Goal: Task Accomplishment & Management: Use online tool/utility

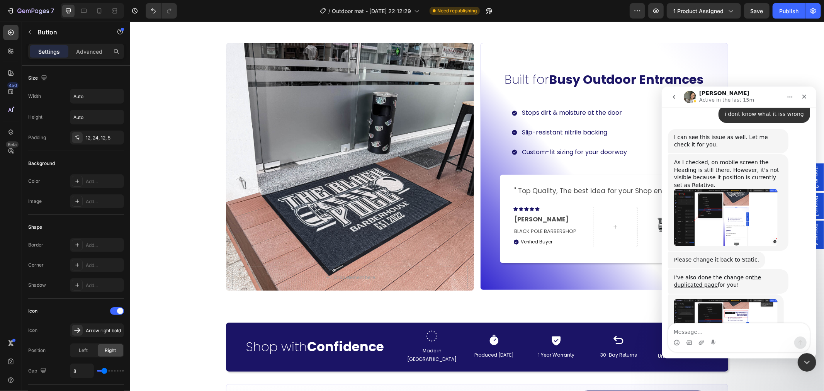
scroll to position [2551, 0]
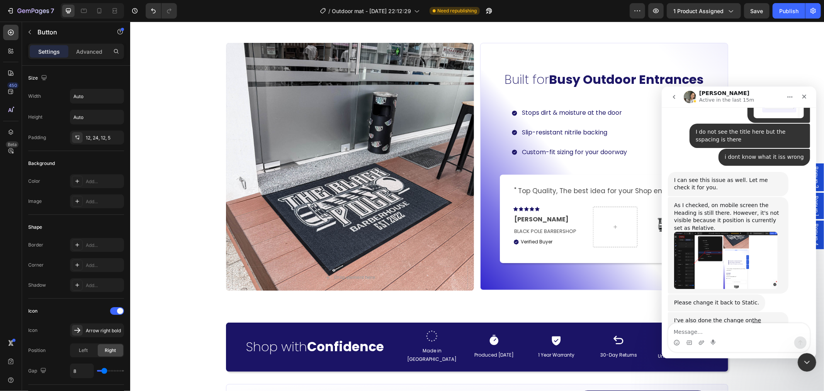
click at [724, 231] on img "Zoe says…" at bounding box center [726, 259] width 104 height 57
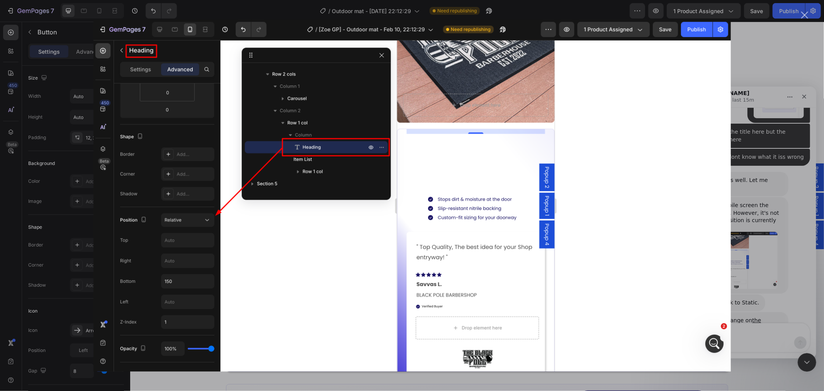
scroll to position [0, 0]
click at [755, 223] on div "Intercom messenger" at bounding box center [412, 195] width 824 height 391
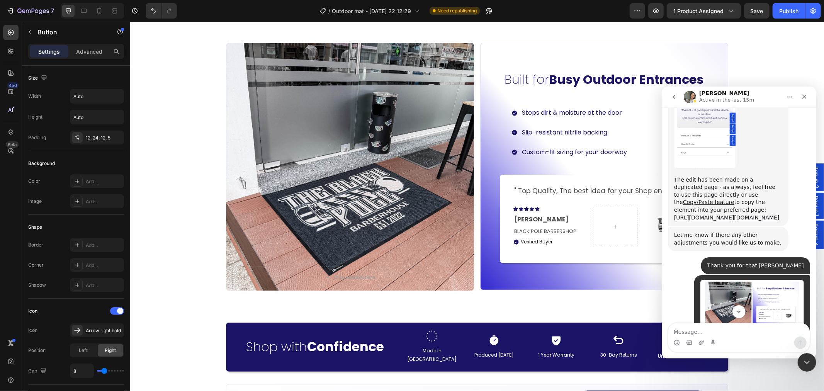
scroll to position [2121, 0]
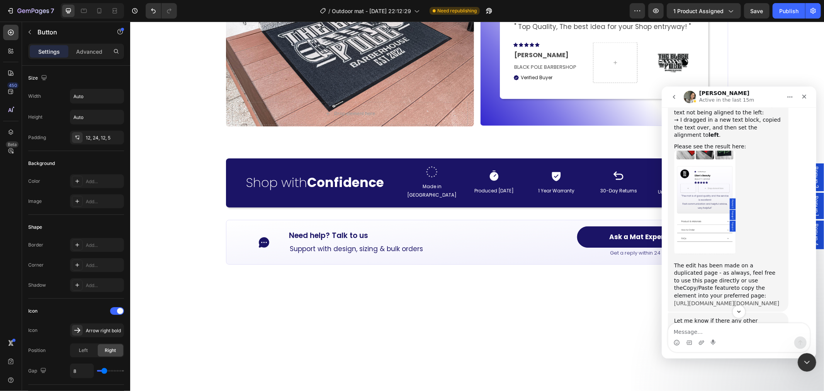
click at [734, 284] on link "Copy/Paste feature" at bounding box center [708, 287] width 51 height 6
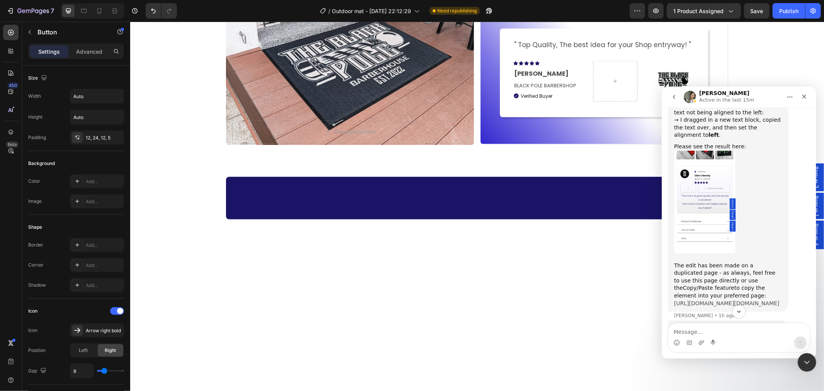
scroll to position [558, 0]
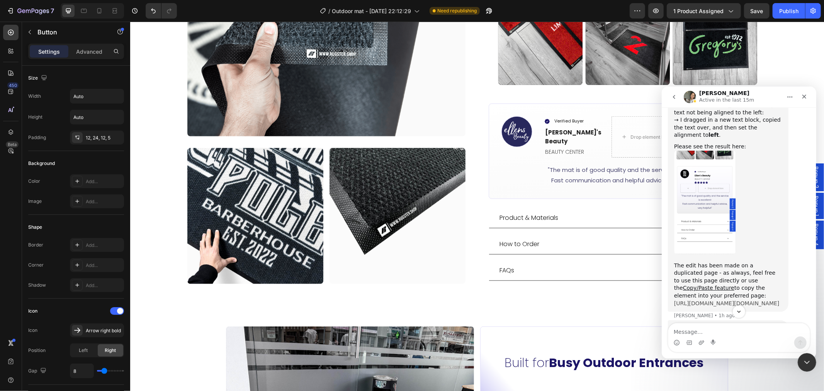
click at [693, 300] on link "[URL][DOMAIN_NAME][DOMAIN_NAME]" at bounding box center [726, 303] width 105 height 6
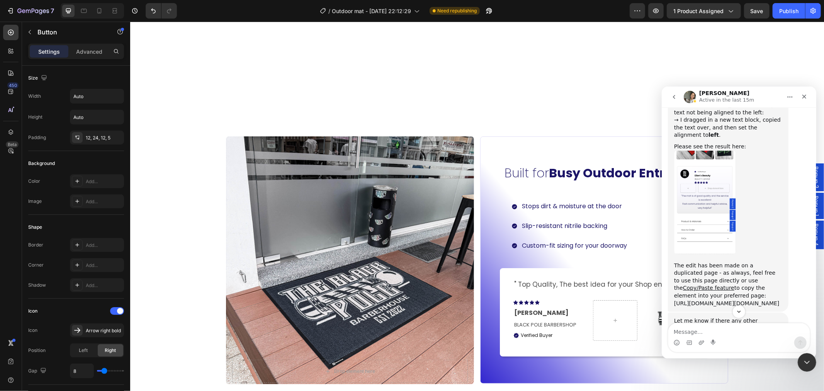
scroll to position [859, 0]
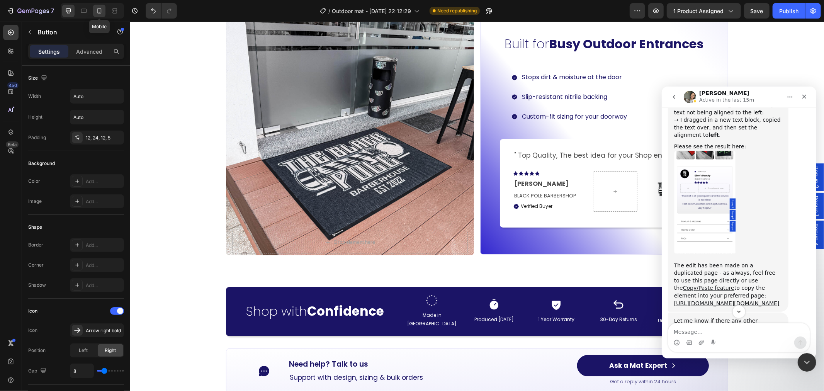
click at [101, 12] on icon at bounding box center [99, 10] width 4 height 5
type input "14"
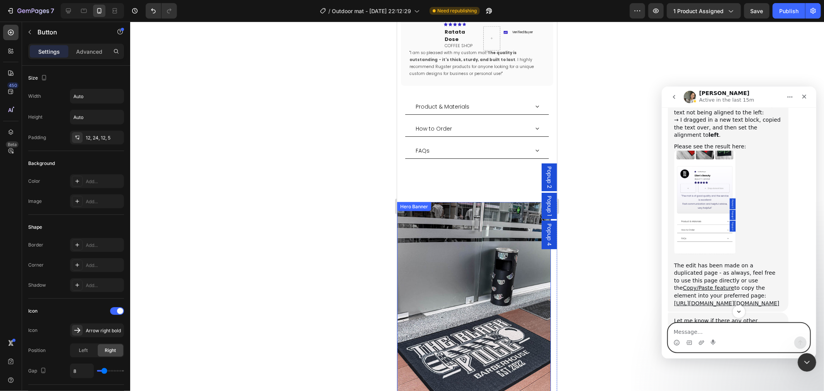
click at [717, 334] on textarea "Message…" at bounding box center [738, 329] width 141 height 13
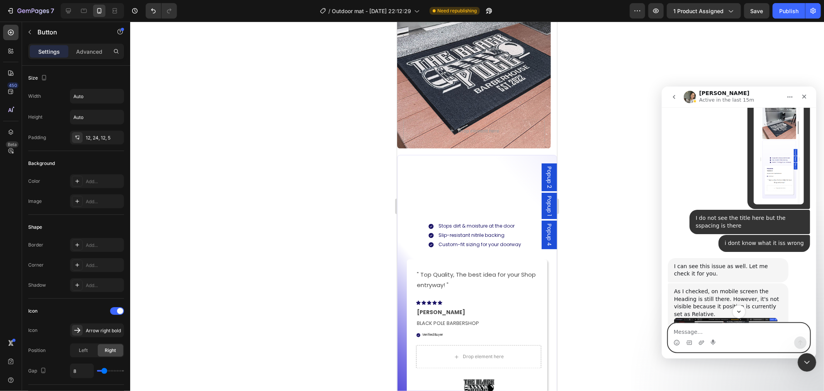
scroll to position [2593, 0]
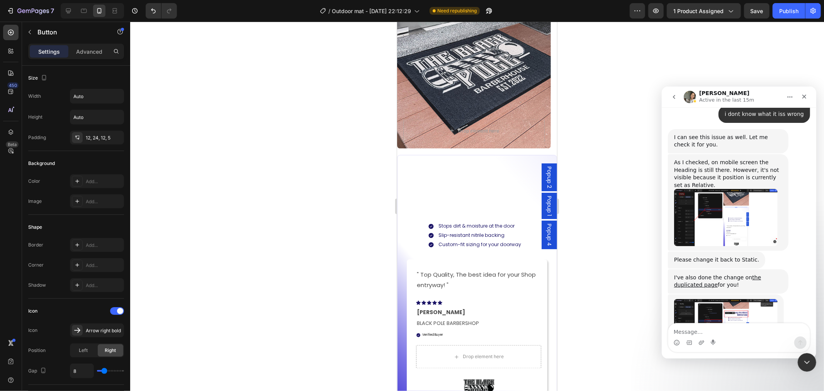
click at [740, 189] on img "Zoe says…" at bounding box center [726, 217] width 104 height 57
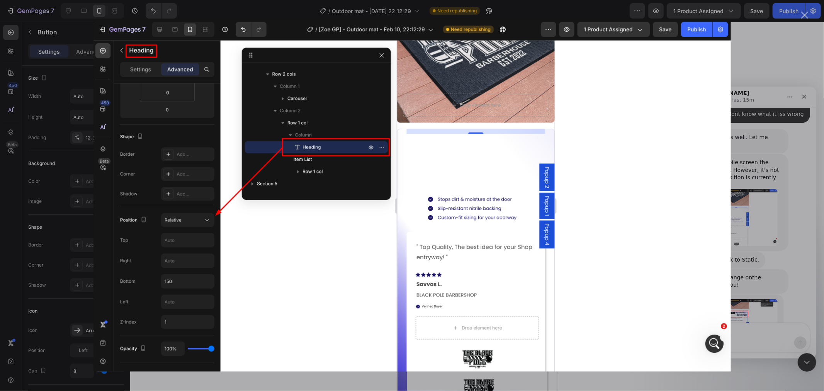
scroll to position [0, 0]
click at [747, 250] on div "Intercom messenger" at bounding box center [412, 195] width 824 height 391
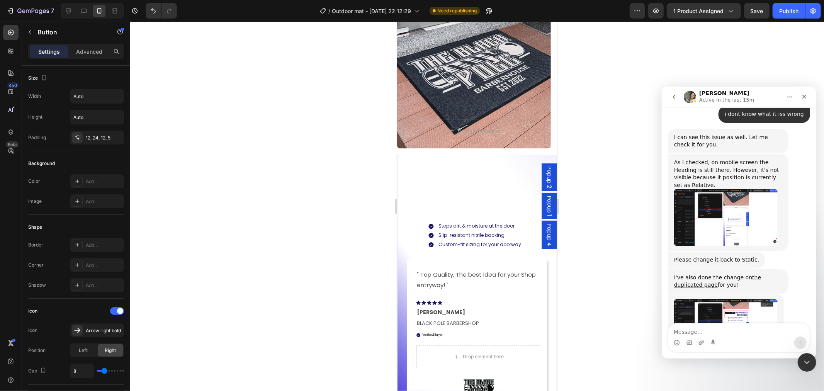
click at [723, 189] on img "Zoe says…" at bounding box center [726, 217] width 104 height 57
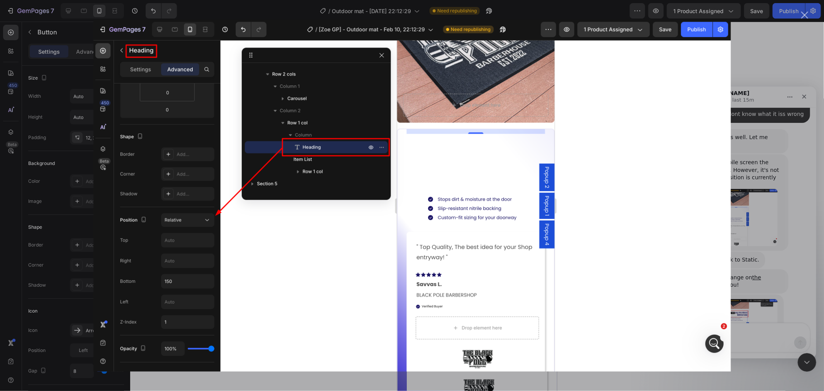
click at [779, 230] on div "Intercom messenger" at bounding box center [412, 195] width 824 height 391
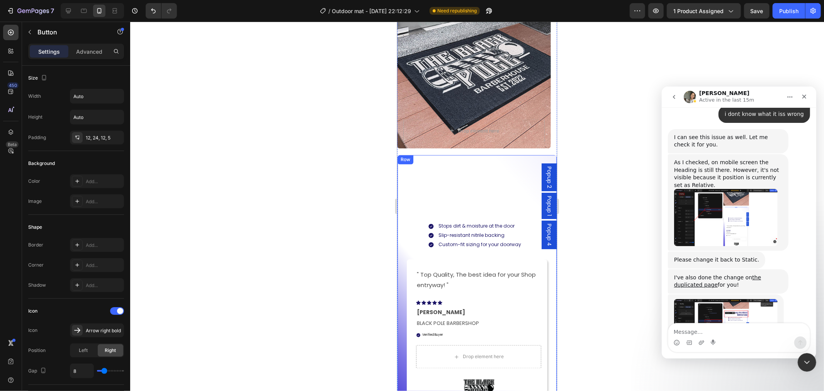
click at [422, 189] on div "Built for Busy Outdoor Entrances Heading Stops dirt & moisture at the door Slip…" at bounding box center [476, 294] width 141 height 255
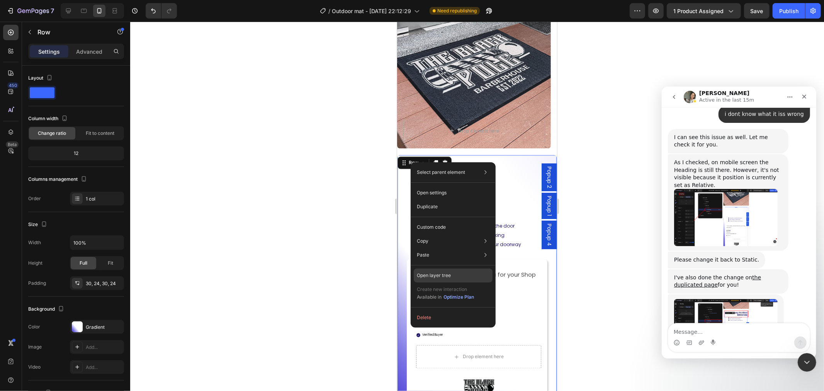
click at [443, 272] on p "Open layer tree" at bounding box center [434, 275] width 34 height 7
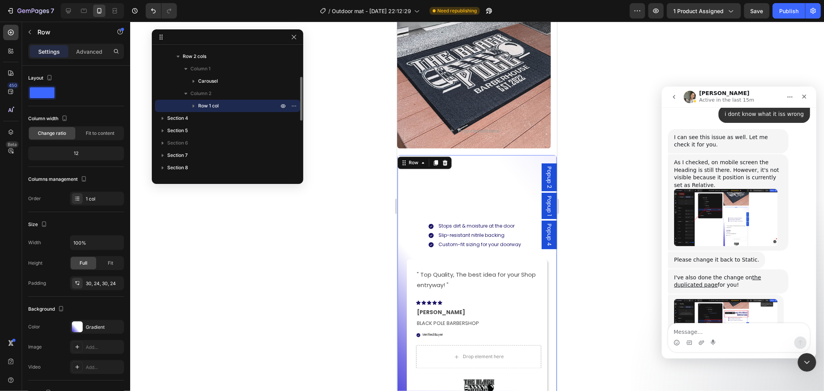
scroll to position [41, 0]
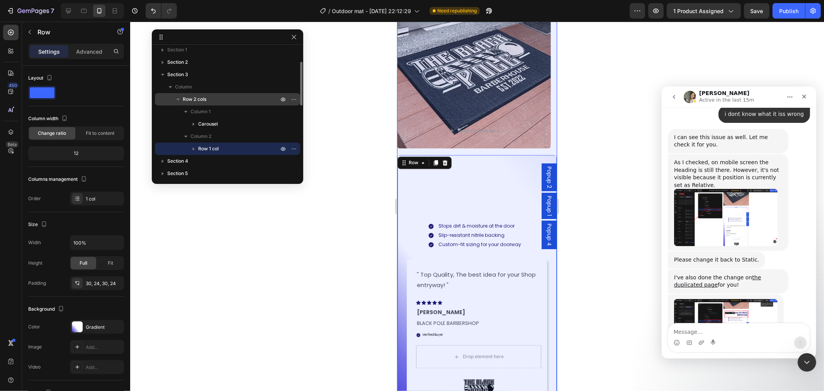
click at [177, 99] on icon "button" at bounding box center [178, 99] width 8 height 8
click at [177, 99] on icon "button" at bounding box center [178, 99] width 2 height 3
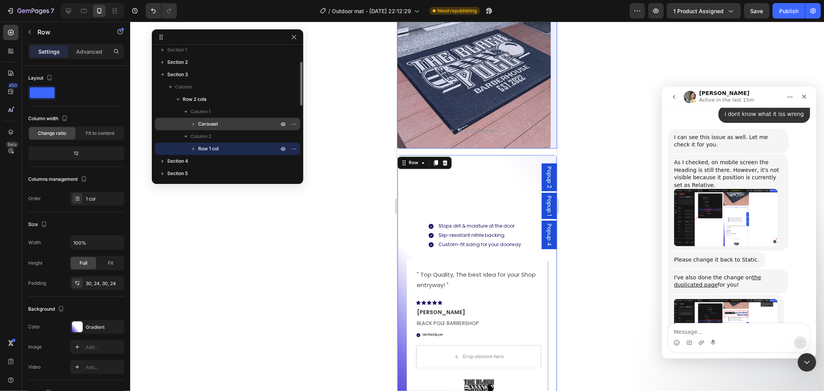
click at [192, 122] on icon "button" at bounding box center [194, 124] width 8 height 8
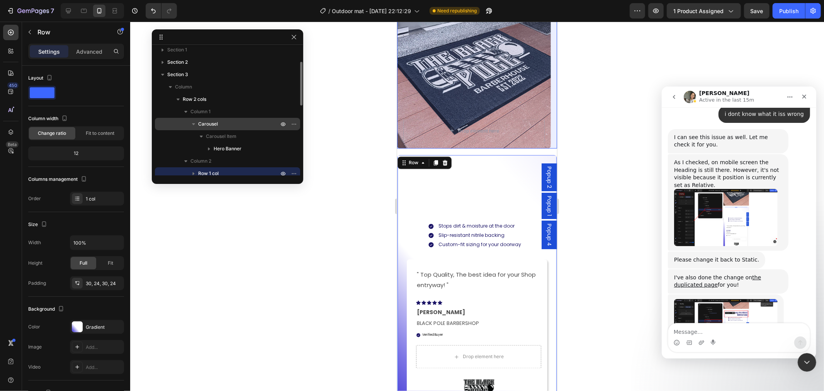
click at [192, 121] on icon "button" at bounding box center [194, 124] width 8 height 8
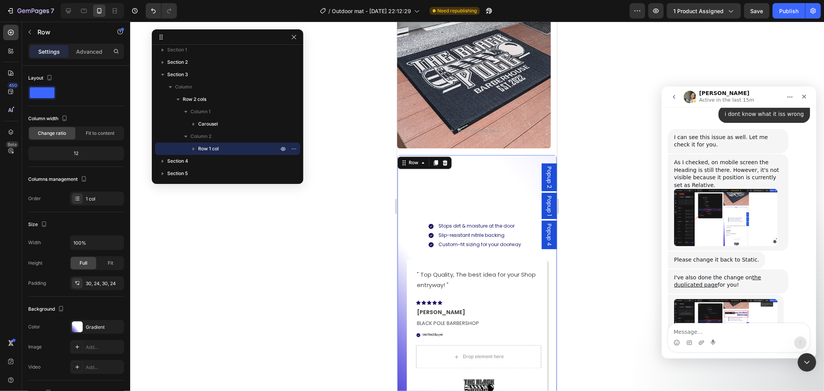
click at [723, 299] on img "Zoe says…" at bounding box center [726, 327] width 104 height 57
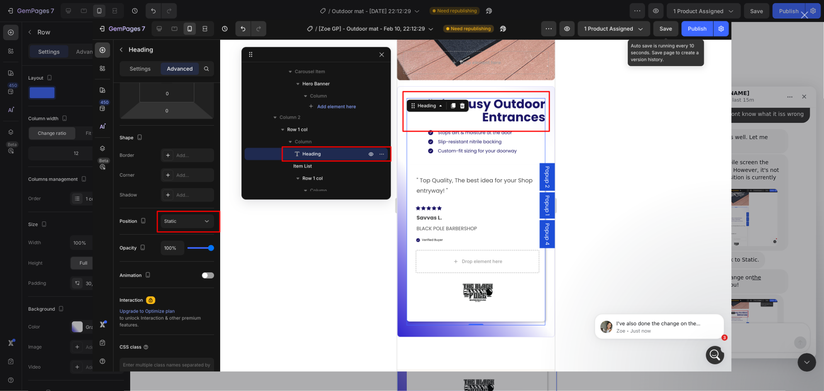
click at [764, 269] on div "Intercom messenger" at bounding box center [412, 195] width 824 height 391
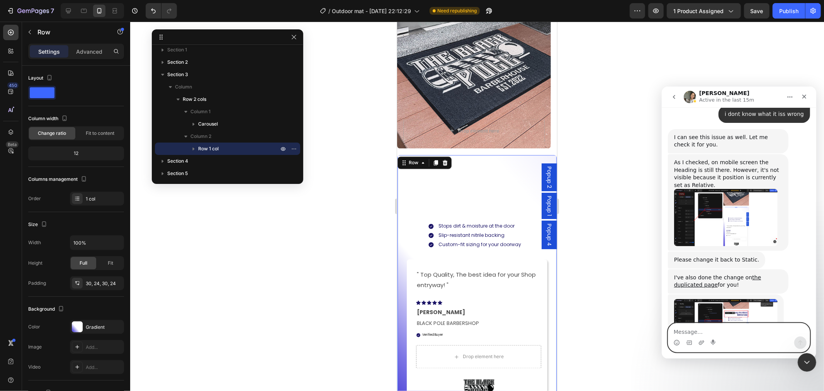
click at [726, 327] on textarea "Message…" at bounding box center [738, 329] width 141 height 13
type textarea "Hi [PERSON_NAME]"
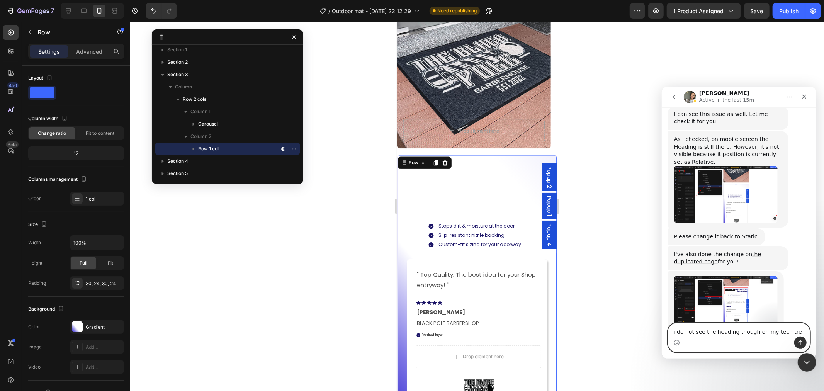
type textarea "i do not see the heading though on my tech tree"
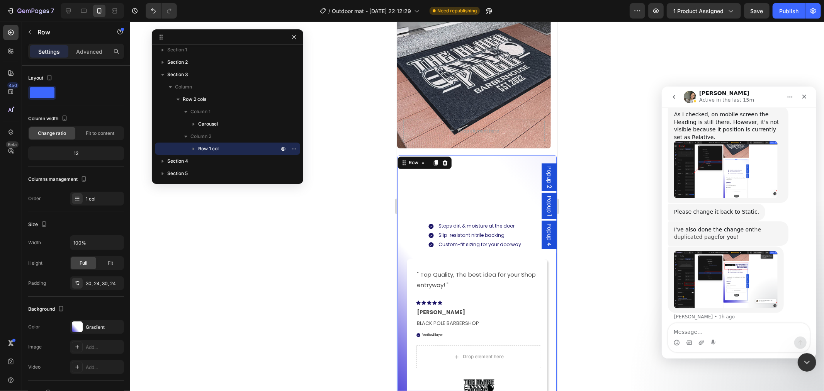
click at [761, 226] on link "the duplicated page" at bounding box center [717, 233] width 87 height 14
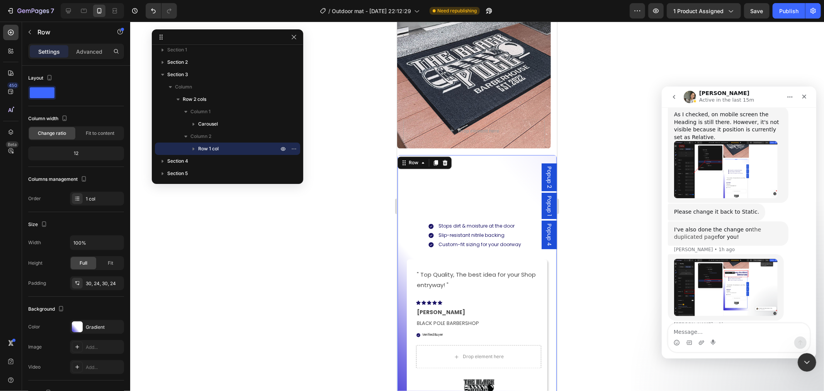
scroll to position [2649, 0]
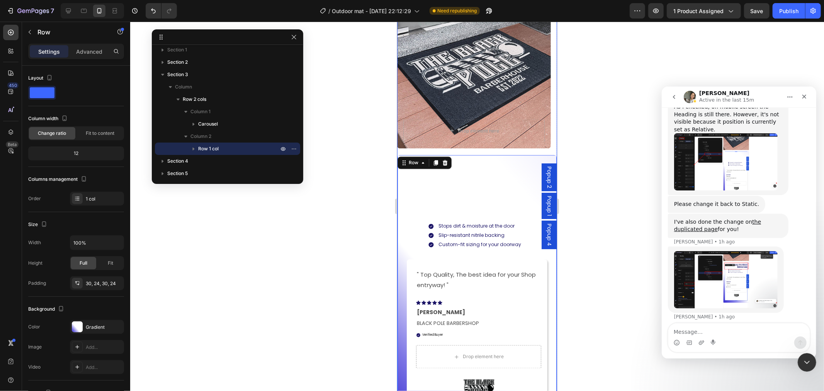
click at [481, 151] on div "Drop element here Hero Banner Carousel Built for Busy Outdoor Entrances Heading…" at bounding box center [477, 176] width 160 height 518
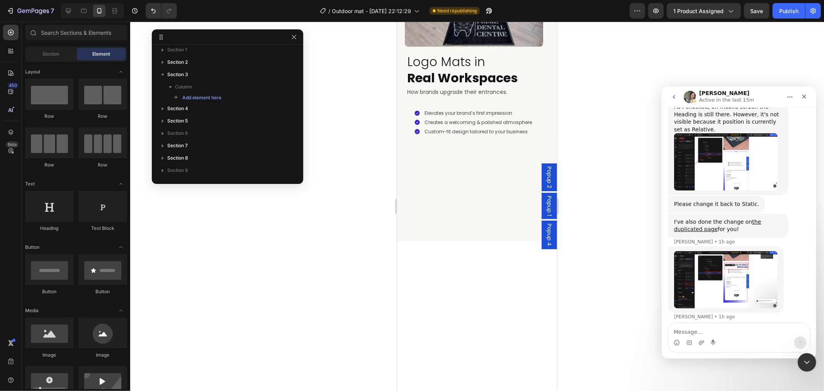
scroll to position [605, 0]
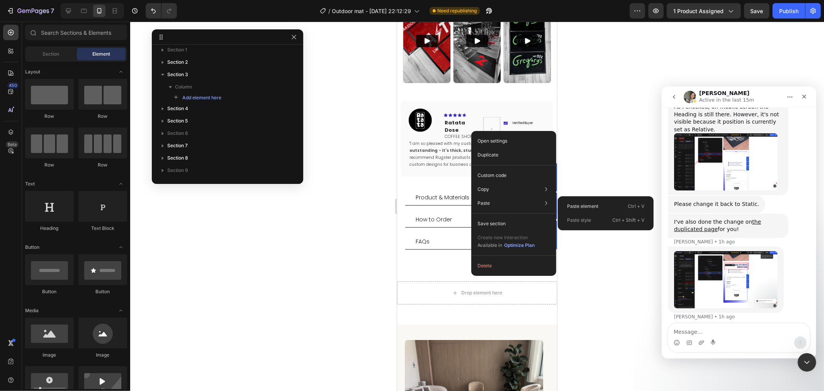
click at [582, 207] on p "Paste element" at bounding box center [582, 206] width 31 height 7
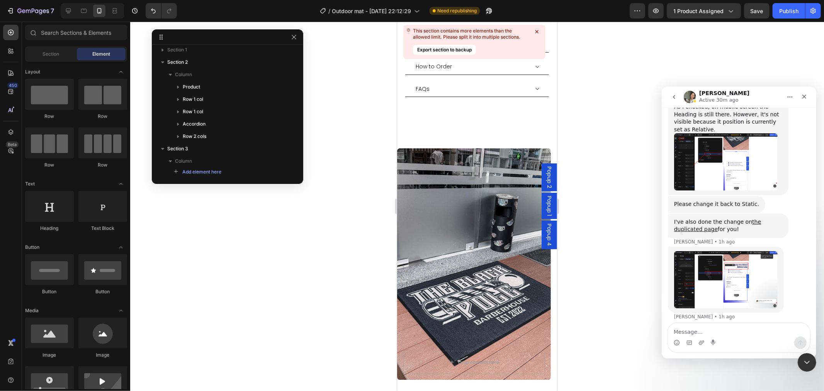
scroll to position [690, 0]
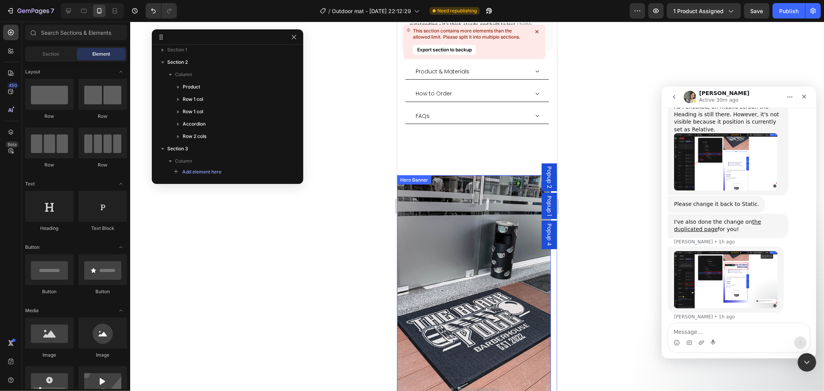
click at [451, 182] on div "Background Image" at bounding box center [474, 291] width 154 height 232
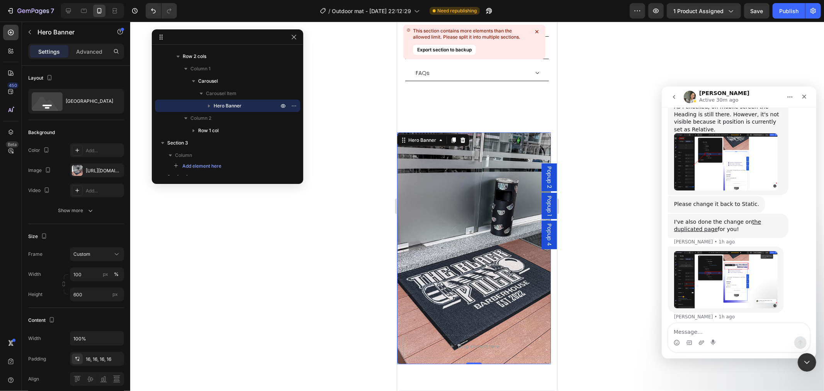
scroll to position [862, 0]
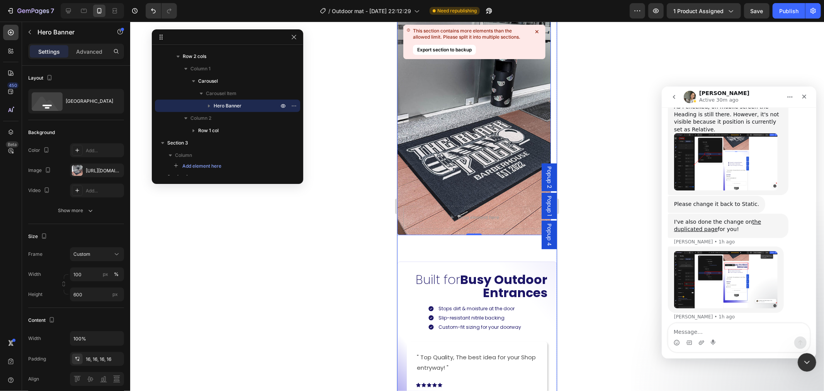
click at [458, 237] on div "Drop element here Hero Banner 0 Carousel" at bounding box center [477, 119] width 160 height 272
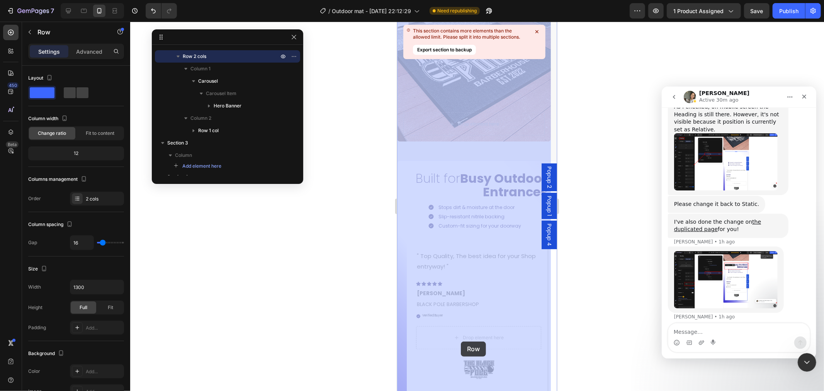
scroll to position [1117, 0]
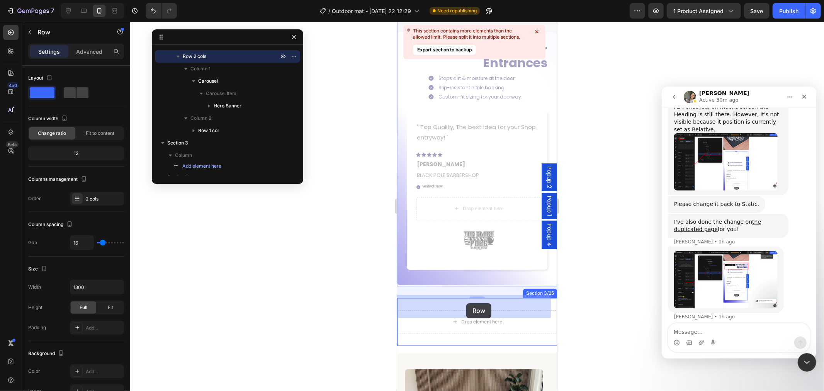
drag, startPoint x: 413, startPoint y: 144, endPoint x: 959, endPoint y: 341, distance: 580.8
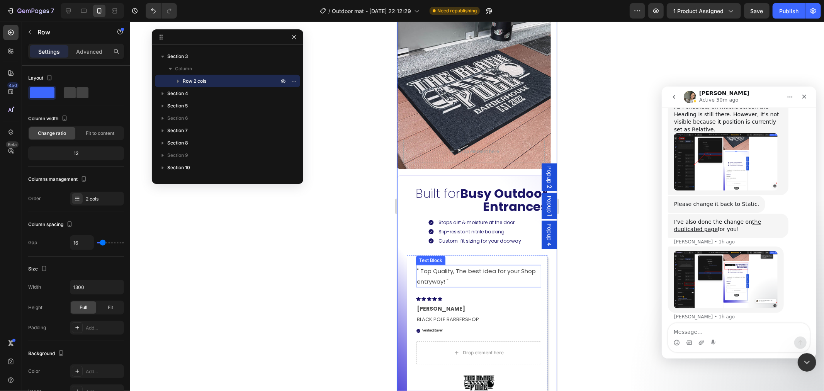
scroll to position [859, 0]
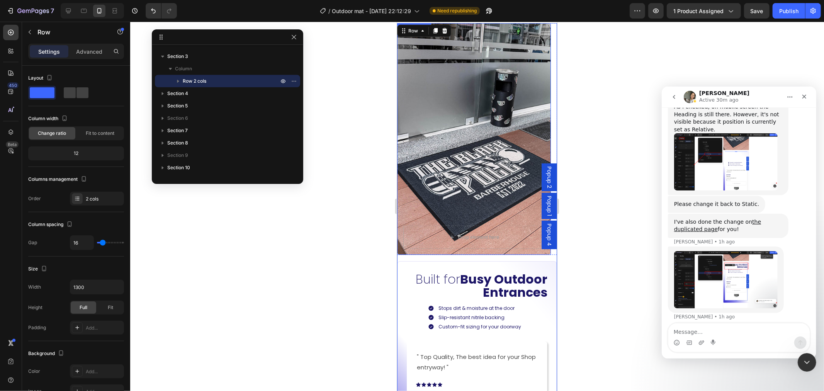
click at [457, 158] on div "Background Image" at bounding box center [474, 139] width 154 height 232
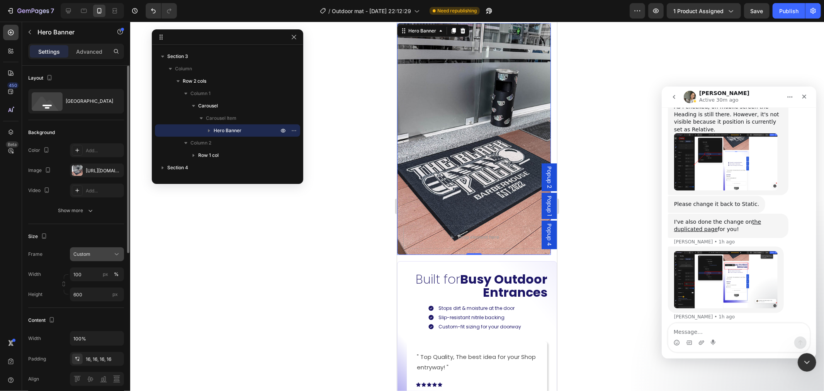
click at [99, 254] on div "Custom" at bounding box center [92, 254] width 38 height 7
click at [98, 249] on button "Custom" at bounding box center [97, 254] width 54 height 14
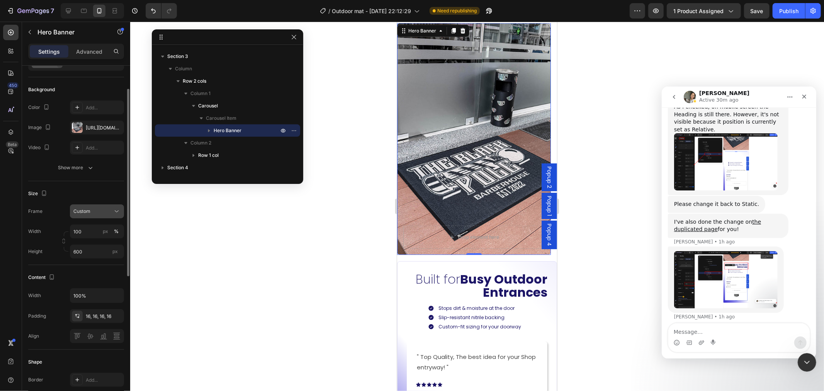
click at [109, 209] on div "Custom" at bounding box center [92, 211] width 38 height 7
click at [106, 225] on div "As banner source" at bounding box center [90, 230] width 62 height 14
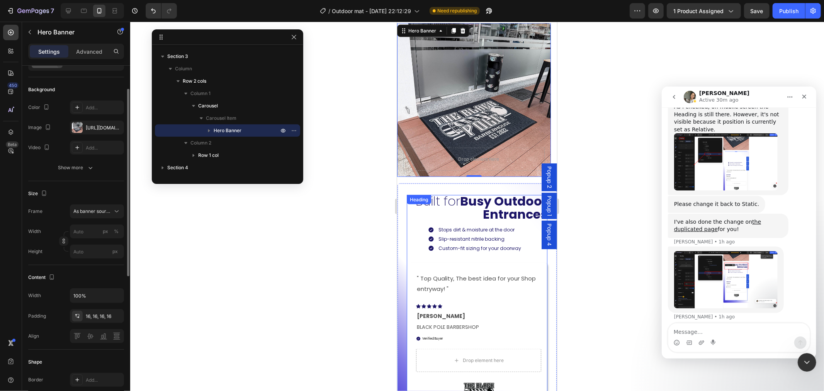
click at [470, 209] on strong "Busy Outdoor Entrances" at bounding box center [503, 207] width 87 height 31
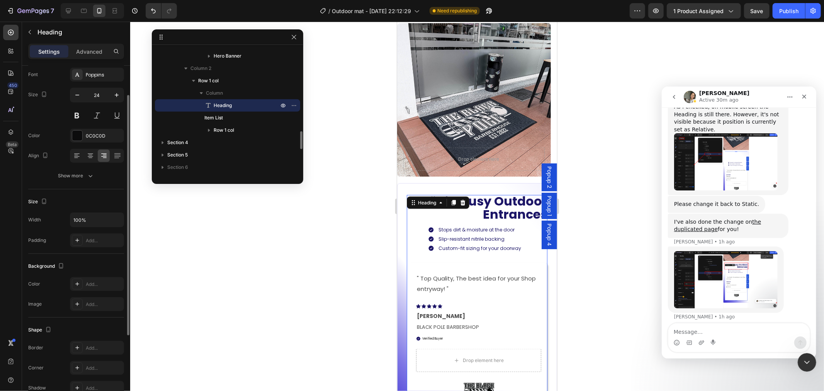
scroll to position [0, 0]
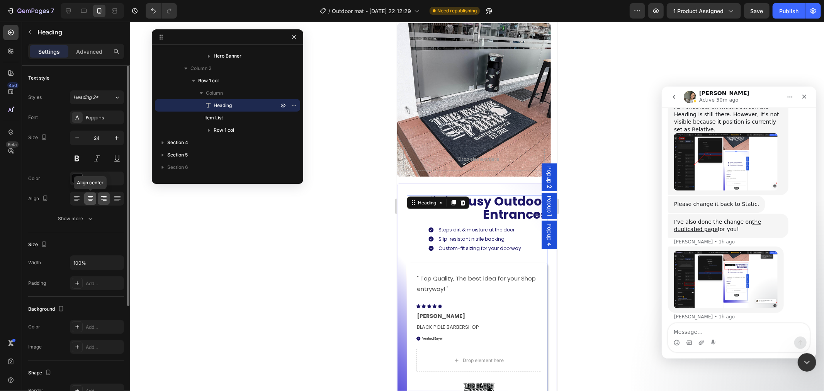
click at [86, 200] on div at bounding box center [90, 198] width 12 height 12
click at [76, 136] on icon "button" at bounding box center [77, 138] width 8 height 8
type input "23"
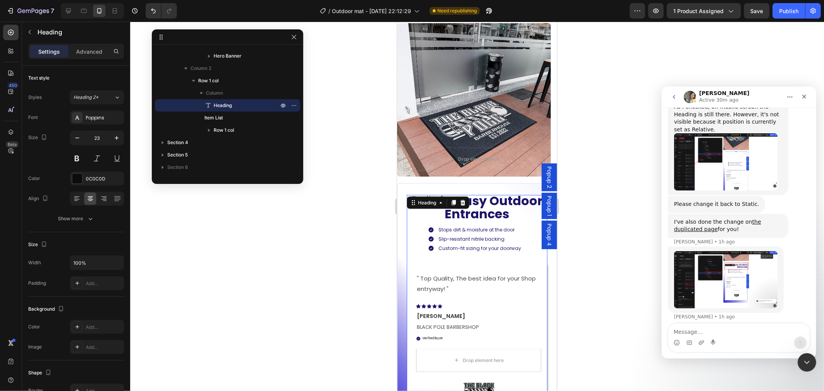
click at [624, 229] on div at bounding box center [477, 206] width 694 height 369
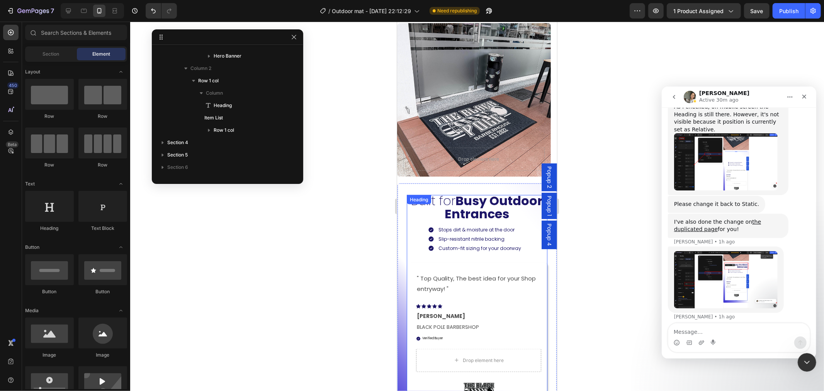
click at [486, 205] on strong "Busy Outdoor Entrances" at bounding box center [494, 207] width 98 height 31
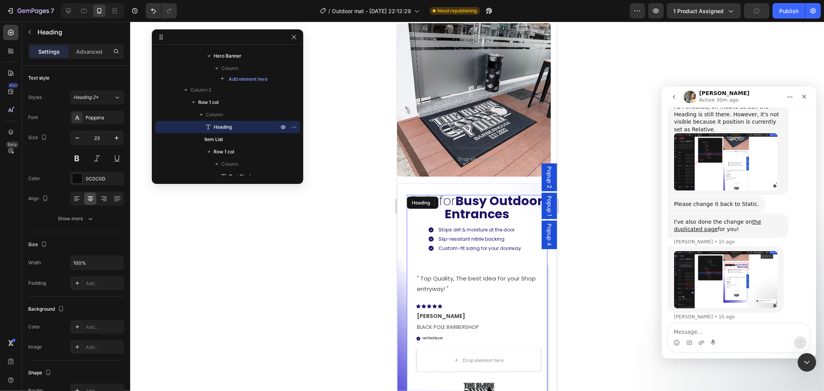
click at [486, 205] on strong "Busy Outdoor Entrances" at bounding box center [494, 207] width 98 height 31
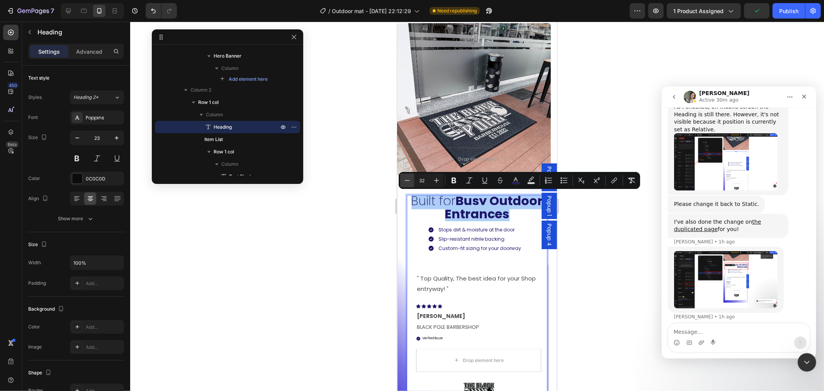
click at [409, 180] on icon "Editor contextual toolbar" at bounding box center [407, 181] width 8 height 8
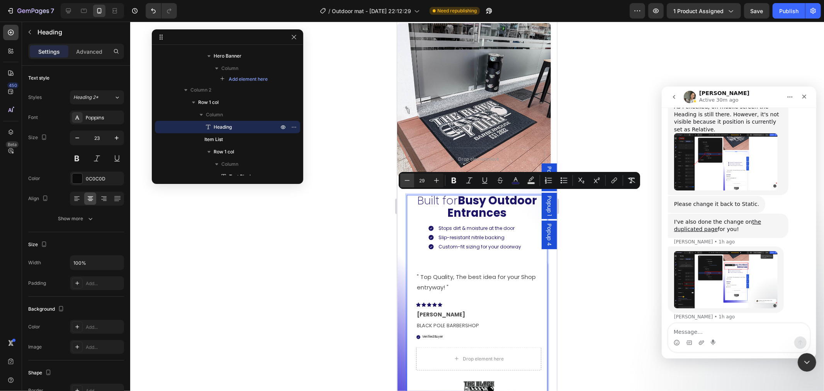
click at [409, 180] on icon "Editor contextual toolbar" at bounding box center [407, 181] width 8 height 8
type input "27"
click at [640, 240] on div at bounding box center [477, 206] width 694 height 369
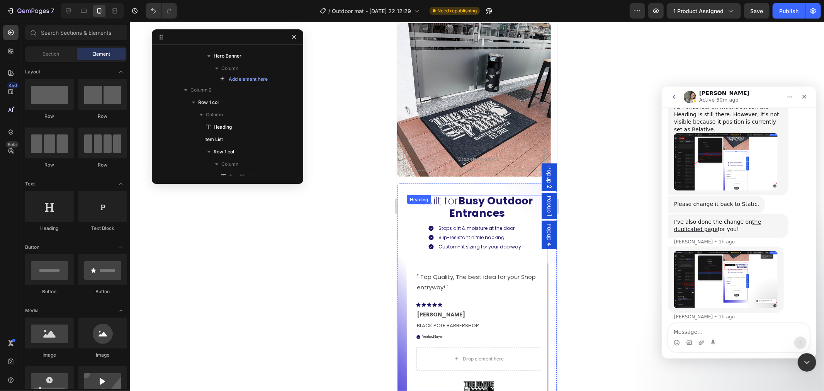
click at [479, 202] on strong "Busy Outdoor Entrances" at bounding box center [491, 206] width 84 height 27
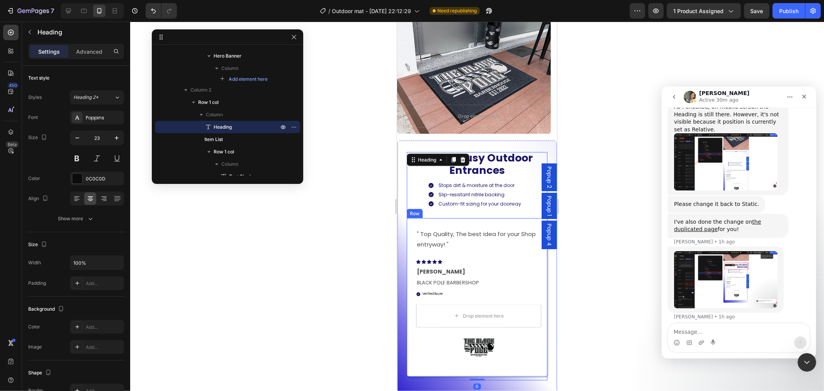
scroll to position [988, 0]
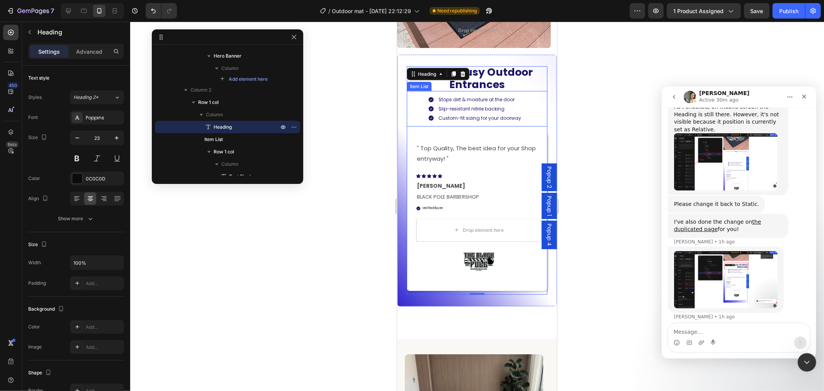
click at [418, 102] on div "Stops dirt & moisture at the door Slip-resistant nitrile backing Custom-fit siz…" at bounding box center [476, 109] width 141 height 36
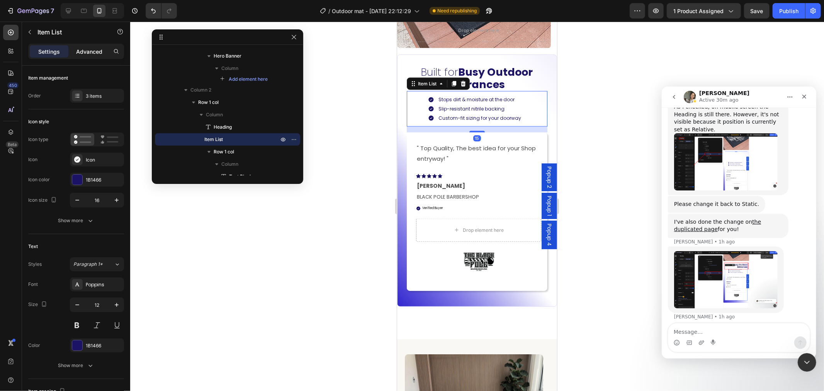
click at [93, 48] on p "Advanced" at bounding box center [89, 52] width 26 height 8
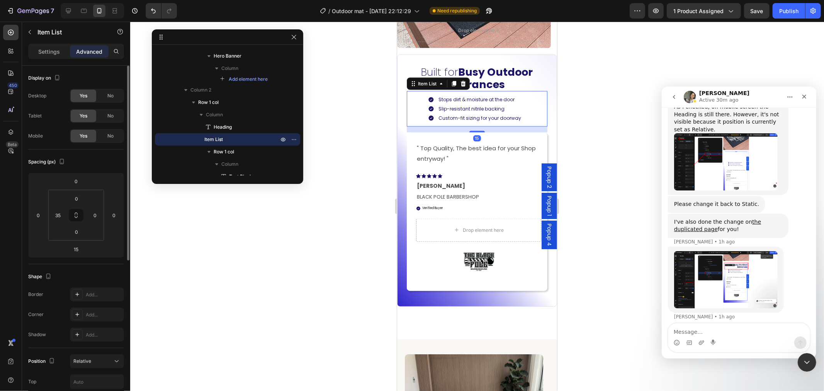
type input "100%"
click at [79, 179] on input "0" at bounding box center [75, 181] width 15 height 12
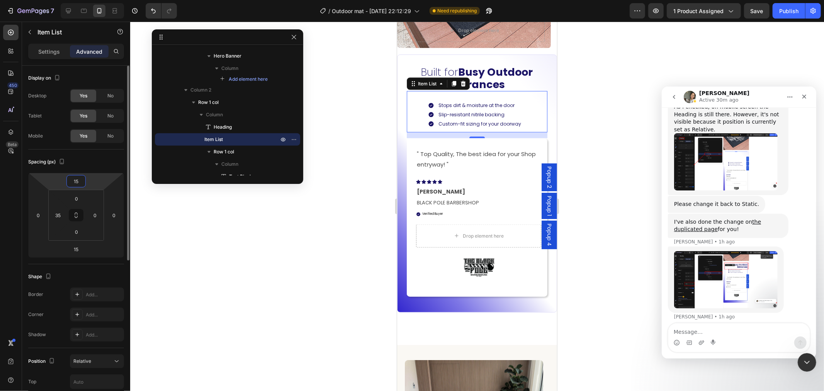
type input "1"
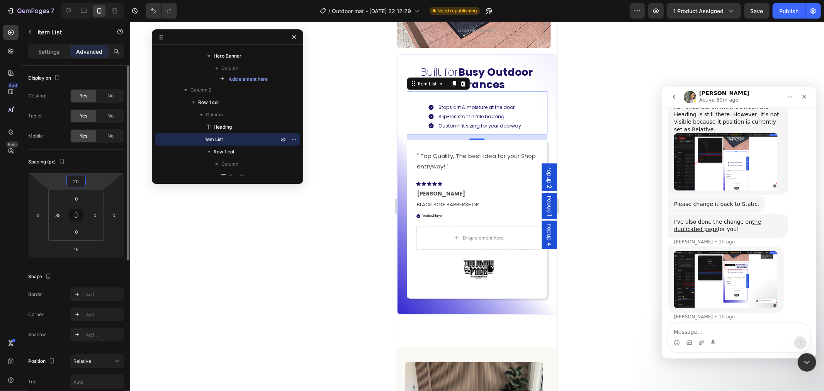
type input "2"
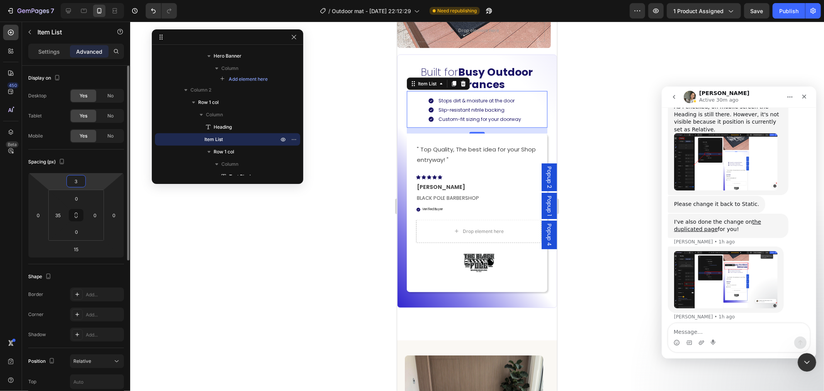
type input "30"
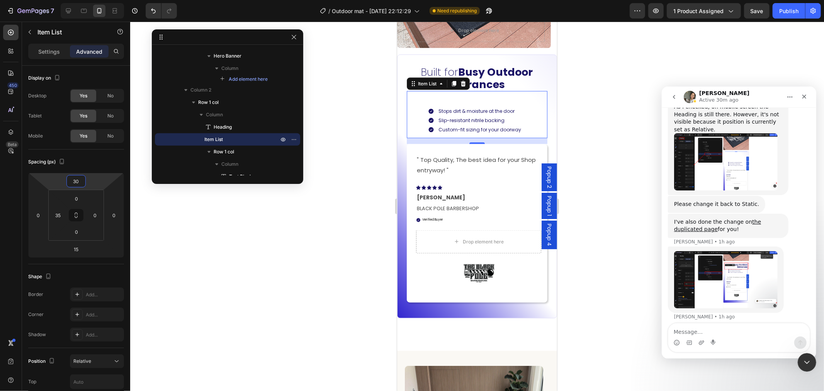
click at [623, 197] on div at bounding box center [477, 206] width 694 height 369
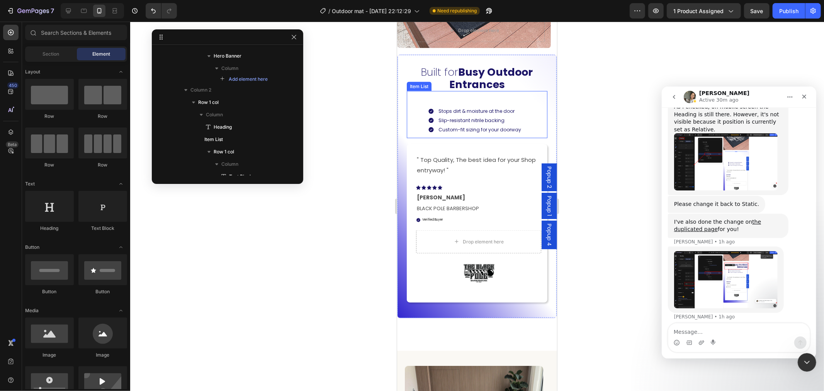
click at [533, 103] on div "Stops dirt & moisture at the door Slip-resistant nitrile backing Custom-fit siz…" at bounding box center [483, 120] width 127 height 36
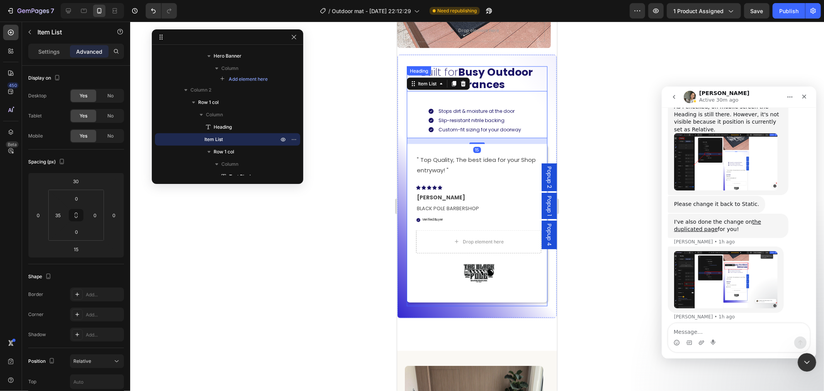
click at [504, 79] on p "⁠⁠⁠⁠⁠⁠⁠ Built for Busy Outdoor Entrances" at bounding box center [476, 78] width 141 height 25
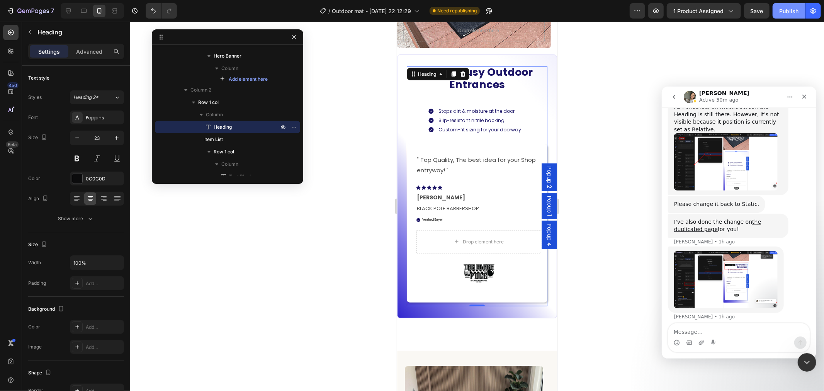
click at [786, 14] on div "Publish" at bounding box center [788, 11] width 19 height 8
click at [492, 7] on icon "button" at bounding box center [494, 11] width 8 height 8
click at [29, 31] on icon "button" at bounding box center [30, 32] width 6 height 6
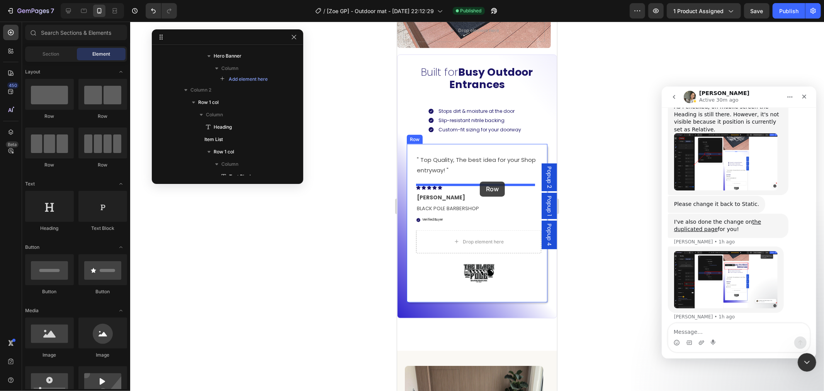
drag, startPoint x: 503, startPoint y: 124, endPoint x: 480, endPoint y: 181, distance: 61.3
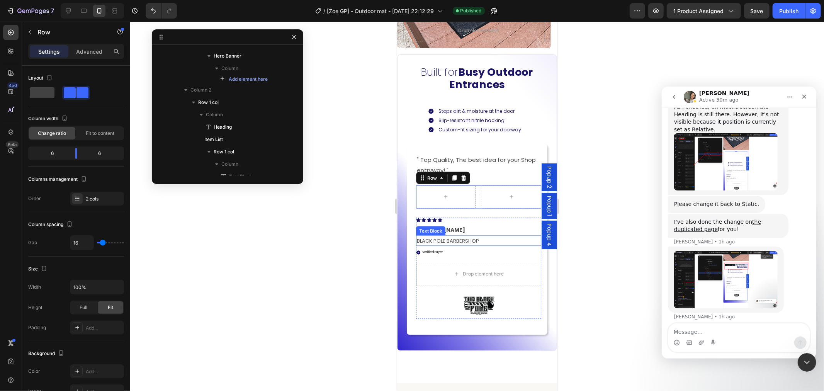
scroll to position [675, 0]
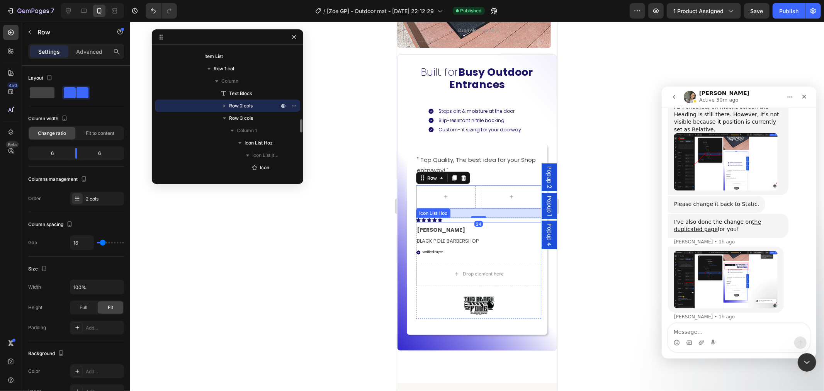
click at [457, 218] on div "Icon Icon Icon Icon Icon" at bounding box center [478, 220] width 125 height 5
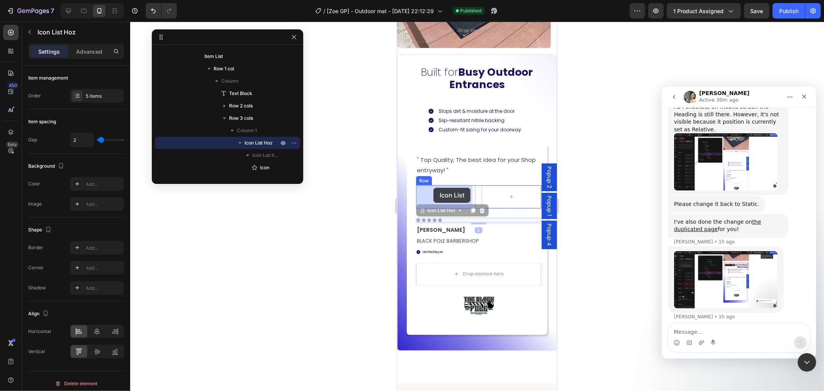
drag, startPoint x: 420, startPoint y: 211, endPoint x: 433, endPoint y: 187, distance: 26.8
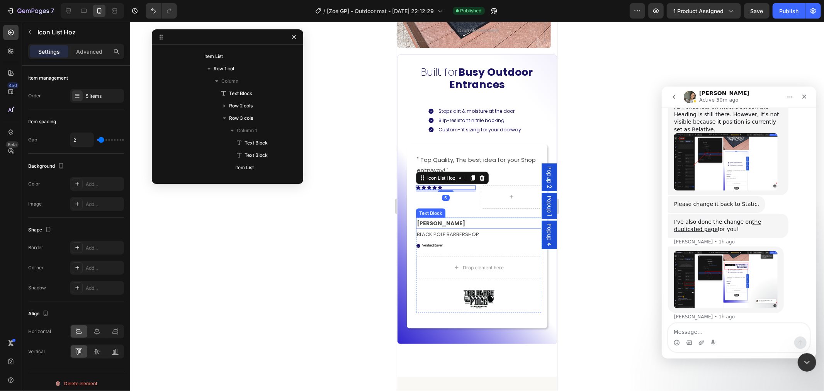
click at [451, 222] on p "[PERSON_NAME]" at bounding box center [479, 223] width 124 height 10
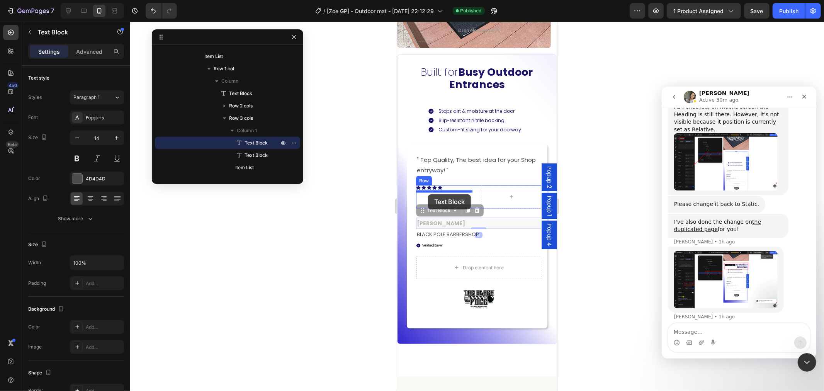
drag, startPoint x: 418, startPoint y: 207, endPoint x: 466, endPoint y: 228, distance: 51.9
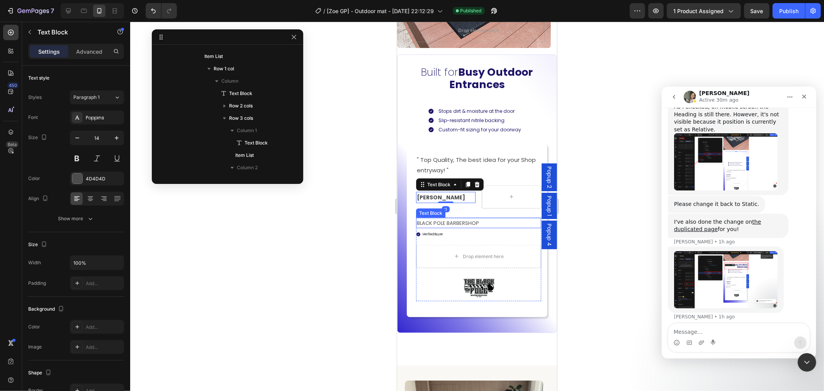
click at [466, 221] on p "BLACK POLE BARBERSHOP" at bounding box center [479, 222] width 124 height 9
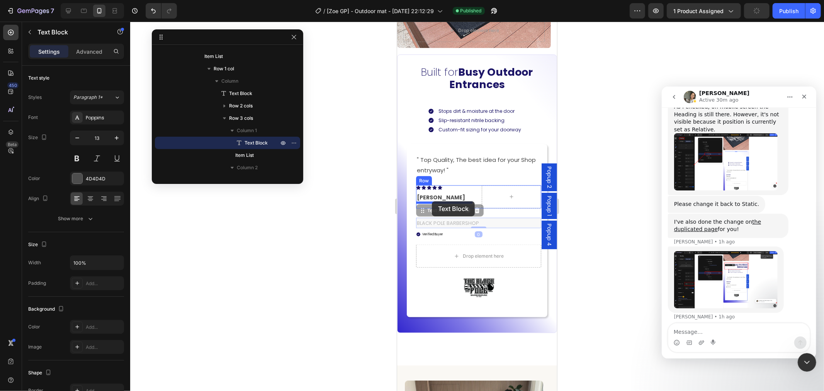
drag, startPoint x: 423, startPoint y: 209, endPoint x: 432, endPoint y: 201, distance: 12.3
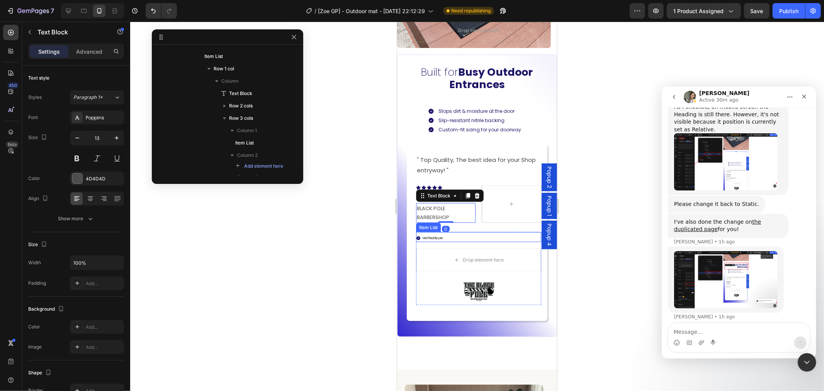
click at [451, 235] on div "Verified Buyer" at bounding box center [478, 237] width 125 height 9
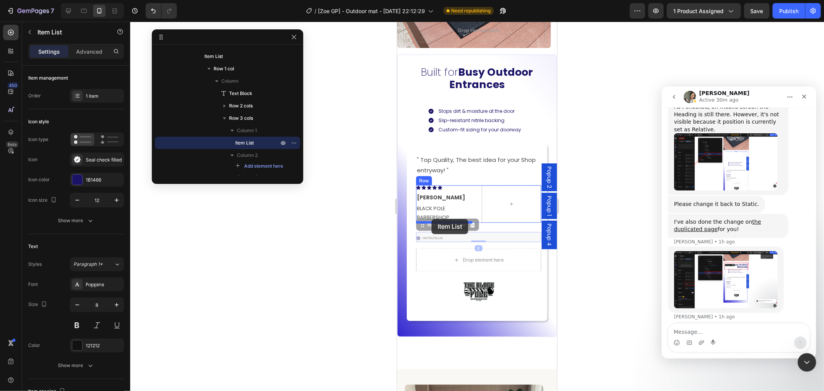
drag, startPoint x: 420, startPoint y: 223, endPoint x: 431, endPoint y: 219, distance: 12.0
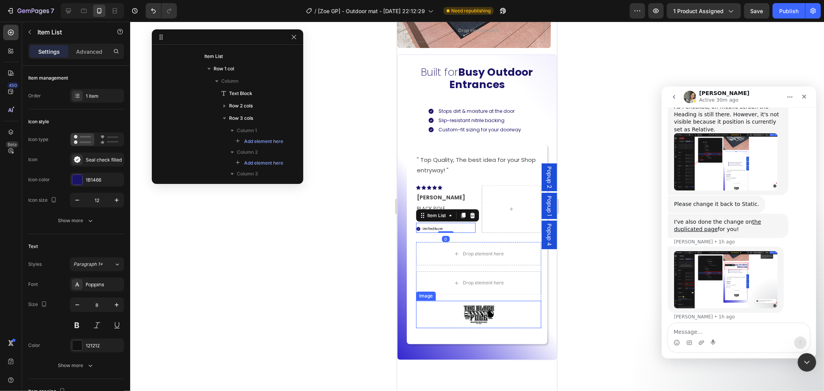
click at [494, 314] on div at bounding box center [478, 314] width 125 height 27
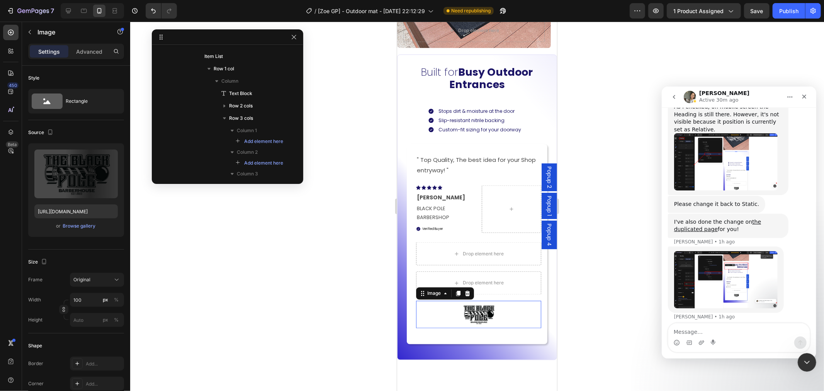
scroll to position [755, 0]
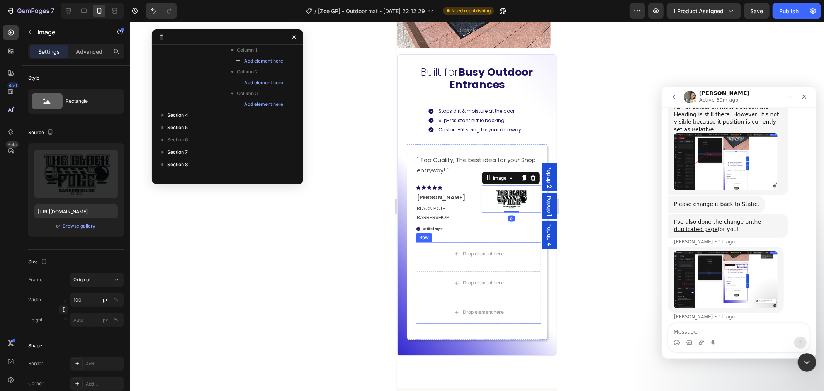
click at [474, 265] on div "Drop element here Drop element here Drop element here Row" at bounding box center [478, 283] width 125 height 82
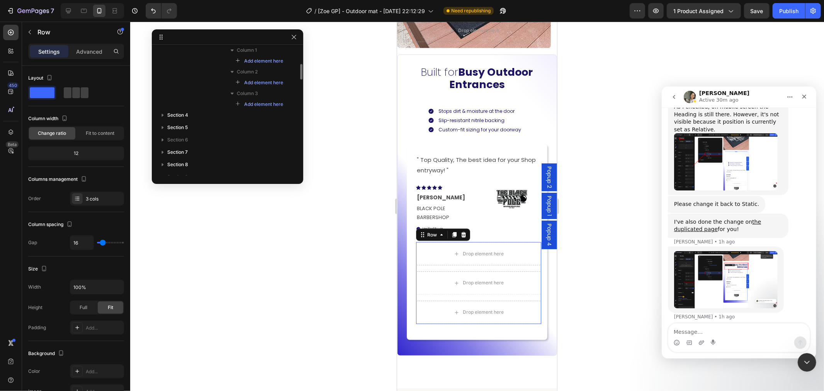
scroll to position [687, 0]
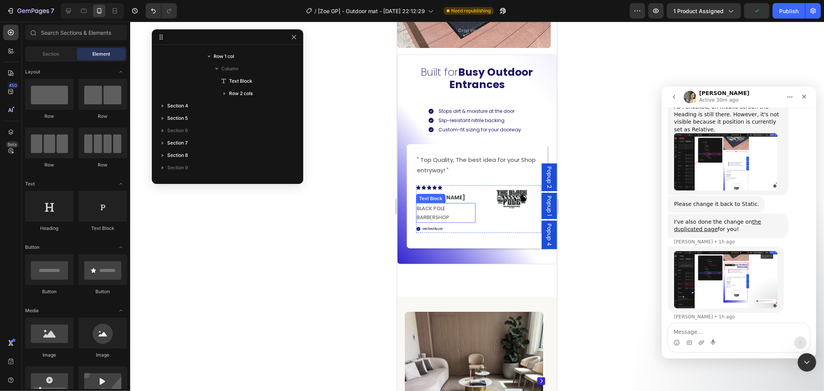
click at [439, 215] on p "BLACK POLE BARBERSHOP" at bounding box center [446, 213] width 58 height 18
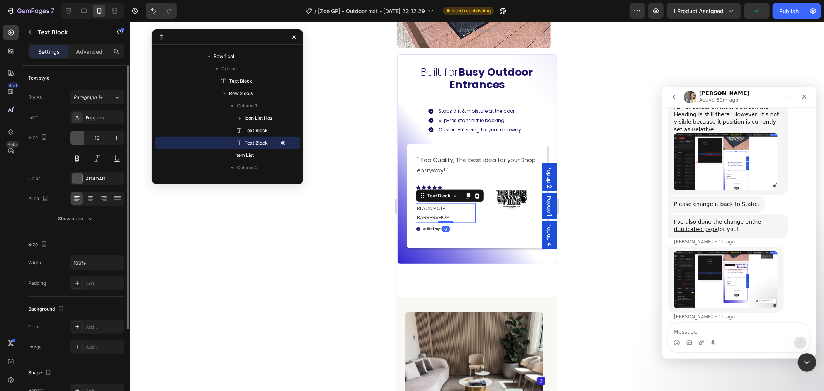
click at [82, 136] on button "button" at bounding box center [77, 138] width 14 height 14
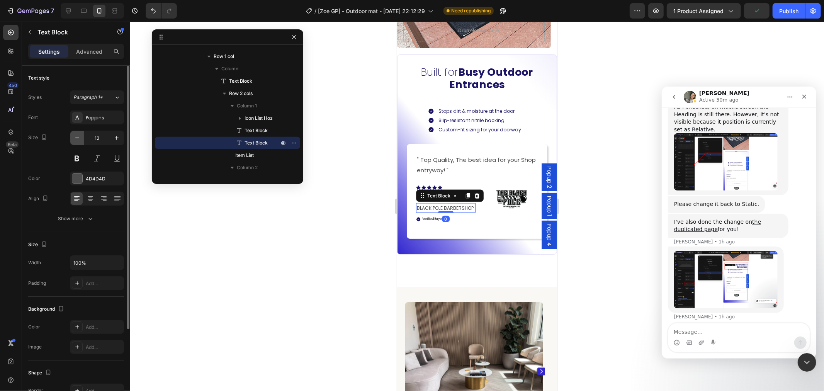
click at [80, 137] on icon "button" at bounding box center [77, 138] width 8 height 8
type input "10"
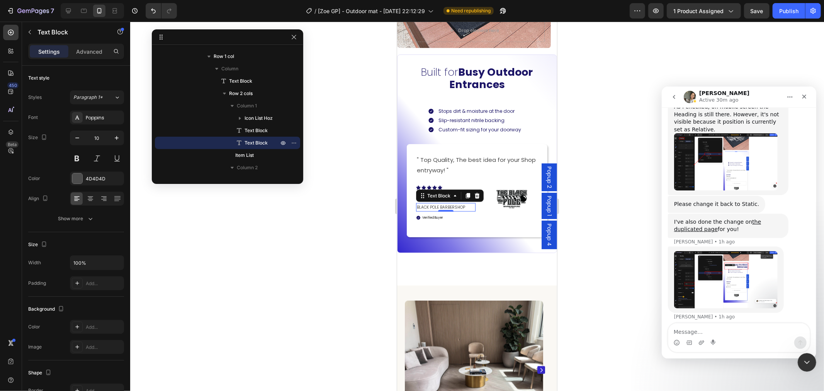
click at [612, 238] on div at bounding box center [477, 206] width 694 height 369
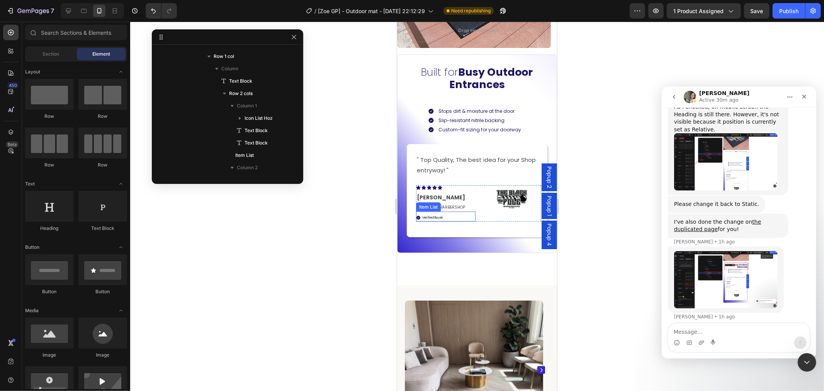
click at [454, 217] on div "Verified Buyer" at bounding box center [446, 217] width 60 height 9
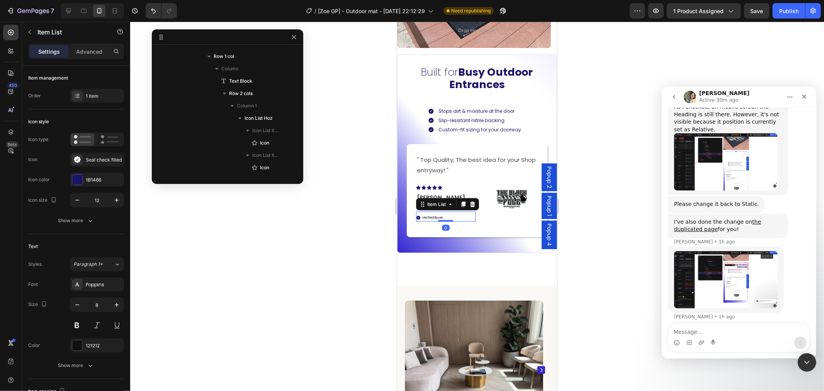
scroll to position [860, 0]
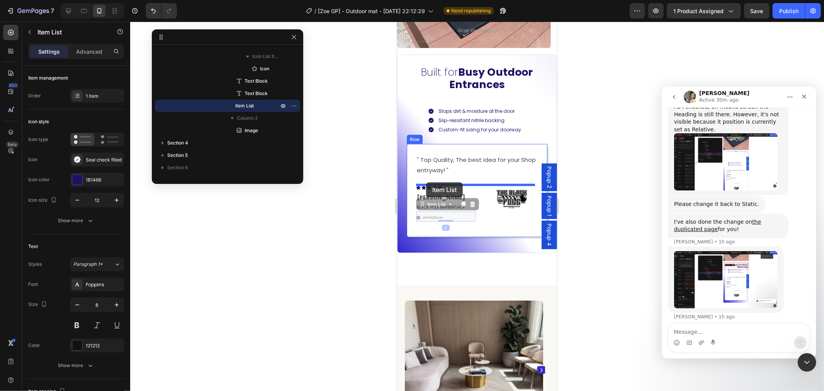
drag, startPoint x: 422, startPoint y: 205, endPoint x: 986, endPoint y: 246, distance: 564.9
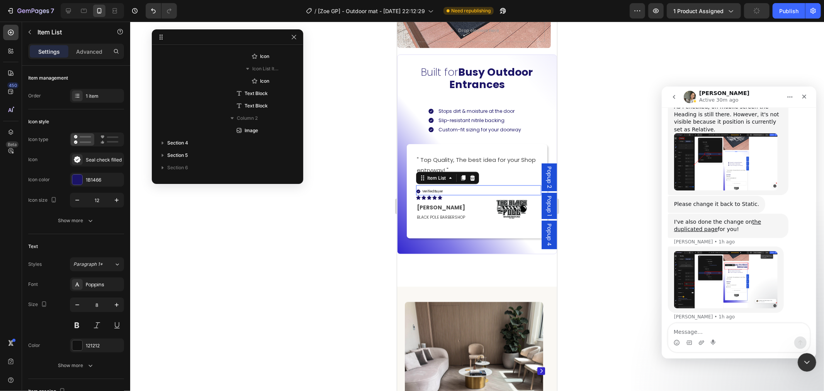
click at [608, 215] on div at bounding box center [477, 206] width 694 height 369
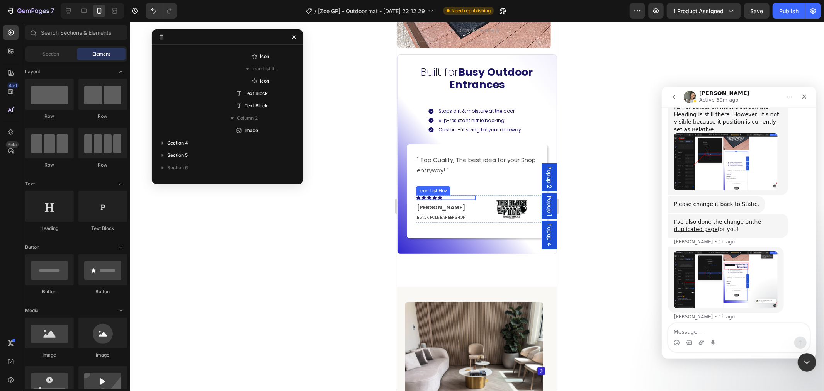
click at [449, 196] on div "Icon Icon Icon Icon Icon" at bounding box center [446, 197] width 60 height 5
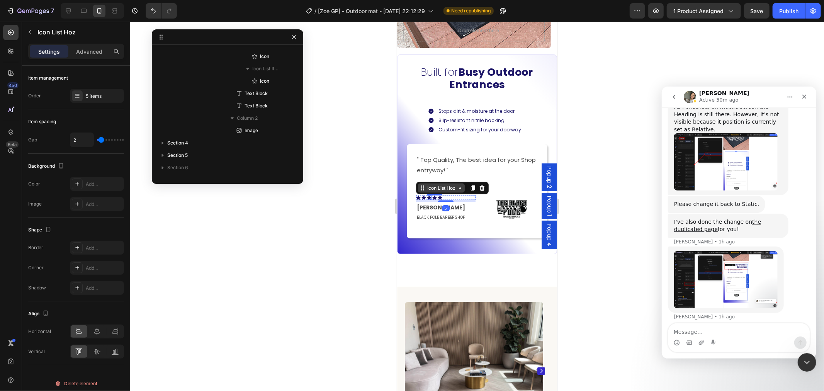
scroll to position [712, 0]
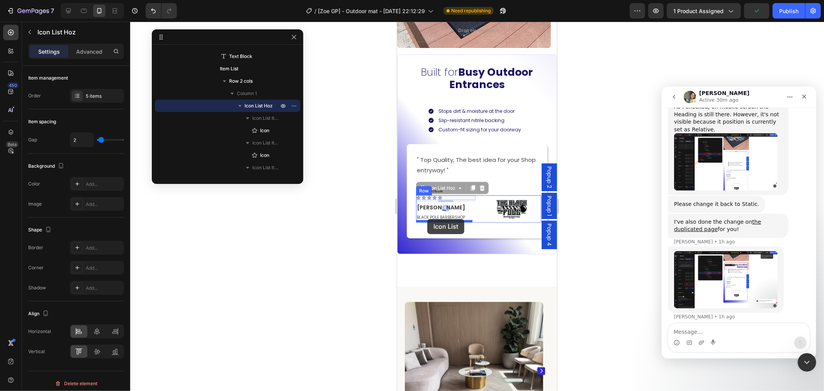
drag, startPoint x: 423, startPoint y: 187, endPoint x: 1011, endPoint y: 223, distance: 589.6
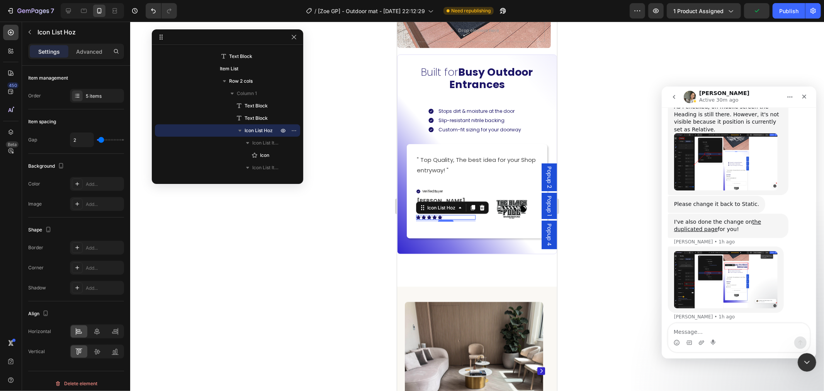
click at [614, 202] on div at bounding box center [477, 206] width 694 height 369
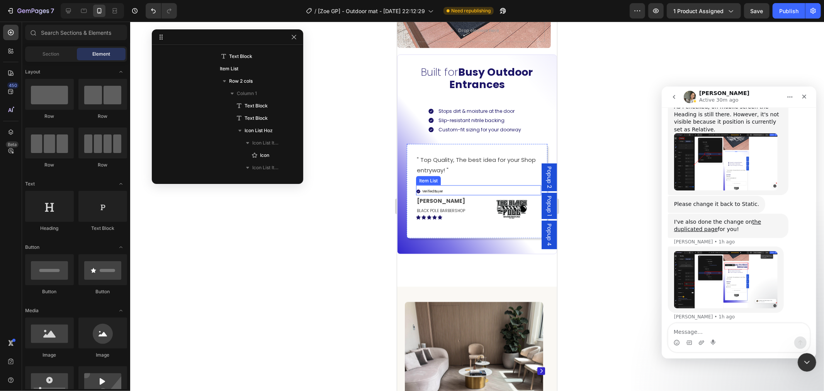
click at [473, 190] on div "Verified Buyer" at bounding box center [478, 190] width 125 height 9
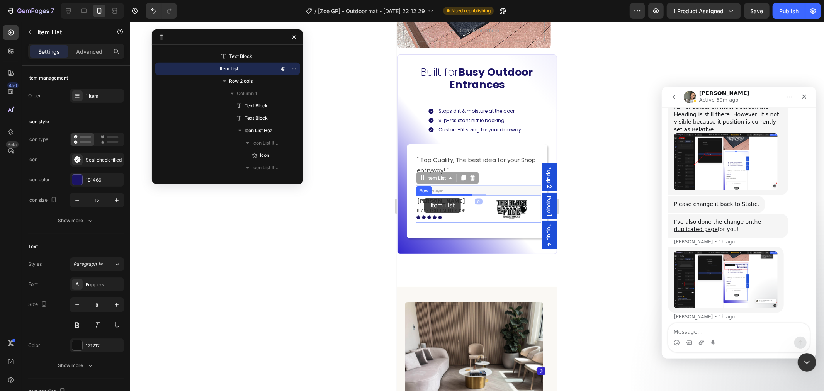
drag, startPoint x: 422, startPoint y: 179, endPoint x: 970, endPoint y: 214, distance: 549.5
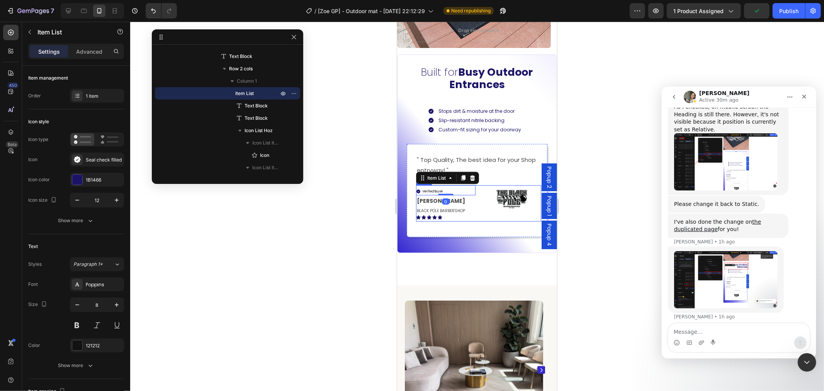
click at [477, 205] on div "Verified Buyer Item List 0 Savvas L. Text Block BLACK POLE BARBERSHOP Text Bloc…" at bounding box center [478, 203] width 125 height 37
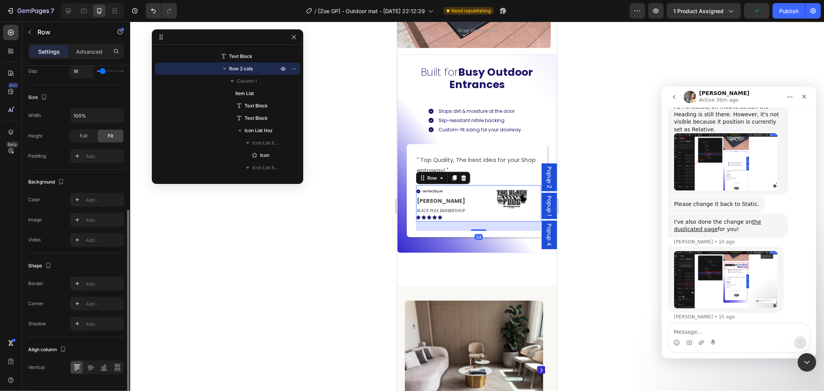
scroll to position [192, 0]
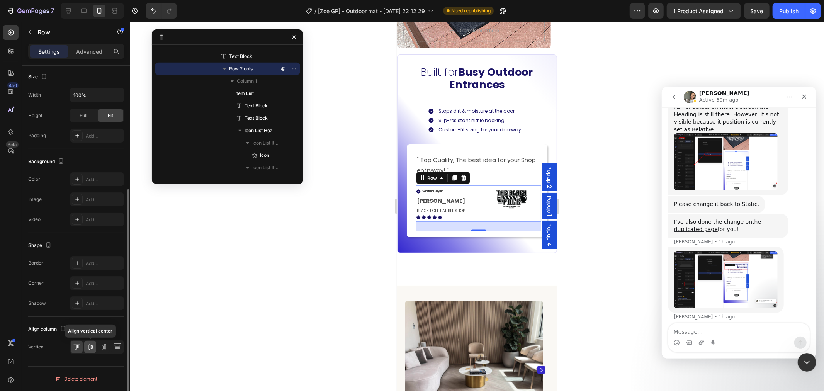
click at [88, 346] on icon at bounding box center [91, 347] width 8 height 8
click at [652, 206] on div at bounding box center [477, 206] width 694 height 369
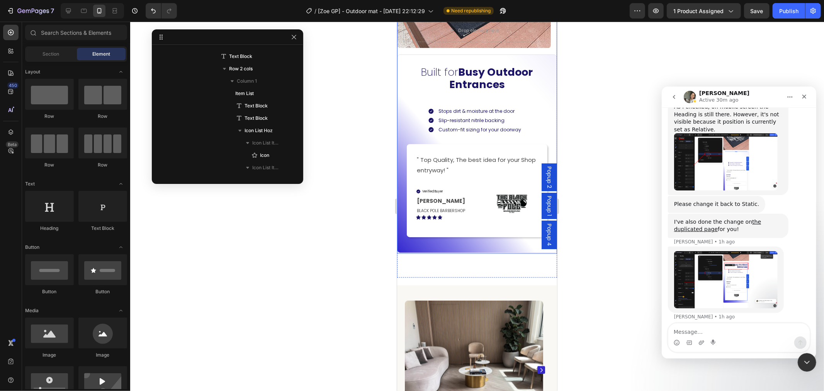
click at [546, 53] on div "Drop element here Hero Banner Carousel ⁠⁠⁠⁠⁠⁠⁠ Built for Busy Outdoor Entrances…" at bounding box center [477, 73] width 160 height 359
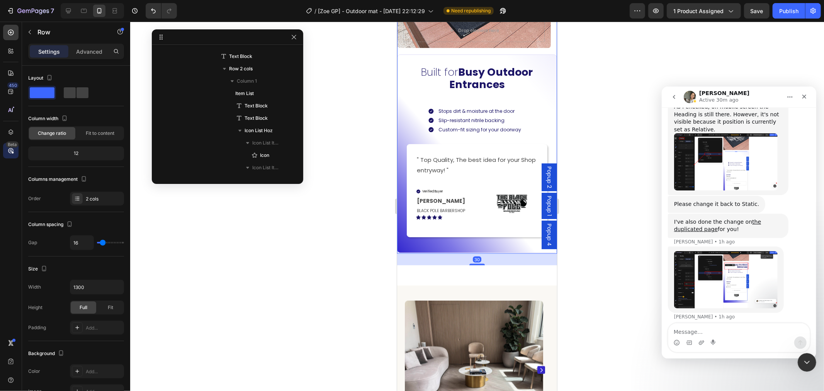
scroll to position [492, 0]
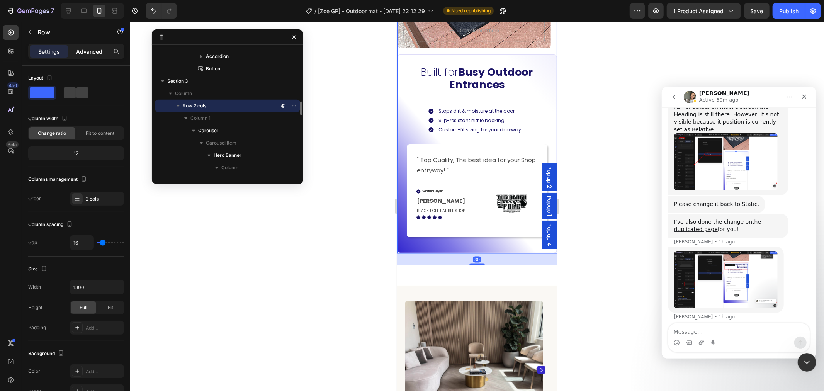
click at [84, 51] on p "Advanced" at bounding box center [89, 52] width 26 height 8
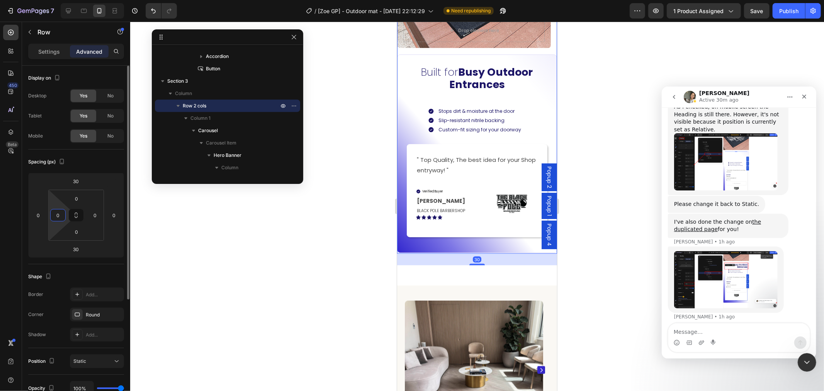
click at [57, 214] on input "0" at bounding box center [58, 215] width 12 height 12
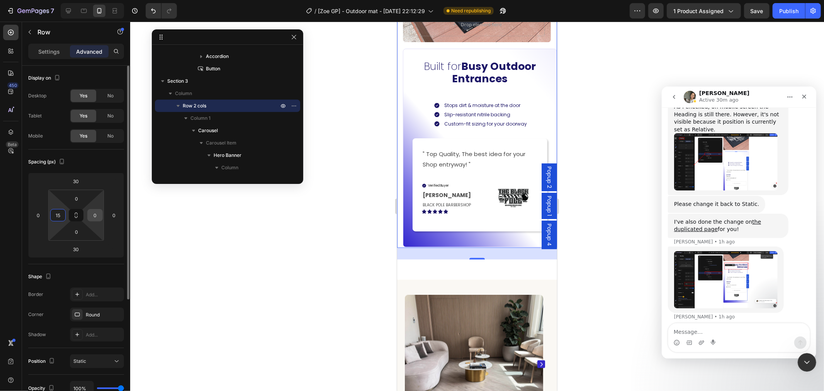
type input "15"
click at [94, 218] on input "0" at bounding box center [95, 215] width 12 height 12
type input "15"
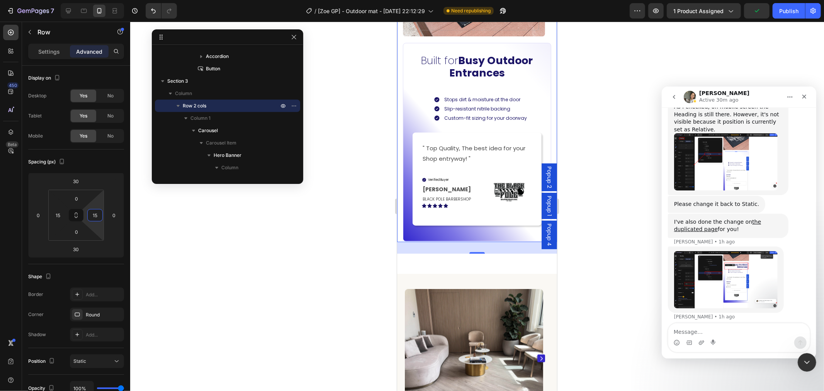
click at [588, 161] on div at bounding box center [477, 206] width 694 height 369
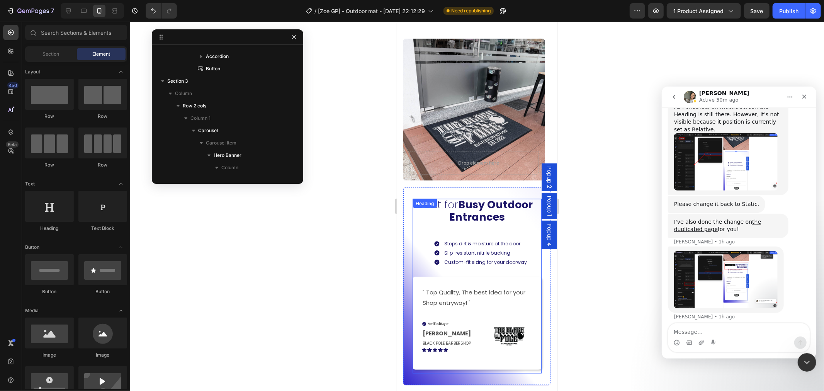
scroll to position [816, 0]
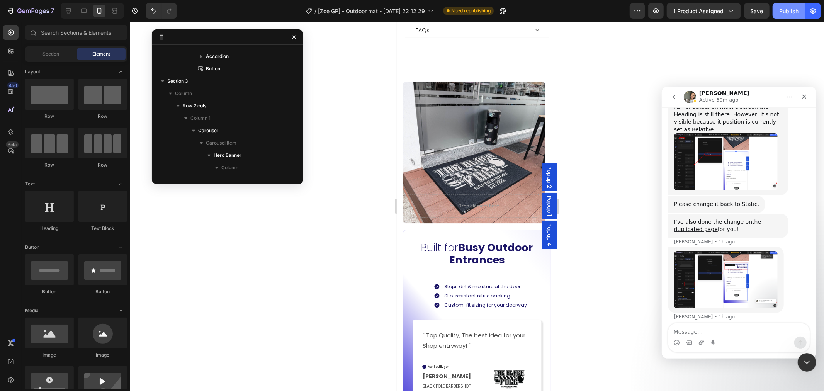
drag, startPoint x: 789, startPoint y: 13, endPoint x: 782, endPoint y: 34, distance: 22.1
click at [789, 12] on div "Publish" at bounding box center [788, 11] width 19 height 8
click at [447, 210] on div "Drop element here Hero Banner Carousel ⁠⁠⁠⁠⁠⁠⁠ Built for Busy Outdoor Entrances…" at bounding box center [477, 255] width 160 height 348
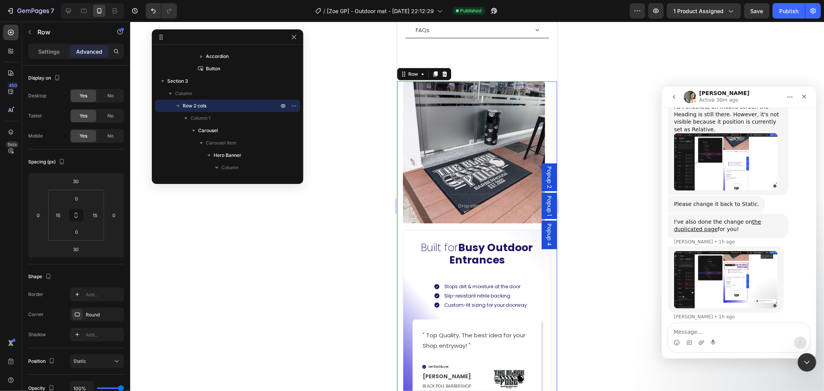
click at [480, 211] on div "Drop element here Hero Banner Carousel ⁠⁠⁠⁠⁠⁠⁠ Built for Busy Outdoor Entrances…" at bounding box center [477, 255] width 160 height 348
click at [492, 12] on icon "button" at bounding box center [494, 11] width 8 height 8
click at [408, 259] on div "⁠⁠⁠⁠⁠⁠⁠ Built for Busy Outdoor Entrances Heading Stops dirt & moisture at the d…" at bounding box center [477, 329] width 148 height 199
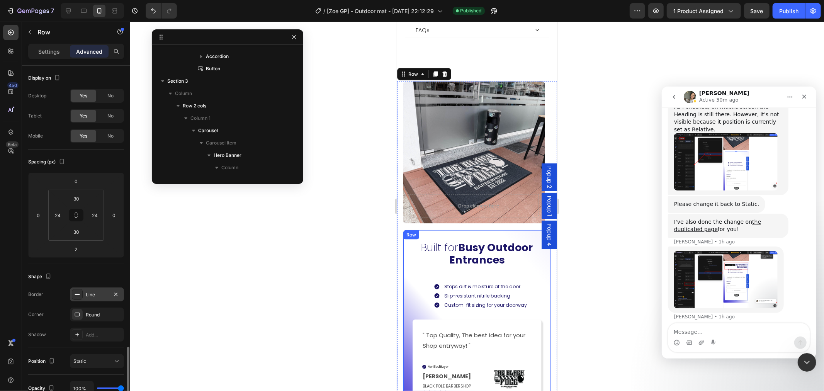
scroll to position [588, 0]
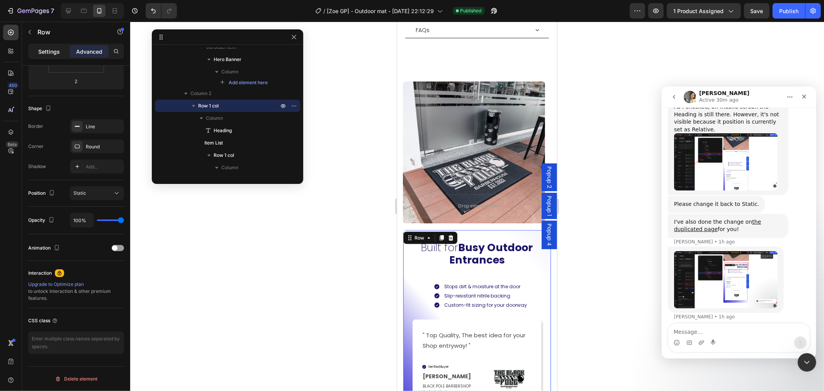
click at [40, 51] on p "Settings" at bounding box center [49, 52] width 22 height 8
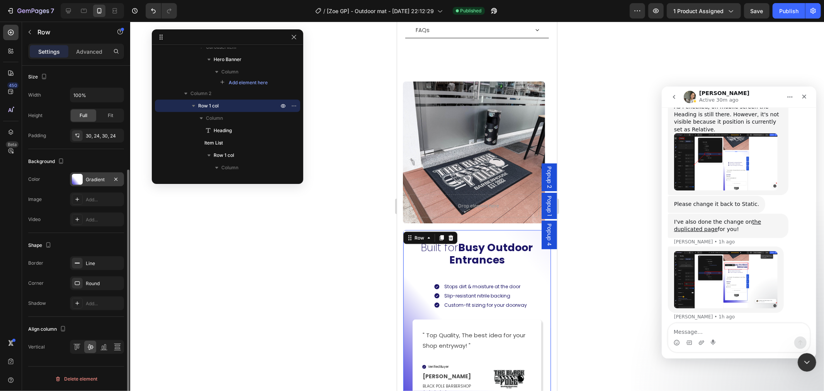
click at [80, 180] on div at bounding box center [77, 179] width 11 height 11
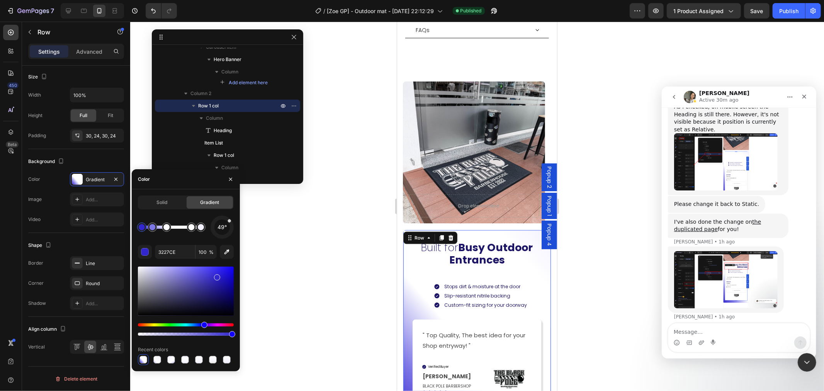
click at [159, 361] on div at bounding box center [157, 360] width 8 height 8
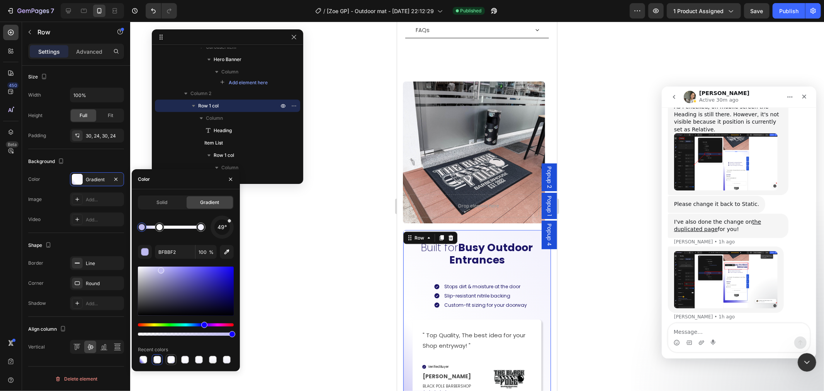
click at [172, 361] on div at bounding box center [171, 360] width 8 height 8
click at [187, 360] on div at bounding box center [185, 360] width 8 height 8
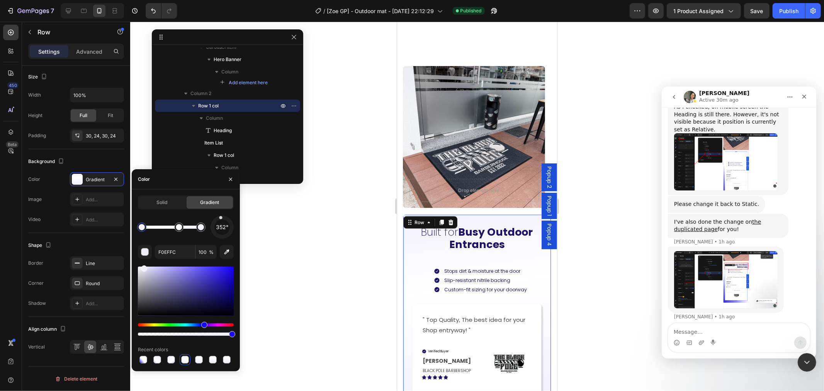
scroll to position [859, 0]
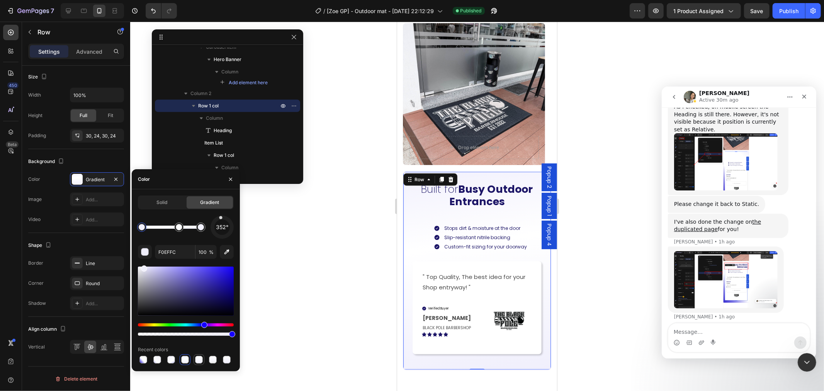
click at [197, 359] on div at bounding box center [199, 360] width 8 height 8
type input "F2F1FD"
click at [634, 298] on div at bounding box center [477, 206] width 694 height 369
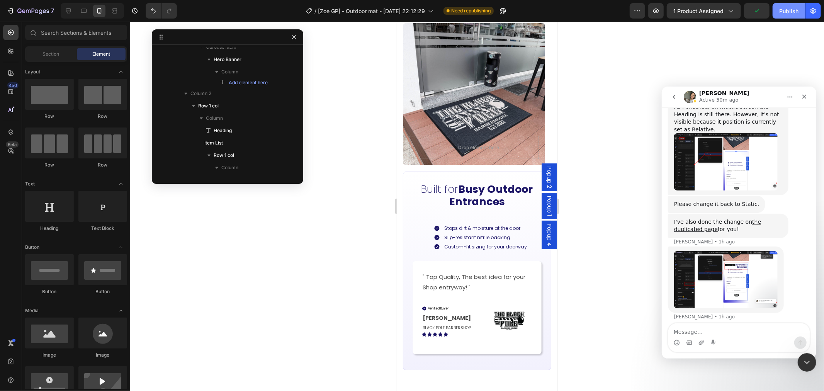
drag, startPoint x: 791, startPoint y: 10, endPoint x: 772, endPoint y: 83, distance: 76.4
click at [791, 9] on div "Publish" at bounding box center [788, 11] width 19 height 8
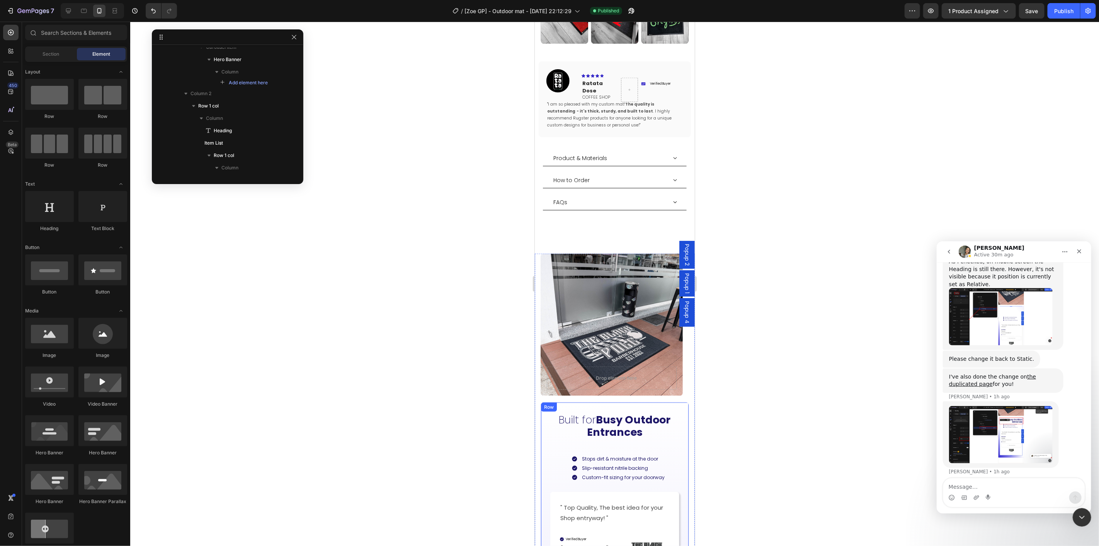
scroll to position [773, 0]
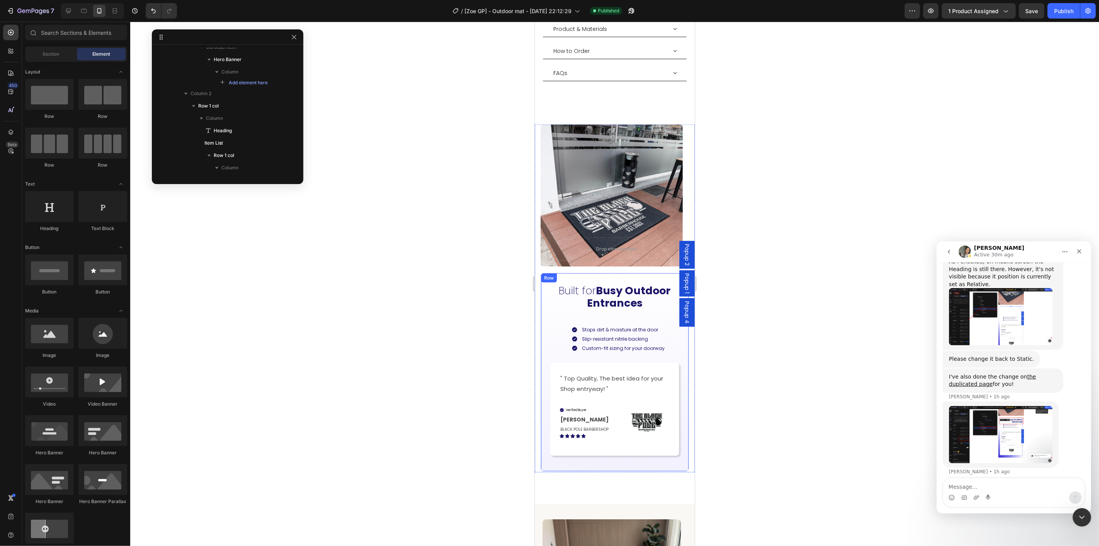
click at [595, 309] on div "Stops dirt & moisture at the door Slip-resistant nitrile backing Custom-fit siz…" at bounding box center [614, 332] width 129 height 47
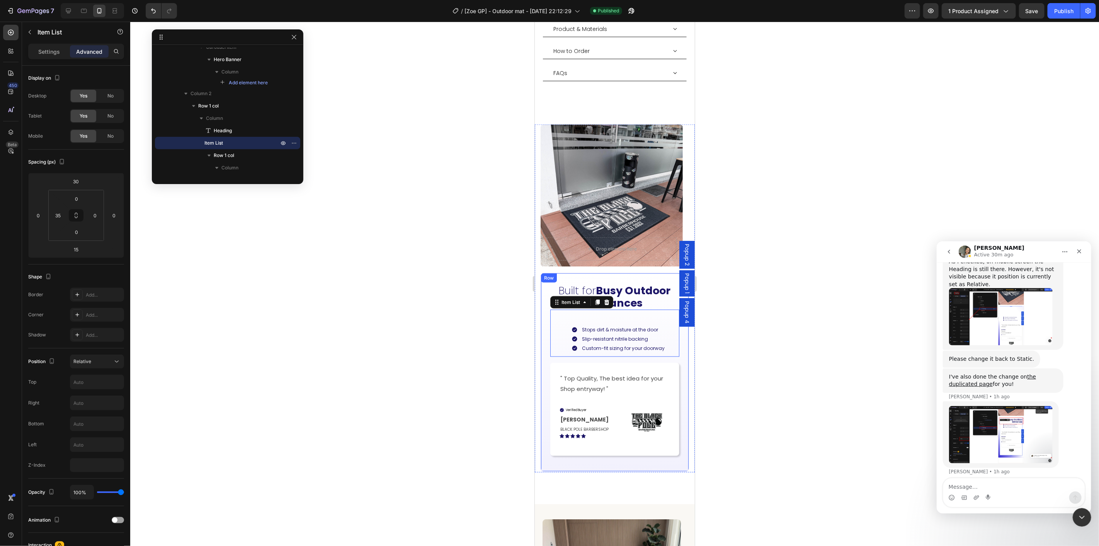
click at [585, 255] on div "Drop element here Hero Banner Carousel Built for Busy Outdoor Entrances Heading…" at bounding box center [614, 298] width 160 height 348
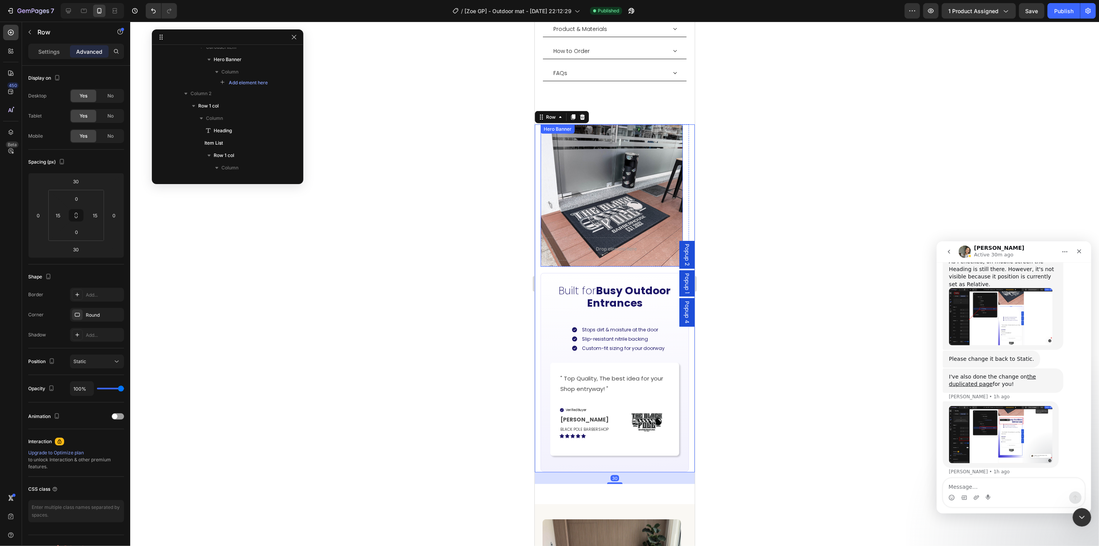
scroll to position [492, 0]
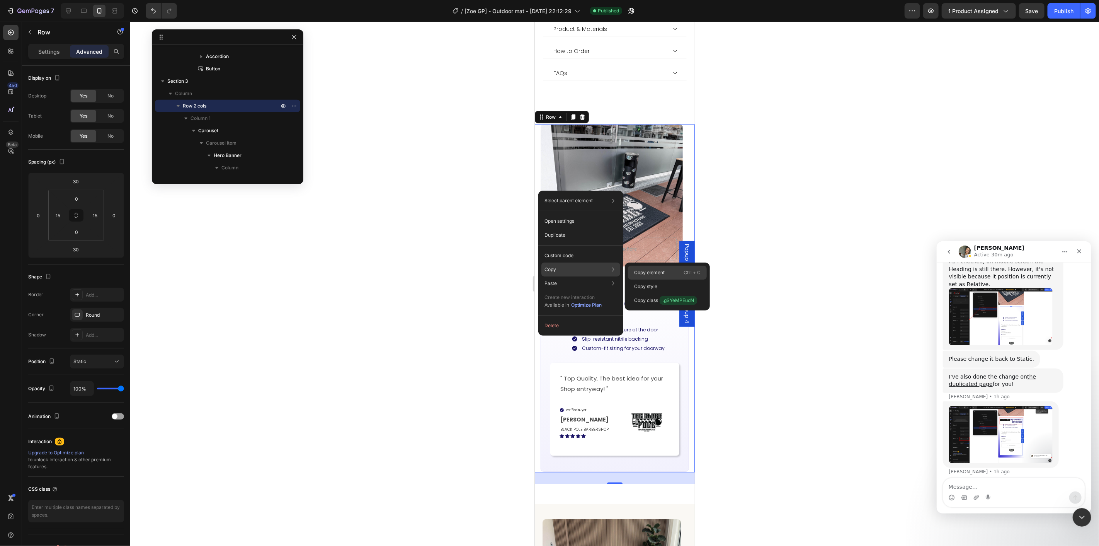
click at [658, 270] on p "Copy element" at bounding box center [649, 272] width 31 height 7
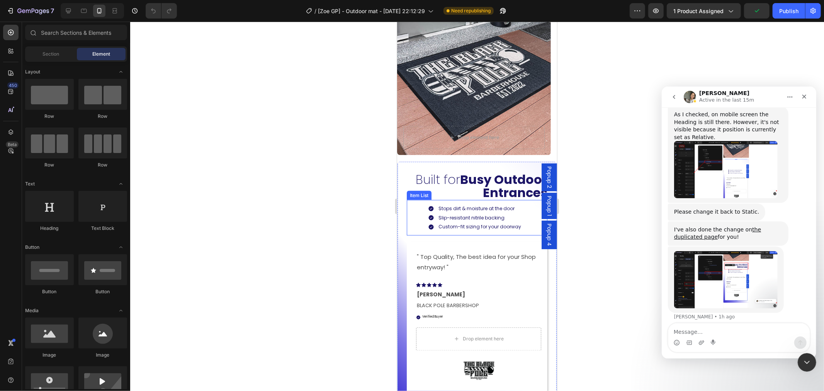
scroll to position [1073, 0]
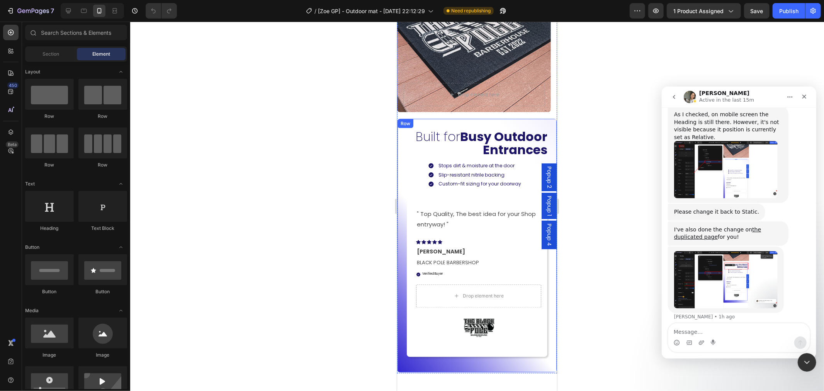
click at [405, 183] on div "Built for Busy Outdoor Entrances Heading Stops dirt & moisture at the door Slip…" at bounding box center [477, 245] width 160 height 254
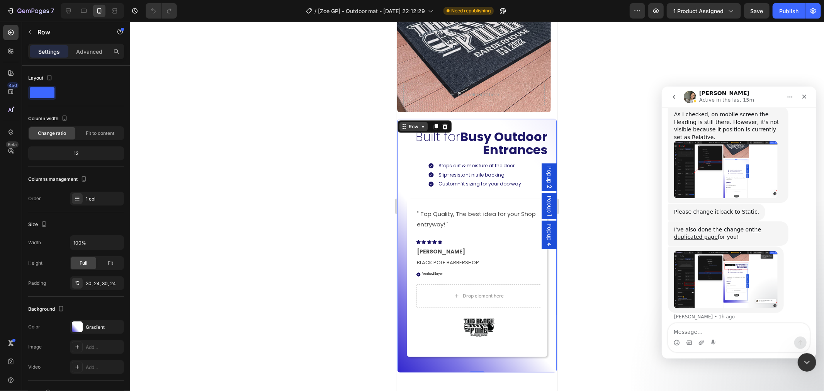
click at [408, 128] on div "Row" at bounding box center [413, 126] width 13 height 7
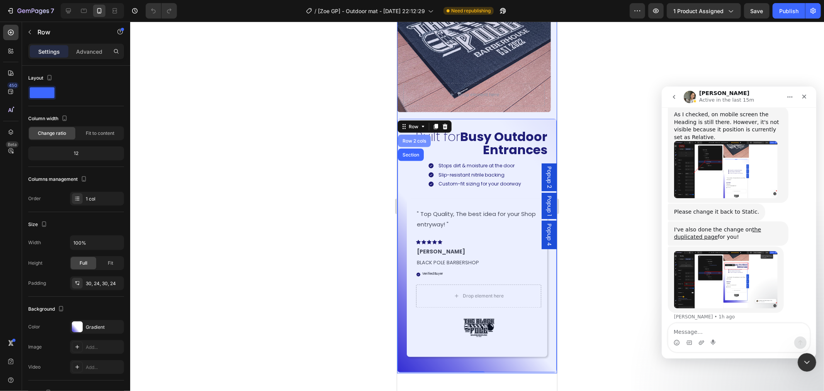
click at [410, 142] on div "Row 2 cols" at bounding box center [414, 140] width 27 height 5
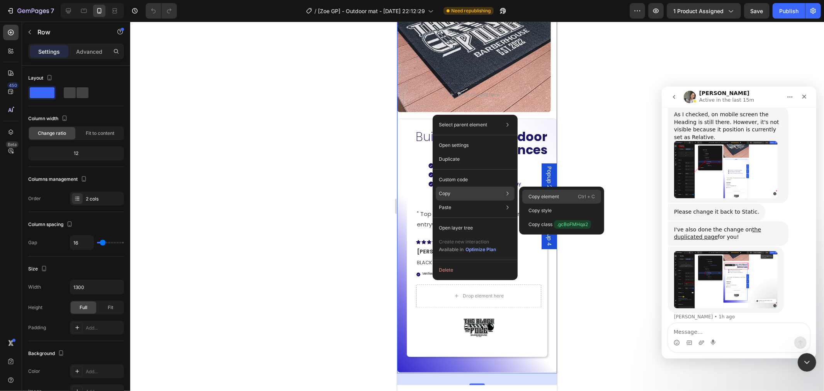
click at [567, 204] on div "Copy element Ctrl + C" at bounding box center [561, 211] width 79 height 14
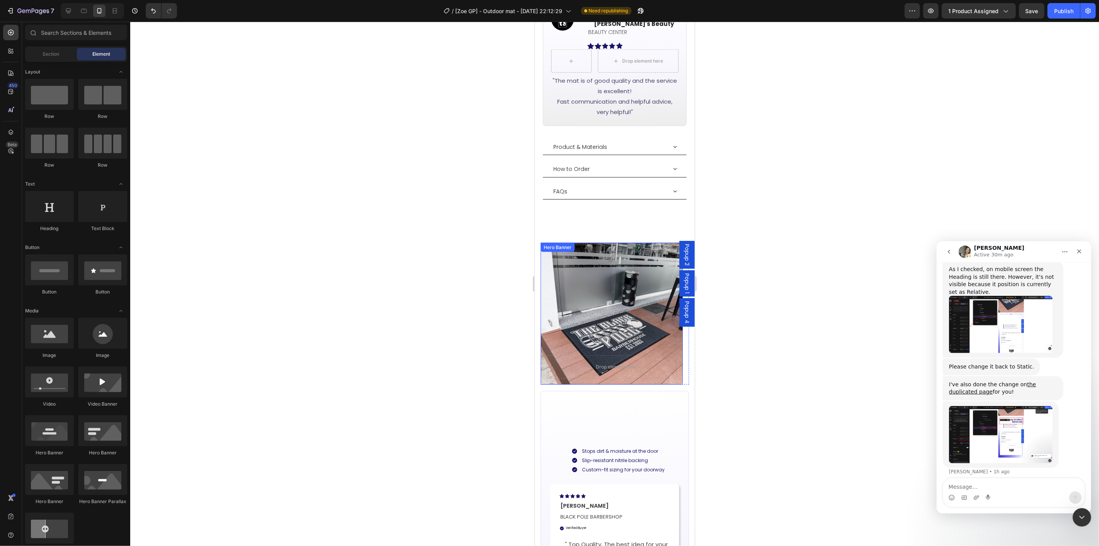
scroll to position [816, 0]
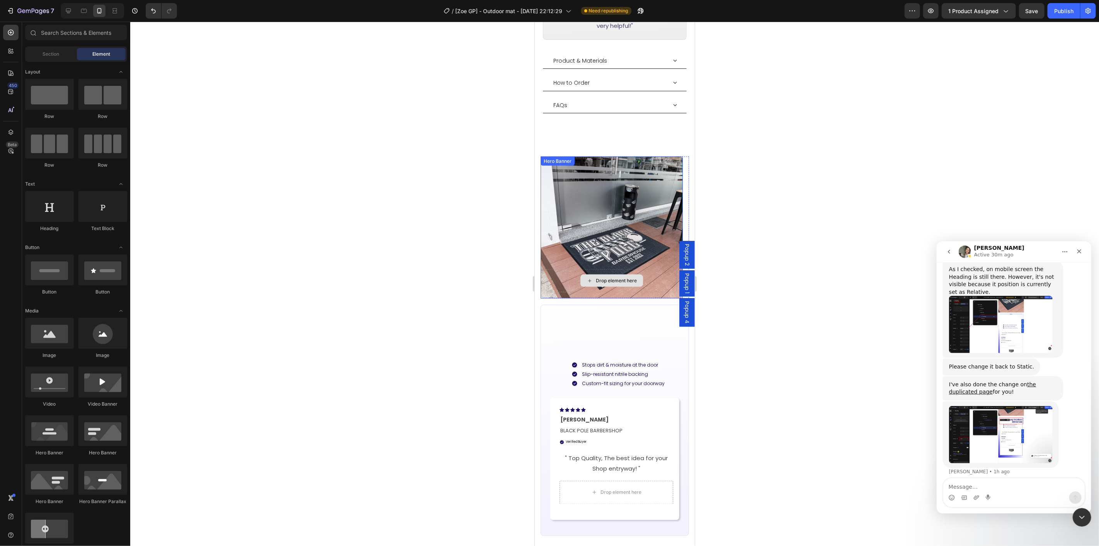
click at [641, 236] on div "Background Image" at bounding box center [611, 227] width 142 height 142
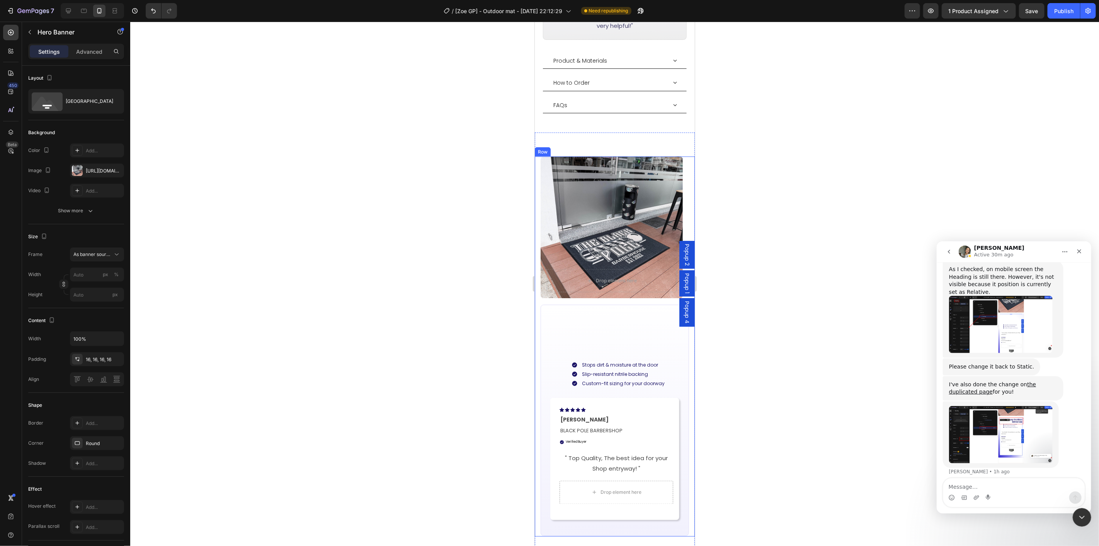
click at [540, 285] on div "Drop element here Hero Banner Carousel Built for Busy Outdoor Entrances Heading…" at bounding box center [614, 346] width 160 height 380
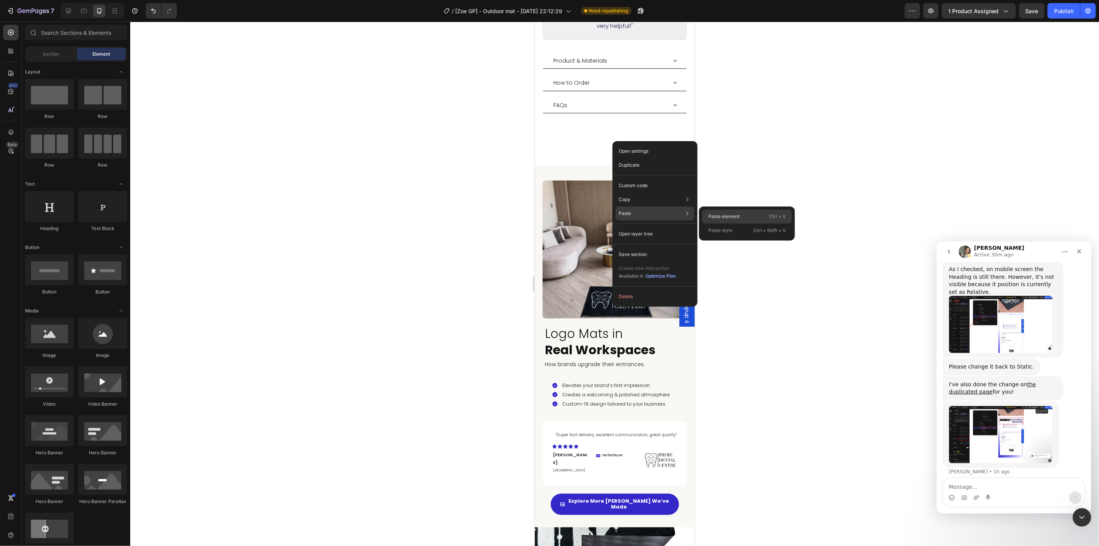
click at [752, 223] on div "Paste element Ctrl + V" at bounding box center [747, 230] width 90 height 14
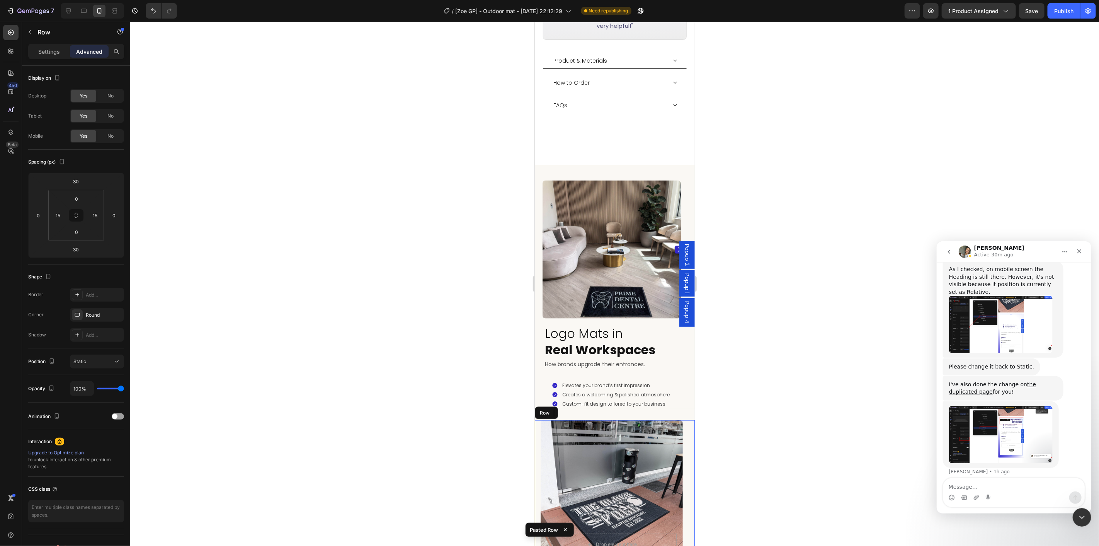
scroll to position [1173, 0]
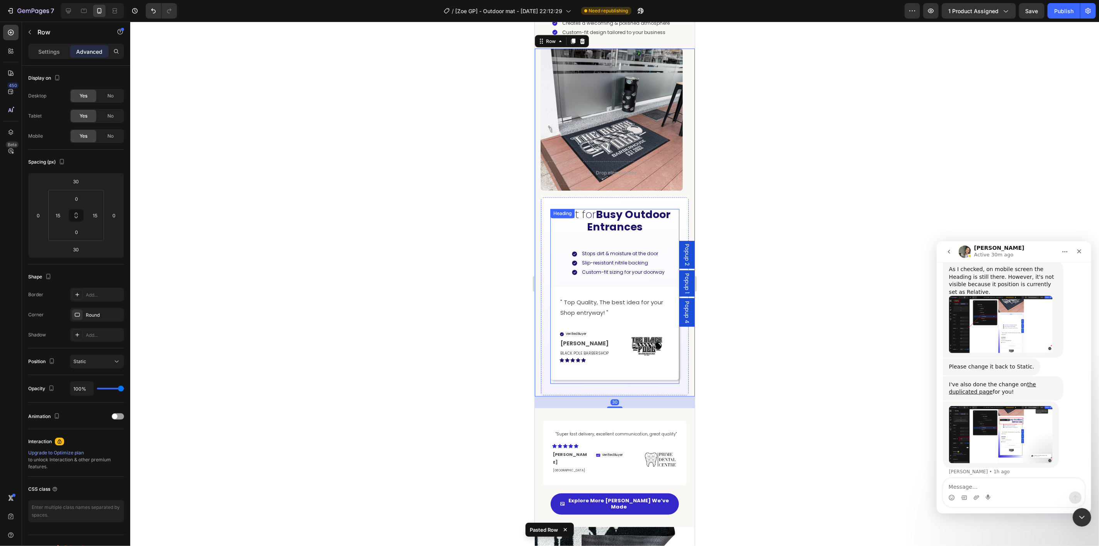
click at [618, 227] on strong "Busy Outdoor Entrances" at bounding box center [629, 220] width 84 height 27
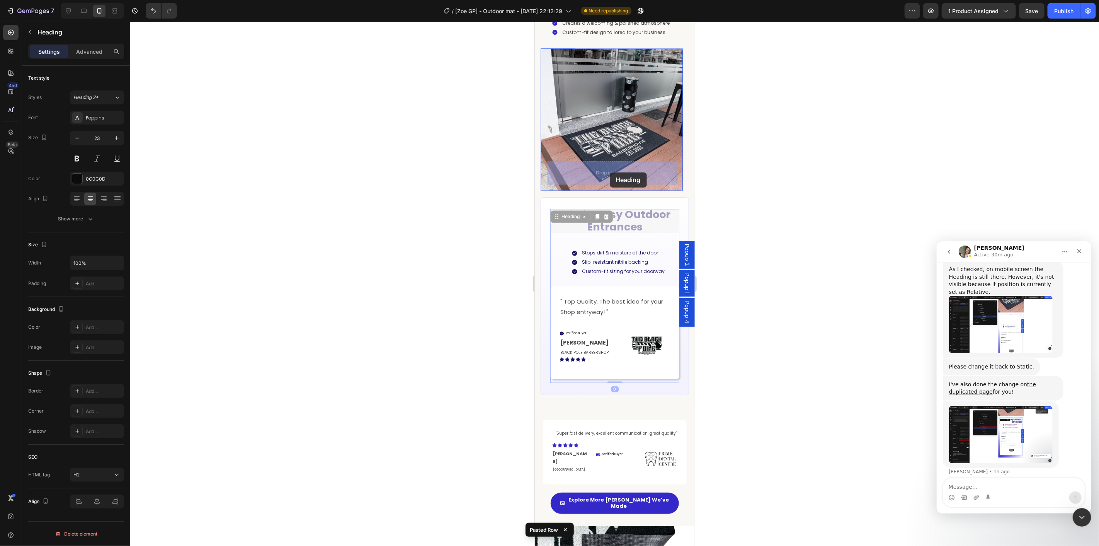
drag, startPoint x: 577, startPoint y: 205, endPoint x: 609, endPoint y: 172, distance: 45.4
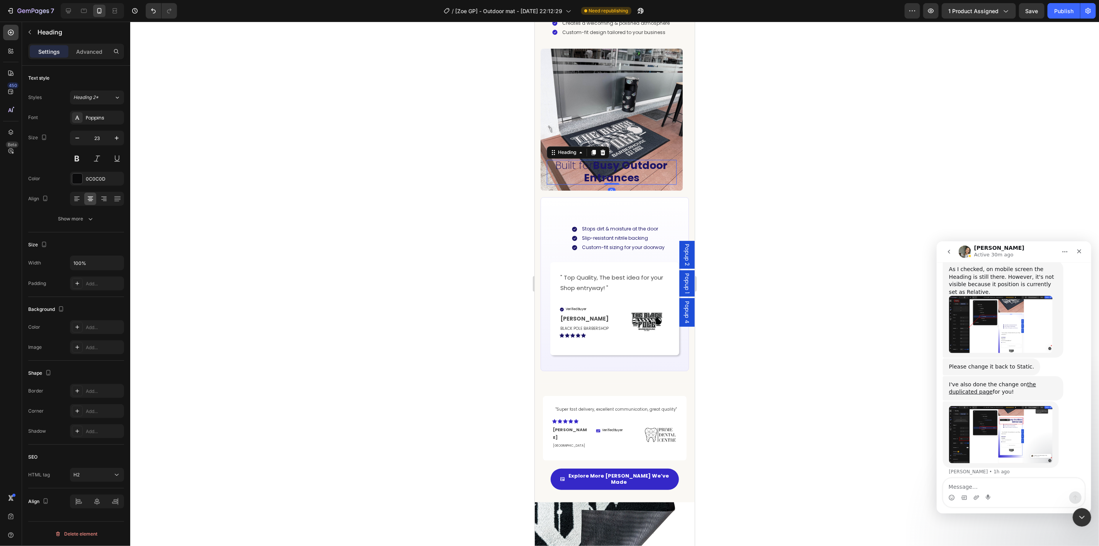
scroll to position [1130, 0]
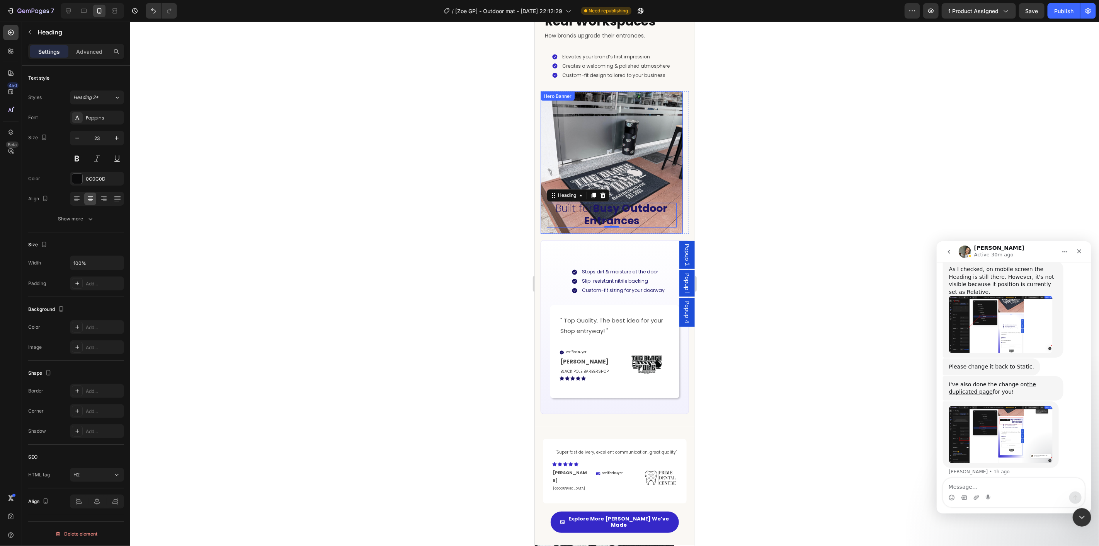
click at [600, 155] on div "Background Image" at bounding box center [611, 162] width 142 height 142
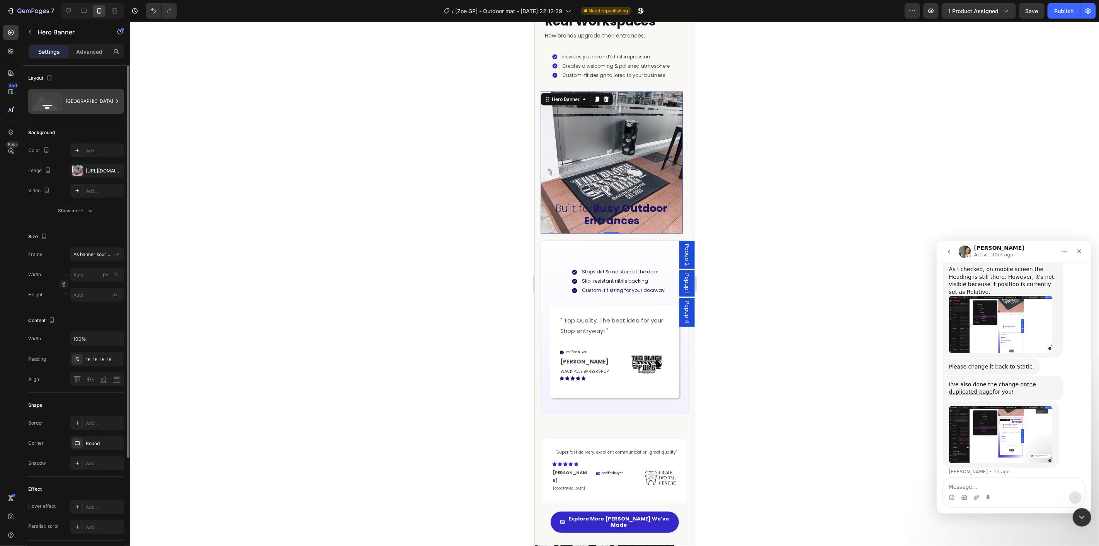
click at [73, 99] on div "[GEOGRAPHIC_DATA]" at bounding box center [89, 101] width 47 height 18
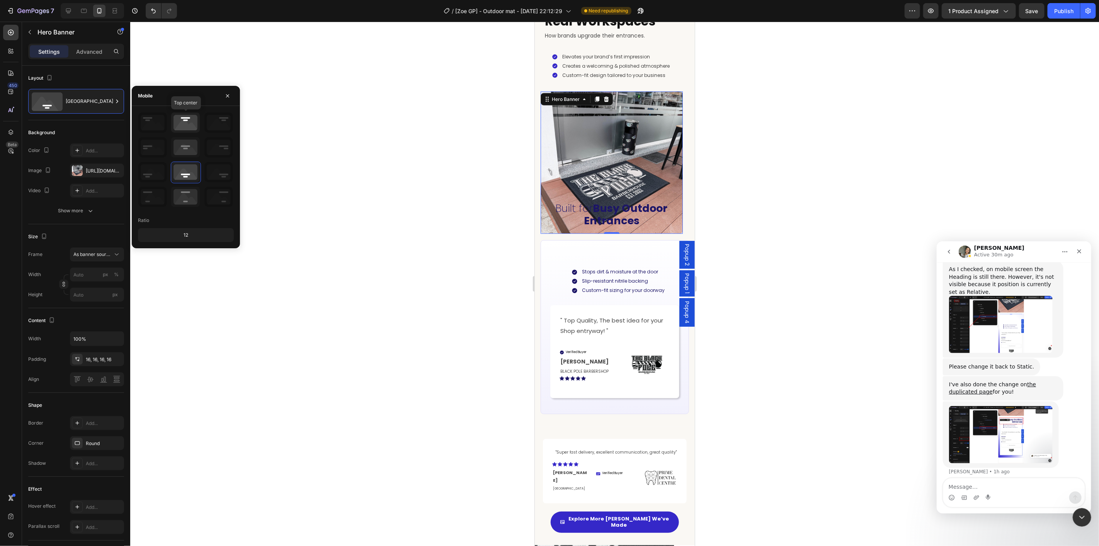
click at [182, 120] on icon at bounding box center [185, 122] width 29 height 20
click at [744, 239] on div at bounding box center [614, 284] width 969 height 524
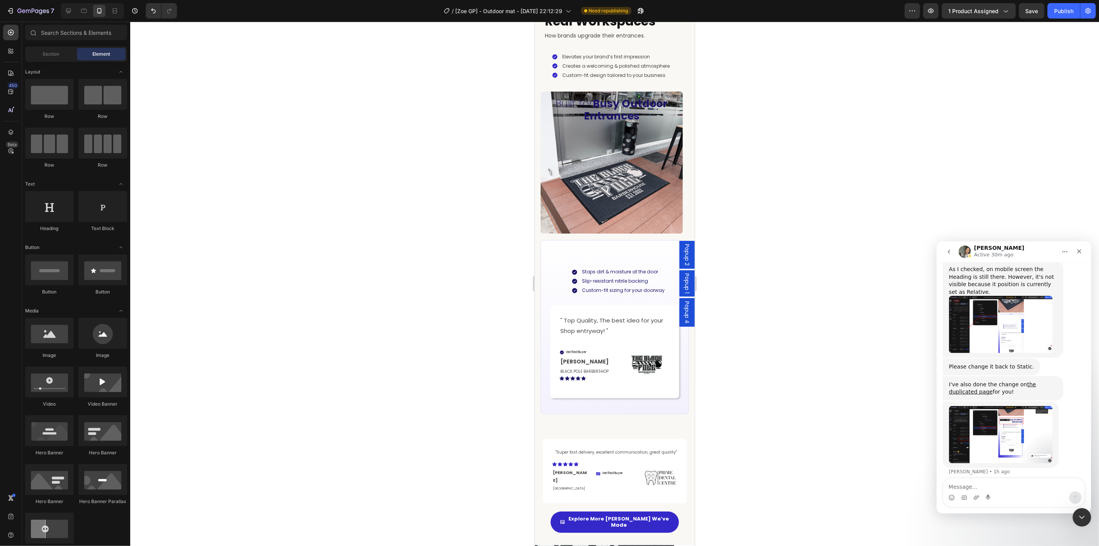
scroll to position [1087, 0]
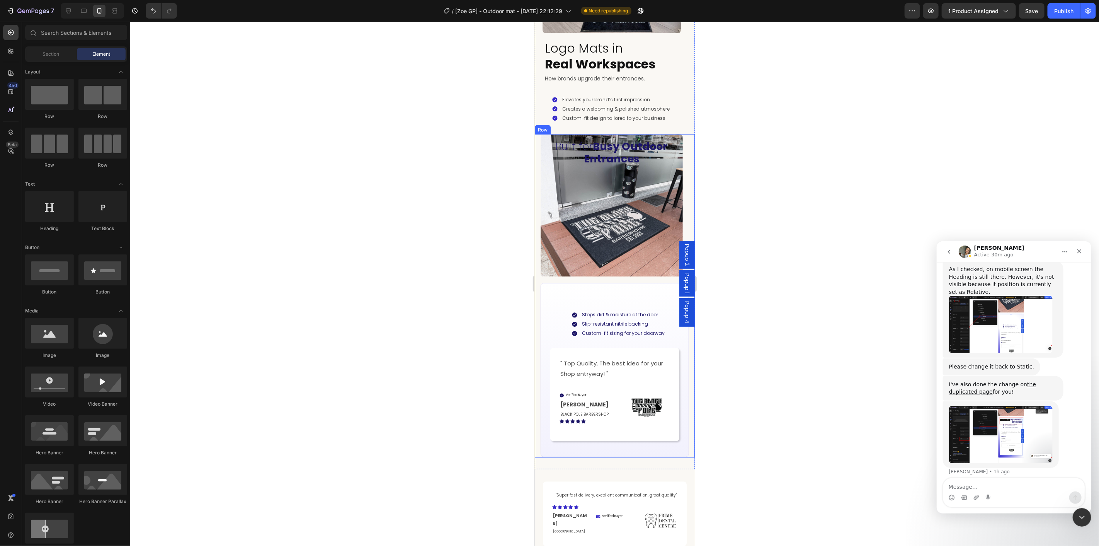
click at [564, 279] on div "Built for Busy Outdoor Entrances Heading Hero Banner Carousel Stops dirt & mois…" at bounding box center [614, 295] width 160 height 323
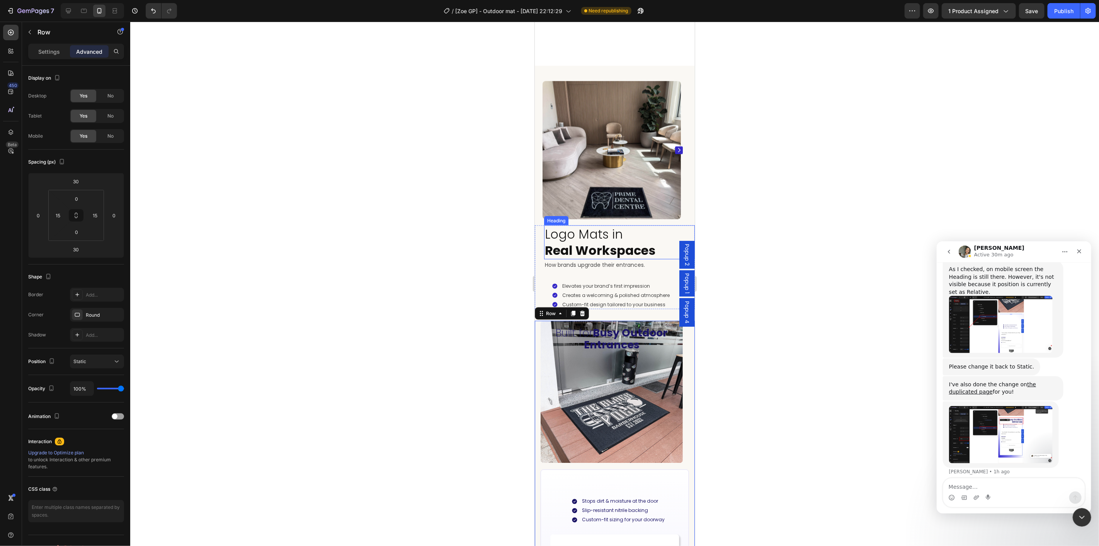
scroll to position [829, 0]
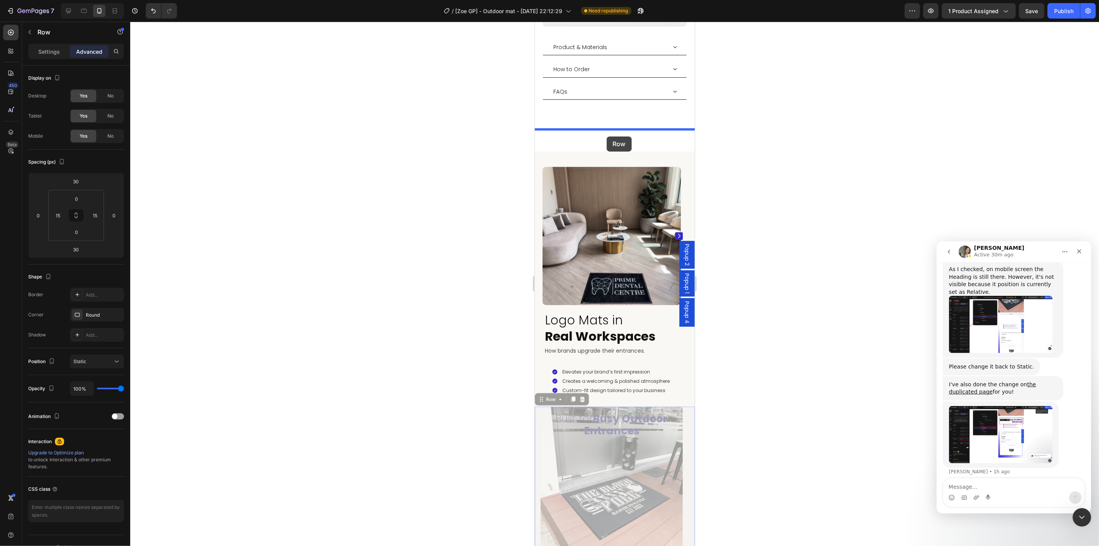
drag, startPoint x: 551, startPoint y: 366, endPoint x: 1265, endPoint y: 349, distance: 713.5
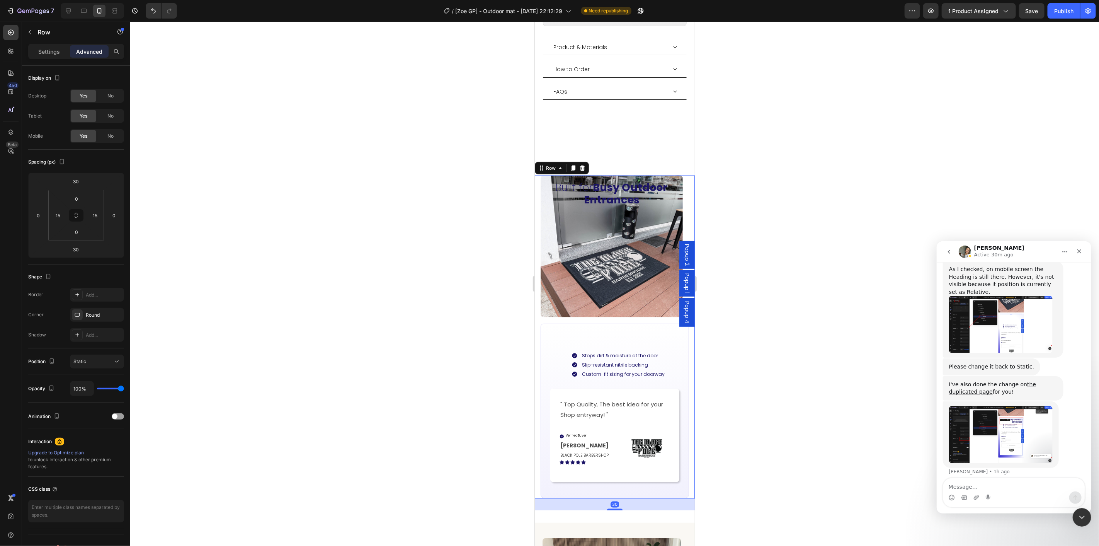
click at [739, 285] on div at bounding box center [614, 284] width 969 height 524
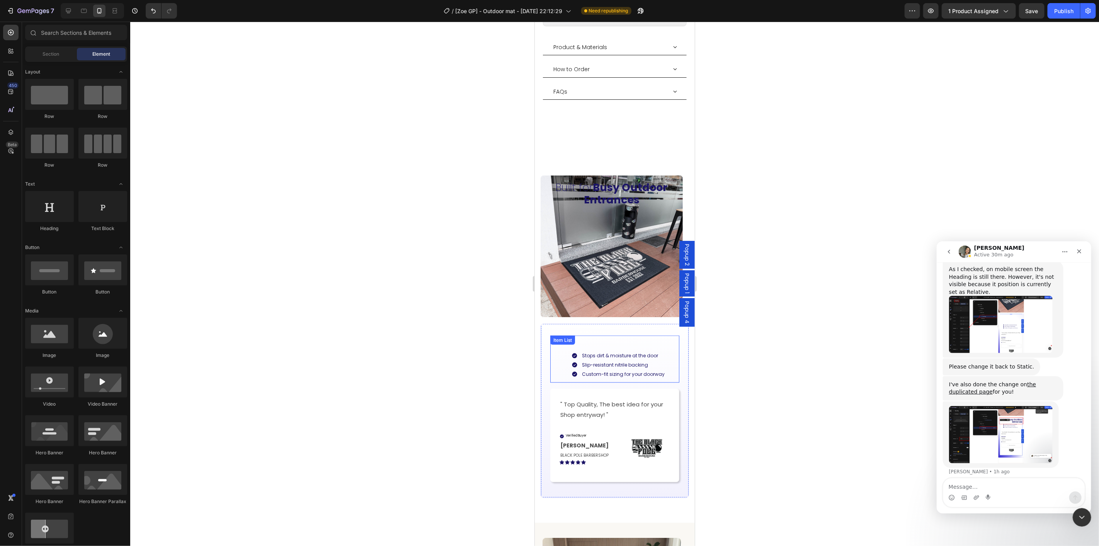
click at [599, 335] on div "Stops dirt & moisture at the door Slip-resistant nitrile backing Custom-fit siz…" at bounding box center [614, 358] width 129 height 47
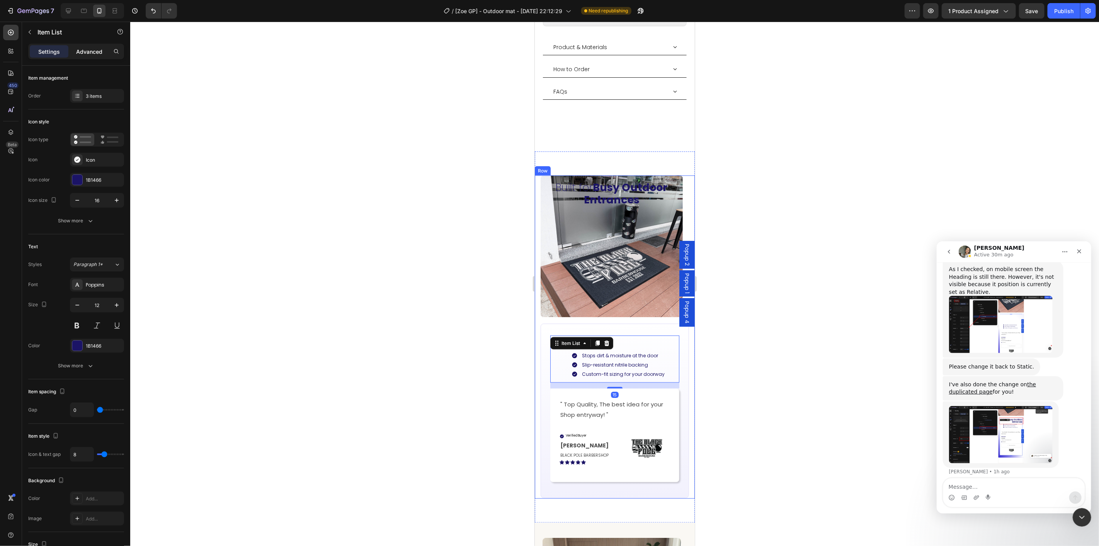
click at [86, 50] on p "Advanced" at bounding box center [89, 52] width 26 height 8
type input "100%"
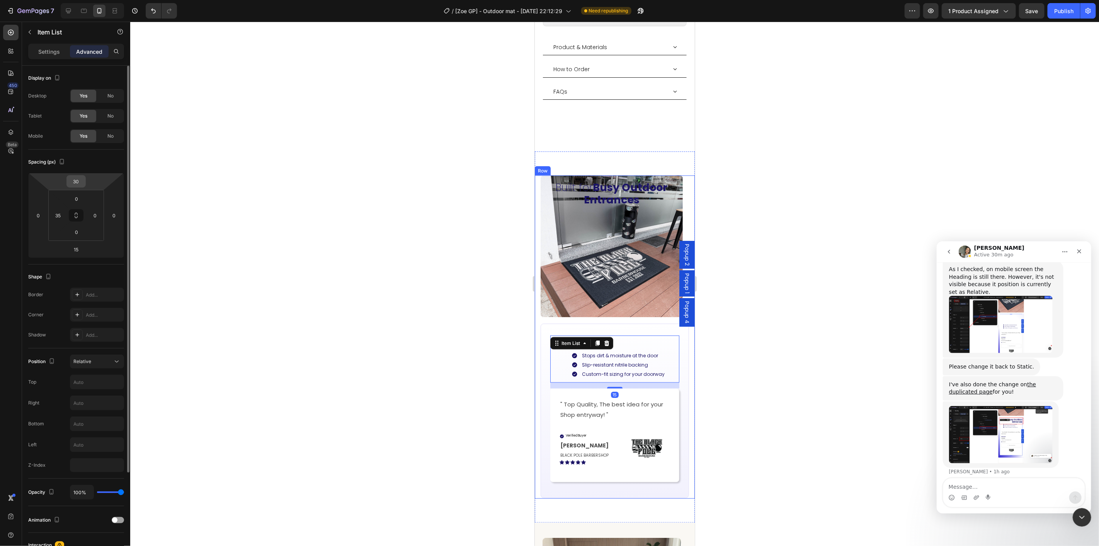
click at [80, 182] on input "30" at bounding box center [75, 181] width 15 height 12
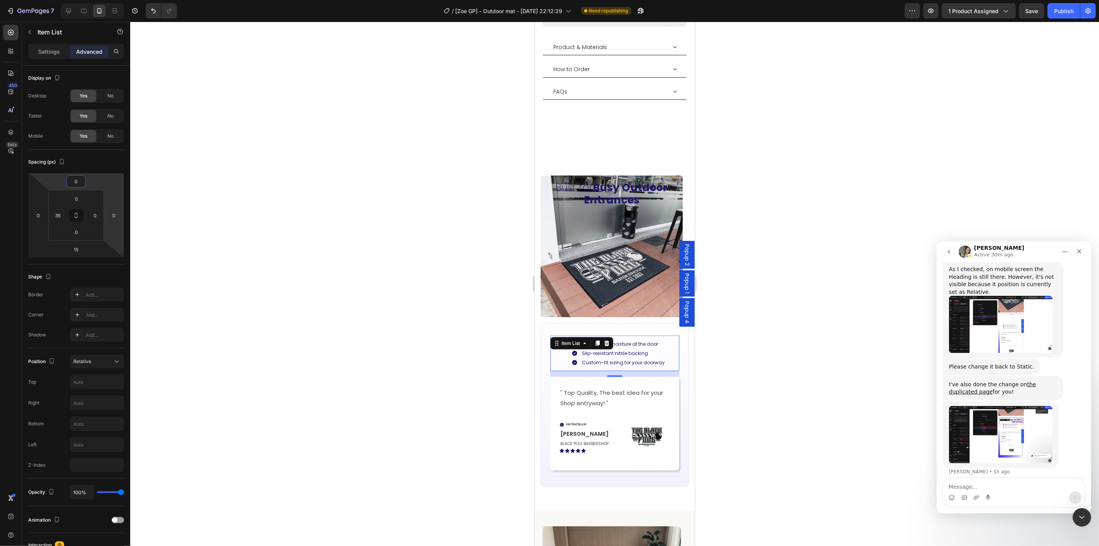
click at [709, 364] on div at bounding box center [614, 284] width 969 height 524
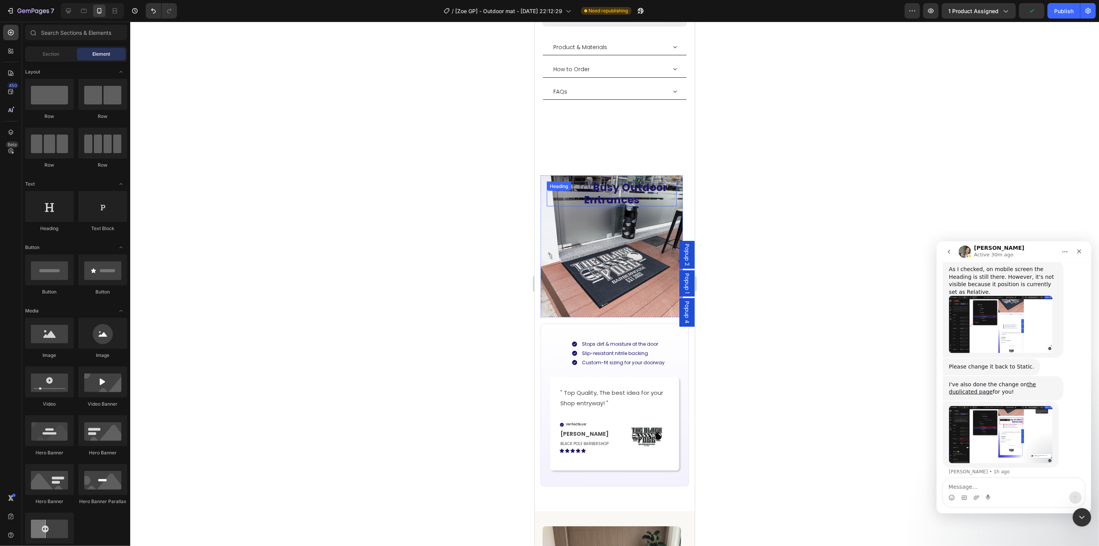
click at [612, 180] on strong "Busy Outdoor Entrances" at bounding box center [625, 193] width 84 height 27
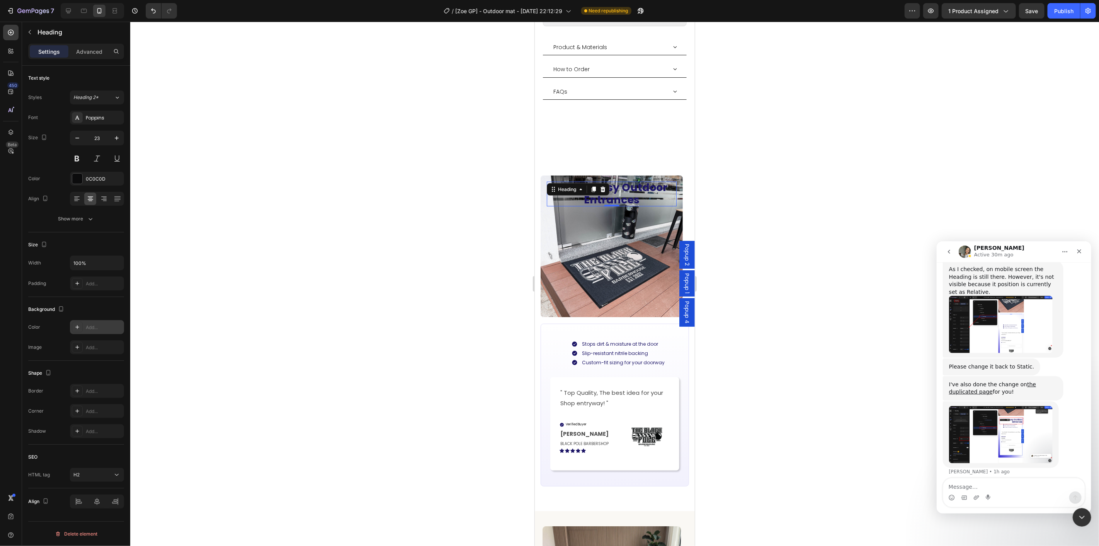
click at [88, 326] on div "Add..." at bounding box center [104, 327] width 36 height 7
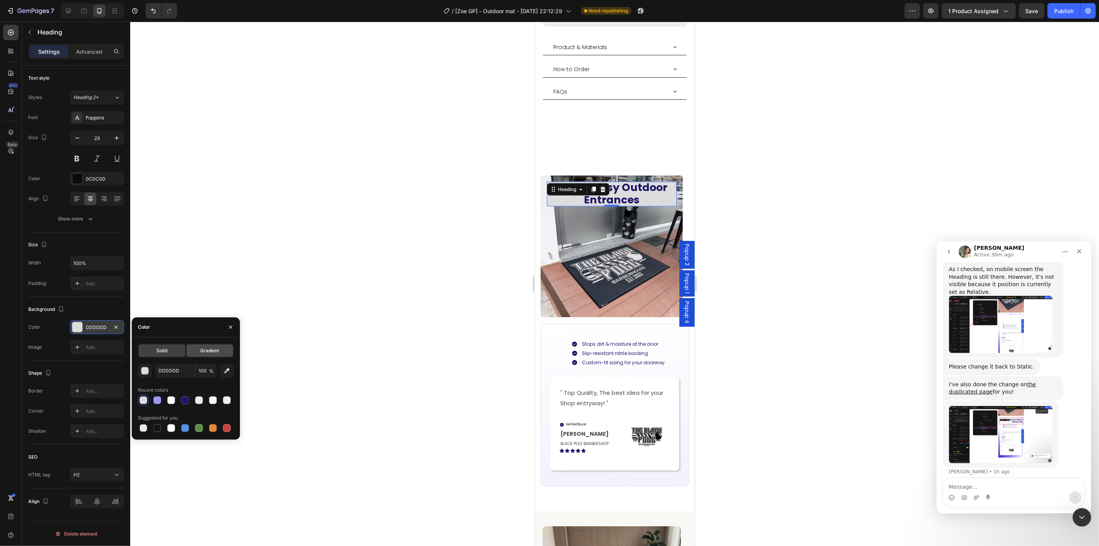
click at [201, 348] on span "Gradient" at bounding box center [209, 350] width 19 height 7
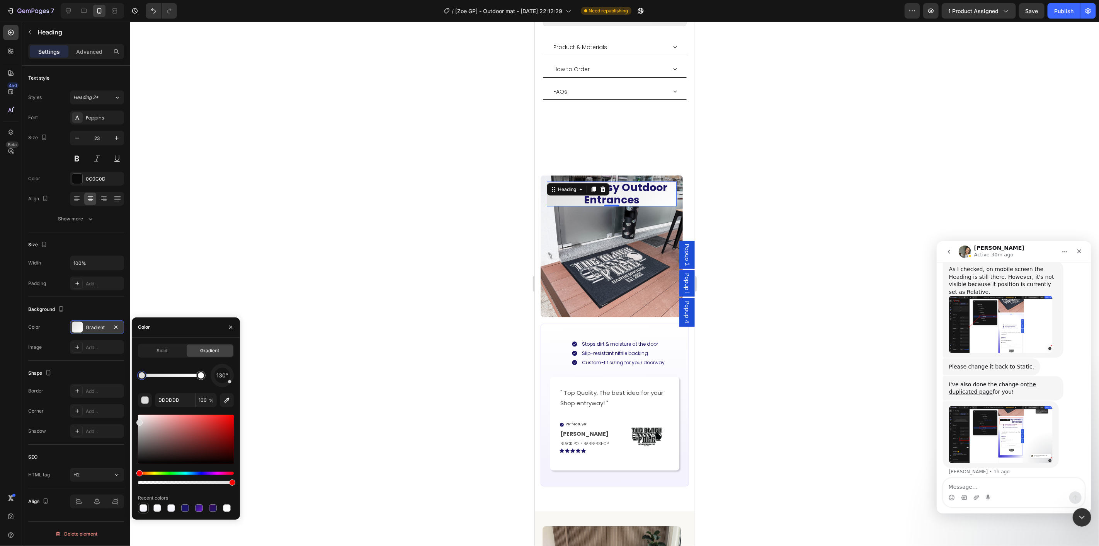
click at [142, 507] on div at bounding box center [143, 508] width 8 height 8
type input "F2F1FD"
click at [91, 304] on div "Background" at bounding box center [76, 309] width 96 height 12
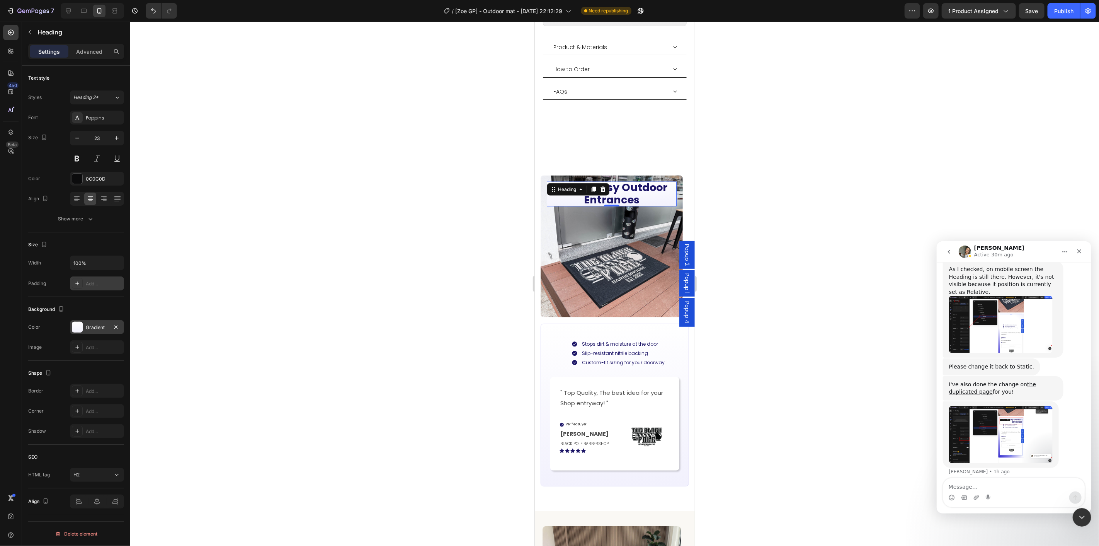
click at [91, 280] on div "Add..." at bounding box center [104, 283] width 36 height 7
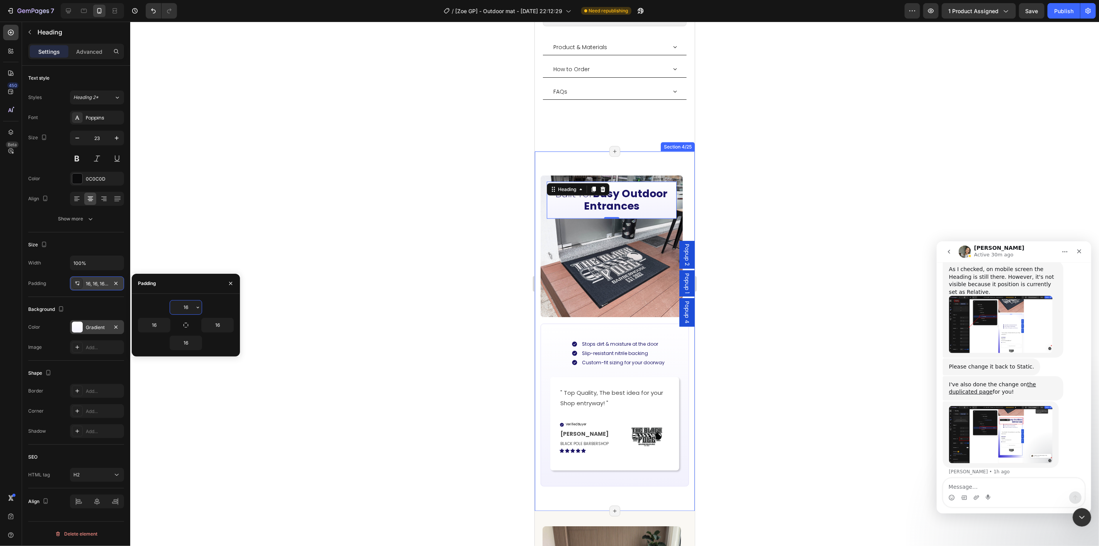
click at [643, 163] on div "Built for Busy Outdoor Entrances Heading 0 Hero Banner Carousel Stops dirt & mo…" at bounding box center [614, 330] width 160 height 335
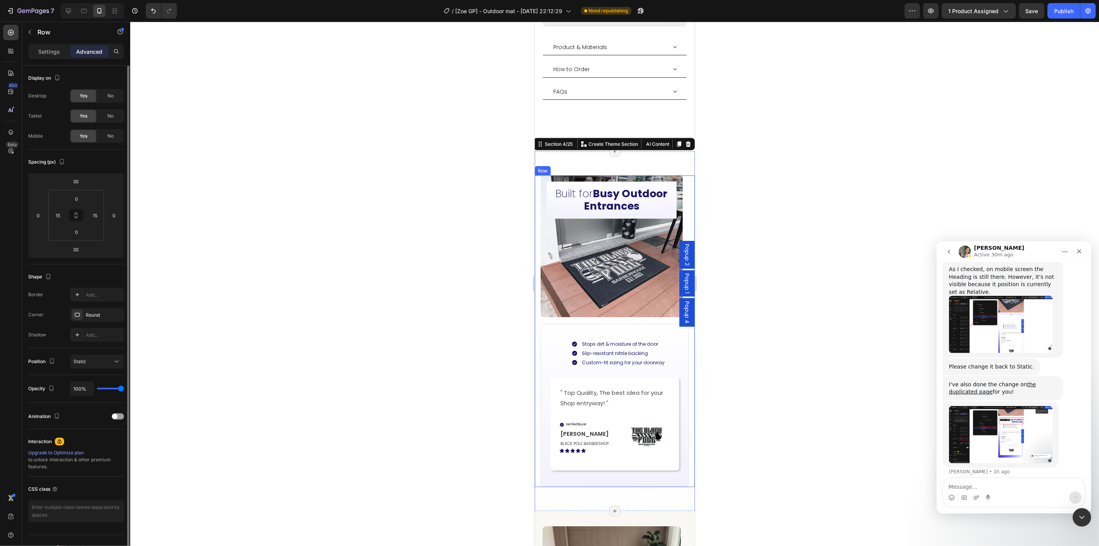
click at [584, 305] on div "Built for Busy Outdoor Entrances Heading Hero Banner Carousel Stops dirt & mois…" at bounding box center [614, 330] width 160 height 311
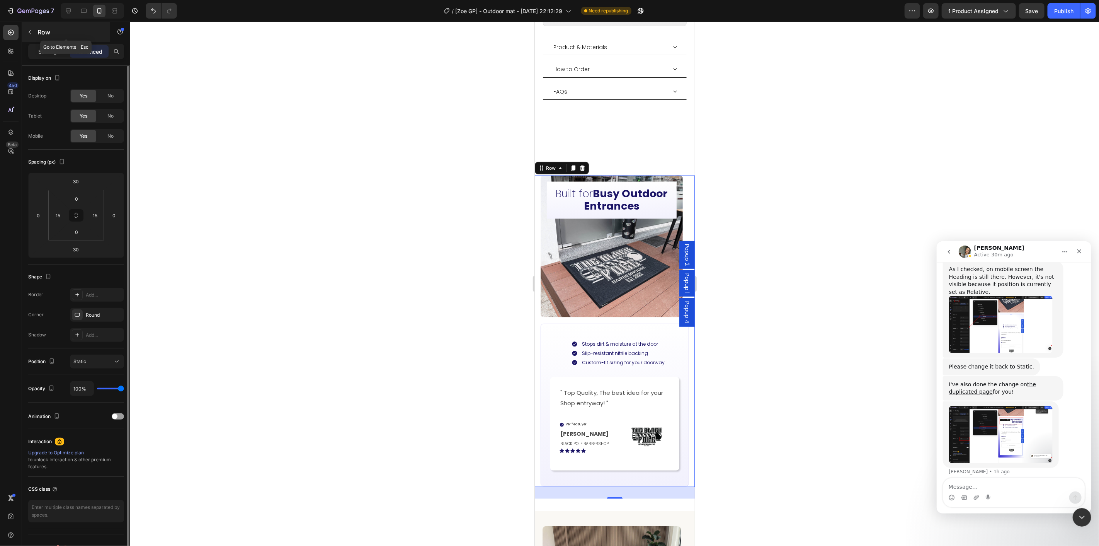
click at [30, 32] on icon "button" at bounding box center [30, 32] width 6 height 6
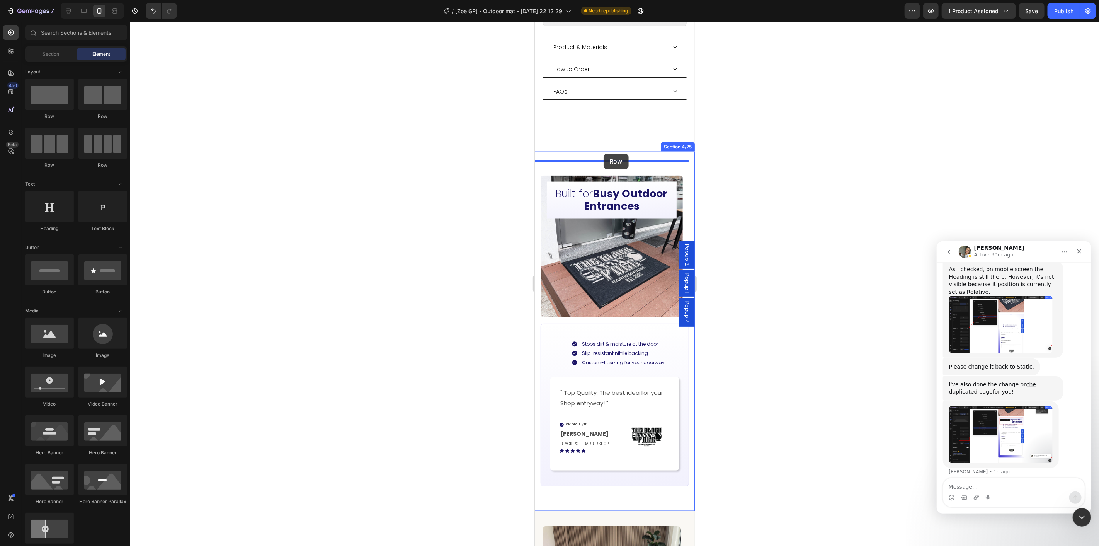
drag, startPoint x: 815, startPoint y: 160, endPoint x: 1301, endPoint y: 261, distance: 496.2
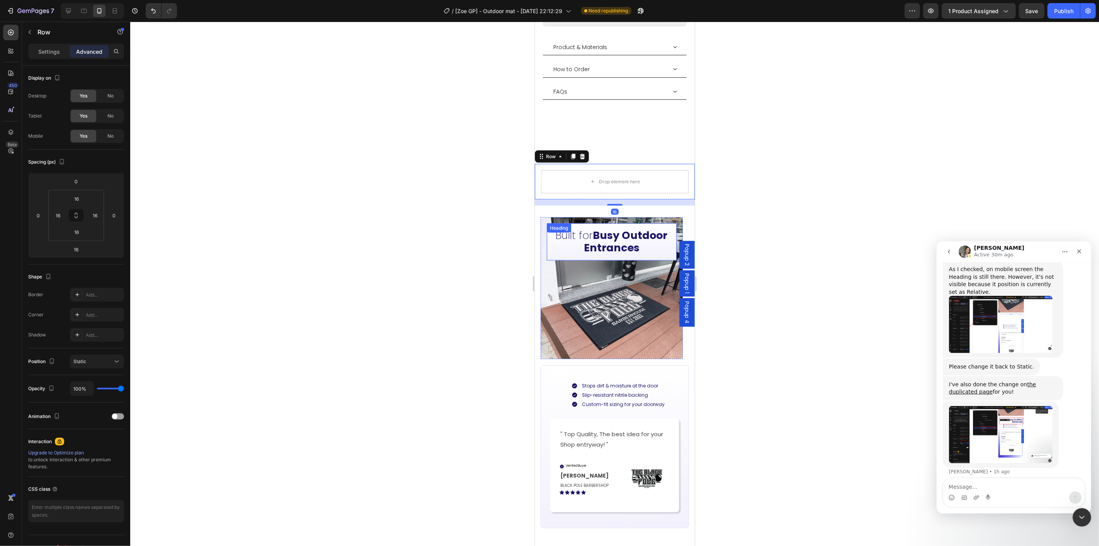
click at [644, 232] on h2 "Built for Busy Outdoor Entrances" at bounding box center [611, 241] width 130 height 37
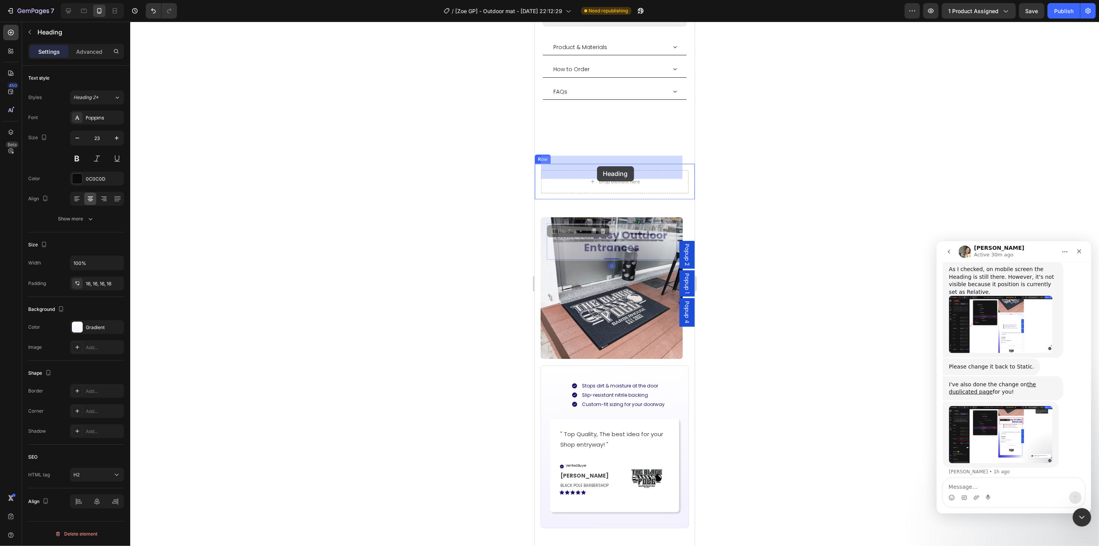
drag, startPoint x: 554, startPoint y: 218, endPoint x: 597, endPoint y: 166, distance: 67.8
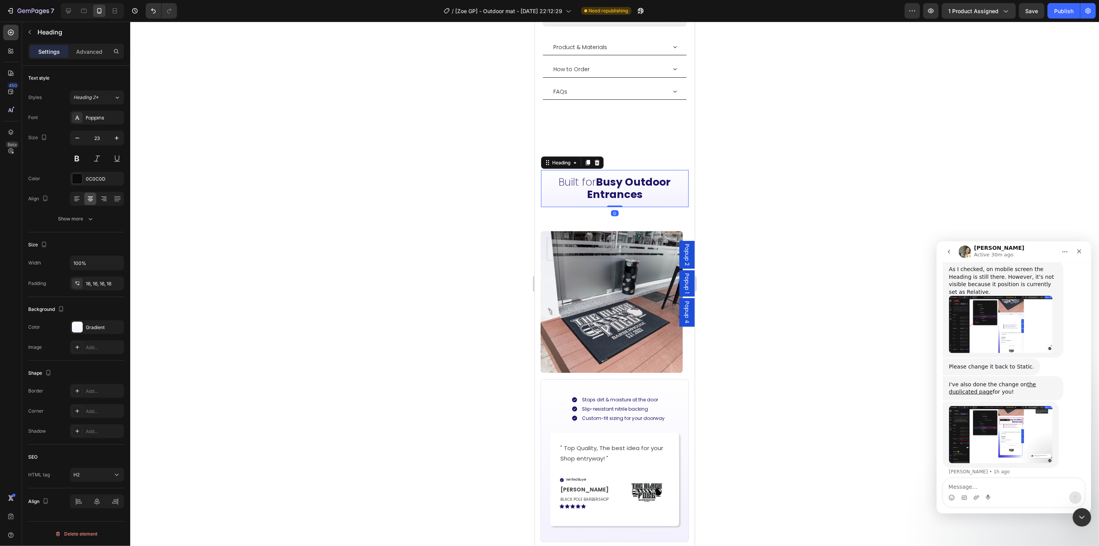
click at [735, 211] on div at bounding box center [614, 284] width 969 height 524
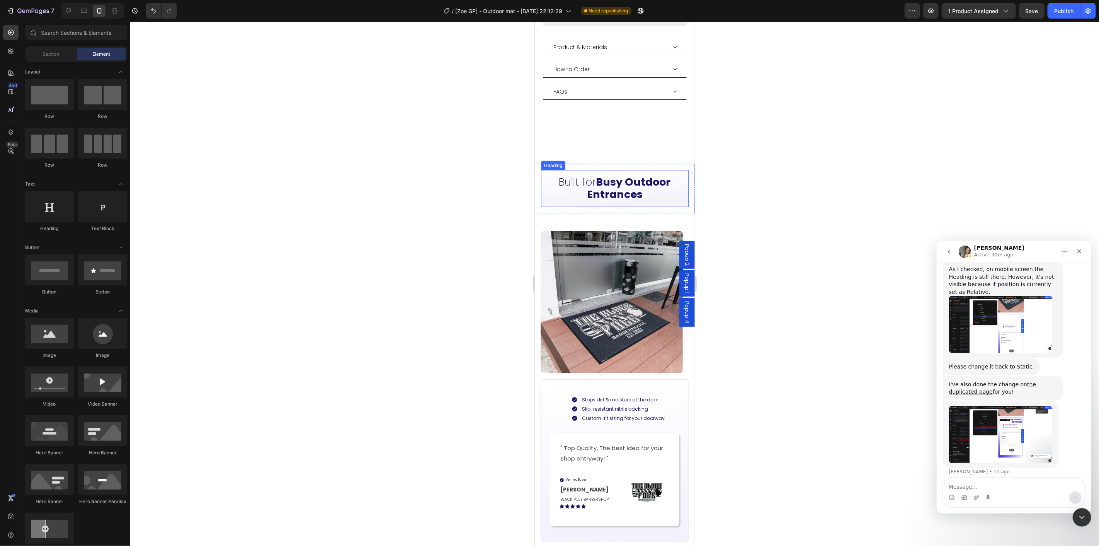
click at [672, 182] on h2 "Built for Busy Outdoor Entrances" at bounding box center [615, 188] width 148 height 37
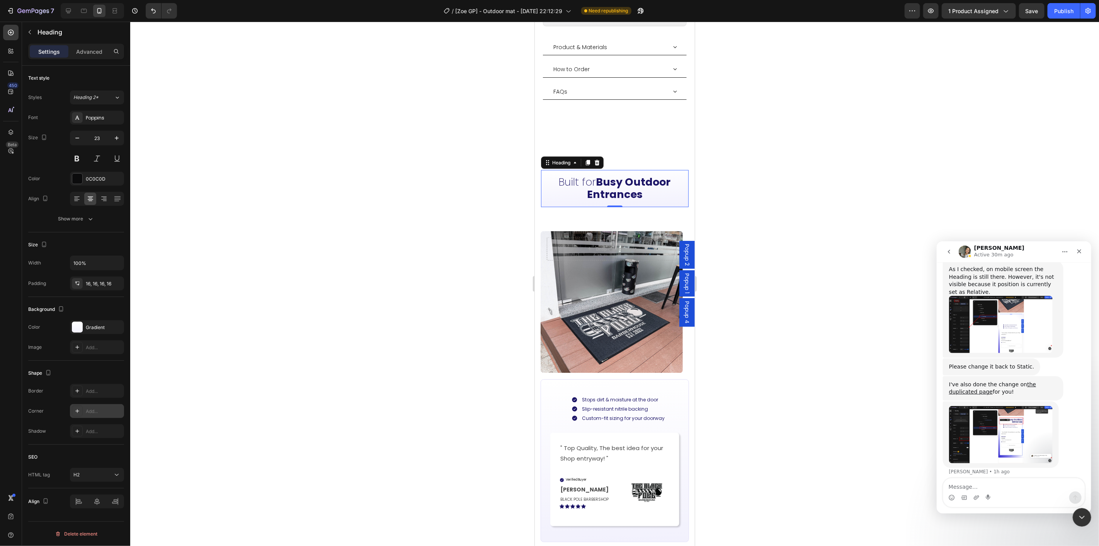
click at [81, 413] on div at bounding box center [77, 410] width 11 height 11
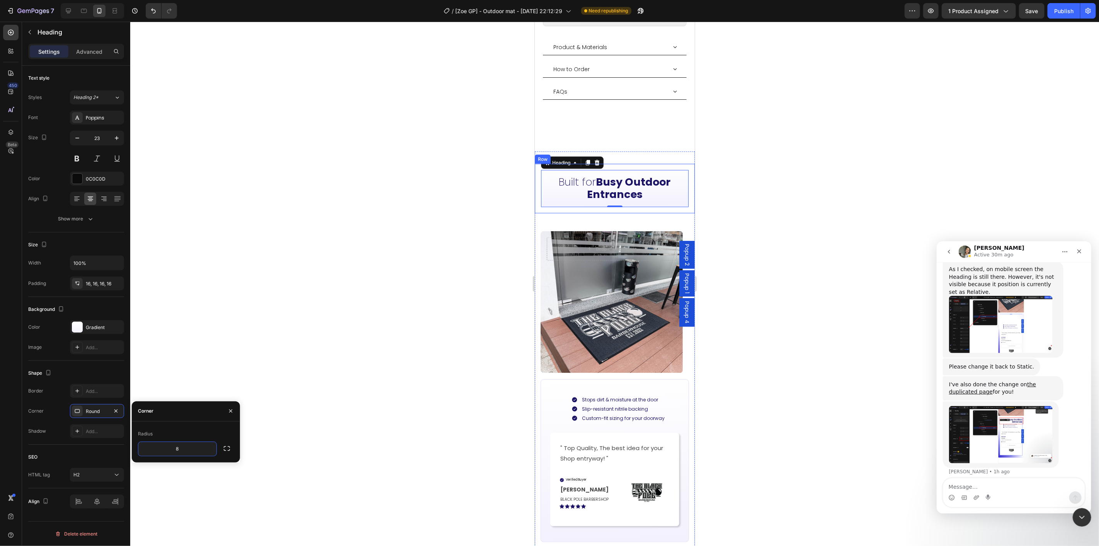
click at [573, 194] on div "Built for Busy Outdoor Entrances Heading 0 Row" at bounding box center [614, 187] width 160 height 49
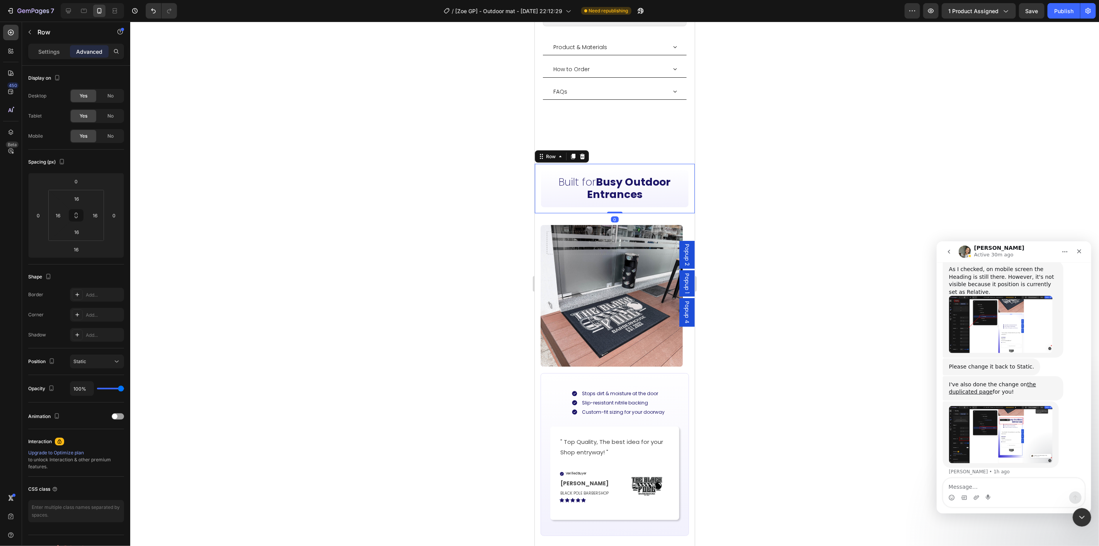
drag, startPoint x: 612, startPoint y: 202, endPoint x: 571, endPoint y: 209, distance: 41.9
click at [620, 168] on div "Built for Busy Outdoor Entrances Heading Row 0" at bounding box center [614, 187] width 160 height 49
type input "0"
click at [571, 204] on div "Built for Busy Outdoor Entrances Heading Row 0 Drop element here Hero Banner Ca…" at bounding box center [614, 355] width 160 height 384
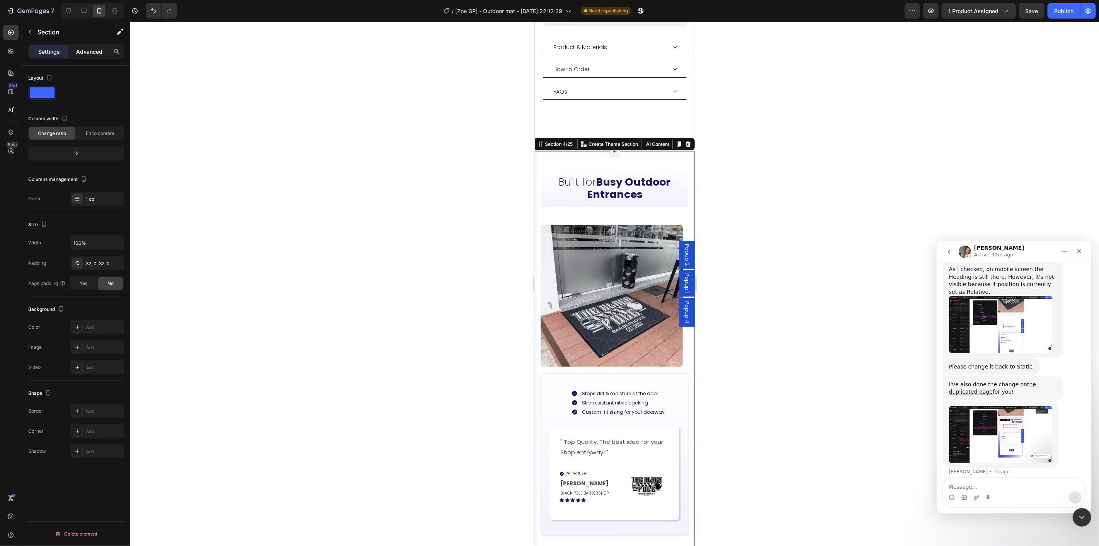
click at [83, 49] on p "Advanced" at bounding box center [89, 52] width 26 height 8
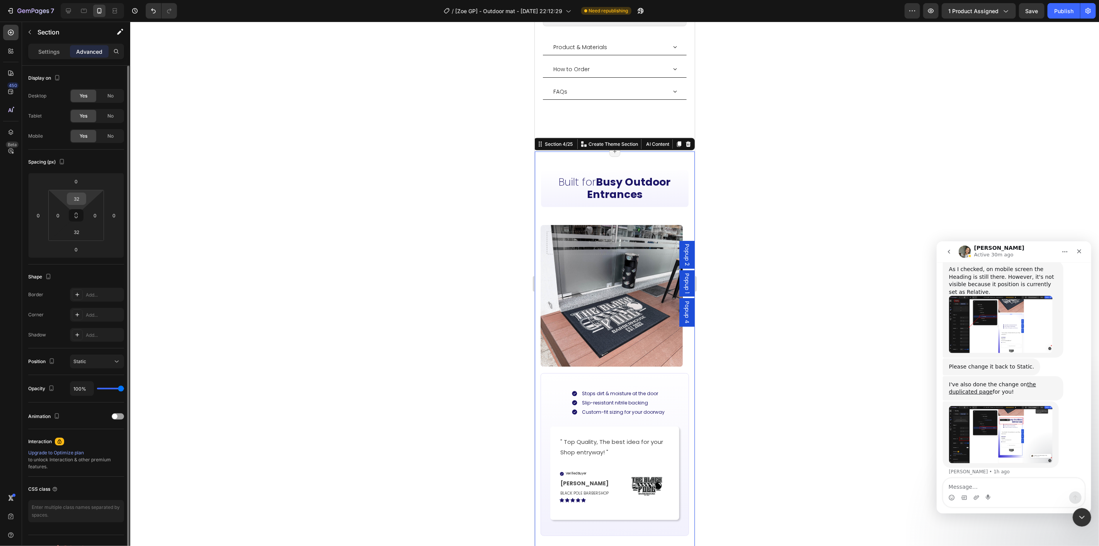
click at [77, 202] on input "32" at bounding box center [76, 199] width 15 height 12
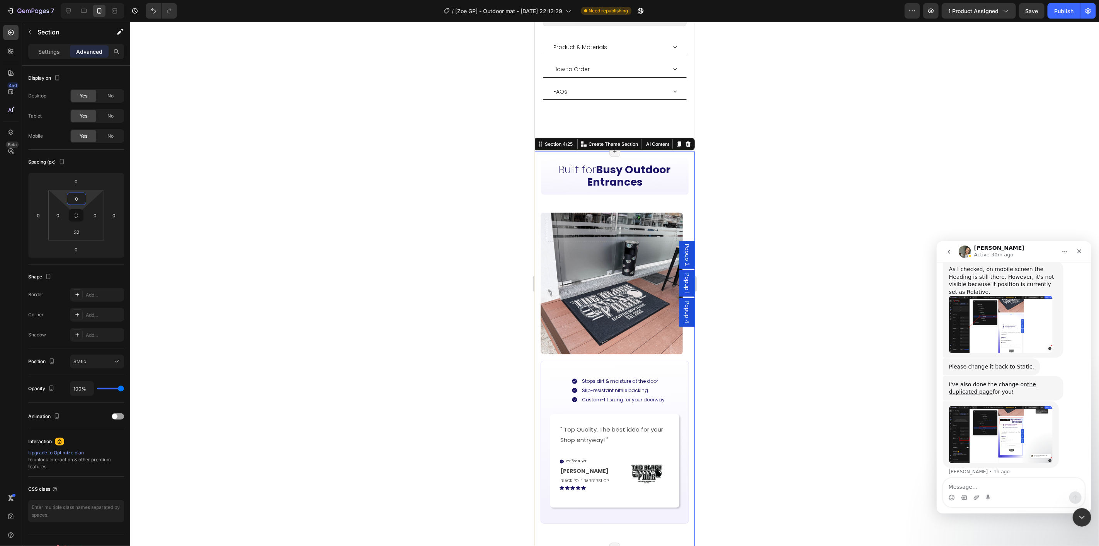
click at [771, 255] on div at bounding box center [614, 284] width 969 height 524
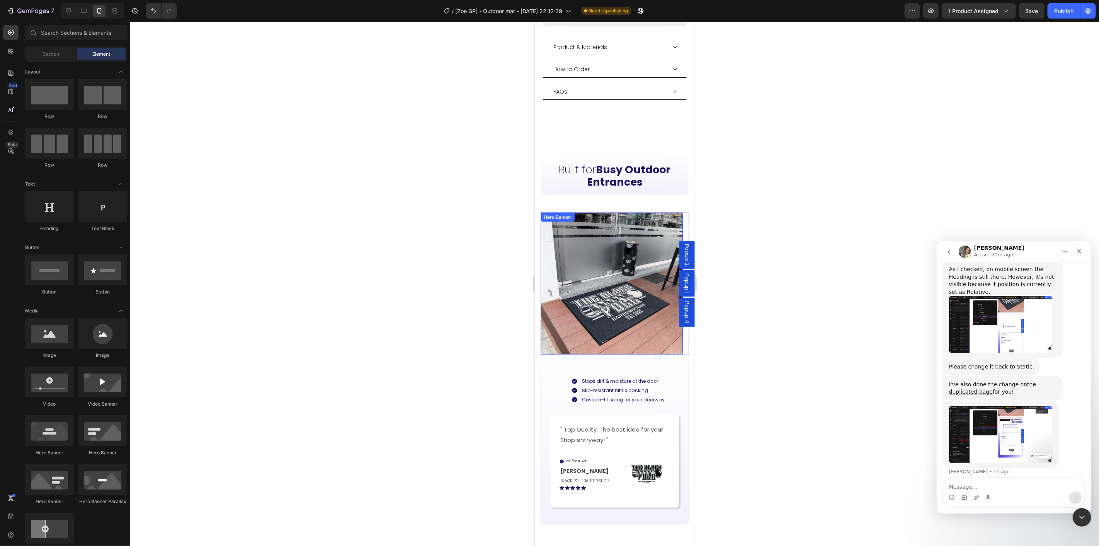
click at [647, 212] on div "Drop element here" at bounding box center [611, 230] width 142 height 36
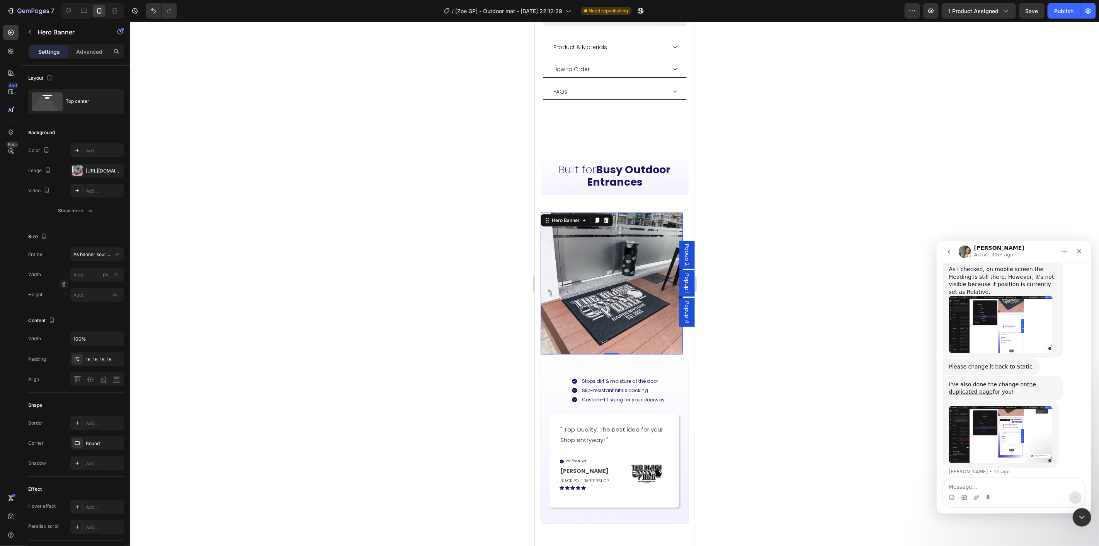
click at [82, 59] on div "Settings Advanced" at bounding box center [76, 51] width 96 height 15
click at [84, 54] on p "Advanced" at bounding box center [89, 52] width 26 height 8
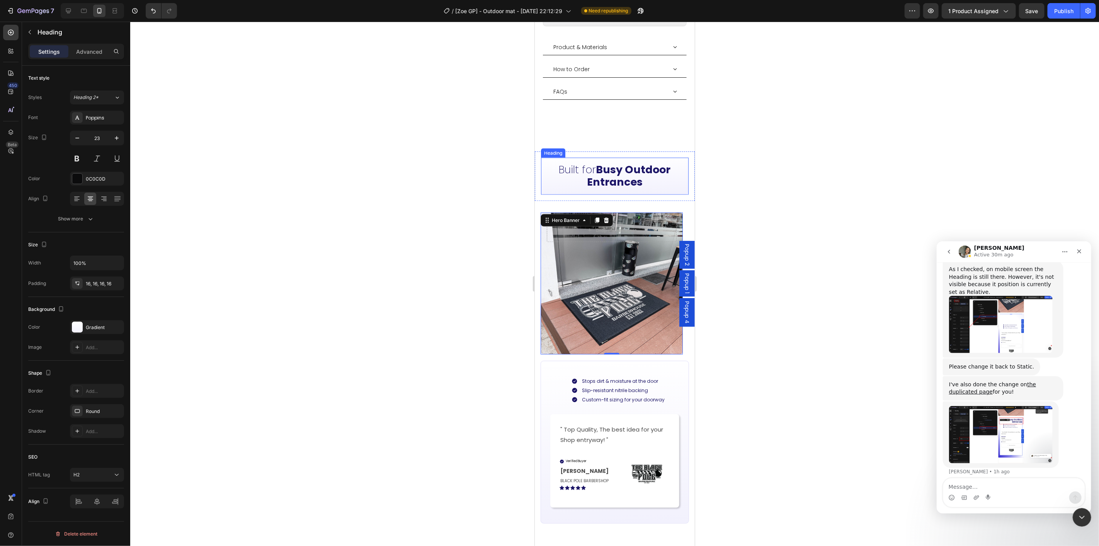
click at [664, 173] on h2 "Built for Busy Outdoor Entrances" at bounding box center [615, 175] width 148 height 37
click at [88, 48] on p "Advanced" at bounding box center [89, 52] width 26 height 8
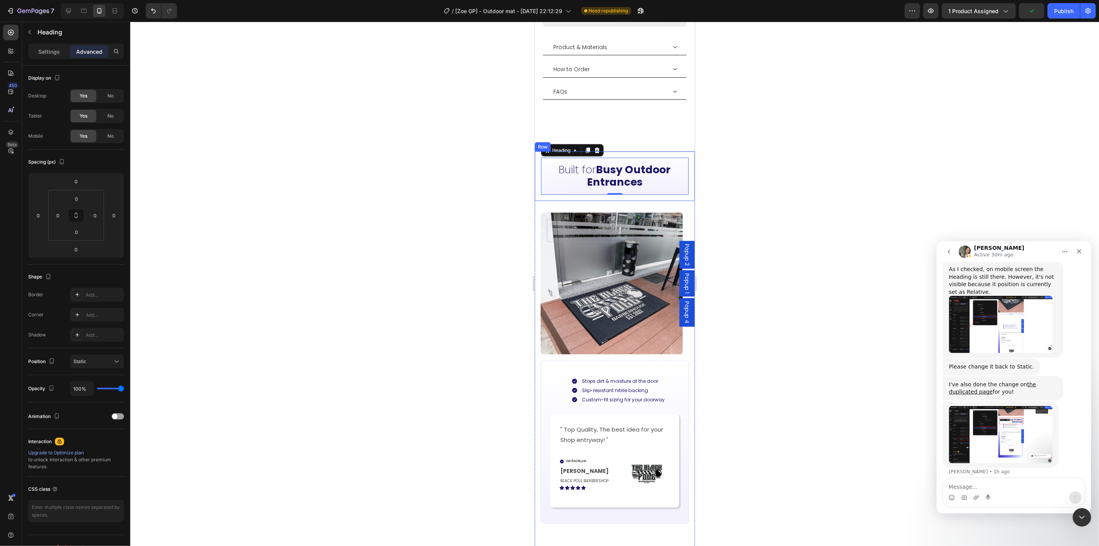
click at [561, 182] on div "Built for Busy Outdoor Entrances Heading 0 Row" at bounding box center [614, 175] width 160 height 49
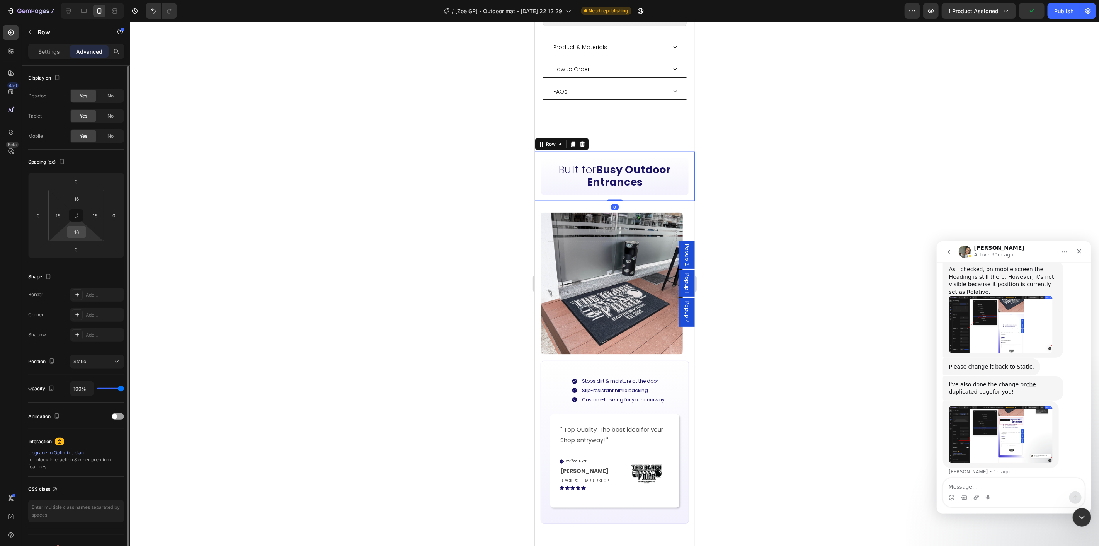
click at [76, 232] on input "16" at bounding box center [76, 232] width 15 height 12
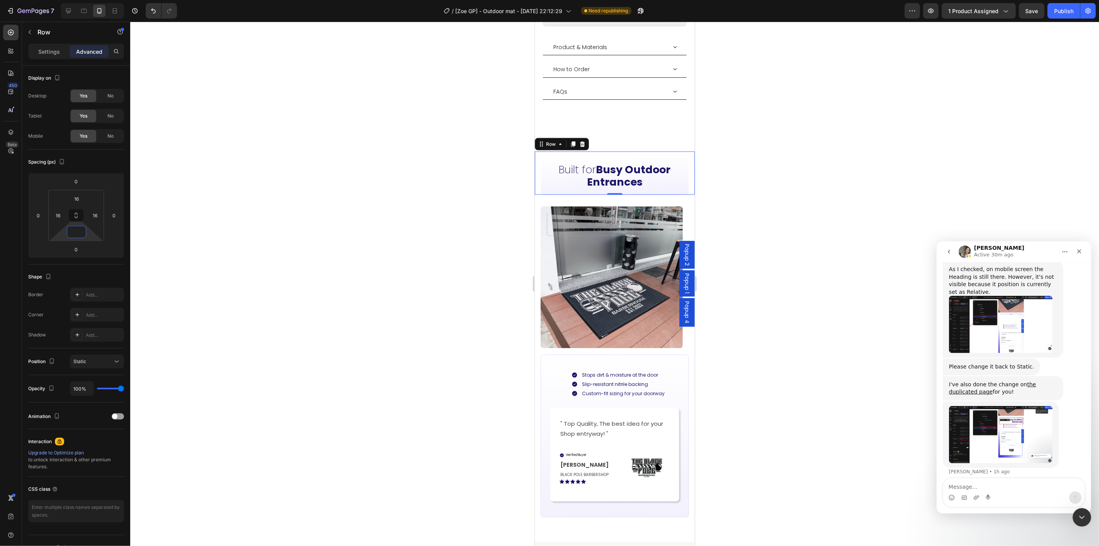
click at [668, 250] on div "Background Image" at bounding box center [611, 277] width 142 height 142
click at [763, 196] on div at bounding box center [614, 284] width 969 height 524
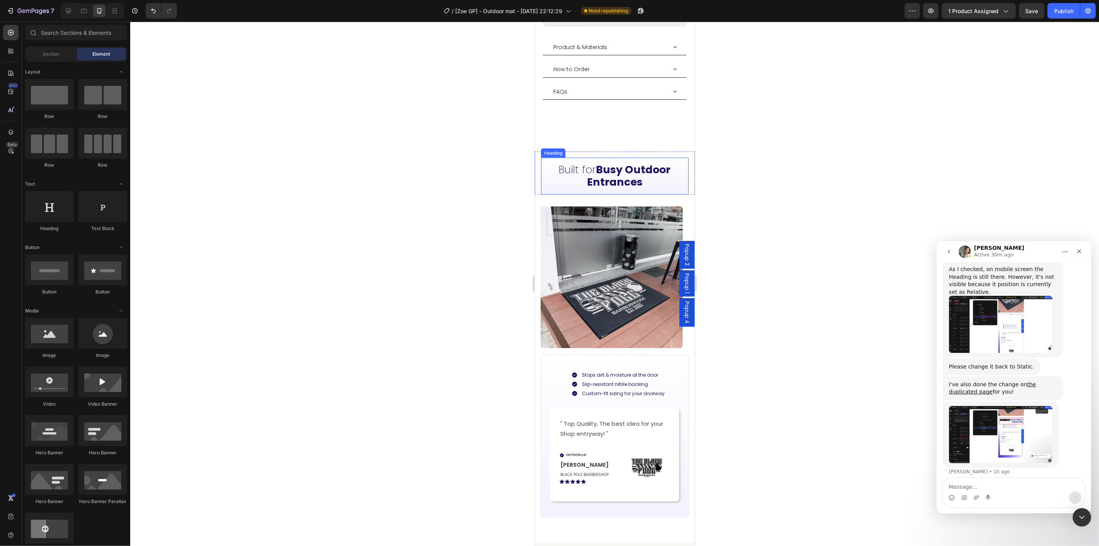
click at [661, 173] on h2 "Built for Busy Outdoor Entrances" at bounding box center [615, 175] width 148 height 37
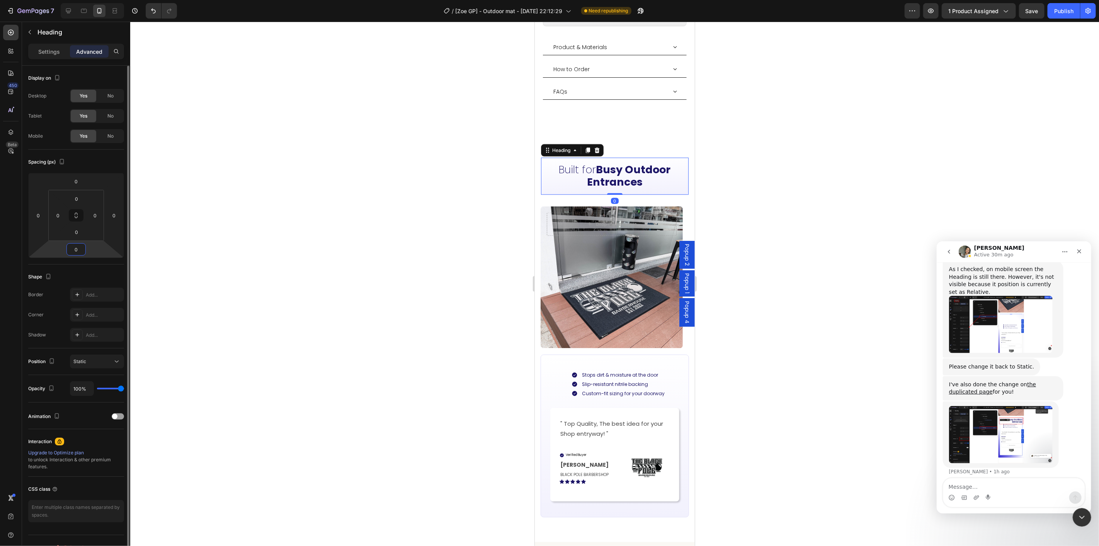
click at [77, 253] on input "0" at bounding box center [75, 249] width 15 height 12
type input "-15"
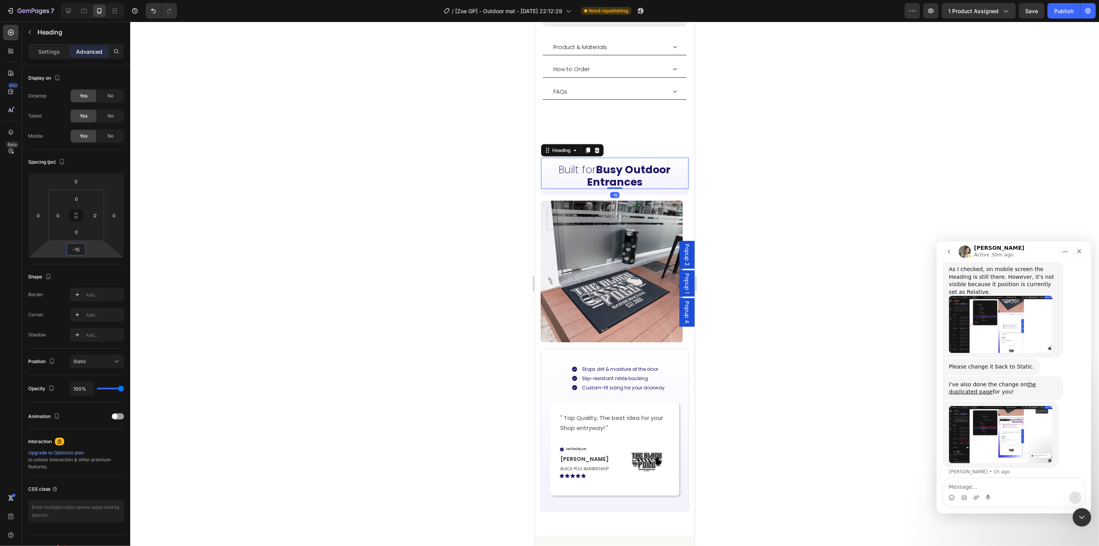
click at [781, 309] on div at bounding box center [614, 284] width 969 height 524
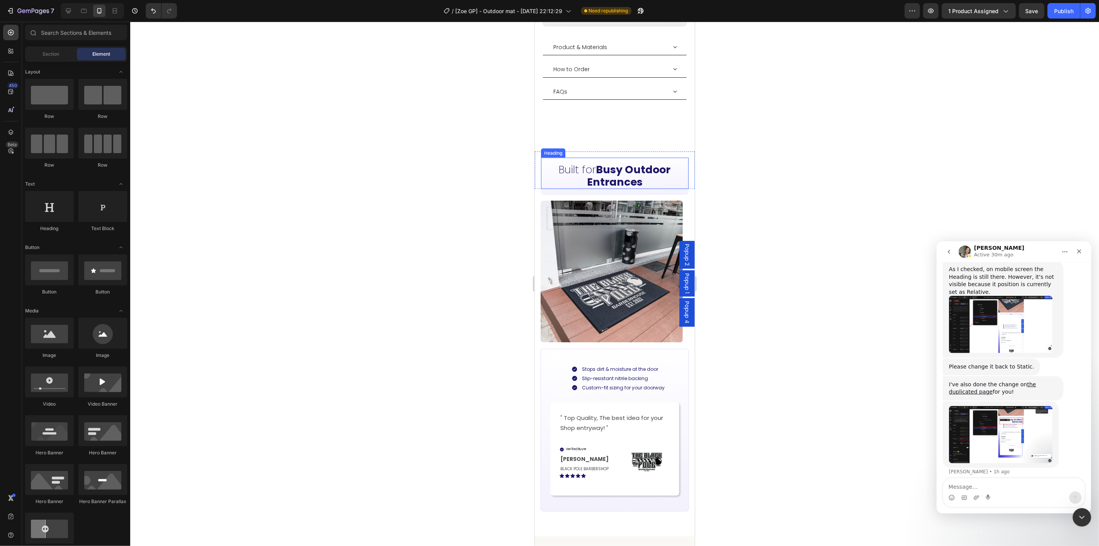
click at [542, 169] on h2 "Built for Busy Outdoor Entrances" at bounding box center [615, 175] width 148 height 37
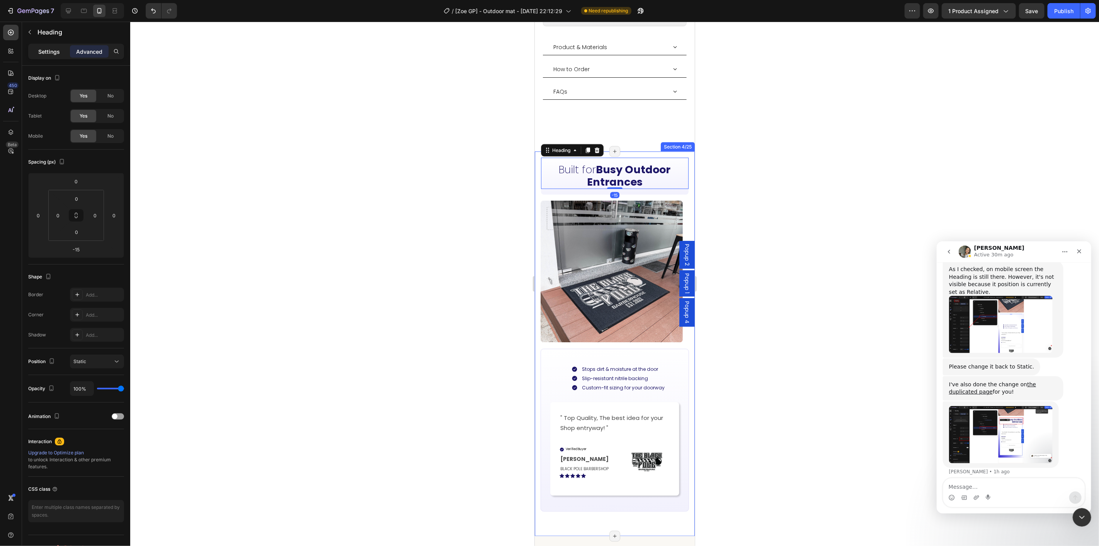
click at [48, 48] on p "Settings" at bounding box center [49, 52] width 22 height 8
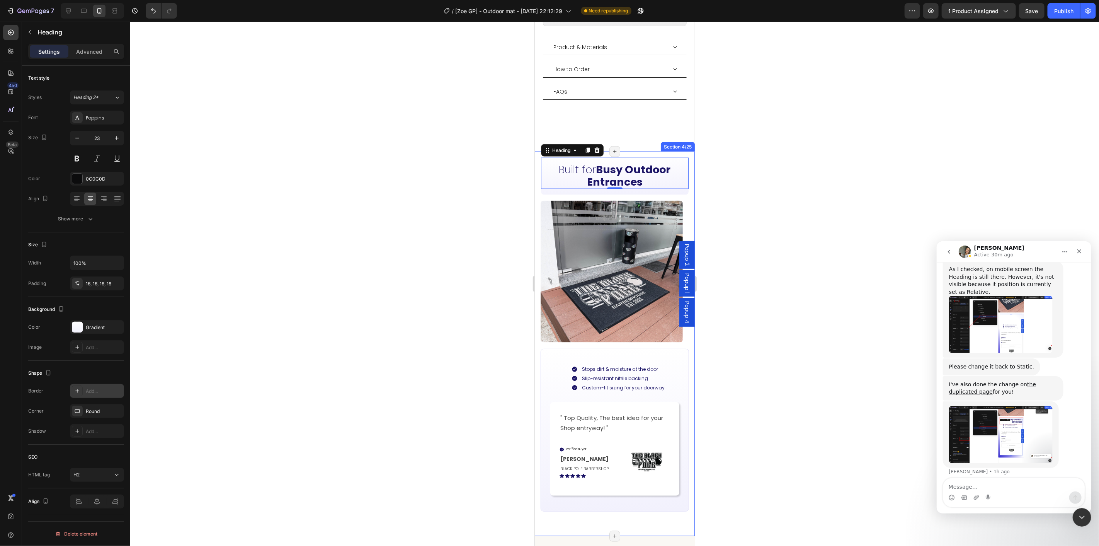
click at [88, 389] on div "Add..." at bounding box center [104, 391] width 36 height 7
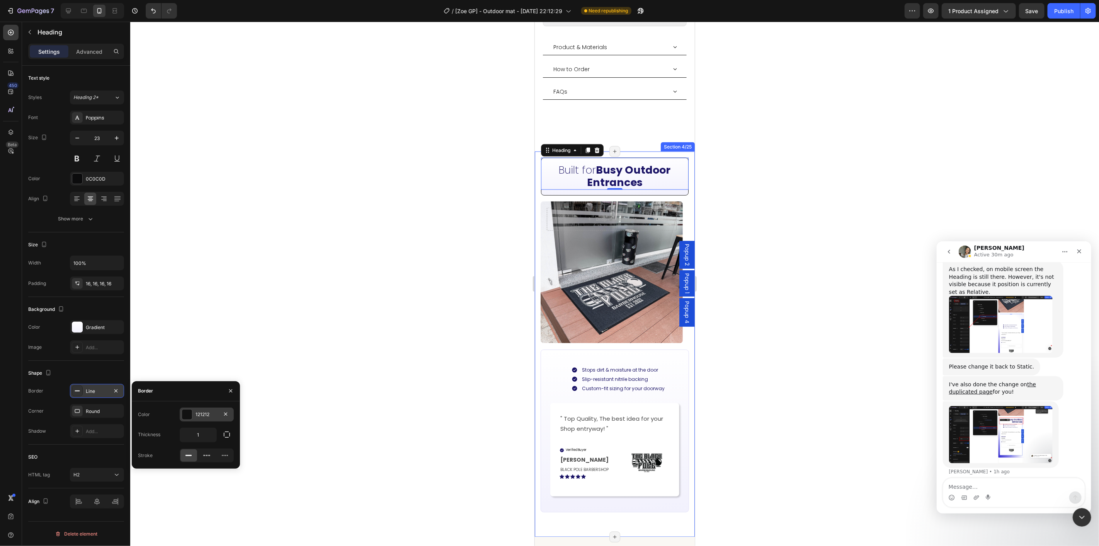
click at [206, 413] on div "121212" at bounding box center [207, 414] width 22 height 7
drag, startPoint x: 228, startPoint y: 416, endPoint x: 233, endPoint y: 415, distance: 4.3
click at [232, 416] on button "button" at bounding box center [227, 414] width 14 height 14
type input "DFDDF8"
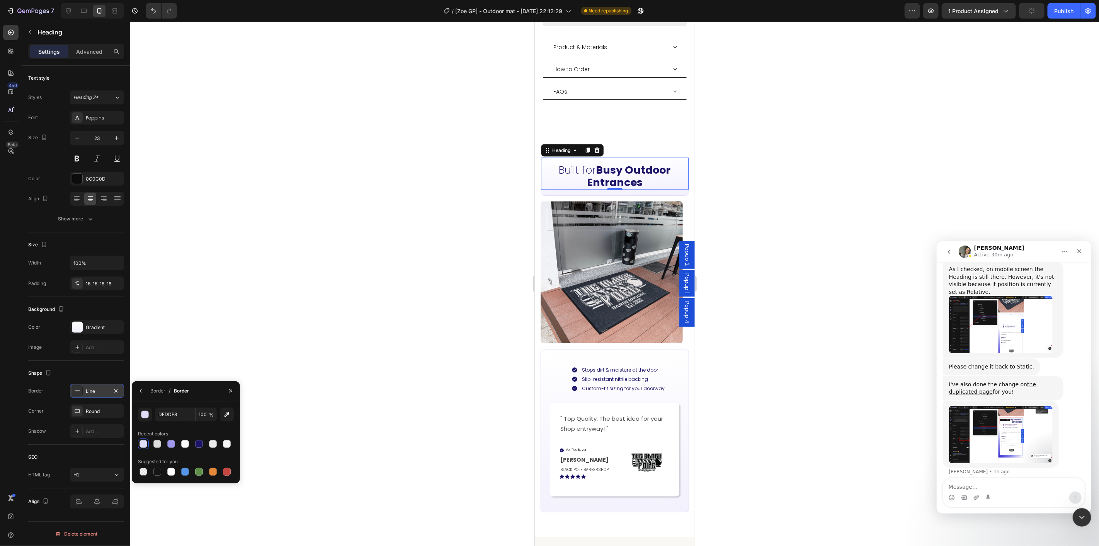
click at [739, 389] on div at bounding box center [614, 284] width 969 height 524
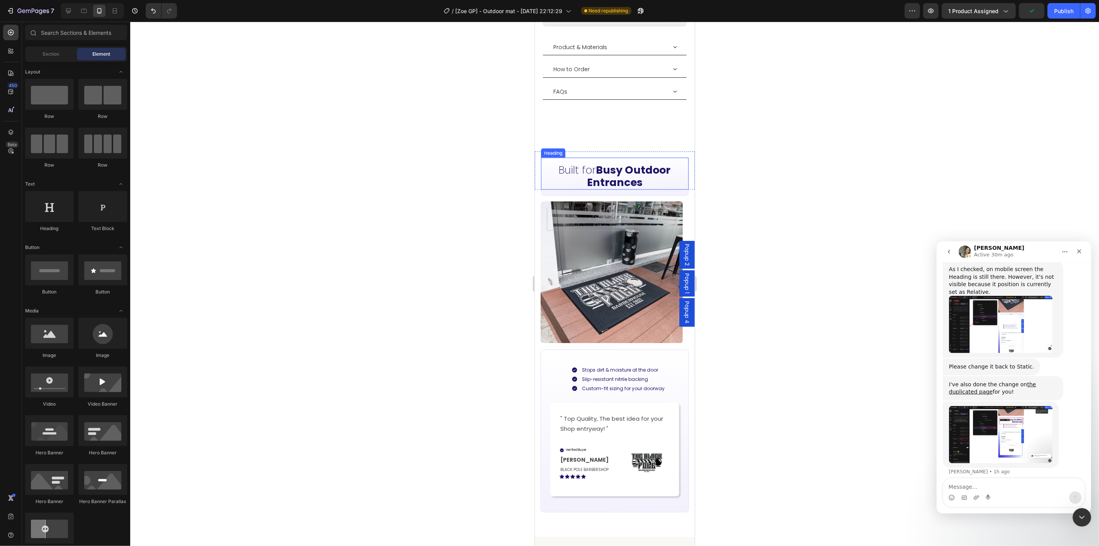
click at [626, 162] on strong "Busy Outdoor Entrances" at bounding box center [629, 175] width 84 height 27
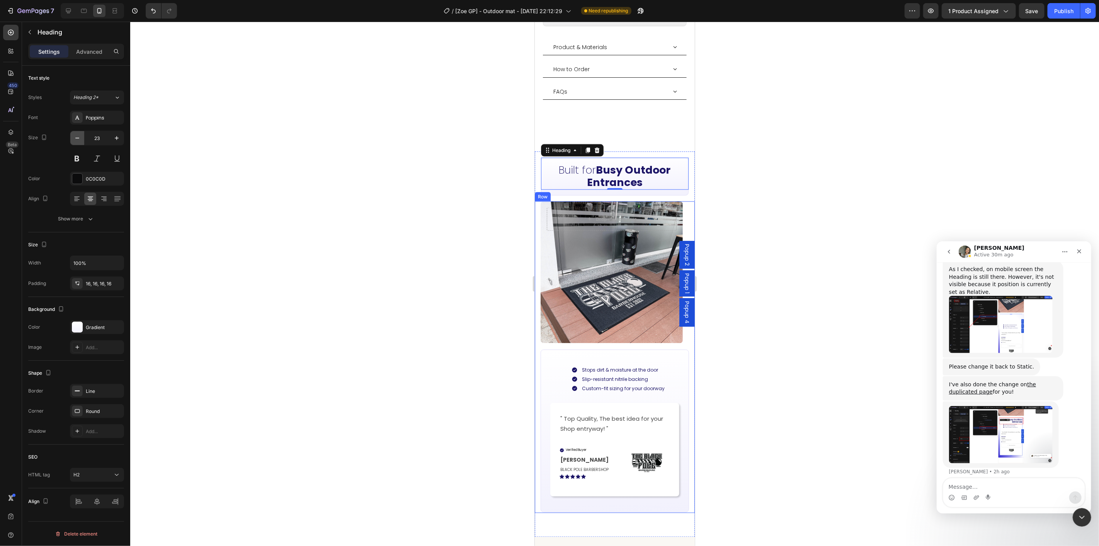
click at [80, 136] on icon "button" at bounding box center [77, 138] width 8 height 8
click at [79, 137] on icon "button" at bounding box center [77, 138] width 8 height 8
type input "21"
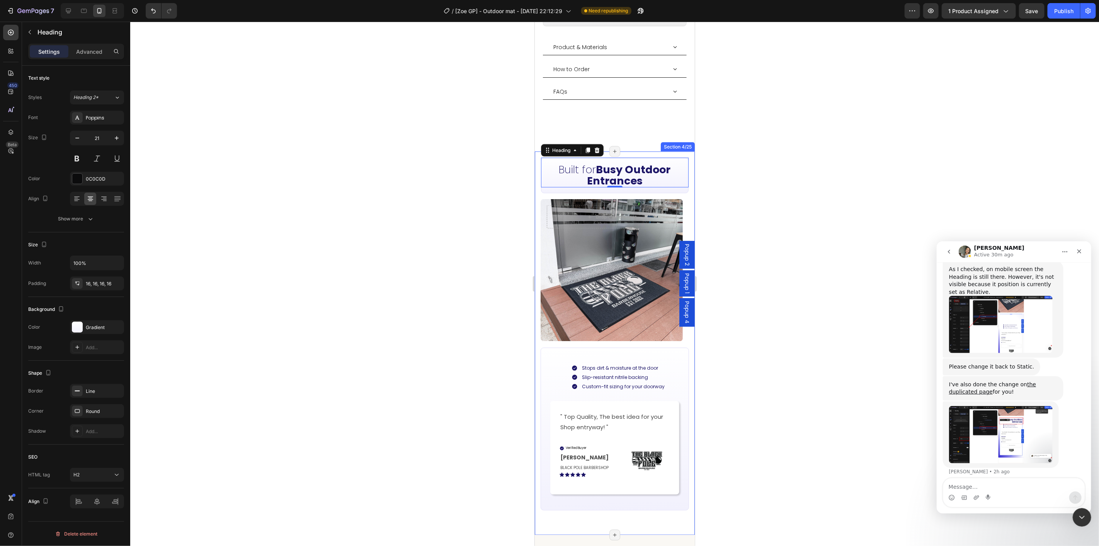
click at [740, 182] on div at bounding box center [614, 284] width 969 height 524
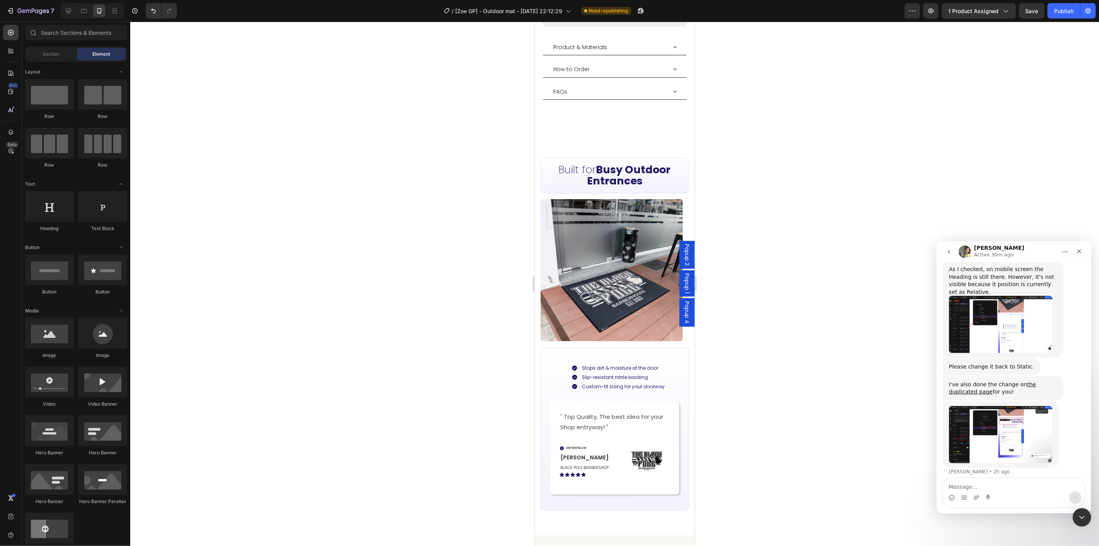
click at [608, 162] on strong "Busy Outdoor Entrances" at bounding box center [629, 175] width 84 height 26
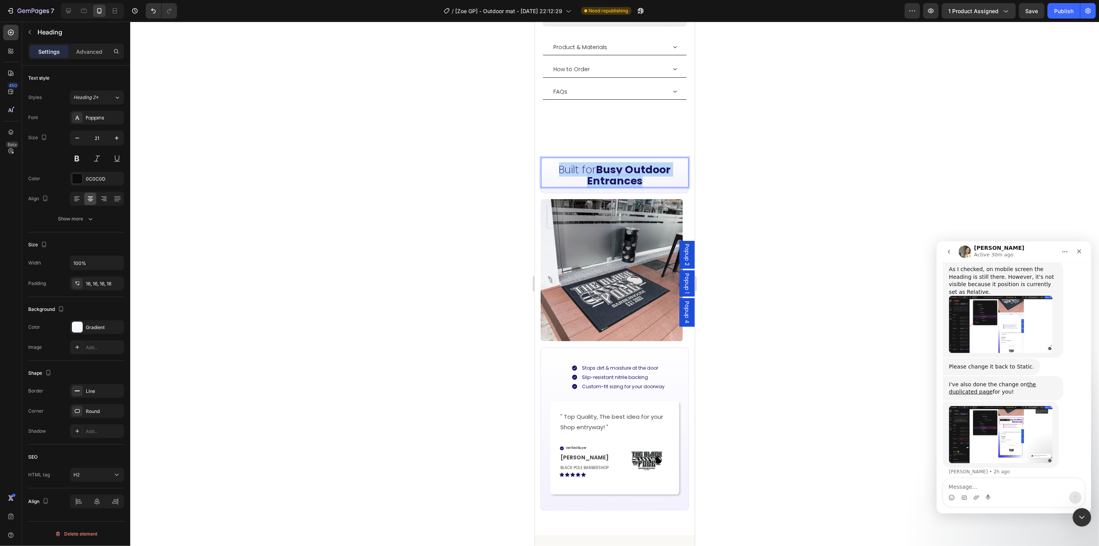
click at [608, 162] on strong "Busy Outdoor Entrances" at bounding box center [629, 175] width 84 height 26
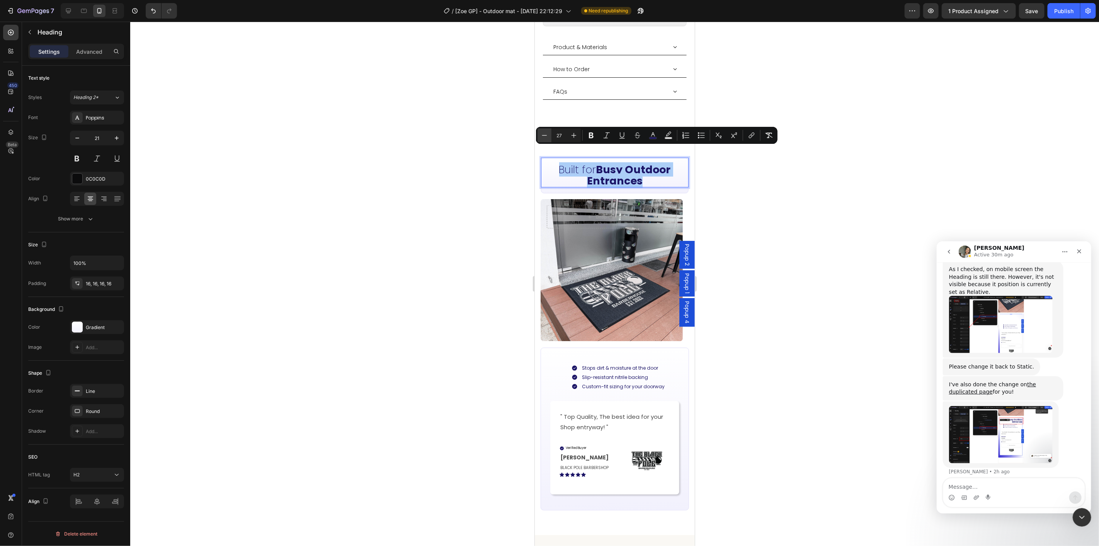
click at [549, 137] on button "Minus" at bounding box center [544, 135] width 14 height 14
click at [548, 137] on button "Minus" at bounding box center [544, 135] width 14 height 14
click at [548, 136] on button "Minus" at bounding box center [544, 135] width 14 height 14
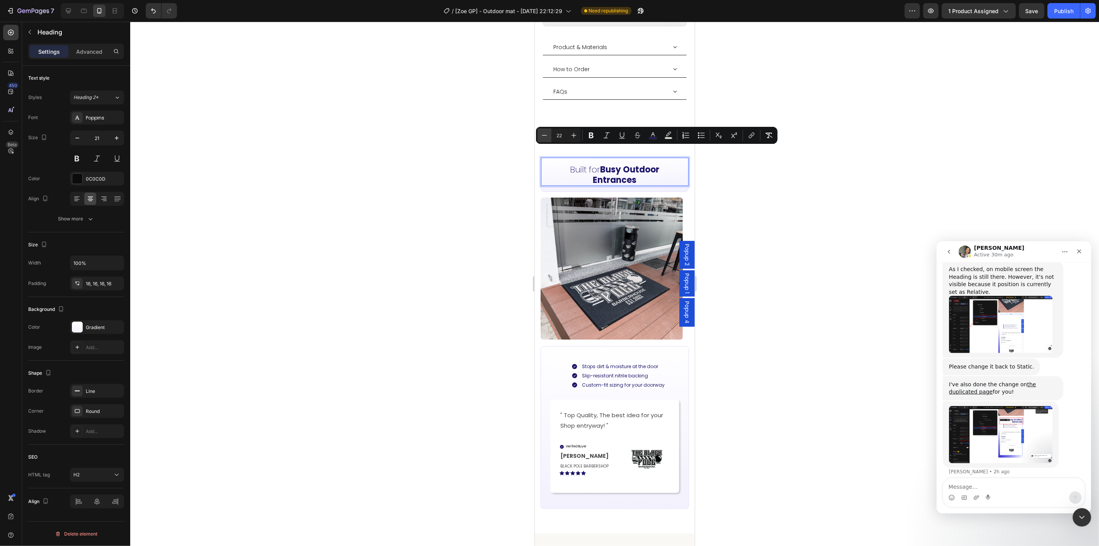
click at [548, 136] on button "Minus" at bounding box center [544, 135] width 14 height 14
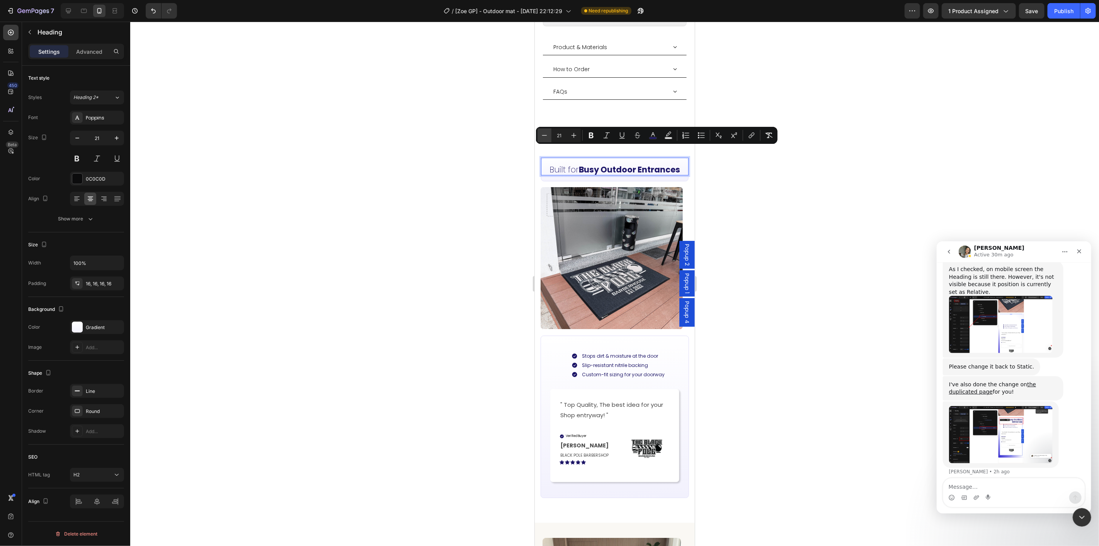
click at [548, 136] on button "Minus" at bounding box center [544, 135] width 14 height 14
type input "20"
click at [813, 243] on div at bounding box center [614, 284] width 969 height 524
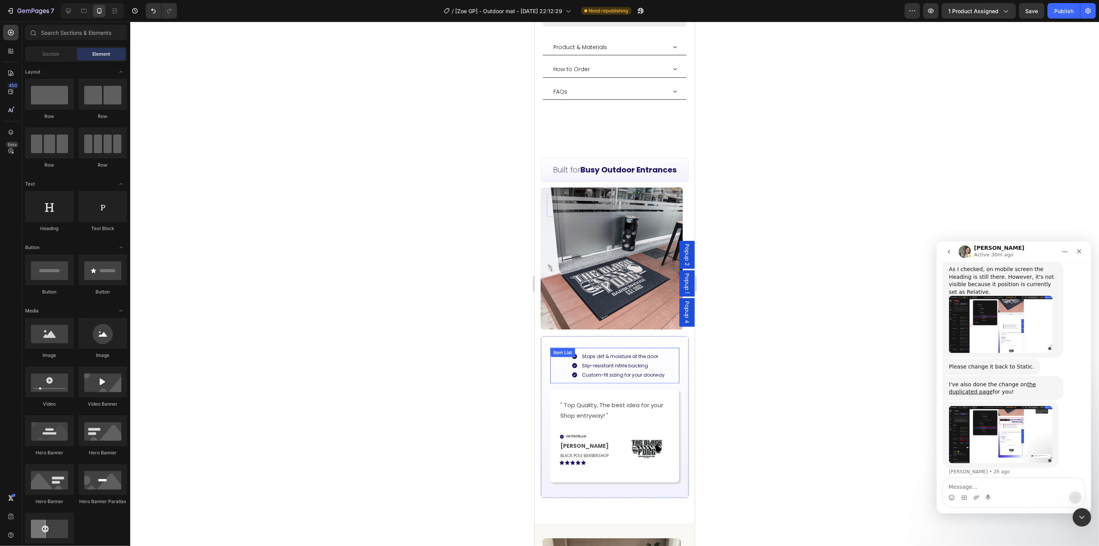
click at [665, 356] on div "Stops dirt & moisture at the door Slip-resistant nitrile backing Custom-fit siz…" at bounding box center [621, 365] width 116 height 36
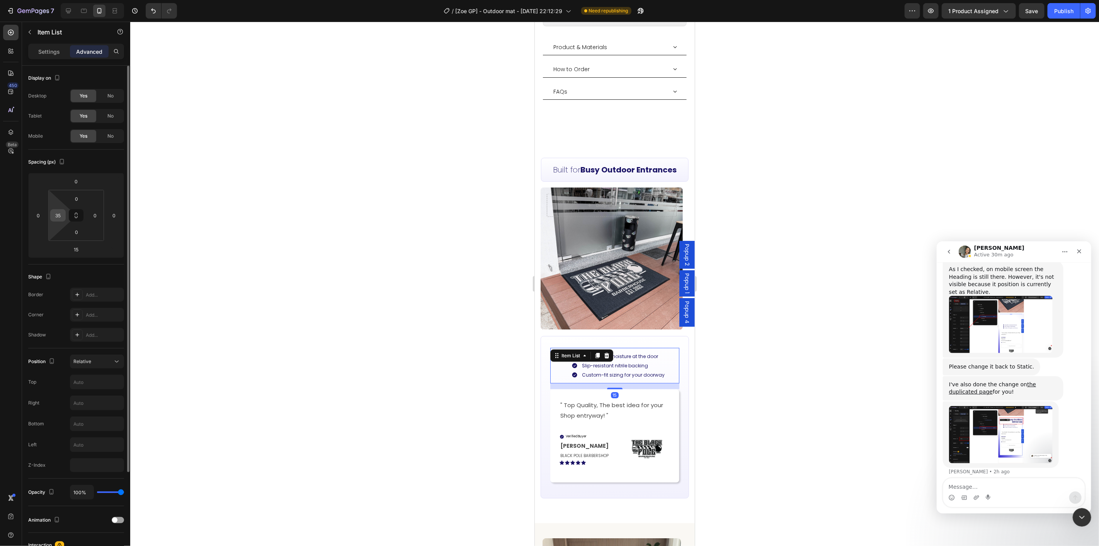
click at [62, 214] on input "35" at bounding box center [58, 215] width 12 height 12
type input "0"
click at [26, 226] on div "Display on Desktop Yes No Tablet Yes No Mobile Yes No Spacing (px) 0 0 15 0 0 0…" at bounding box center [76, 375] width 108 height 619
drag, startPoint x: 860, startPoint y: 332, endPoint x: 859, endPoint y: 354, distance: 22.8
click at [859, 331] on div at bounding box center [614, 284] width 969 height 524
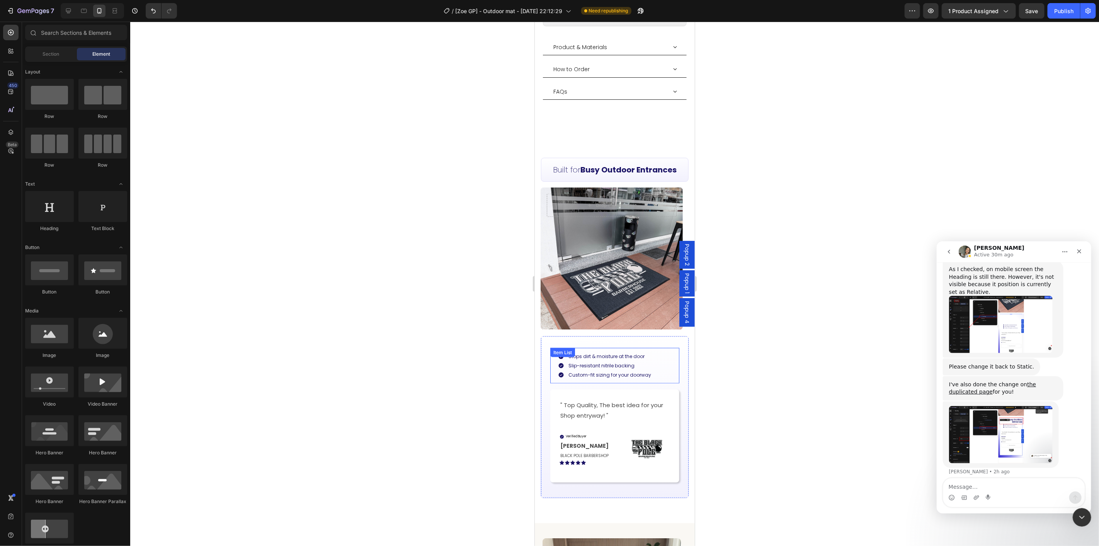
click at [657, 356] on div "Stops dirt & moisture at the door Slip-resistant nitrile backing Custom-fit siz…" at bounding box center [614, 365] width 129 height 36
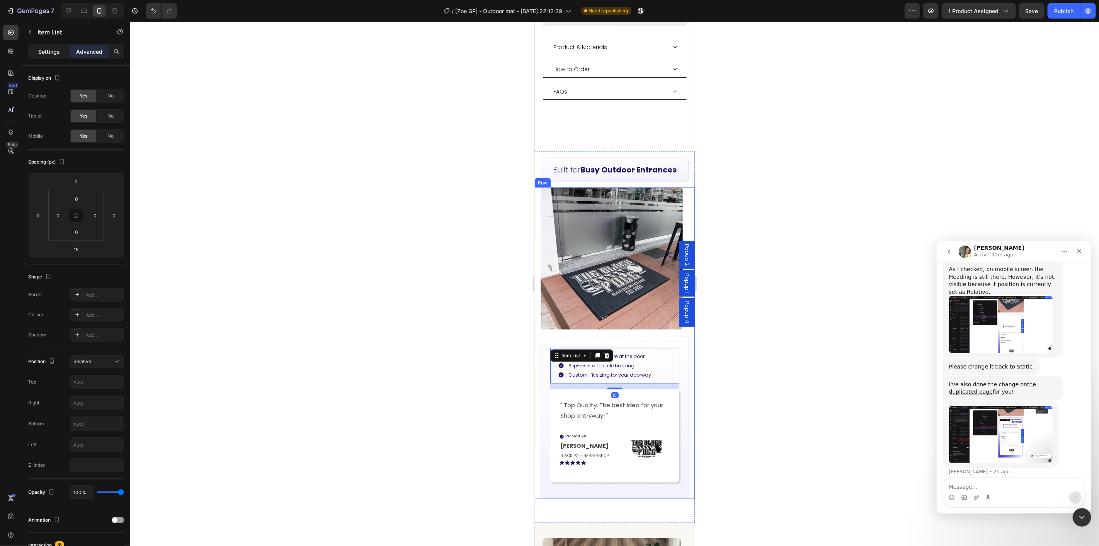
click at [49, 54] on p "Settings" at bounding box center [49, 52] width 22 height 8
type input "8"
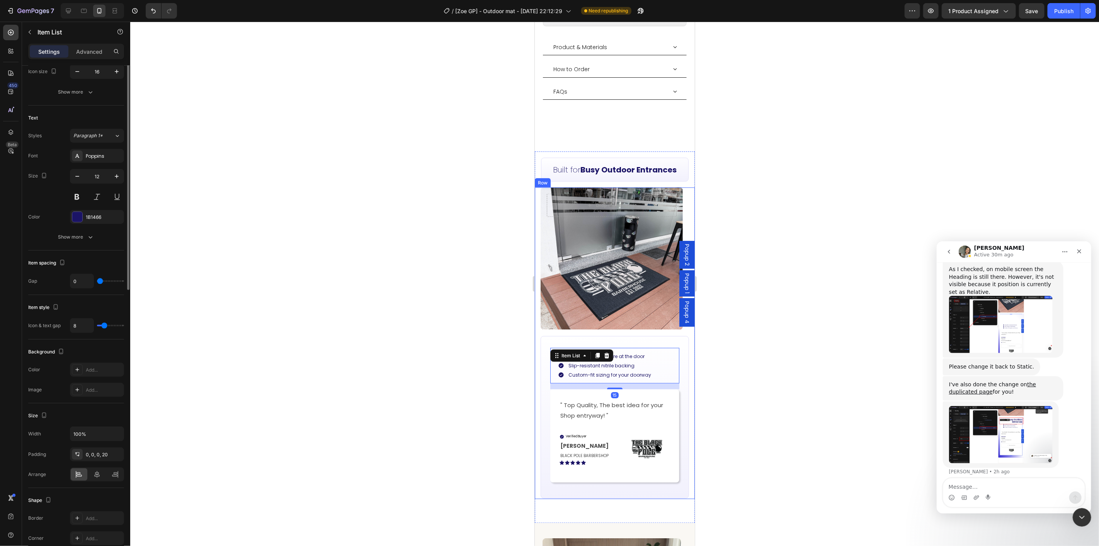
scroll to position [213, 0]
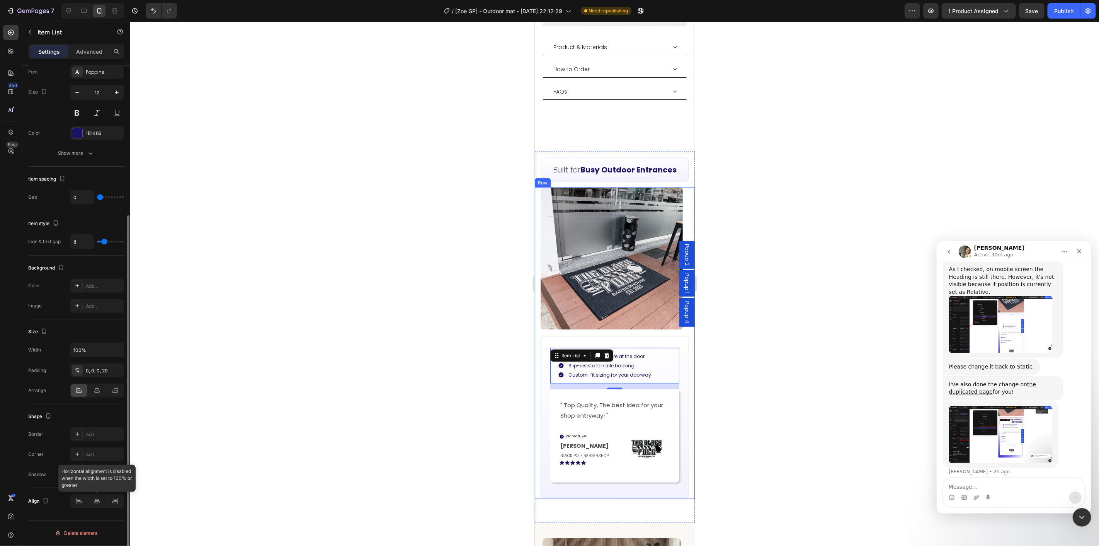
click at [97, 504] on div at bounding box center [97, 501] width 54 height 14
click at [90, 347] on input "100%" at bounding box center [96, 350] width 53 height 14
type input "90%"
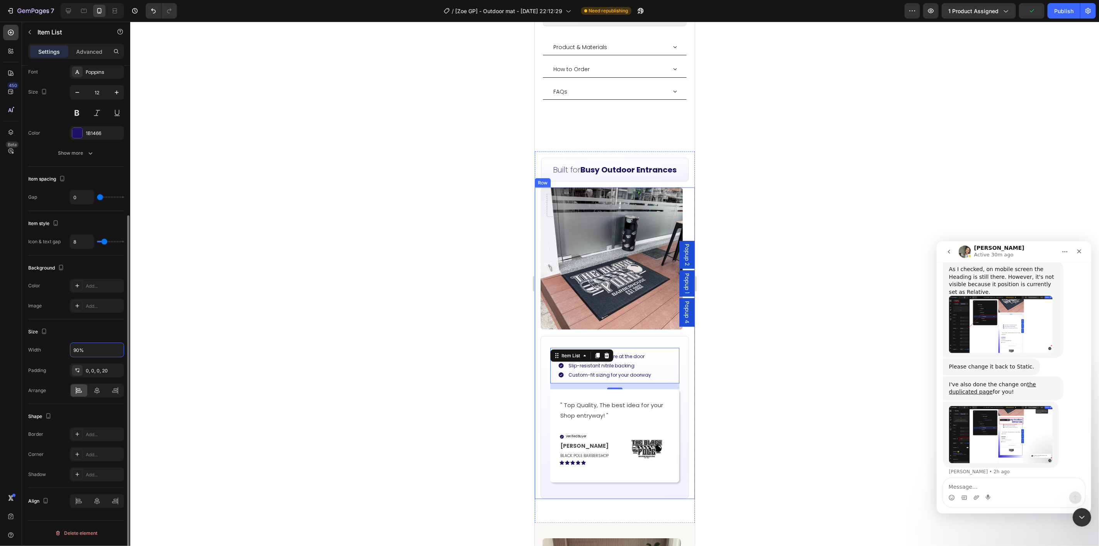
drag, startPoint x: 56, startPoint y: 498, endPoint x: 82, endPoint y: 500, distance: 25.9
click at [56, 499] on div "Align" at bounding box center [76, 501] width 96 height 14
click at [95, 502] on icon at bounding box center [96, 500] width 5 height 7
drag, startPoint x: 783, startPoint y: 378, endPoint x: 805, endPoint y: 465, distance: 90.0
click at [785, 376] on div at bounding box center [614, 284] width 969 height 524
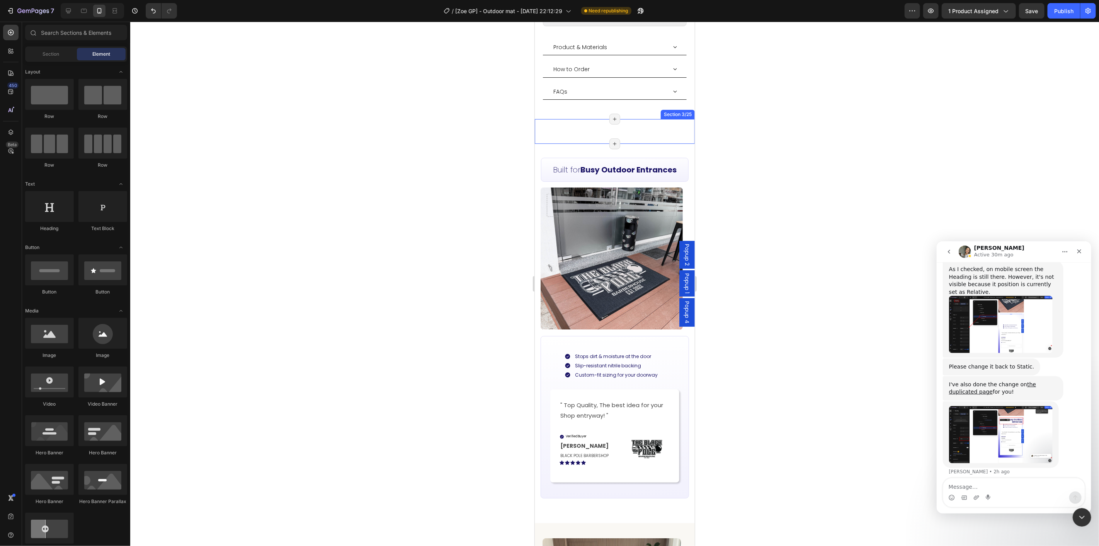
click at [622, 119] on div "Hero Banner Carousel Built for Busy Outdoor Entrances Heading Stops dirt & mois…" at bounding box center [614, 131] width 160 height 25
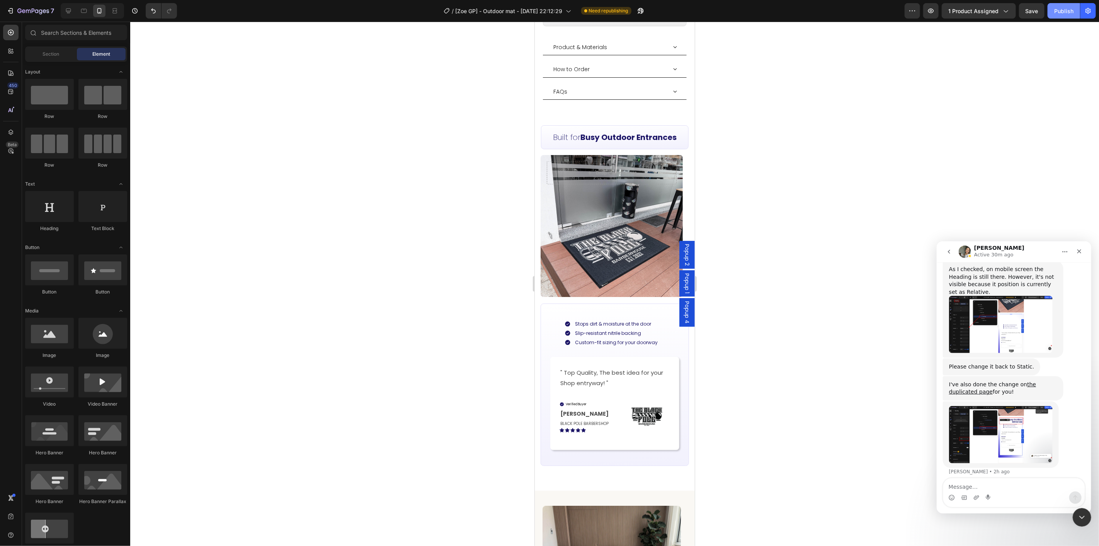
click at [1068, 13] on div "Publish" at bounding box center [1063, 11] width 19 height 8
click at [629, 367] on p "" Top Quality, The best idea for your Shop entryway! "" at bounding box center [616, 377] width 112 height 21
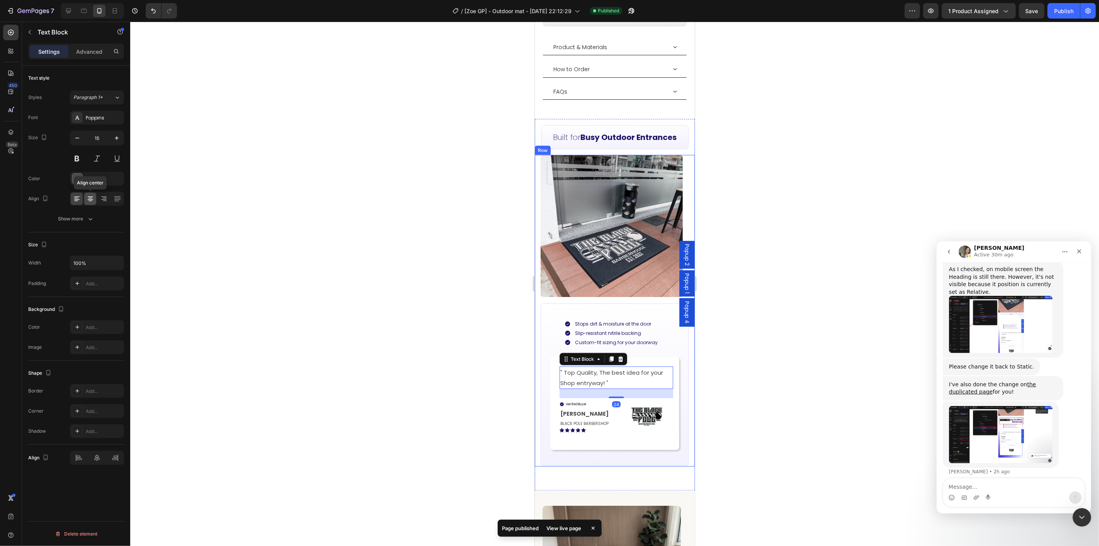
click at [88, 197] on icon at bounding box center [91, 199] width 8 height 8
click at [832, 376] on div at bounding box center [614, 284] width 969 height 524
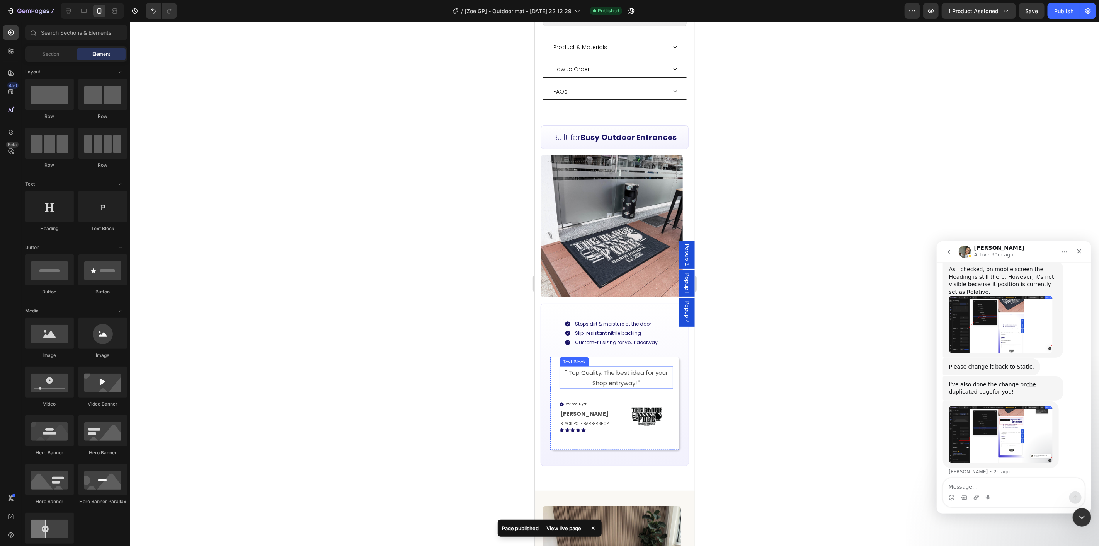
click at [635, 367] on p "" Top Quality, The best idea for your Shop entryway! "" at bounding box center [616, 377] width 112 height 21
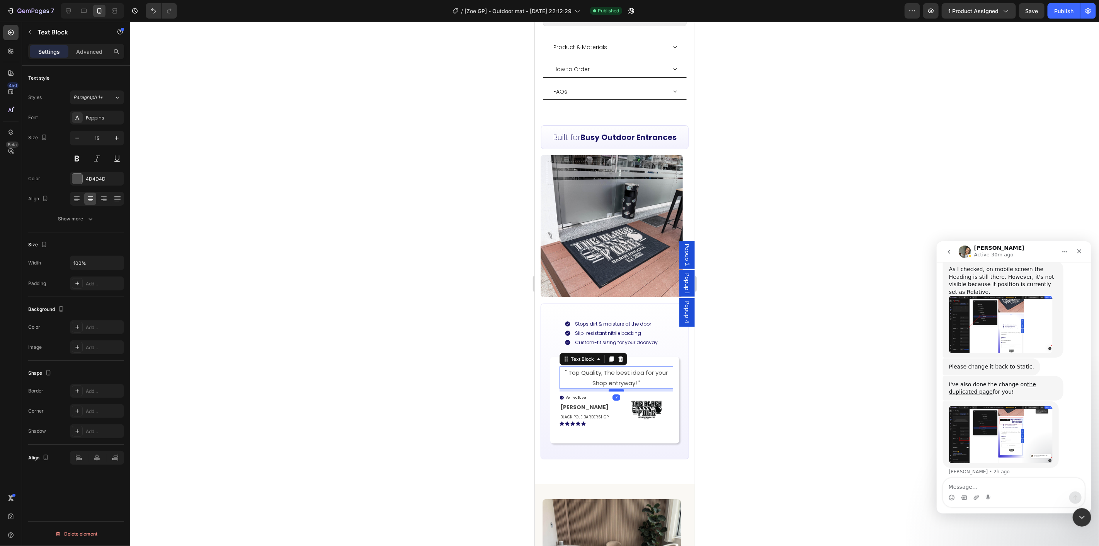
click at [616, 389] on div at bounding box center [615, 390] width 15 height 2
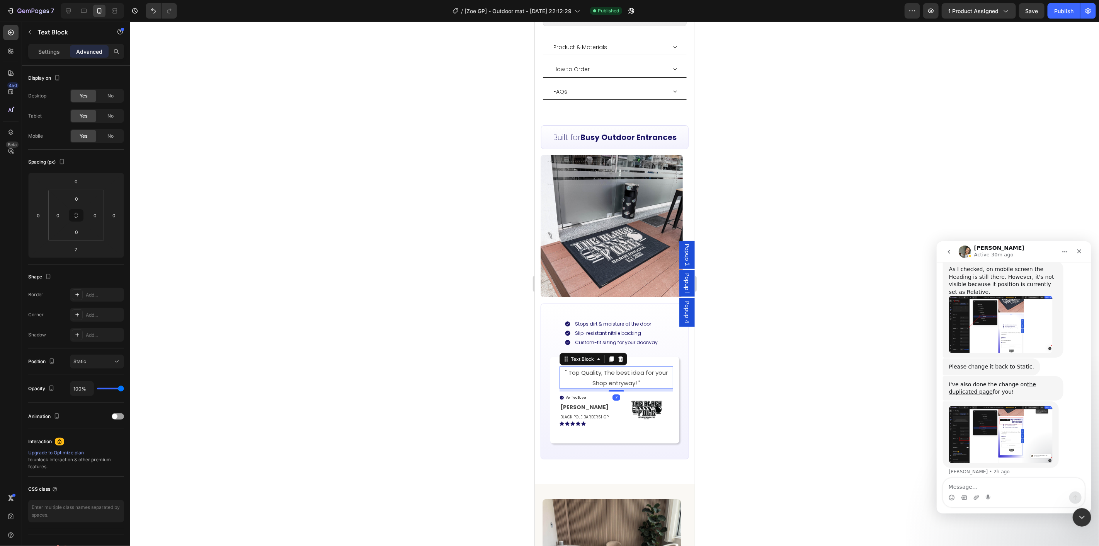
click at [772, 380] on div at bounding box center [614, 284] width 969 height 524
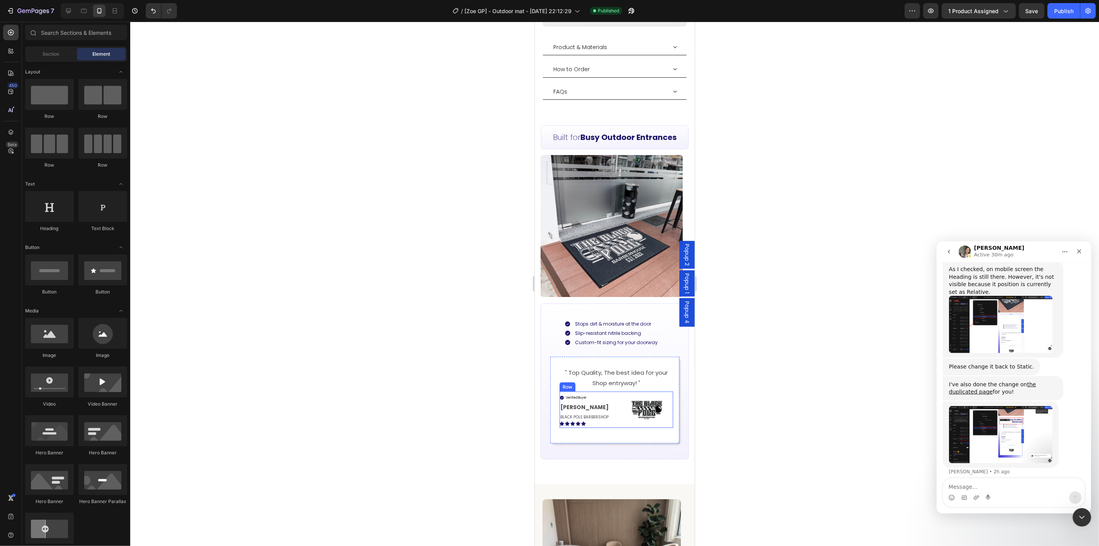
click at [644, 367] on p "" Top Quality, The best idea for your Shop entryway! "" at bounding box center [616, 377] width 112 height 21
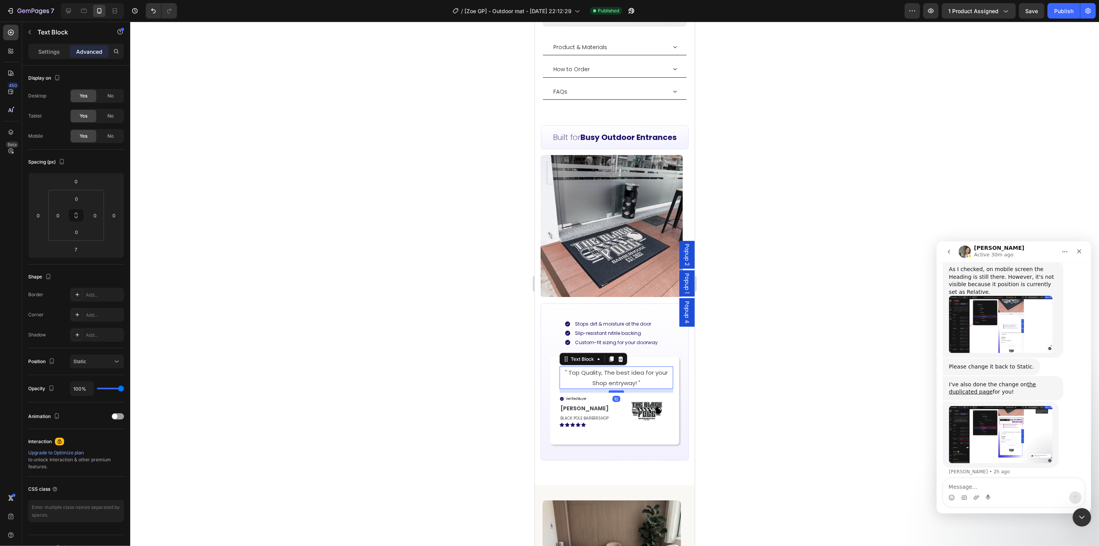
click at [619, 390] on div at bounding box center [615, 391] width 15 height 2
type input "10"
click at [784, 363] on div at bounding box center [614, 284] width 969 height 524
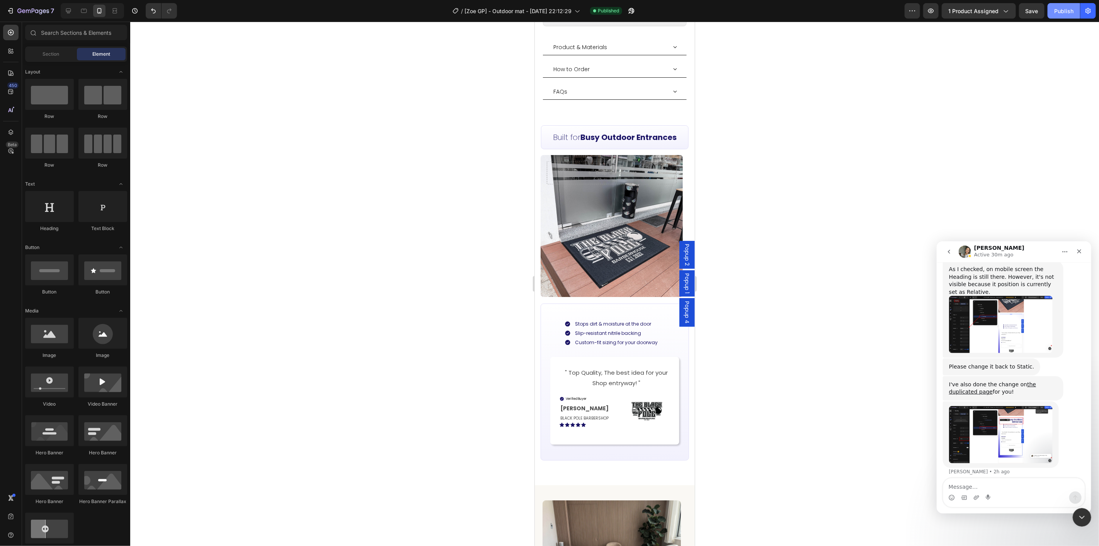
click at [1067, 8] on div "Publish" at bounding box center [1063, 11] width 19 height 8
click at [568, 531] on div "View live page" at bounding box center [564, 527] width 44 height 11
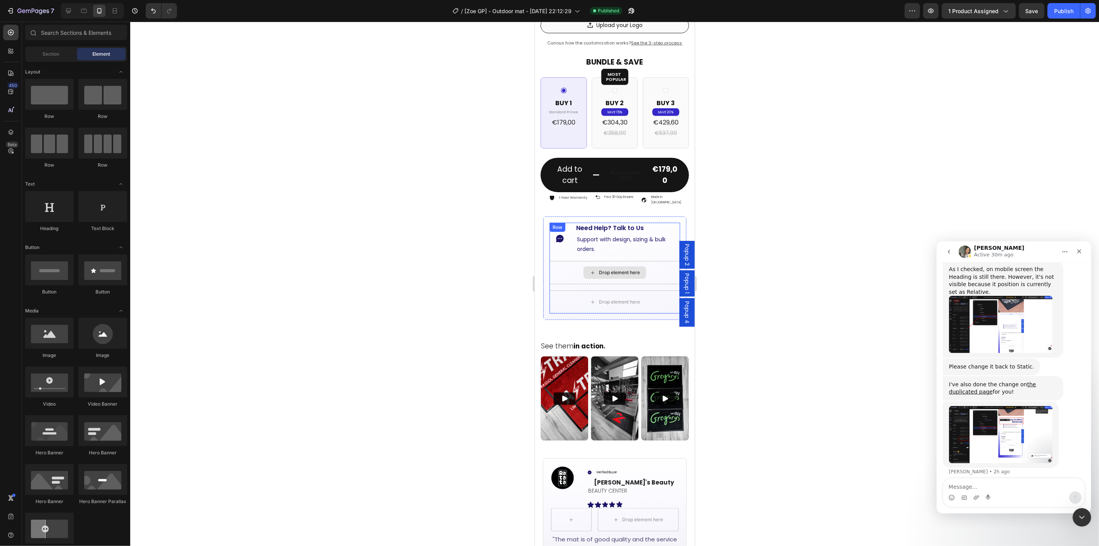
scroll to position [228, 0]
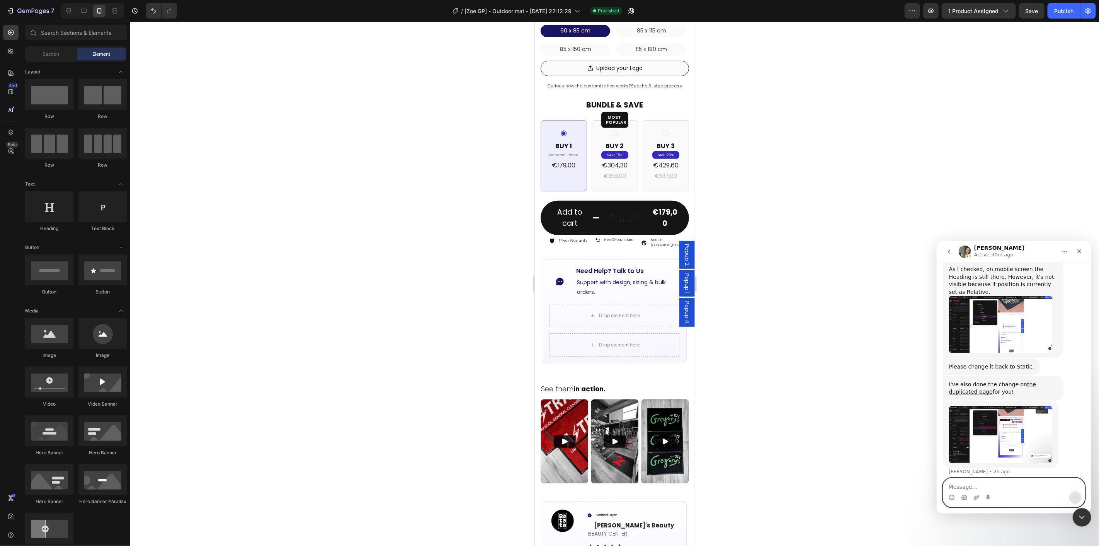
click at [1003, 488] on textarea "Message…" at bounding box center [1013, 484] width 141 height 13
type textarea "i just duplicated from you page"
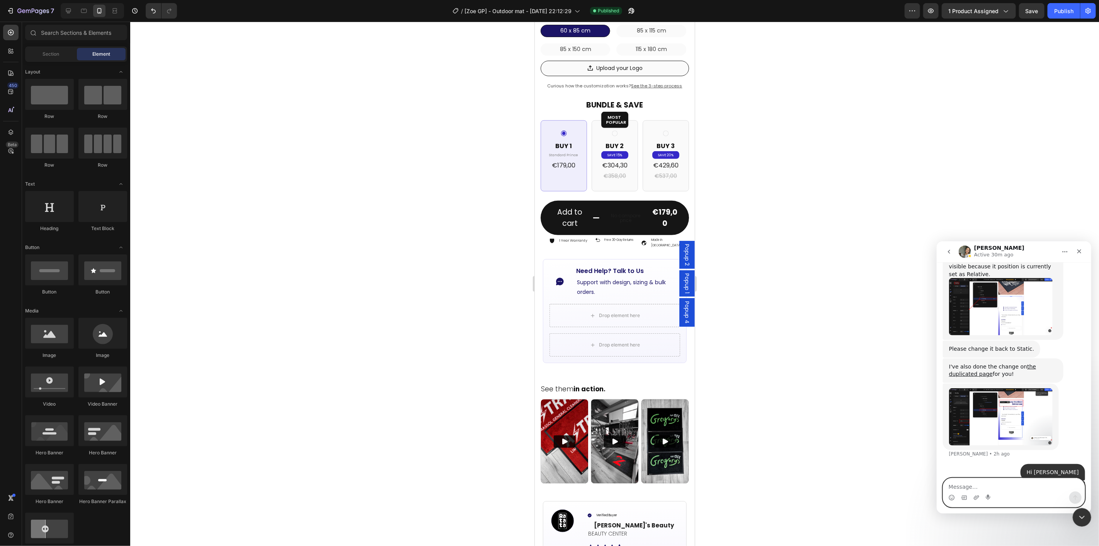
click at [989, 484] on textarea "Message…" at bounding box center [1013, 484] width 141 height 13
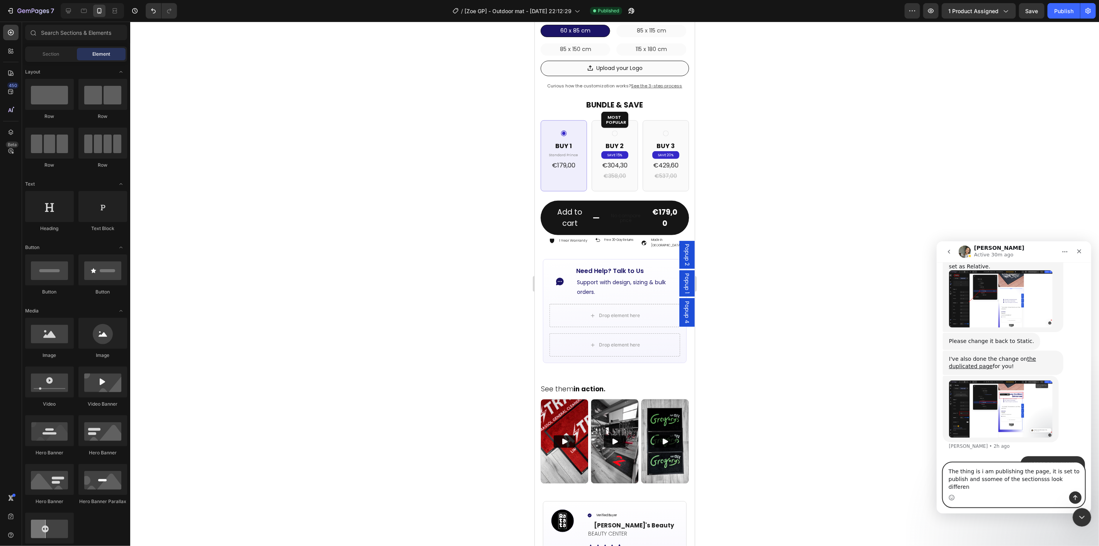
type textarea "The thing is i am publishing the page, it is set to publish and ssomee of the s…"
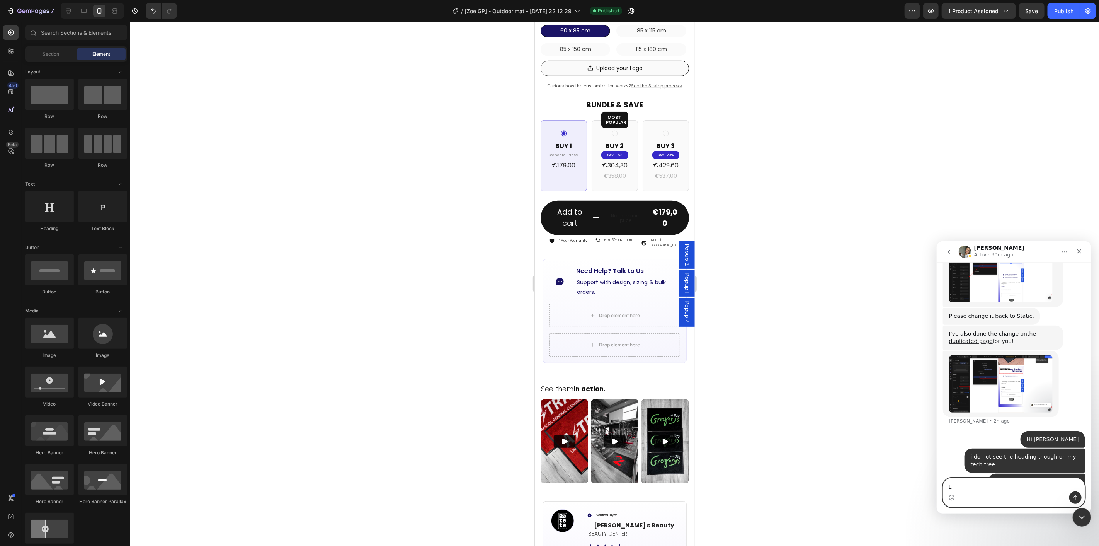
scroll to position [2692, 0]
type textarea "Like the row we worked bfore"
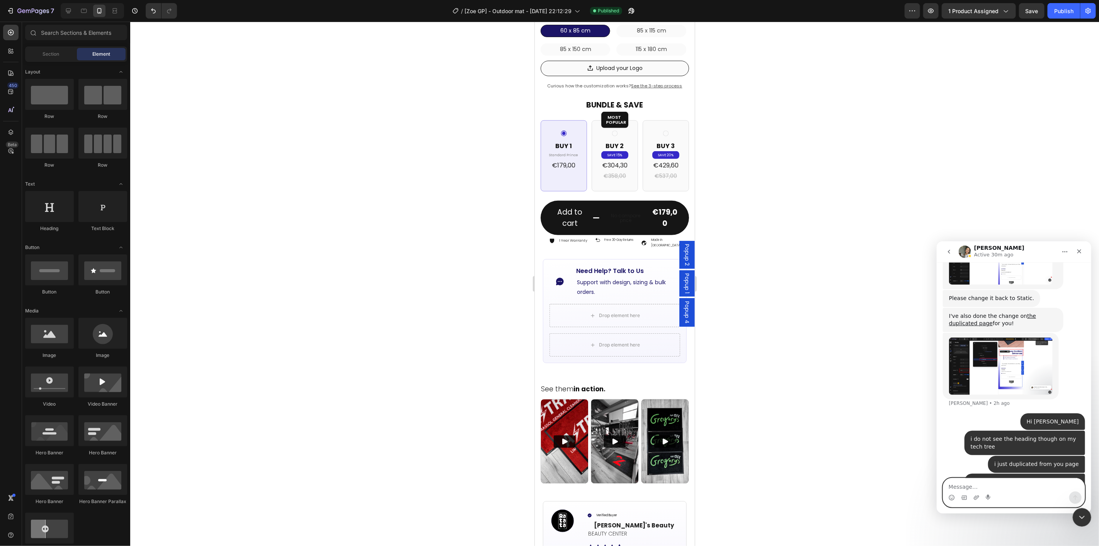
scroll to position [2709, 0]
click at [975, 480] on textarea "Message…" at bounding box center [1013, 484] width 141 height 13
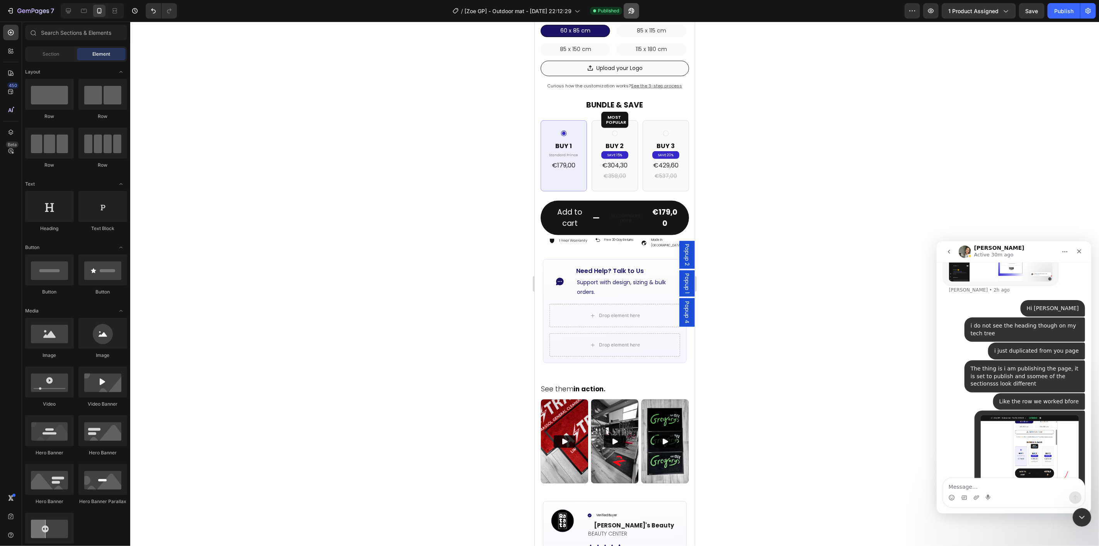
click at [628, 12] on button "button" at bounding box center [631, 10] width 15 height 15
click at [973, 488] on textarea "Message…" at bounding box center [1013, 484] width 141 height 13
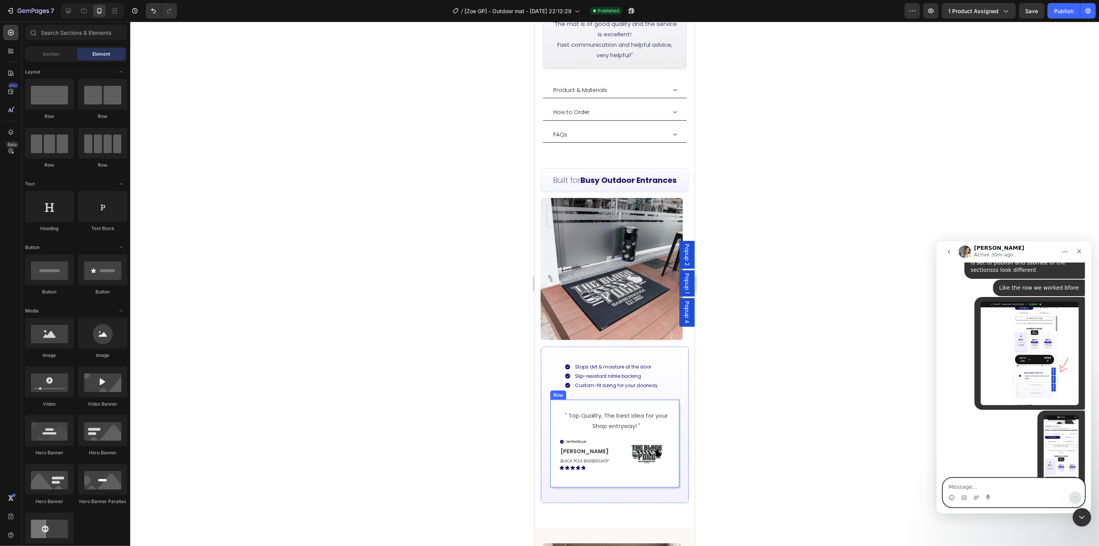
scroll to position [829, 0]
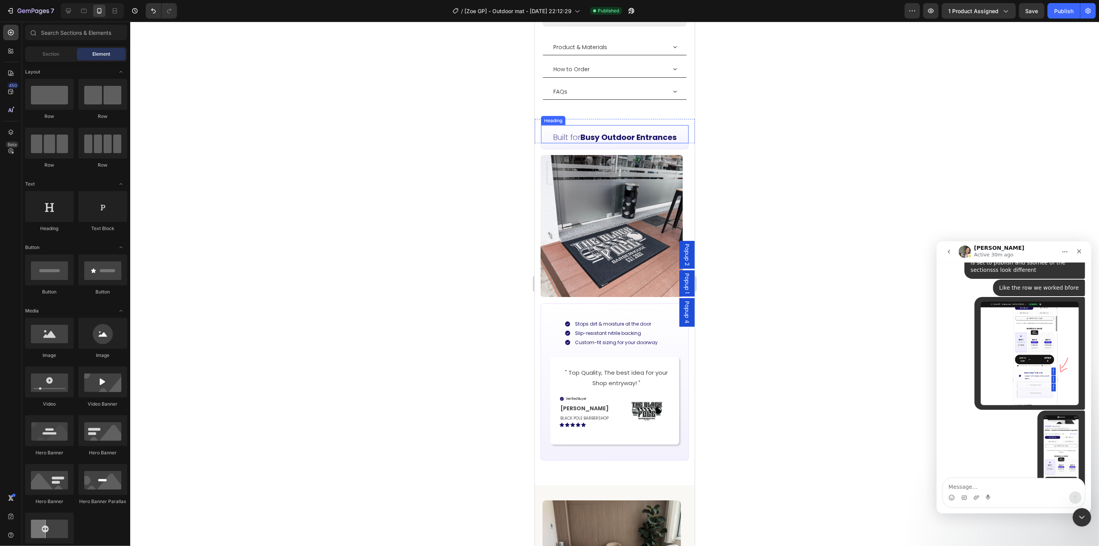
click at [637, 131] on strong "Busy Outdoor Entrances" at bounding box center [628, 136] width 96 height 11
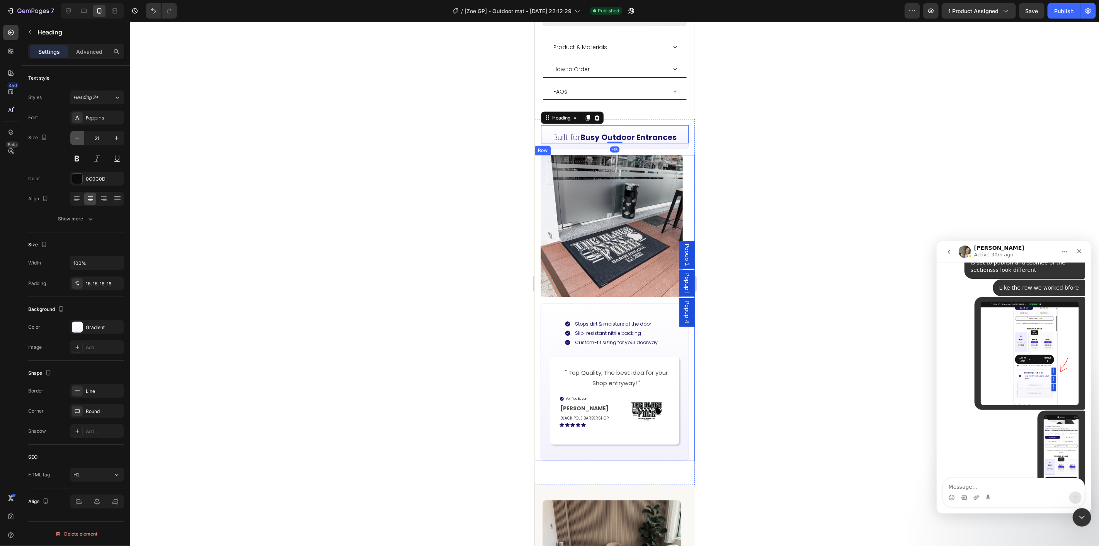
click at [80, 136] on icon "button" at bounding box center [77, 138] width 8 height 8
type input "20"
click at [621, 131] on strong "Busy Outdoor Entrances" at bounding box center [628, 136] width 96 height 11
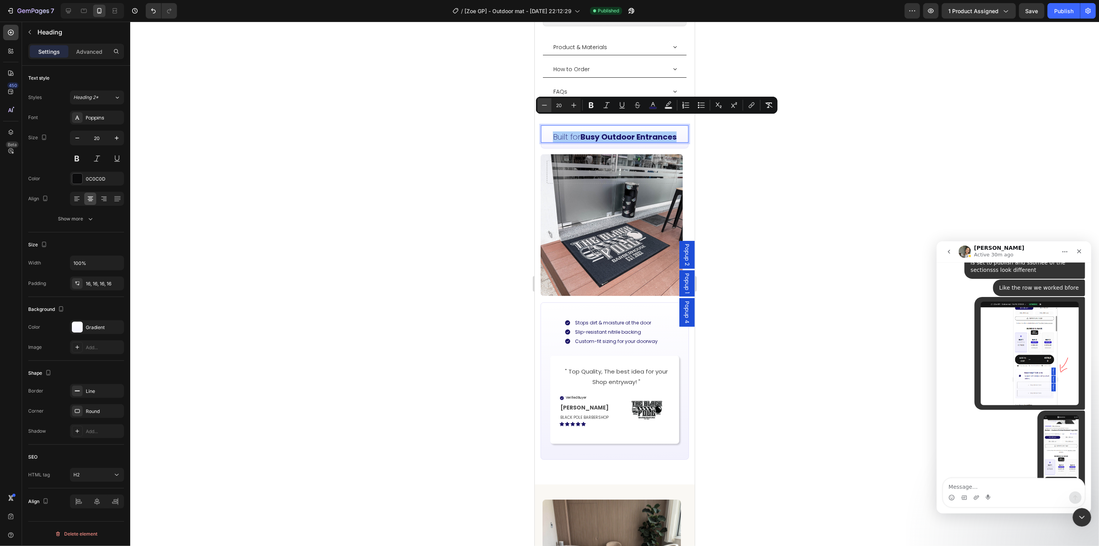
click at [547, 107] on icon "Editor contextual toolbar" at bounding box center [545, 105] width 8 height 8
type input "19"
click at [844, 175] on div at bounding box center [614, 284] width 969 height 524
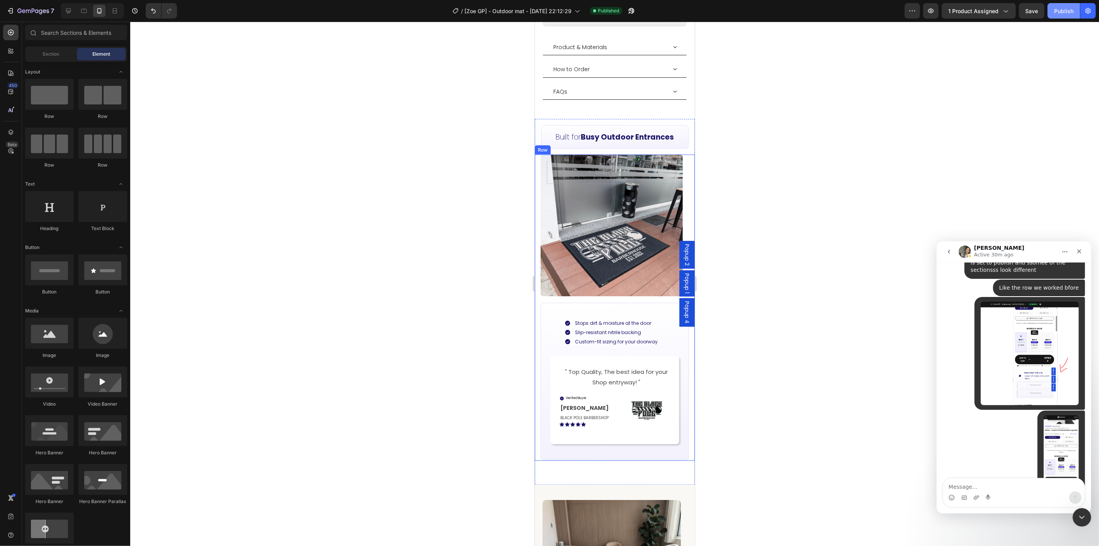
click at [1063, 9] on div "Publish" at bounding box center [1063, 11] width 19 height 8
click at [631, 13] on icon "button" at bounding box center [630, 13] width 2 height 2
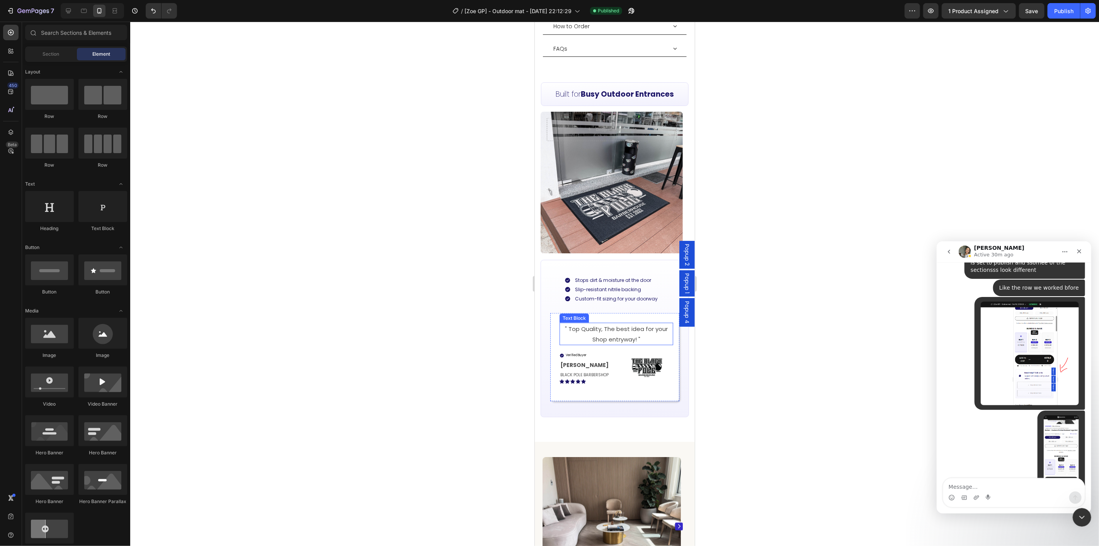
click at [619, 325] on p "" Top Quality, The best idea for your Shop entryway! "" at bounding box center [616, 333] width 112 height 21
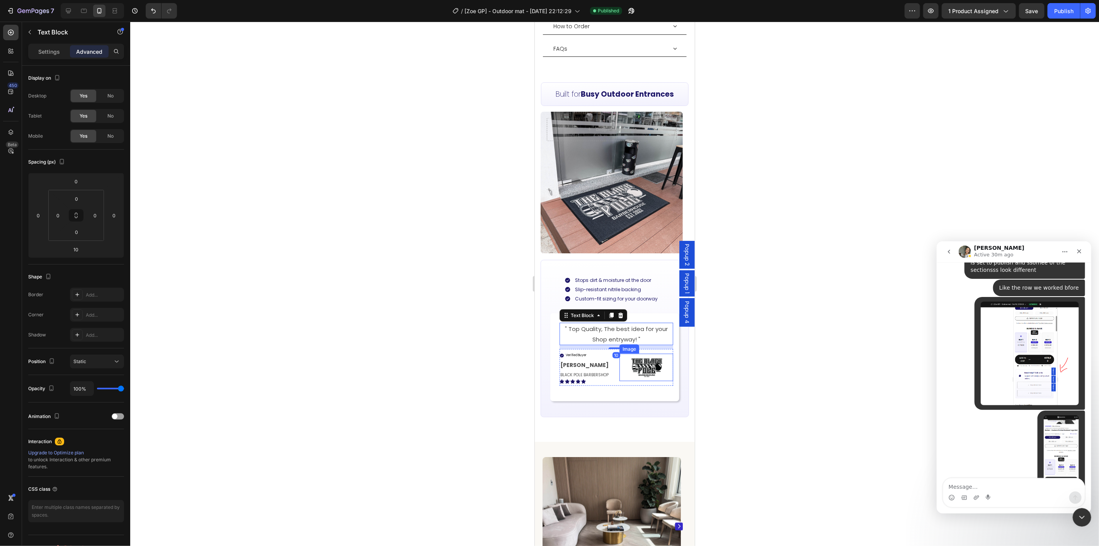
click at [645, 354] on img at bounding box center [646, 366] width 39 height 27
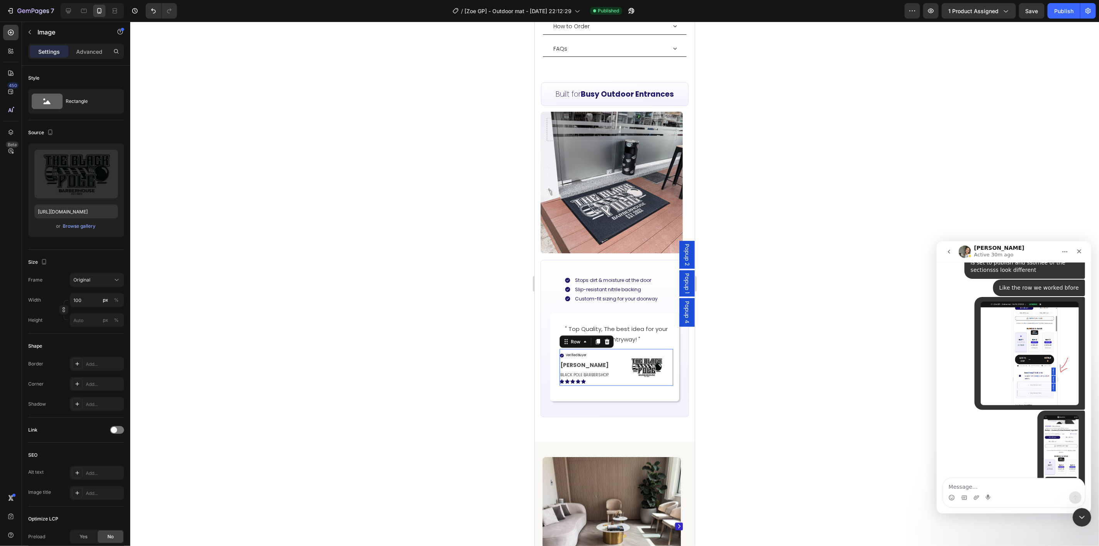
click at [614, 361] on div "Verified Buyer Item List [PERSON_NAME] Text Block BLACK POLE BARBERSHOP Text Bl…" at bounding box center [616, 367] width 114 height 37
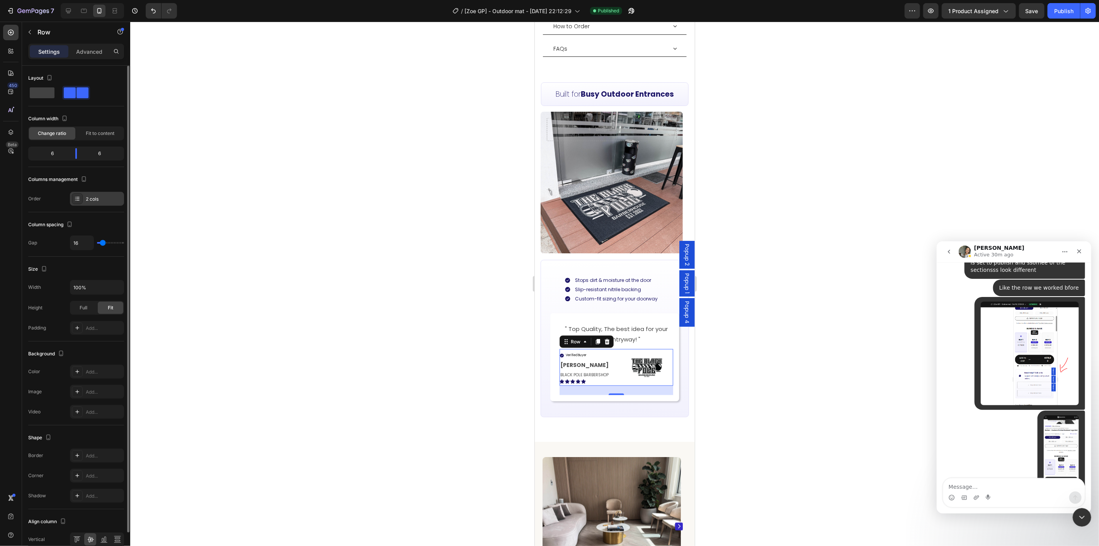
click at [97, 196] on div "2 cols" at bounding box center [104, 199] width 36 height 7
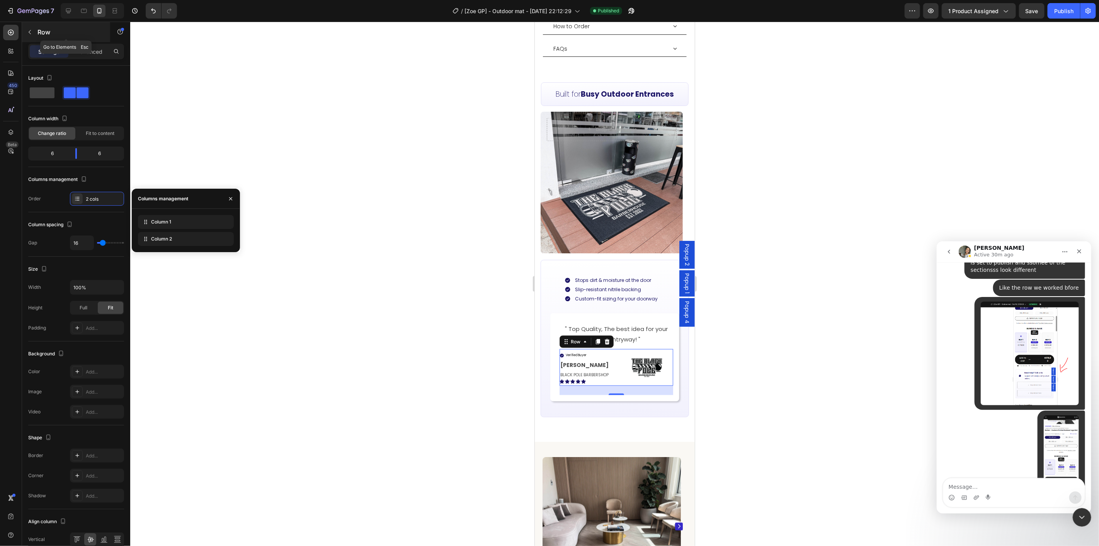
click at [35, 39] on div "Row" at bounding box center [66, 32] width 88 height 20
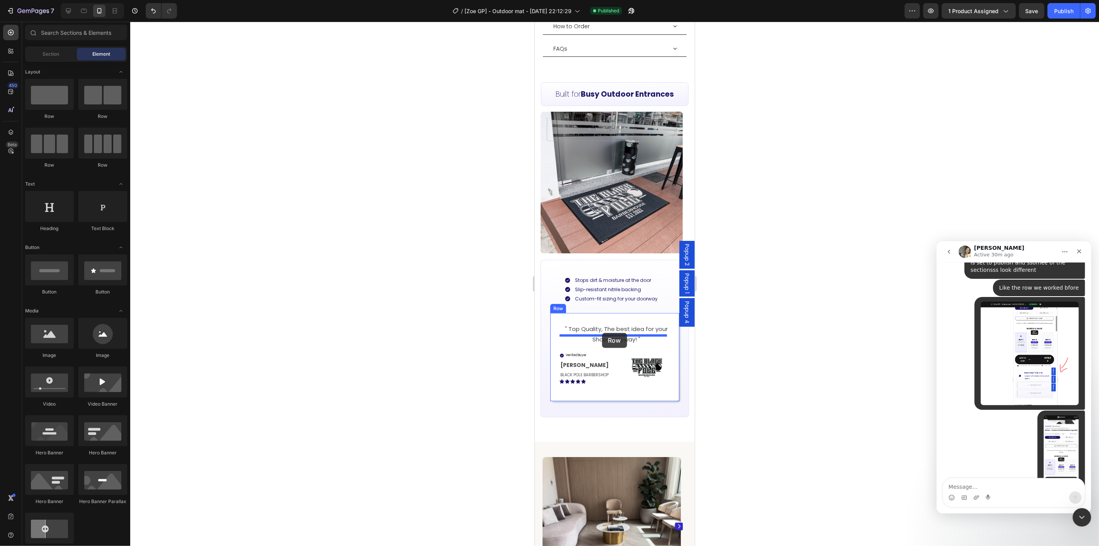
drag, startPoint x: 864, startPoint y: 288, endPoint x: 602, endPoint y: 332, distance: 266.1
drag, startPoint x: 864, startPoint y: 253, endPoint x: 646, endPoint y: 345, distance: 235.5
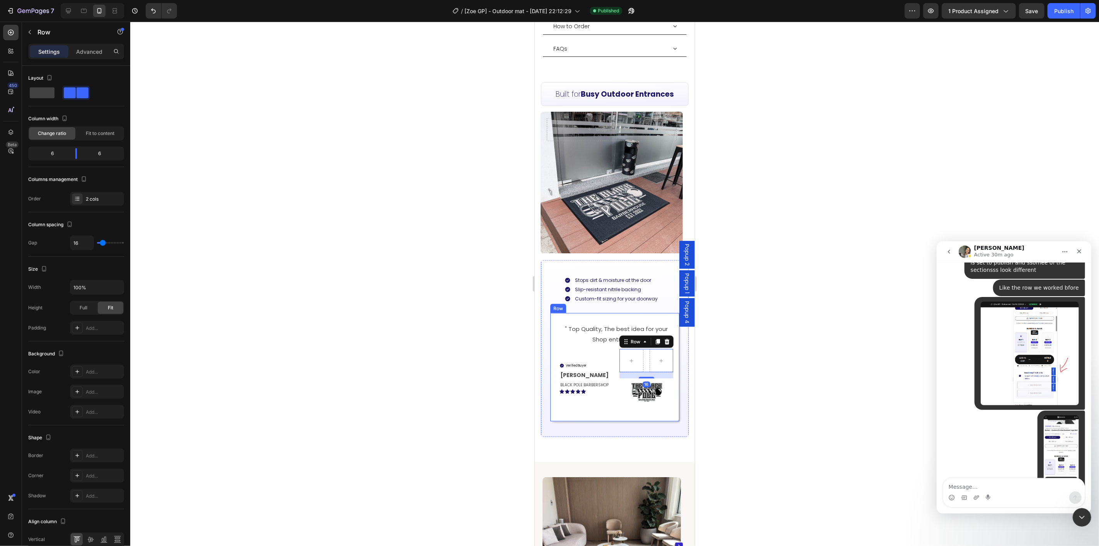
click at [646, 379] on img at bounding box center [646, 391] width 39 height 27
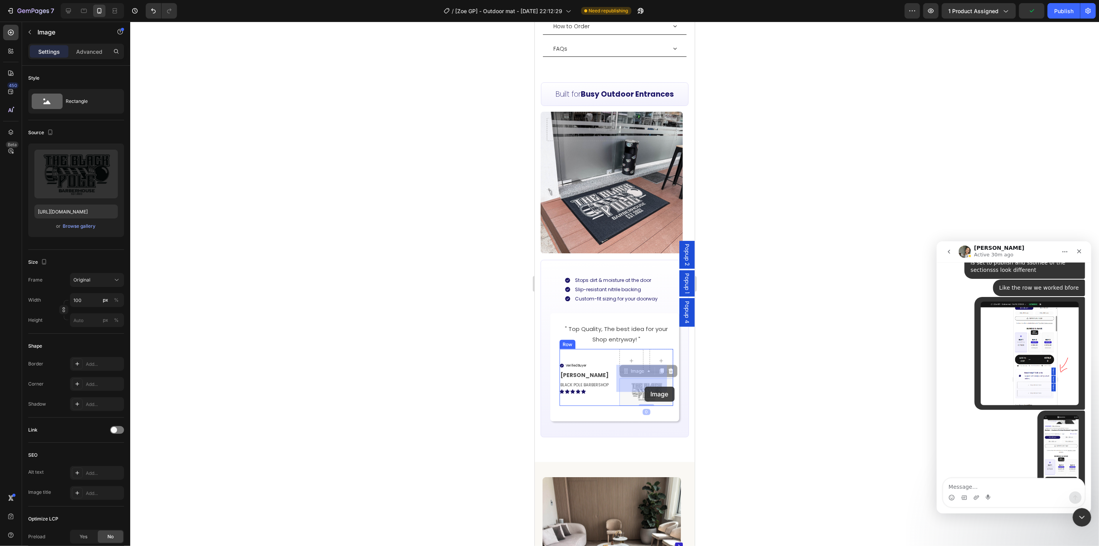
drag, startPoint x: 621, startPoint y: 358, endPoint x: 644, endPoint y: 386, distance: 36.2
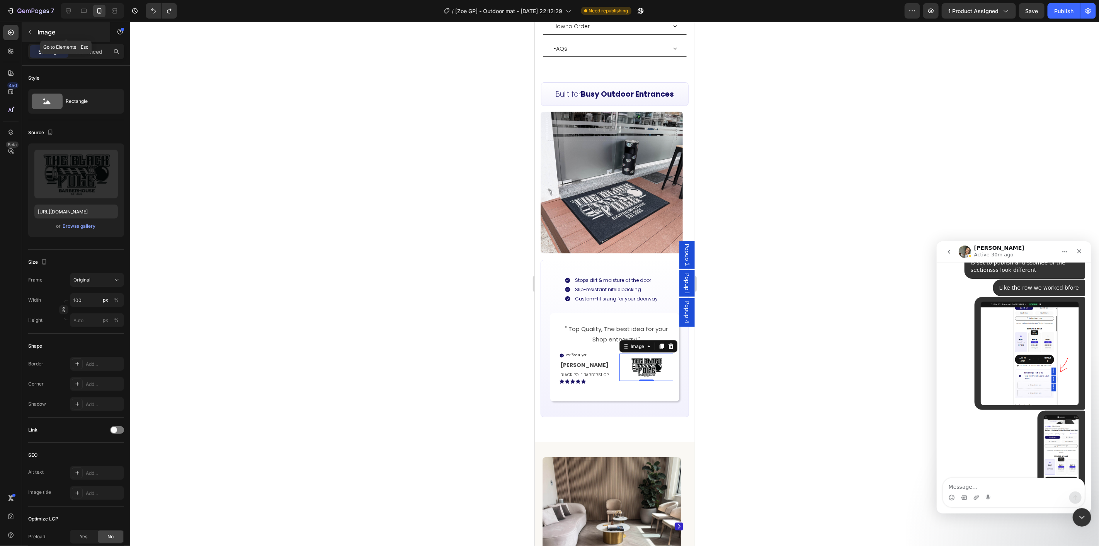
click at [25, 32] on button "button" at bounding box center [30, 32] width 12 height 12
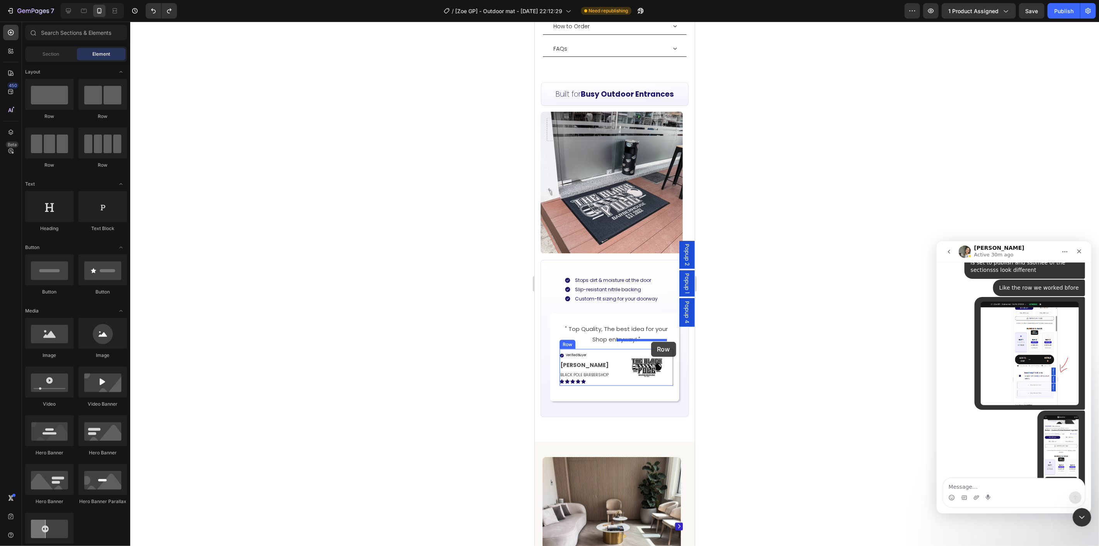
drag, startPoint x: 895, startPoint y: 252, endPoint x: 650, endPoint y: 341, distance: 260.5
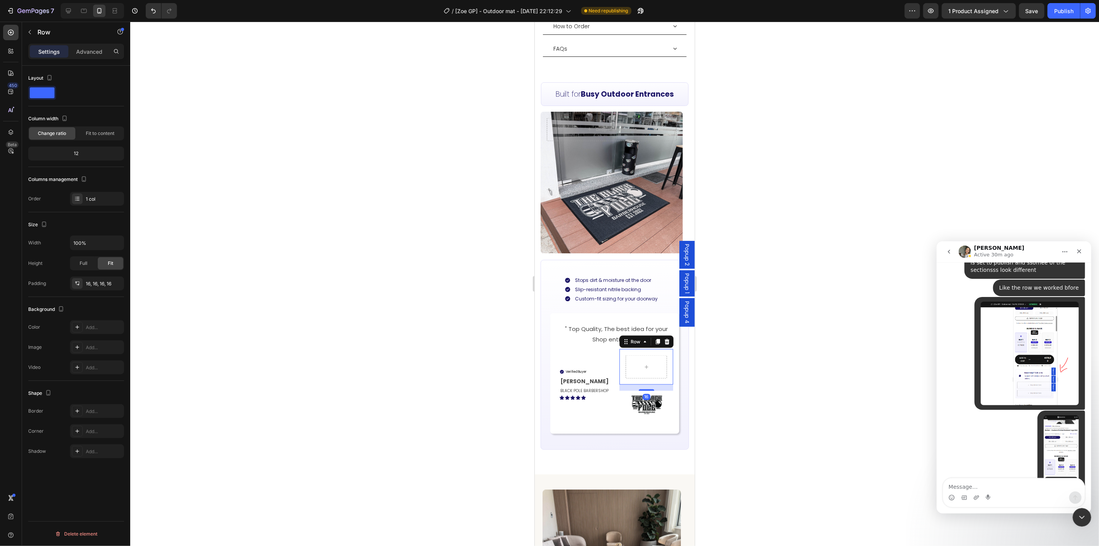
click at [706, 365] on div at bounding box center [614, 284] width 969 height 524
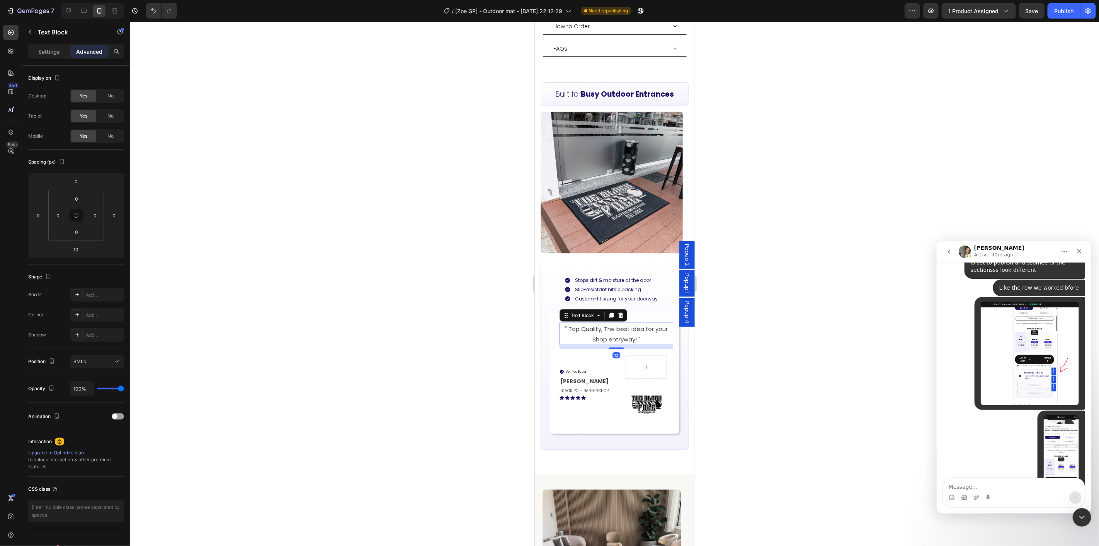
click at [599, 323] on p "" Top Quality, The best idea for your Shop entryway! "" at bounding box center [616, 333] width 112 height 21
drag, startPoint x: 566, startPoint y: 301, endPoint x: 1258, endPoint y: 395, distance: 698.4
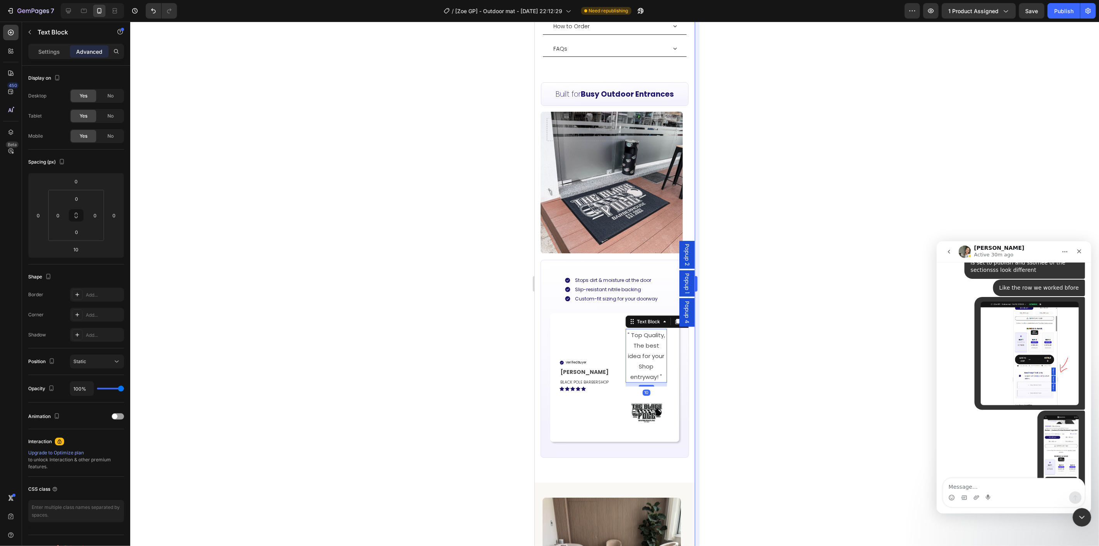
drag, startPoint x: 729, startPoint y: 376, endPoint x: 696, endPoint y: 369, distance: 33.9
click at [730, 376] on div at bounding box center [614, 284] width 969 height 524
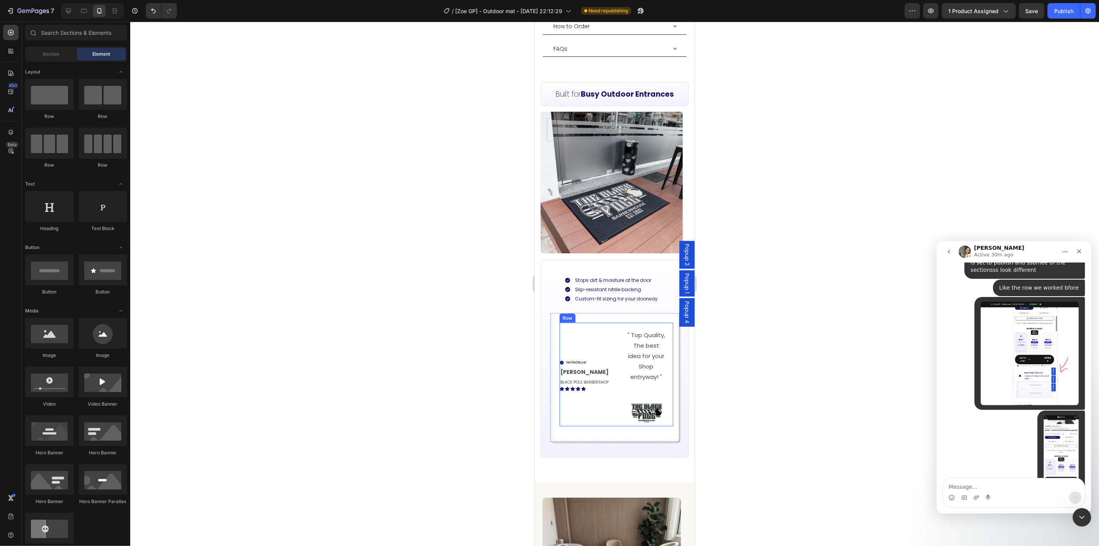
click at [614, 365] on div "Verified Buyer Item List [PERSON_NAME] Text Block BLACK POLE BARBERSHOP Text Bl…" at bounding box center [616, 374] width 114 height 104
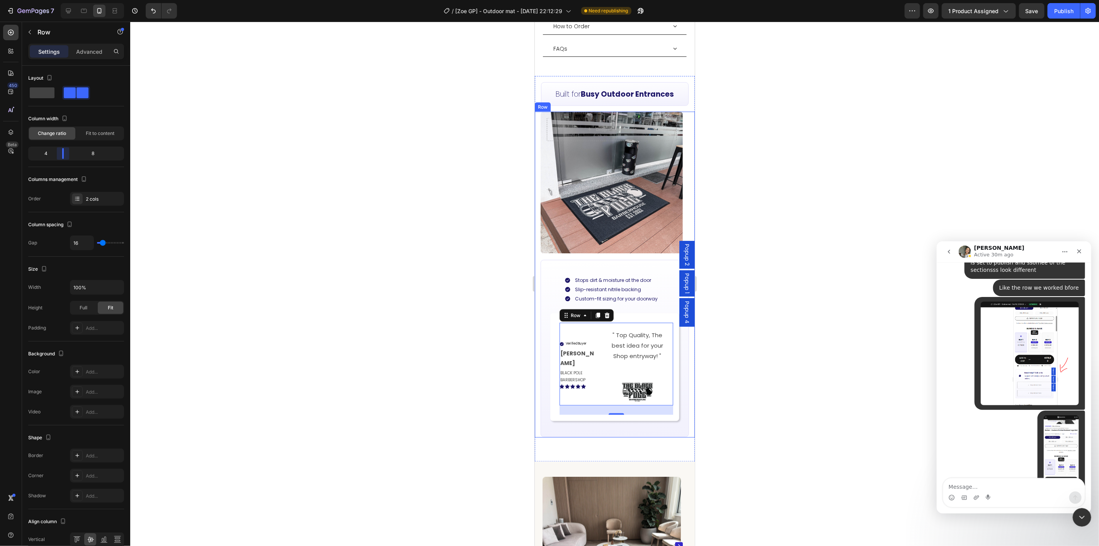
drag, startPoint x: 78, startPoint y: 155, endPoint x: 61, endPoint y: 158, distance: 18.0
click at [61, 0] on body "7 Version history / [Zoe GP] - Outdoor mat - [DATE] 22:12:29 Need republishing …" at bounding box center [549, 0] width 1099 height 0
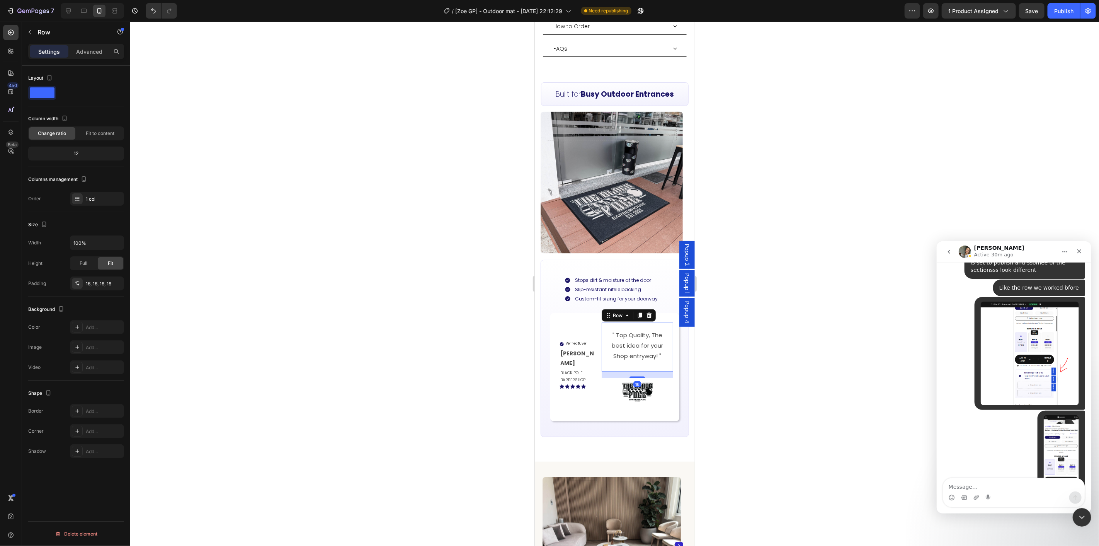
click at [607, 353] on div "" Top Quality, The best idea for your Shop entryway! " Text Block Row 16" at bounding box center [636, 346] width 71 height 49
click at [117, 285] on icon "button" at bounding box center [116, 283] width 6 height 6
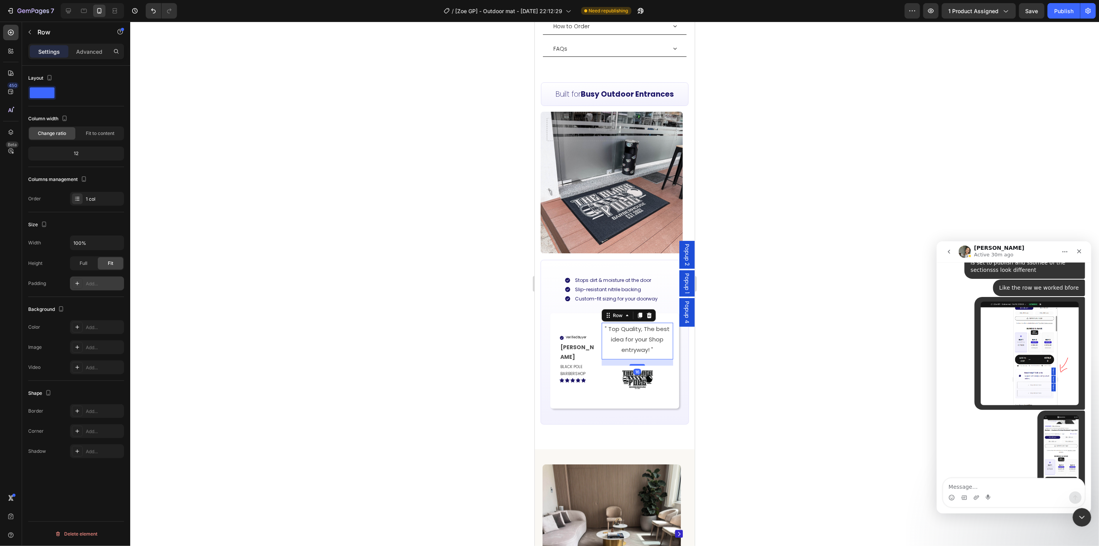
click at [775, 378] on div at bounding box center [614, 284] width 969 height 524
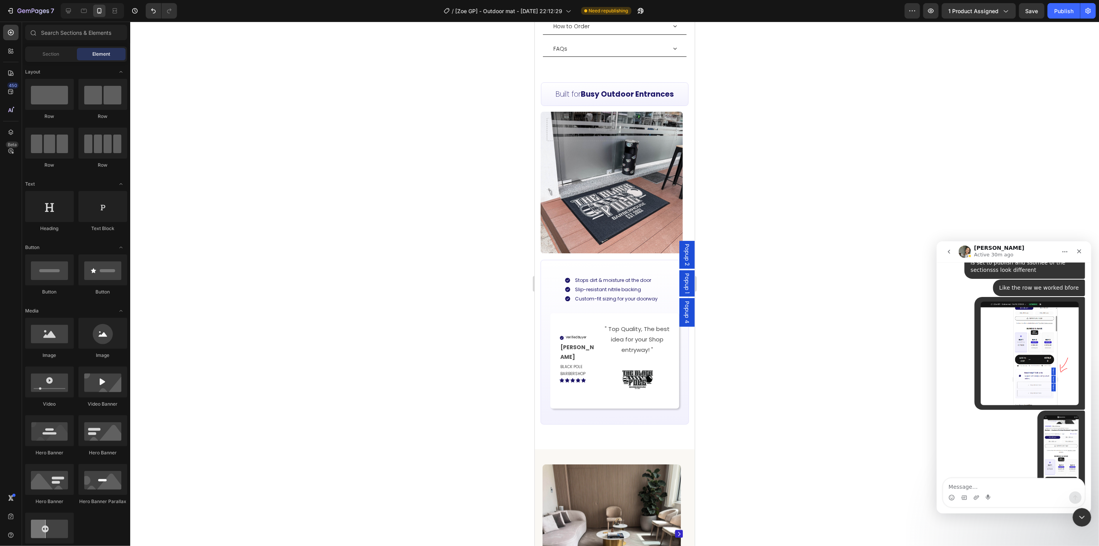
click at [767, 365] on div at bounding box center [614, 284] width 969 height 524
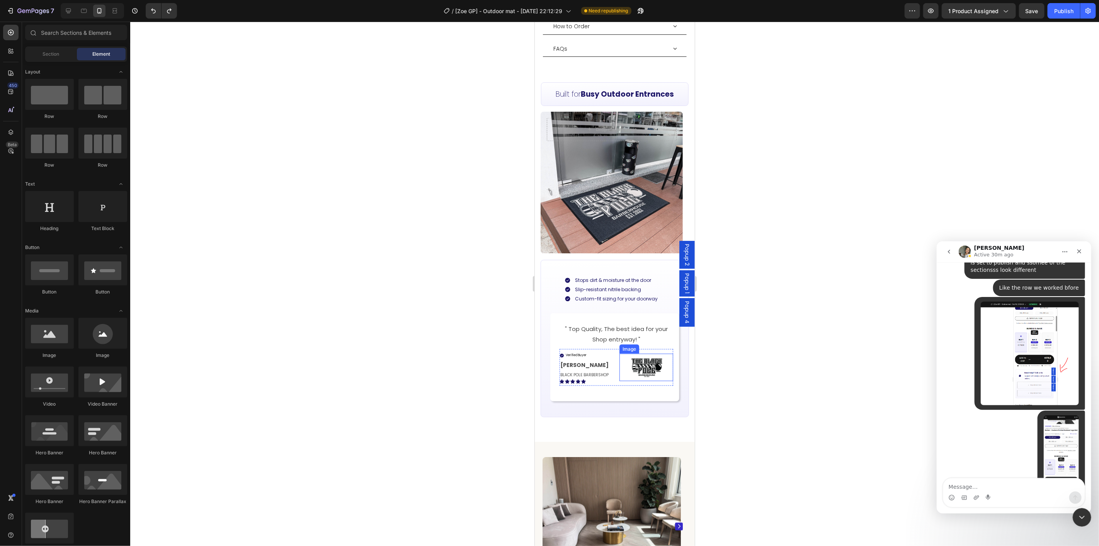
click at [645, 357] on img at bounding box center [646, 366] width 39 height 27
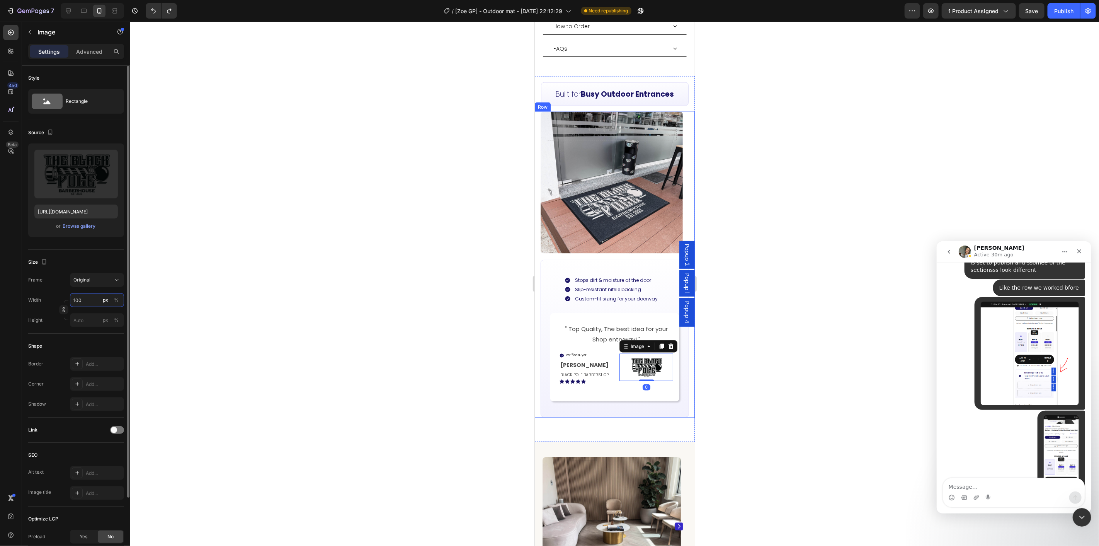
click at [83, 302] on input "100" at bounding box center [97, 300] width 54 height 14
click at [117, 299] on div "%" at bounding box center [116, 299] width 5 height 7
click at [85, 301] on input "100" at bounding box center [97, 300] width 54 height 14
type input "5"
type input "70"
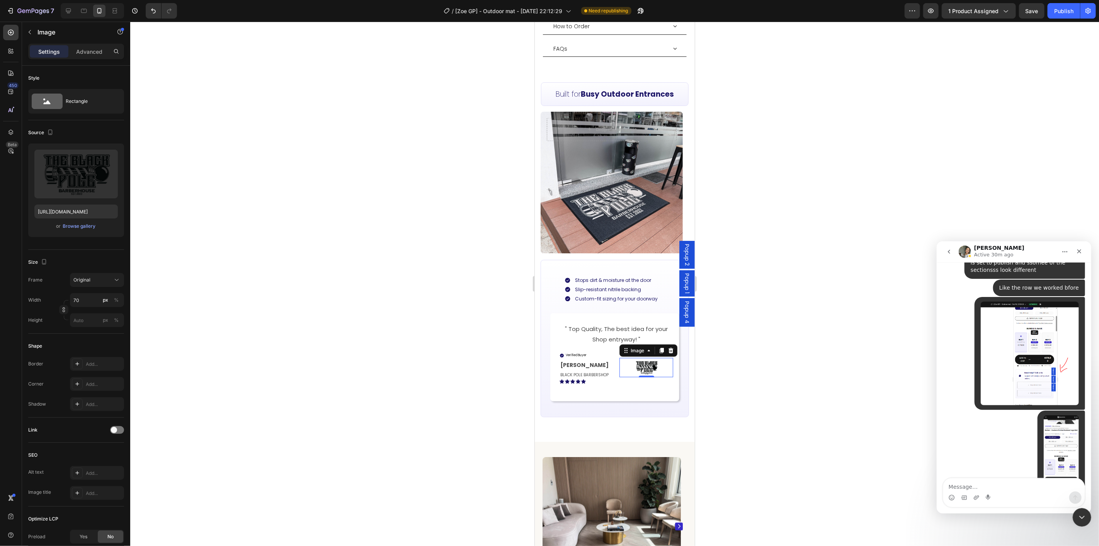
click at [784, 362] on div at bounding box center [614, 284] width 969 height 524
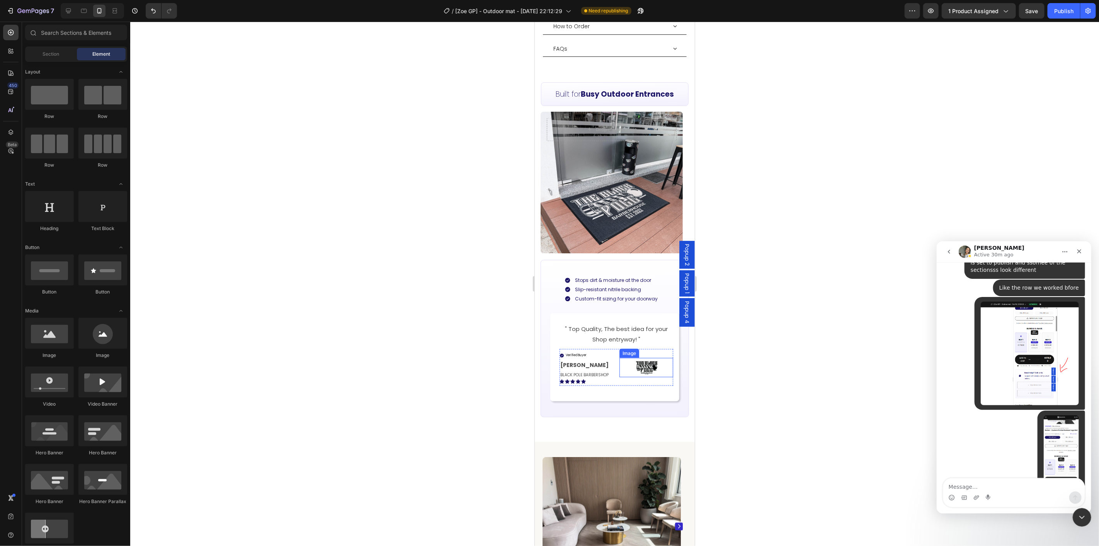
click at [641, 357] on img at bounding box center [646, 366] width 27 height 19
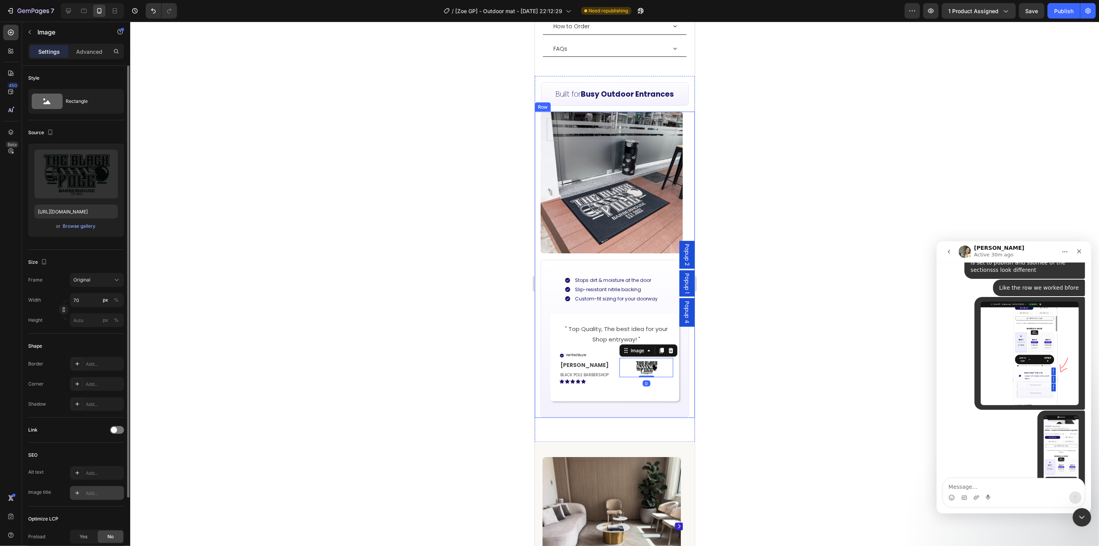
scroll to position [82, 0]
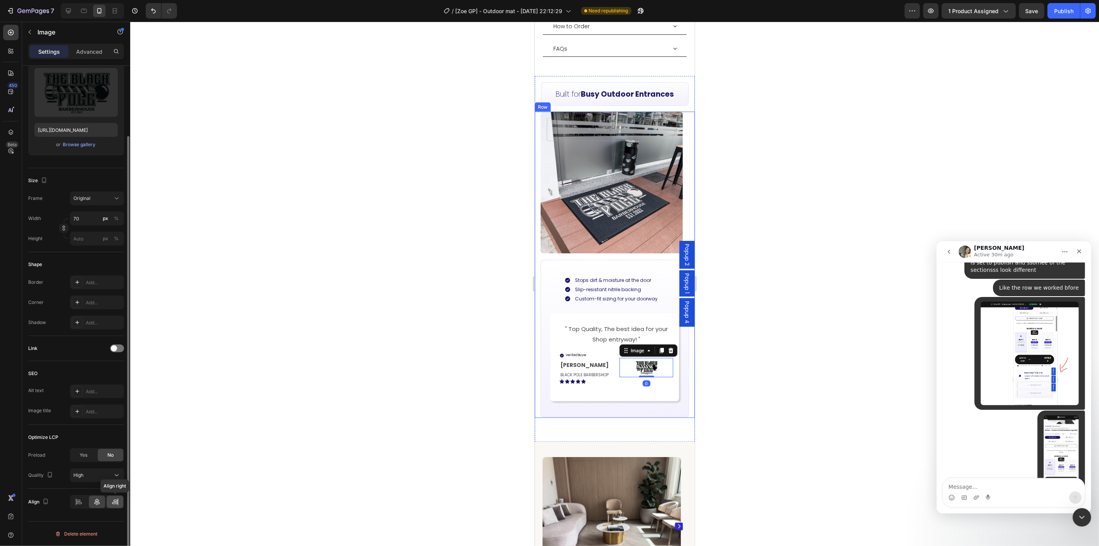
click at [112, 502] on icon at bounding box center [115, 502] width 8 height 8
click at [103, 500] on div at bounding box center [97, 501] width 17 height 12
click at [611, 364] on div "Verified Buyer Item List [PERSON_NAME] Text Block BLACK POLE BARBERSHOP Text Bl…" at bounding box center [616, 367] width 114 height 37
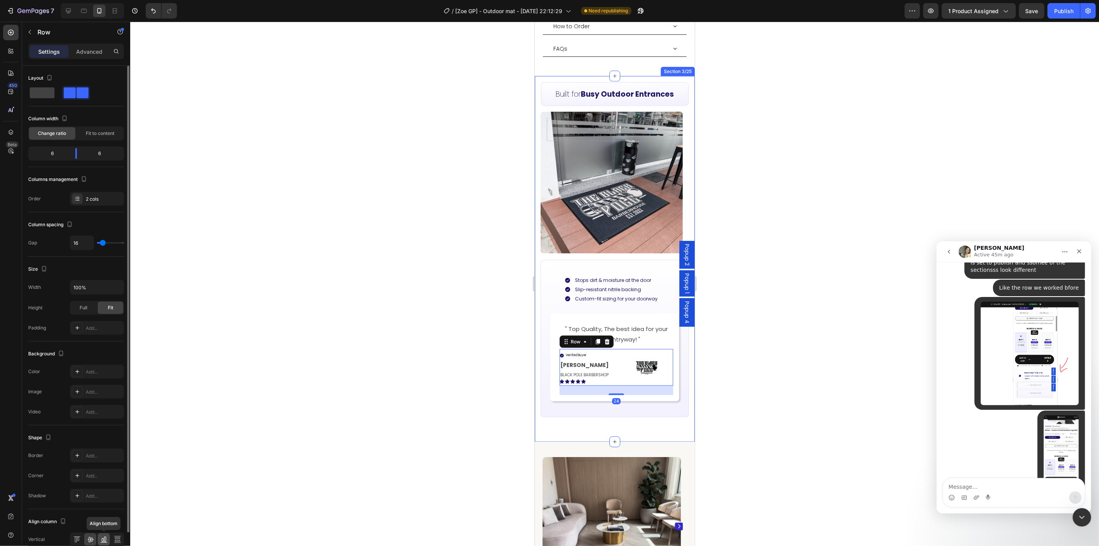
click at [106, 537] on icon at bounding box center [104, 539] width 8 height 8
click at [823, 406] on div at bounding box center [614, 284] width 969 height 524
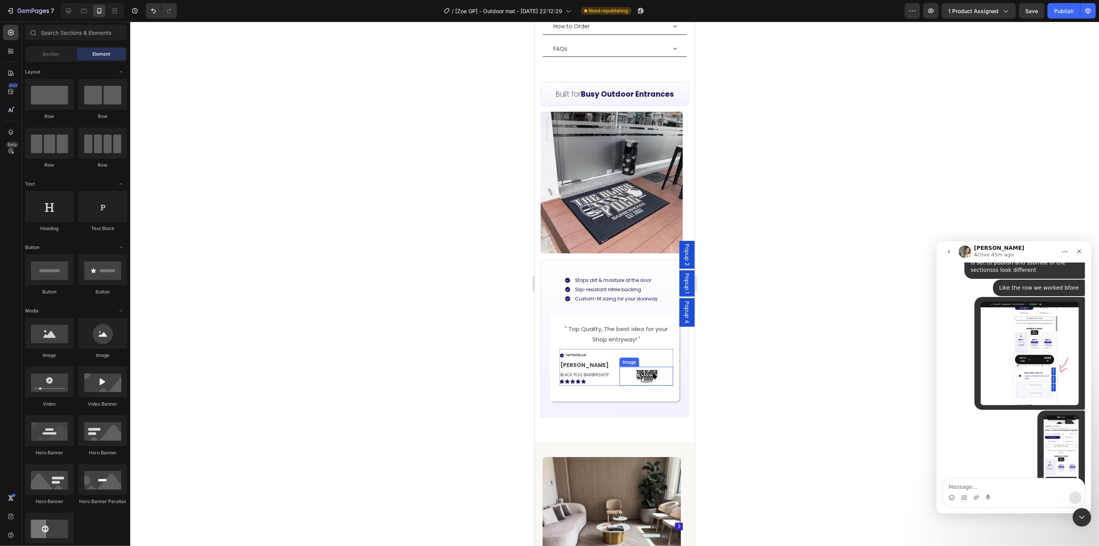
click at [766, 368] on div at bounding box center [614, 284] width 969 height 524
click at [633, 366] on img at bounding box center [646, 375] width 27 height 19
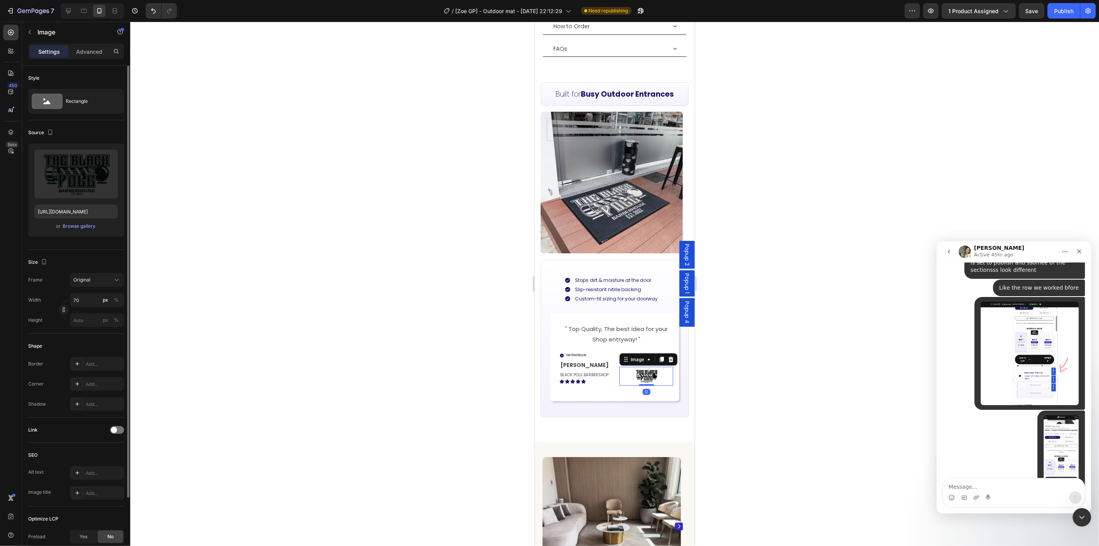
scroll to position [82, 0]
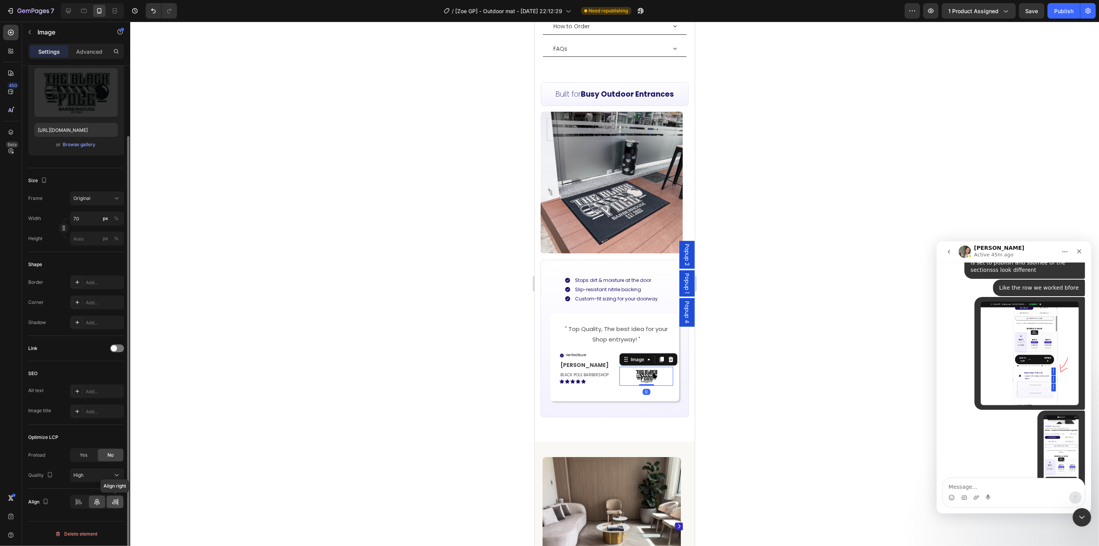
click at [112, 505] on icon at bounding box center [115, 502] width 8 height 8
click at [739, 371] on div at bounding box center [614, 284] width 969 height 524
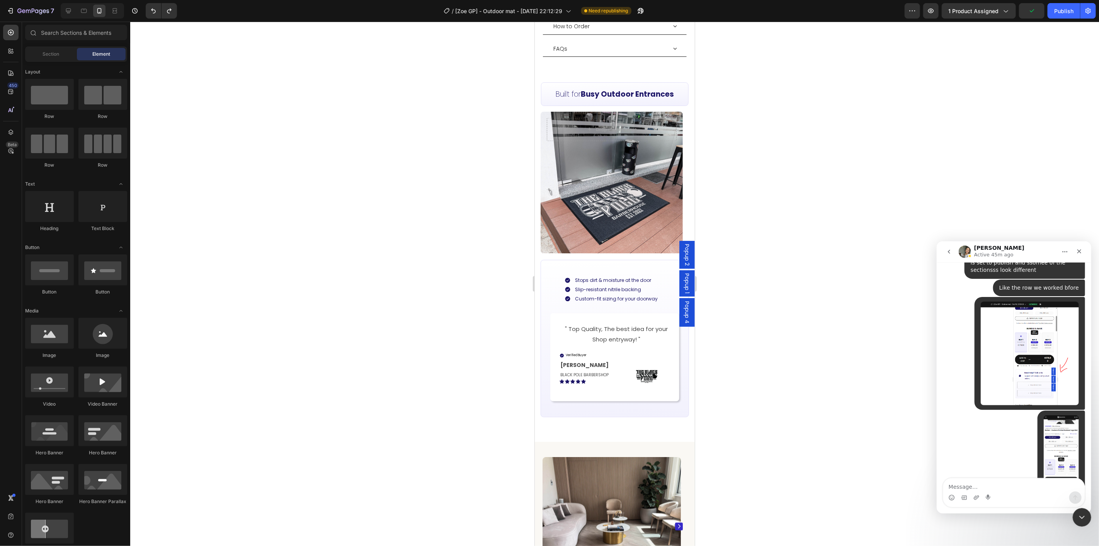
click at [804, 403] on div at bounding box center [614, 284] width 969 height 524
click at [611, 323] on p "" Top Quality, The best idea for your Shop entryway! "" at bounding box center [616, 333] width 112 height 21
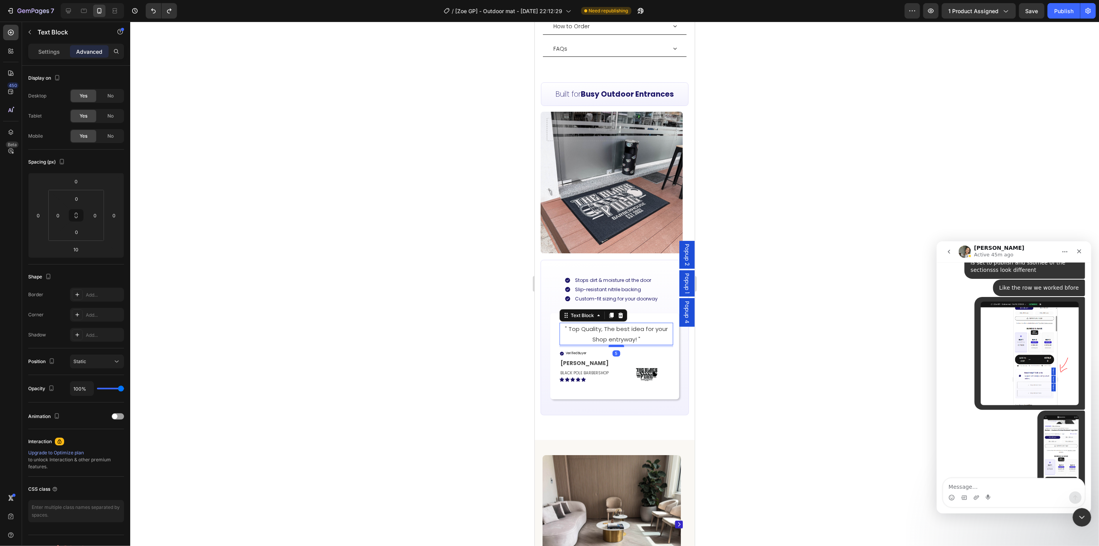
click at [614, 344] on div at bounding box center [615, 345] width 15 height 2
type input "5"
click at [758, 336] on div at bounding box center [614, 284] width 969 height 524
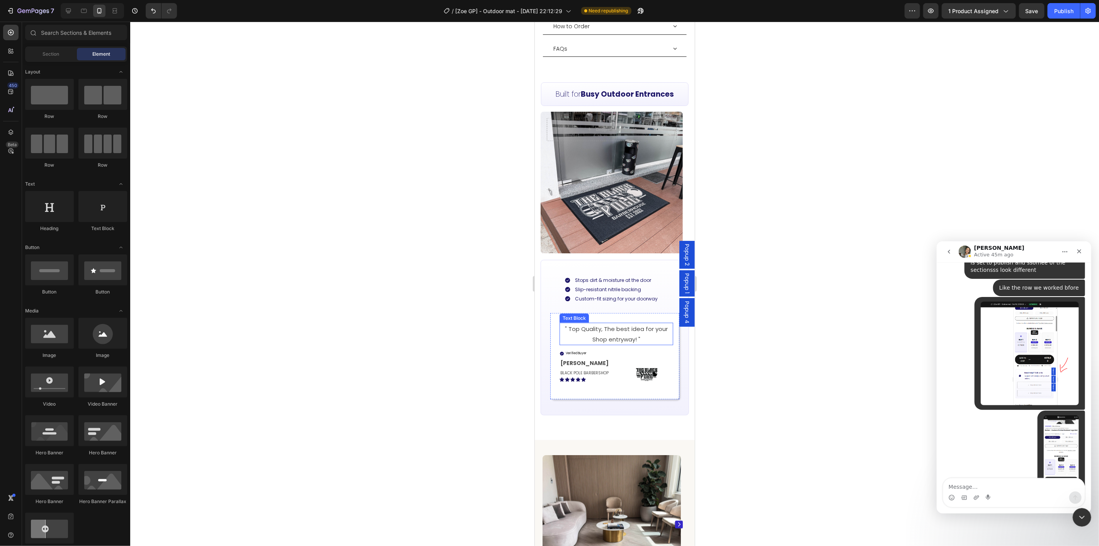
click at [611, 324] on p "" Top Quality, The best idea for your Shop entryway! "" at bounding box center [616, 333] width 112 height 21
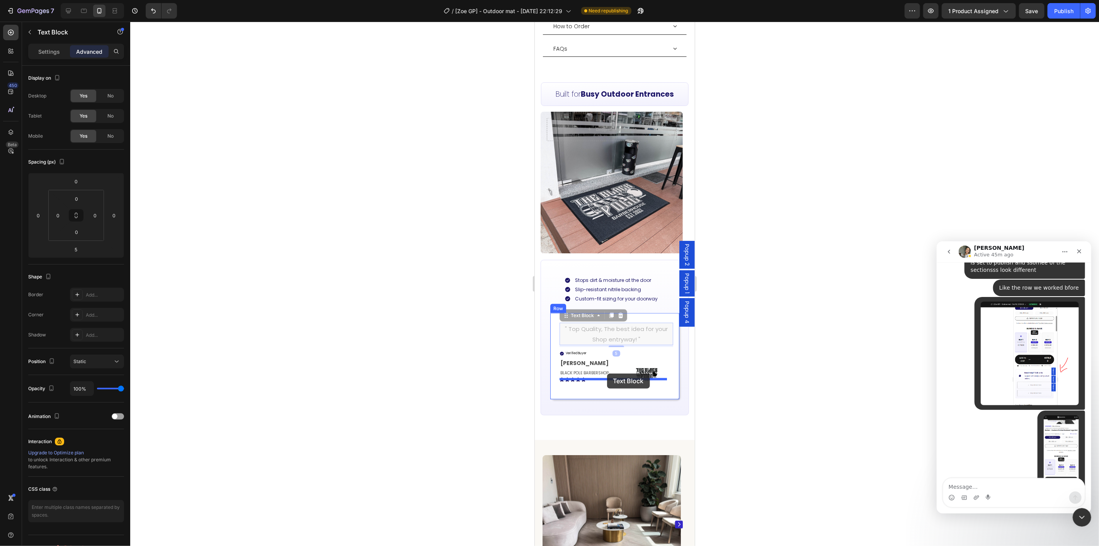
drag, startPoint x: 568, startPoint y: 302, endPoint x: 1288, endPoint y: 394, distance: 726.1
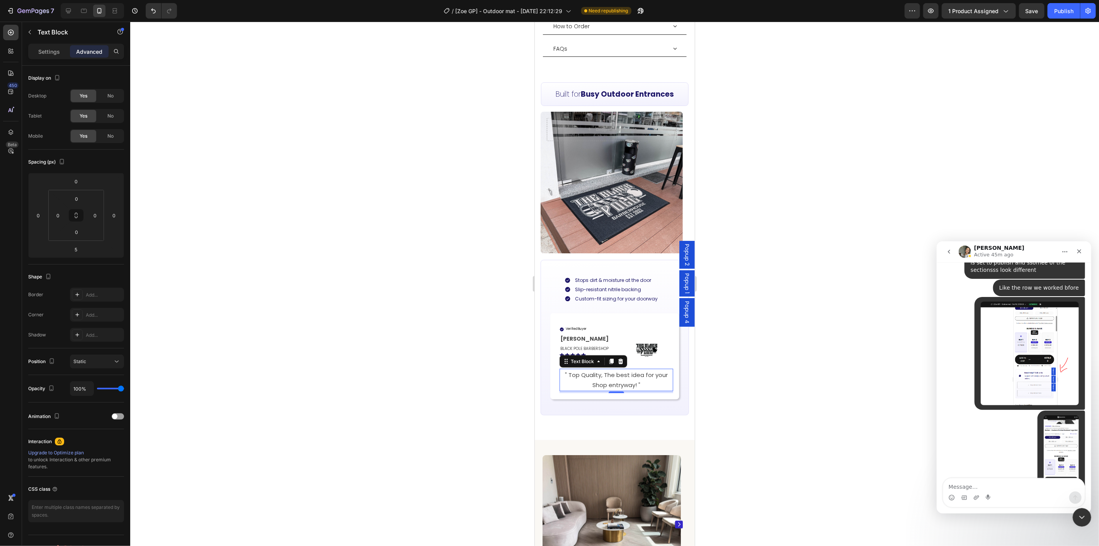
click at [773, 359] on div at bounding box center [614, 284] width 969 height 524
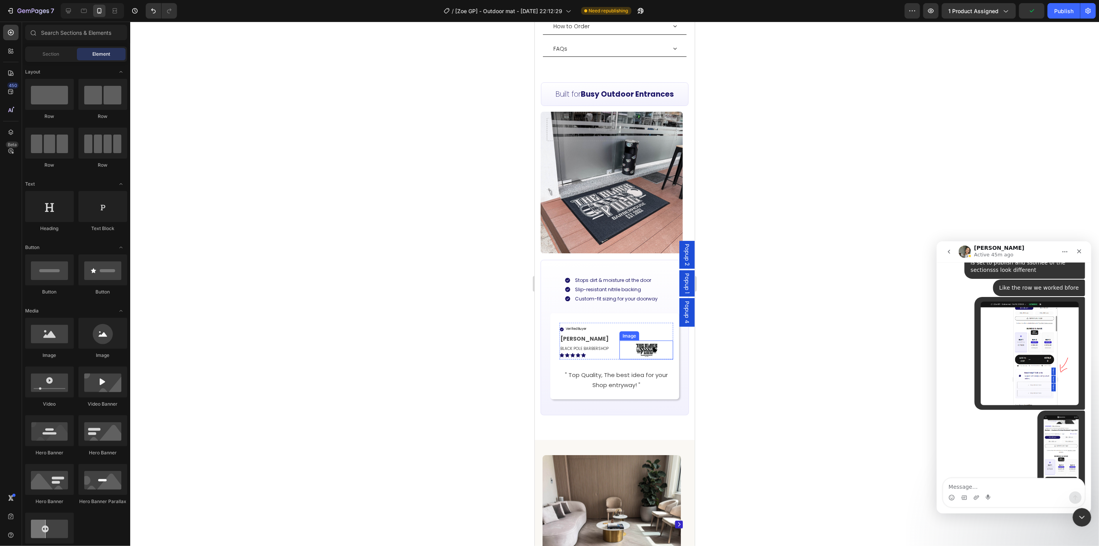
click at [633, 340] on img at bounding box center [646, 349] width 27 height 19
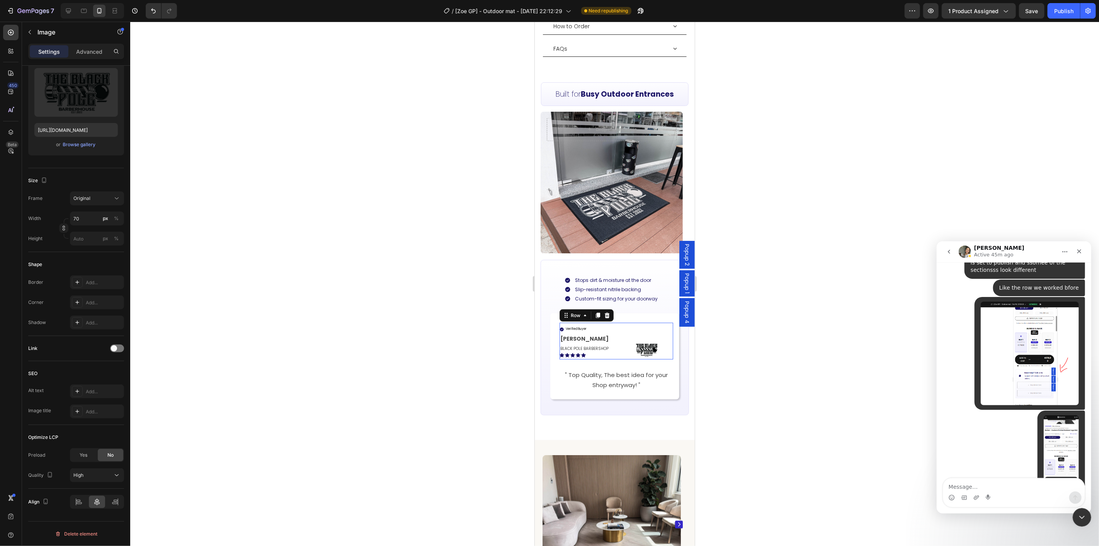
click at [612, 334] on div "Verified Buyer Item List [PERSON_NAME] Text Block BLACK POLE BARBERSHOP Text Bl…" at bounding box center [616, 340] width 114 height 37
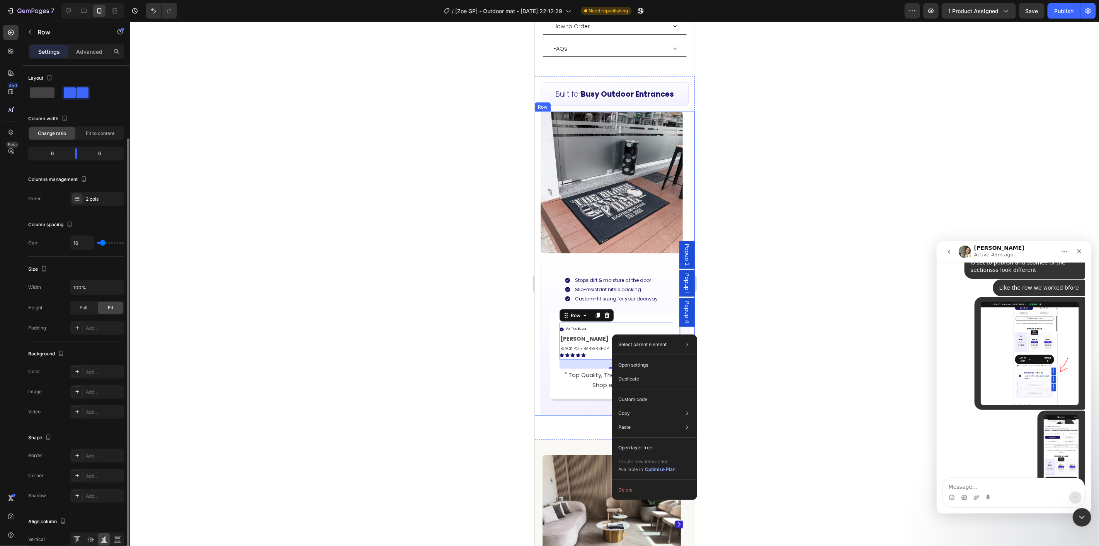
scroll to position [37, 0]
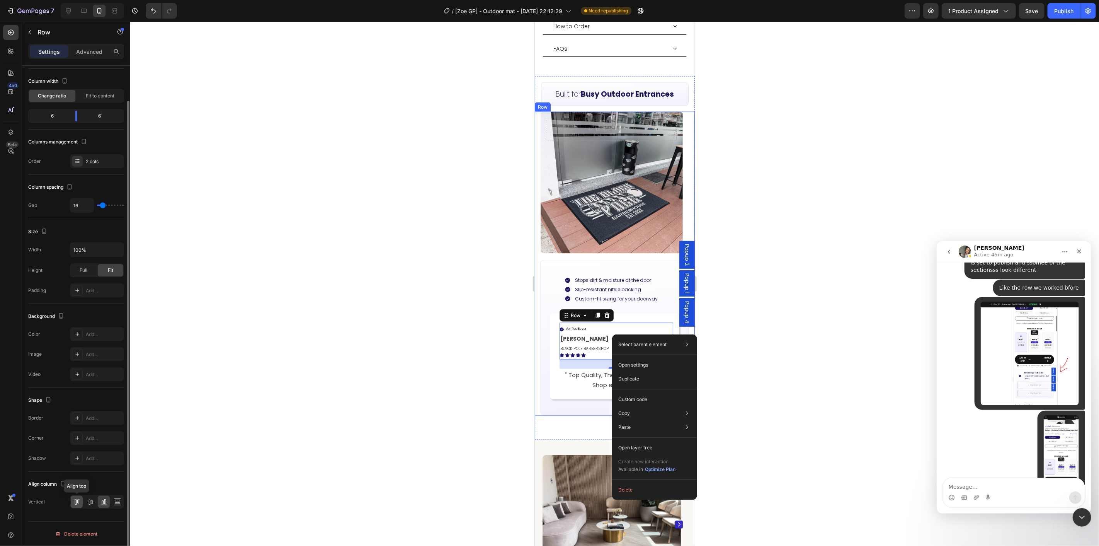
click at [76, 502] on icon at bounding box center [76, 501] width 2 height 5
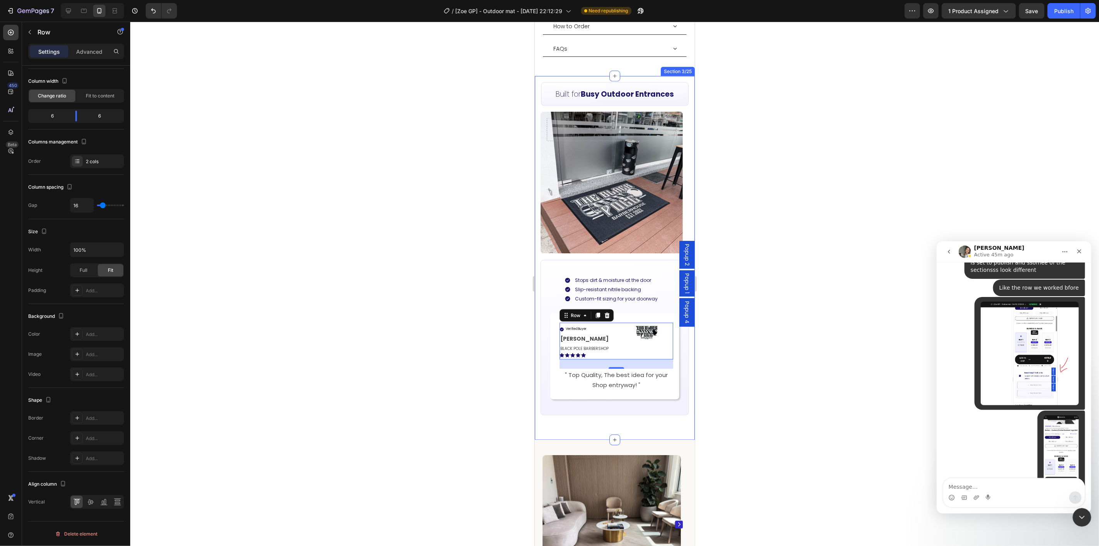
drag, startPoint x: 747, startPoint y: 374, endPoint x: 730, endPoint y: 371, distance: 17.3
click at [747, 373] on div at bounding box center [614, 284] width 969 height 524
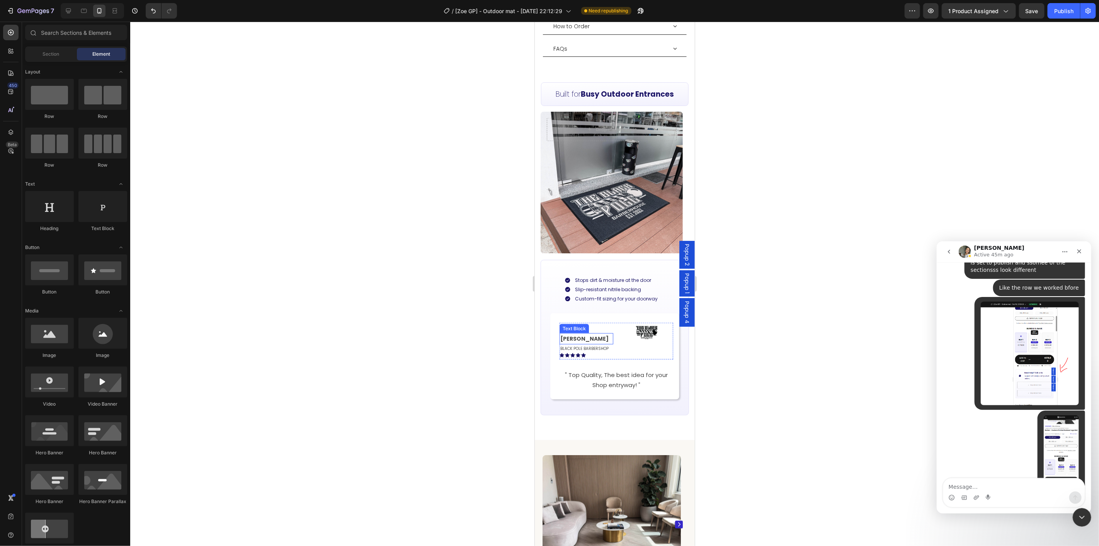
click at [592, 333] on p "[PERSON_NAME]" at bounding box center [586, 338] width 52 height 10
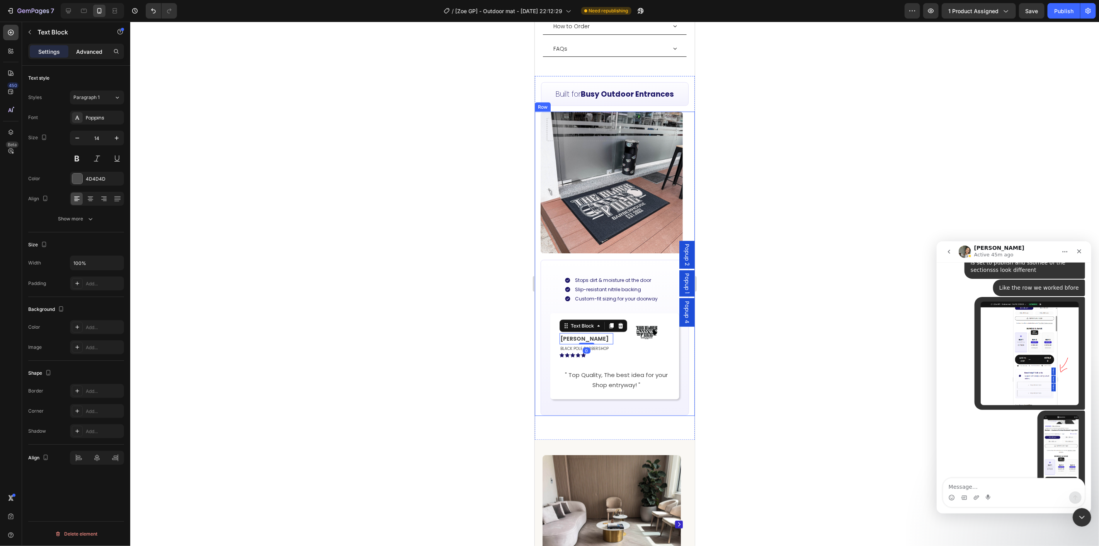
click at [86, 54] on p "Advanced" at bounding box center [89, 52] width 26 height 8
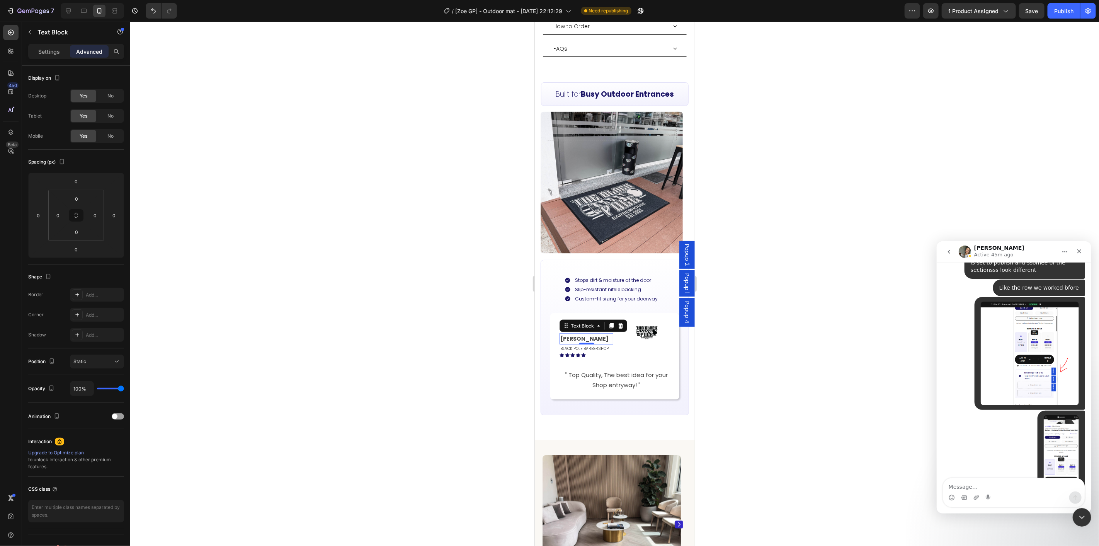
click at [786, 333] on div at bounding box center [614, 284] width 969 height 524
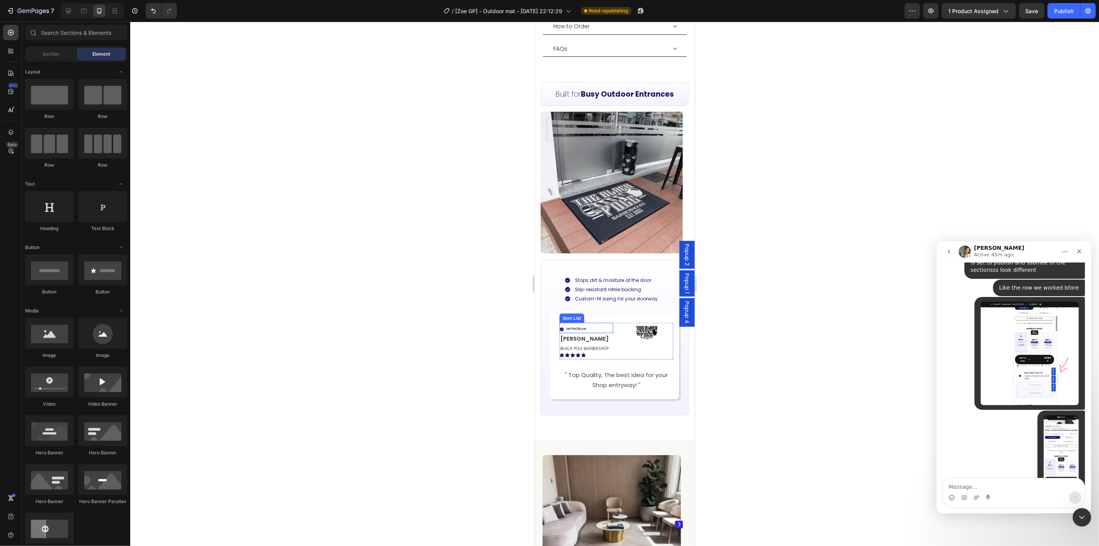
click at [600, 323] on div "Verified Buyer" at bounding box center [586, 327] width 54 height 9
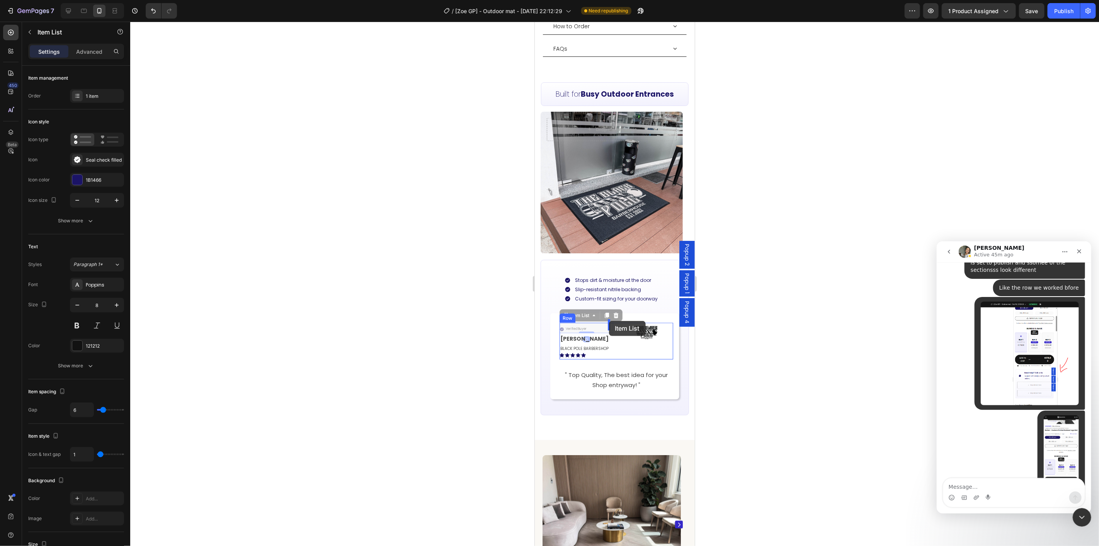
drag, startPoint x: 562, startPoint y: 303, endPoint x: 609, endPoint y: 320, distance: 49.7
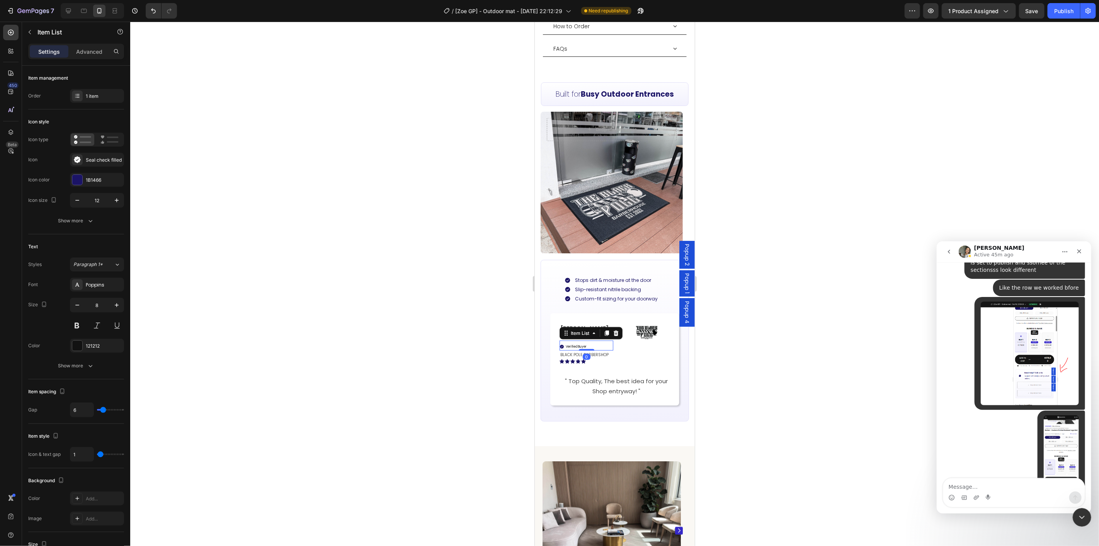
click at [720, 354] on div at bounding box center [614, 284] width 969 height 524
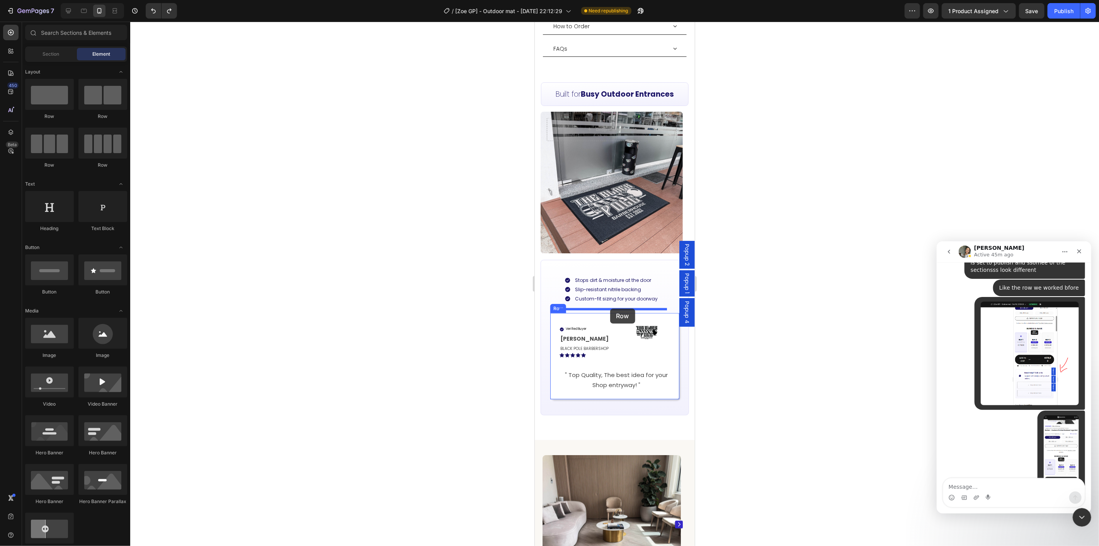
drag, startPoint x: 587, startPoint y: 174, endPoint x: 610, endPoint y: 308, distance: 135.6
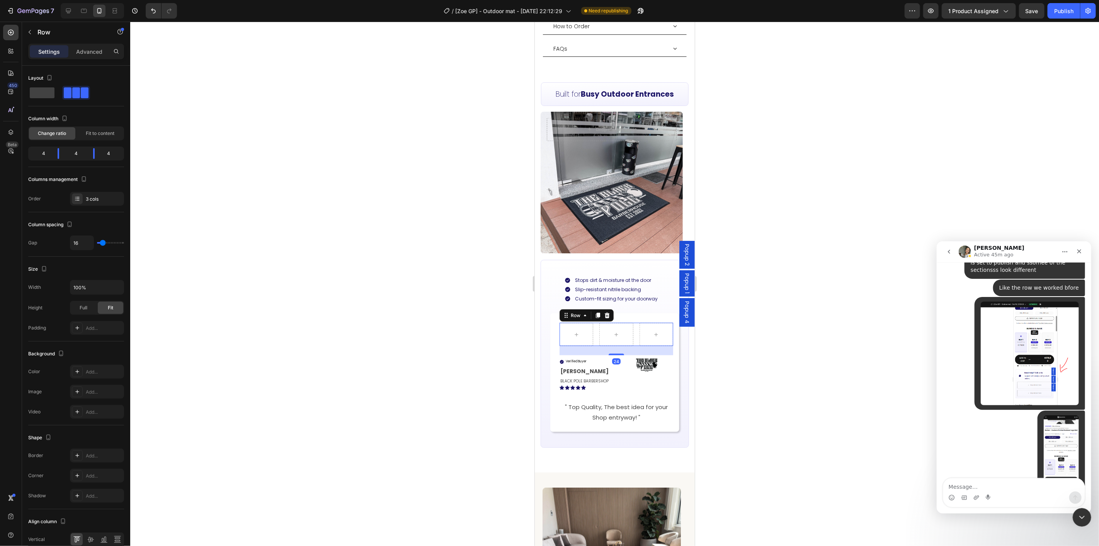
drag, startPoint x: 802, startPoint y: 333, endPoint x: 750, endPoint y: 352, distance: 55.2
click at [803, 333] on div at bounding box center [614, 284] width 969 height 524
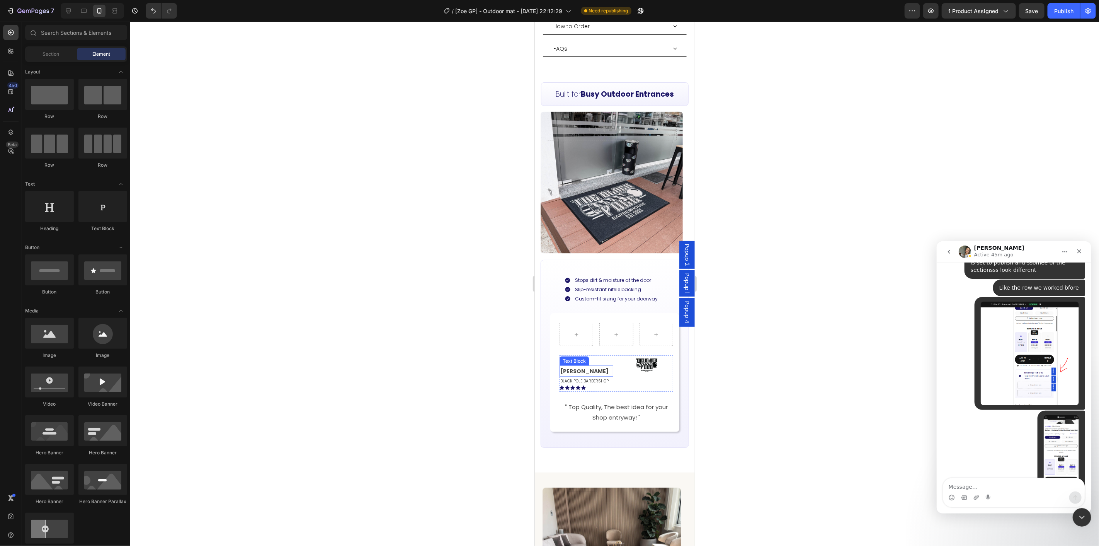
click at [591, 366] on p "[PERSON_NAME]" at bounding box center [586, 371] width 52 height 10
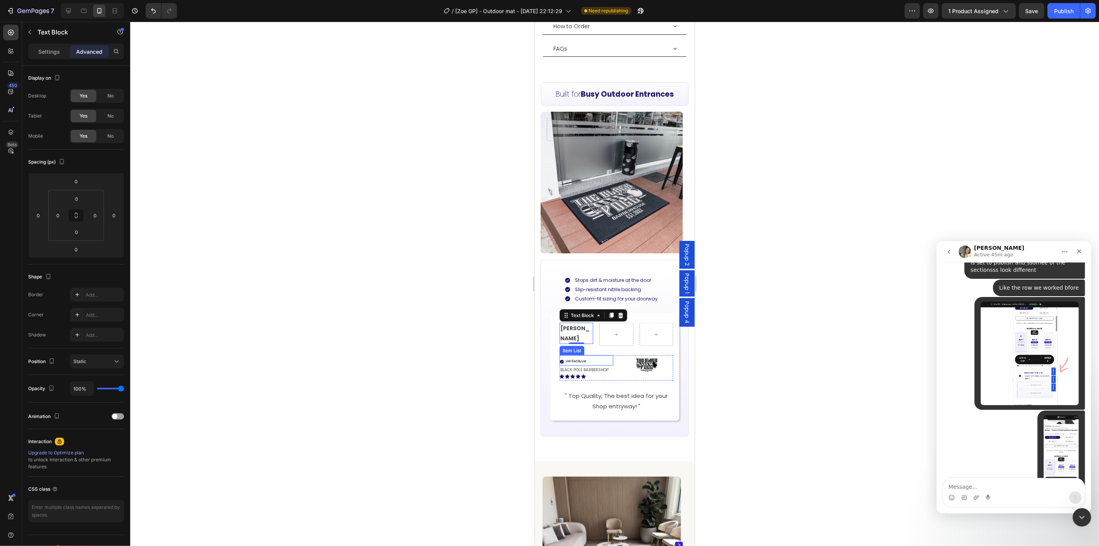
click at [589, 356] on div "Verified Buyer" at bounding box center [586, 360] width 54 height 9
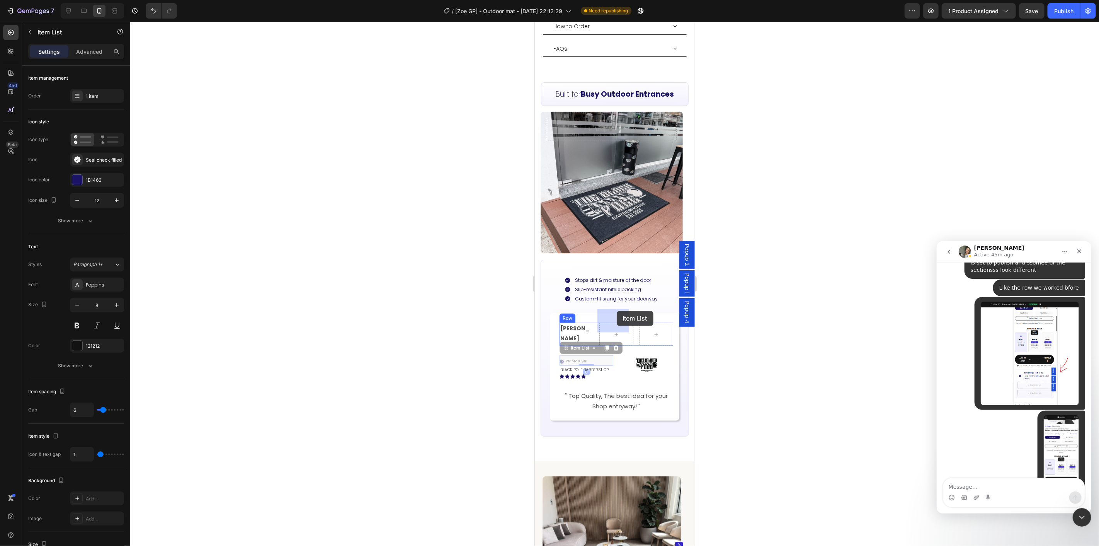
drag, startPoint x: 567, startPoint y: 337, endPoint x: 616, endPoint y: 310, distance: 55.8
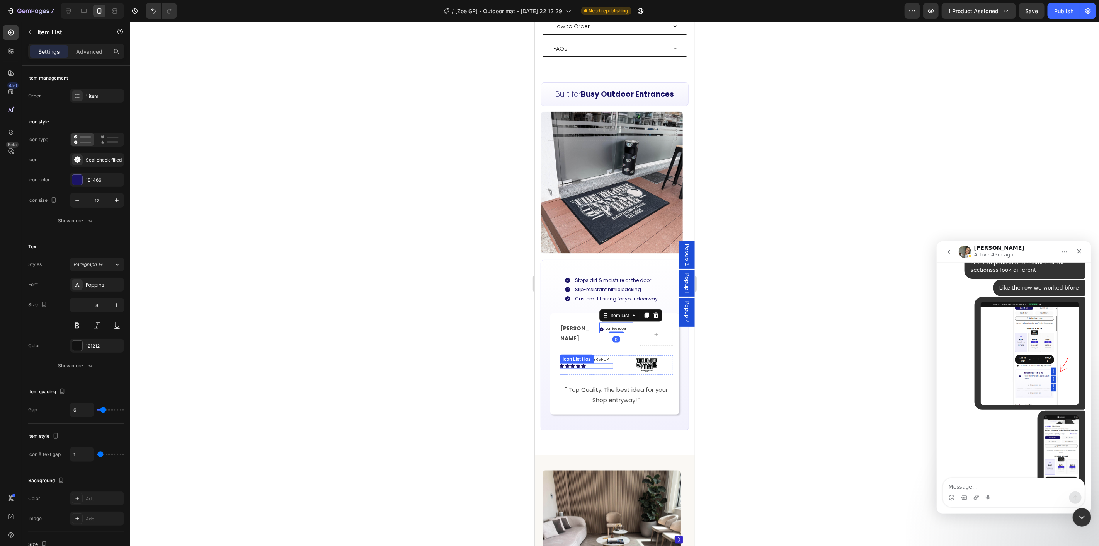
click at [607, 355] on p "BLACK POLE BARBERSHOP" at bounding box center [586, 358] width 52 height 7
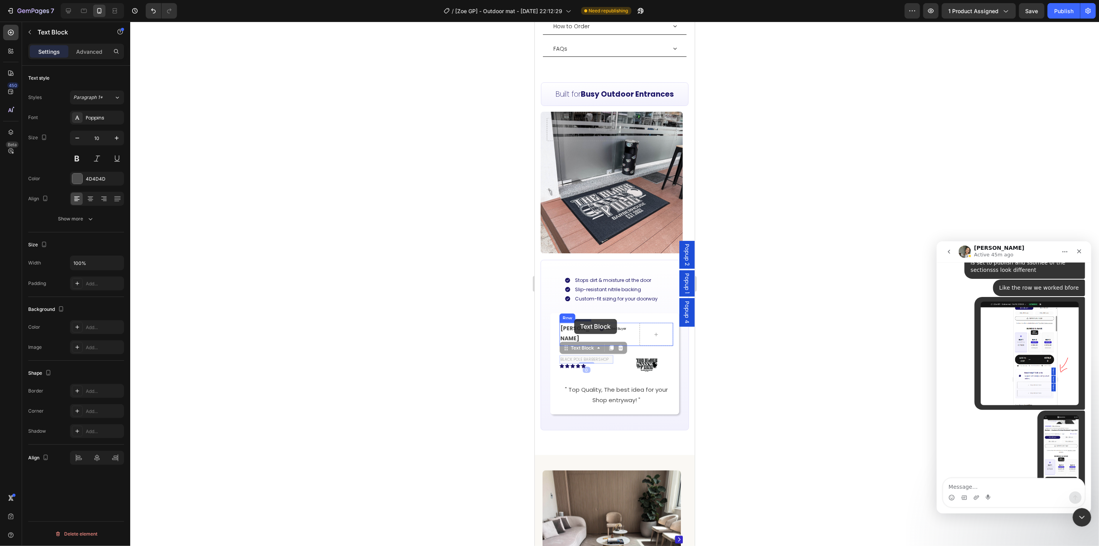
drag, startPoint x: 565, startPoint y: 332, endPoint x: 574, endPoint y: 318, distance: 16.5
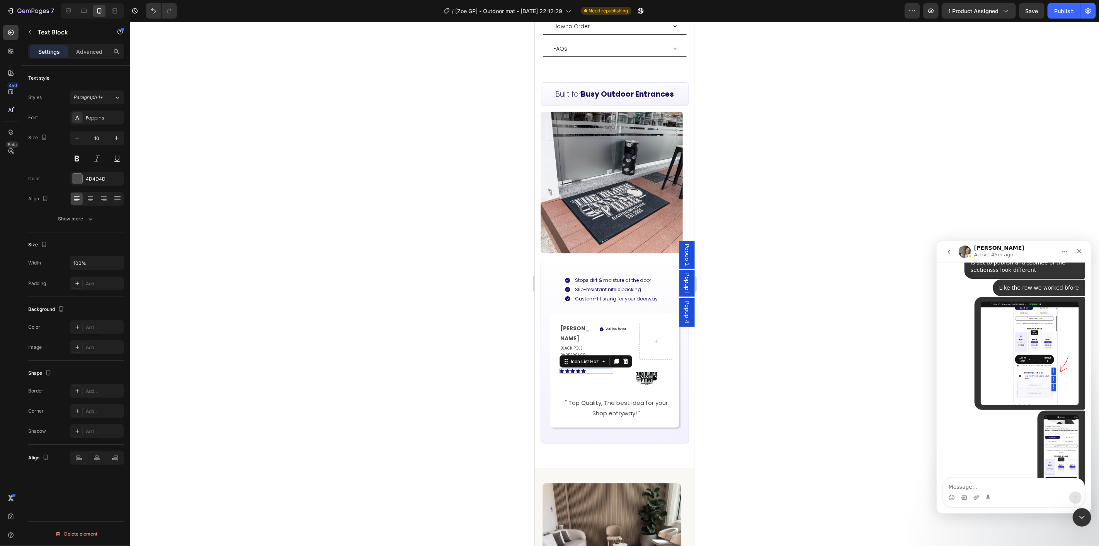
click at [594, 368] on div "Icon Icon Icon Icon Icon" at bounding box center [586, 370] width 54 height 5
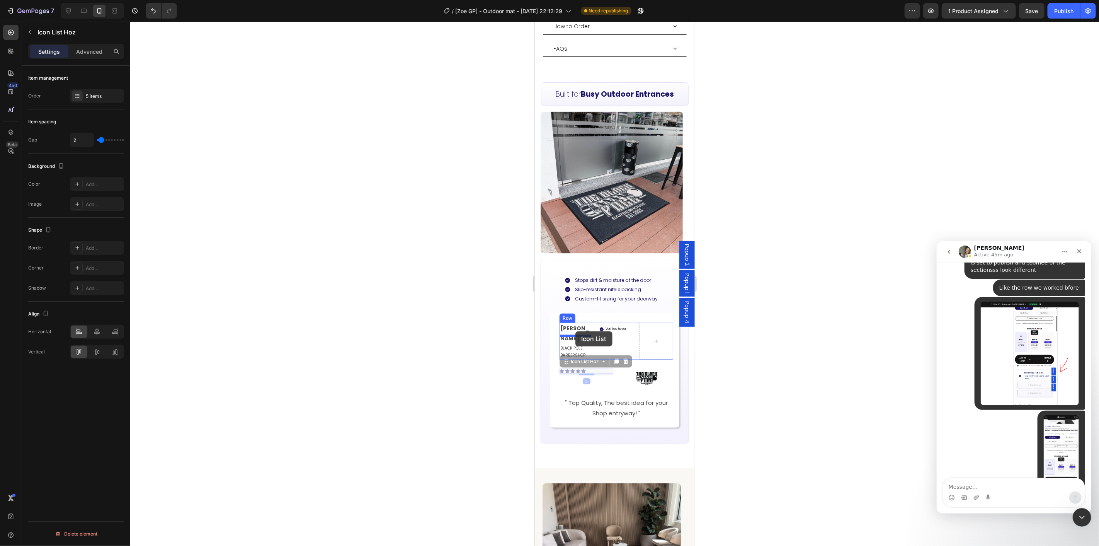
drag, startPoint x: 565, startPoint y: 340, endPoint x: 1279, endPoint y: 358, distance: 713.9
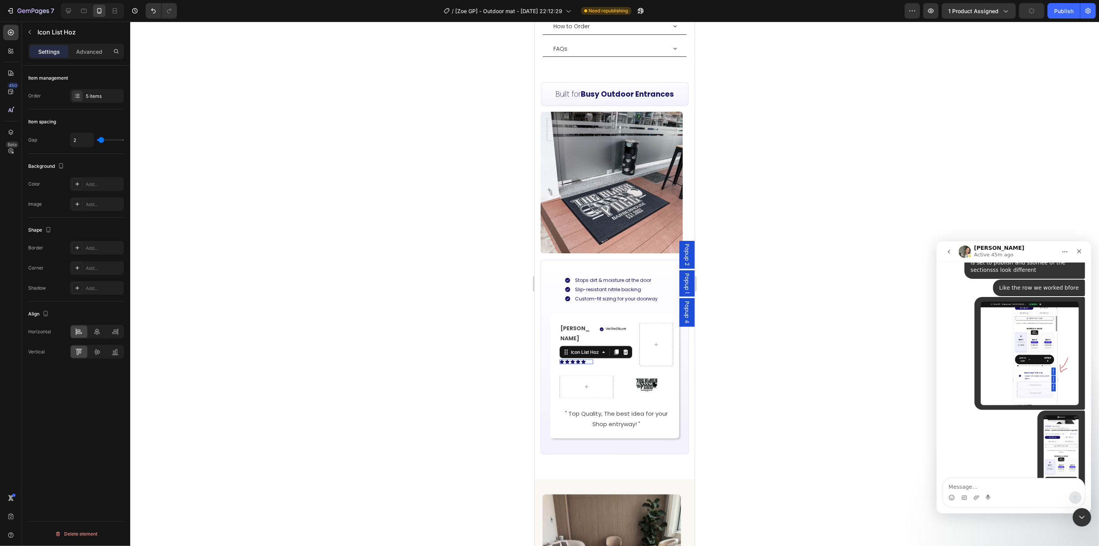
click at [745, 337] on div at bounding box center [614, 284] width 969 height 524
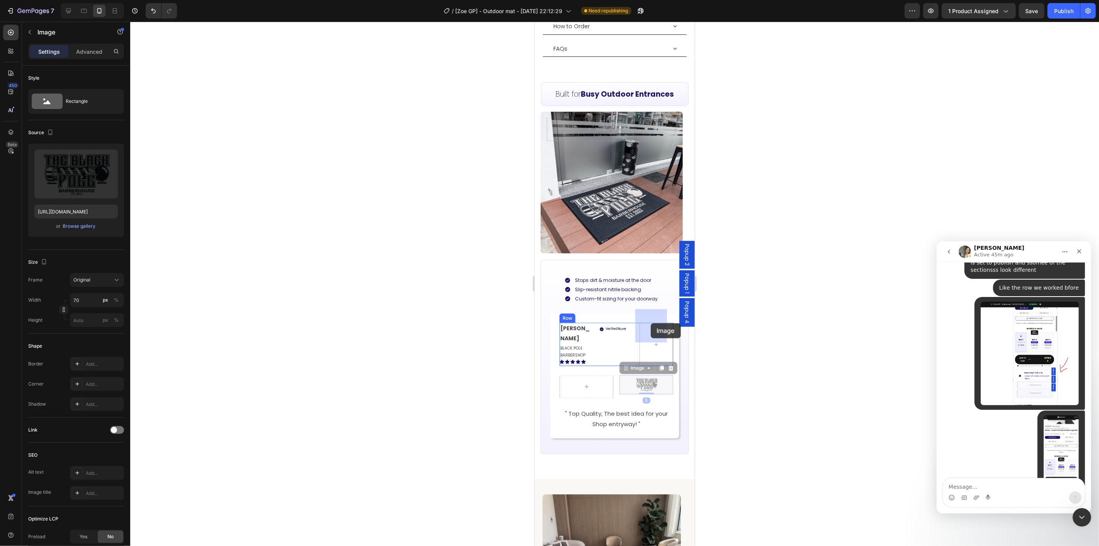
drag, startPoint x: 642, startPoint y: 360, endPoint x: 651, endPoint y: 335, distance: 26.6
click at [611, 375] on div "Row" at bounding box center [616, 386] width 114 height 23
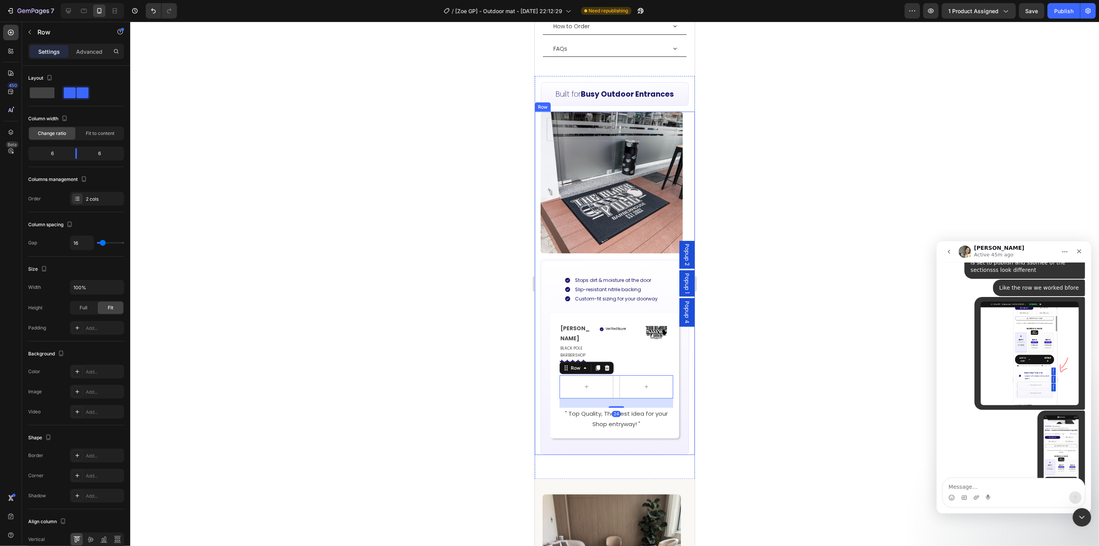
click at [743, 345] on div at bounding box center [614, 284] width 969 height 524
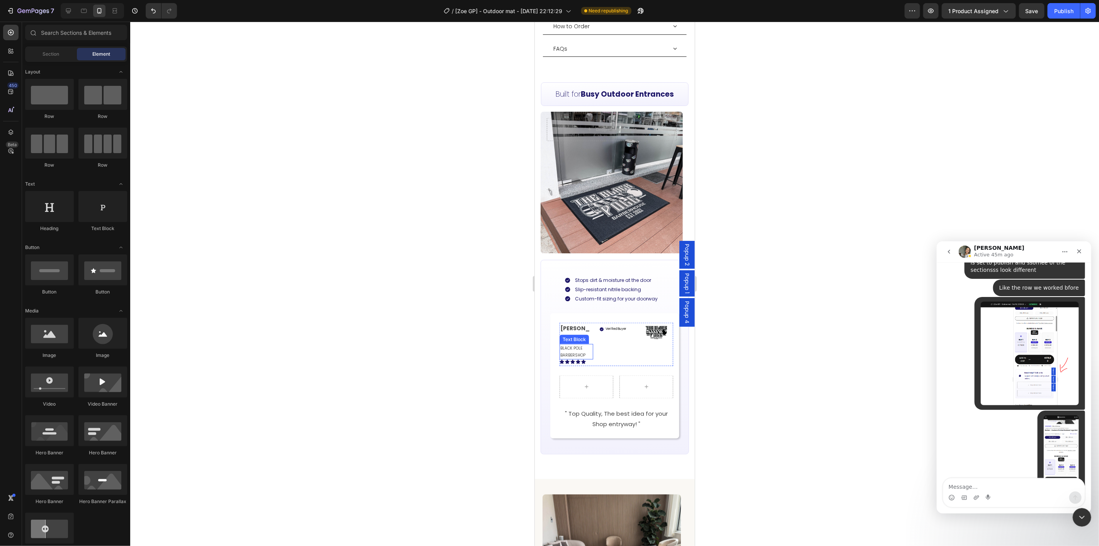
click at [580, 344] on p "BLACK POLE BARBERSHOP" at bounding box center [576, 351] width 32 height 14
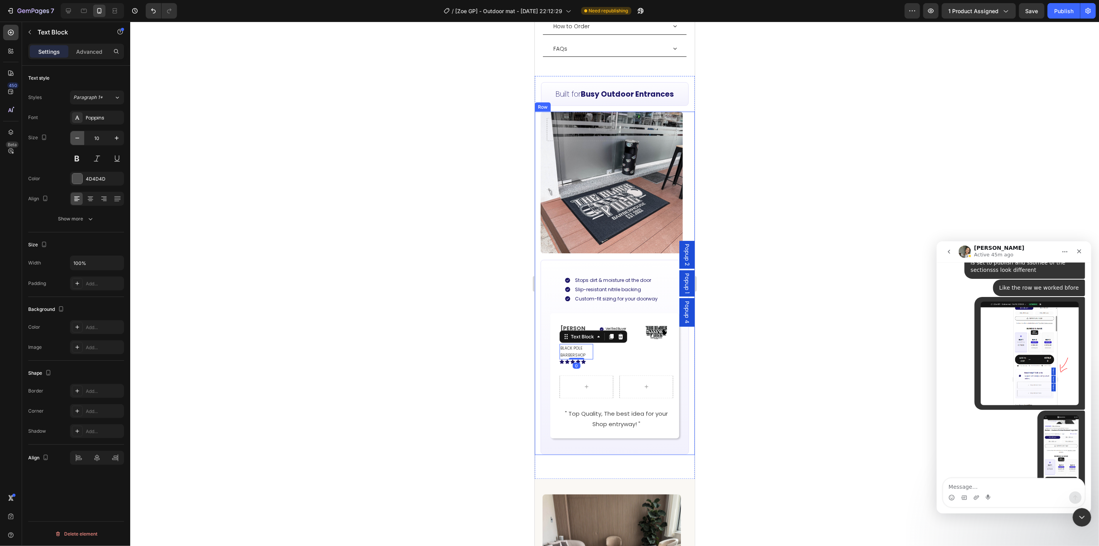
click at [80, 137] on icon "button" at bounding box center [77, 138] width 8 height 8
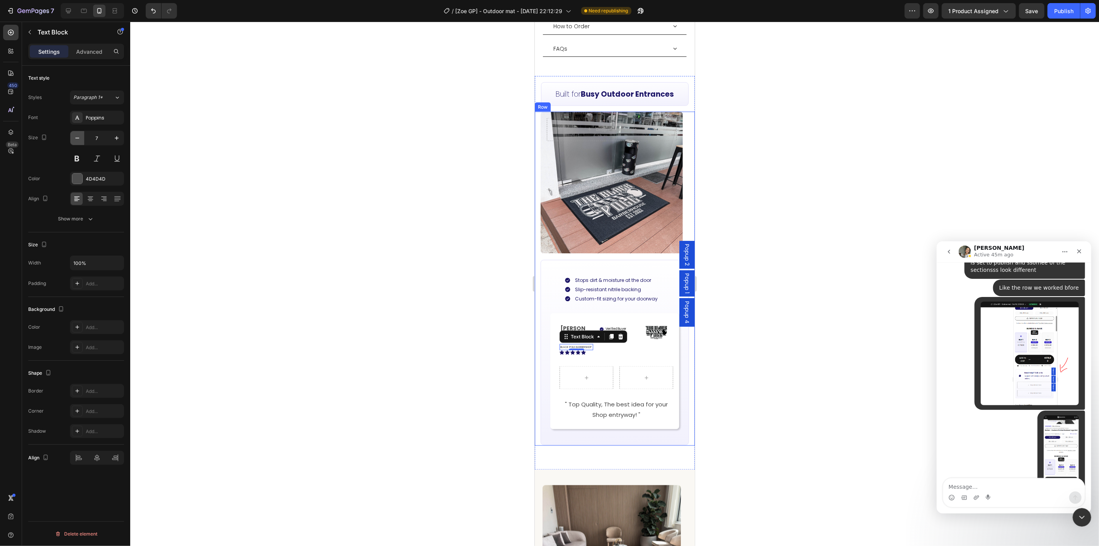
click at [80, 137] on icon "button" at bounding box center [77, 138] width 8 height 8
type input "6"
click at [738, 397] on div at bounding box center [614, 284] width 969 height 524
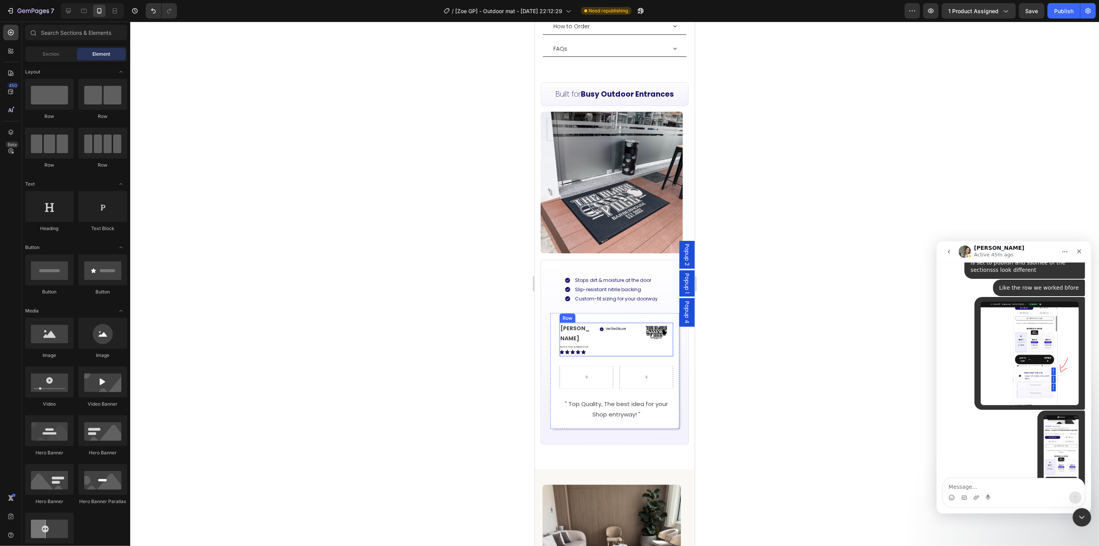
click at [616, 322] on div "Verified Buyer Item List" at bounding box center [616, 338] width 34 height 33
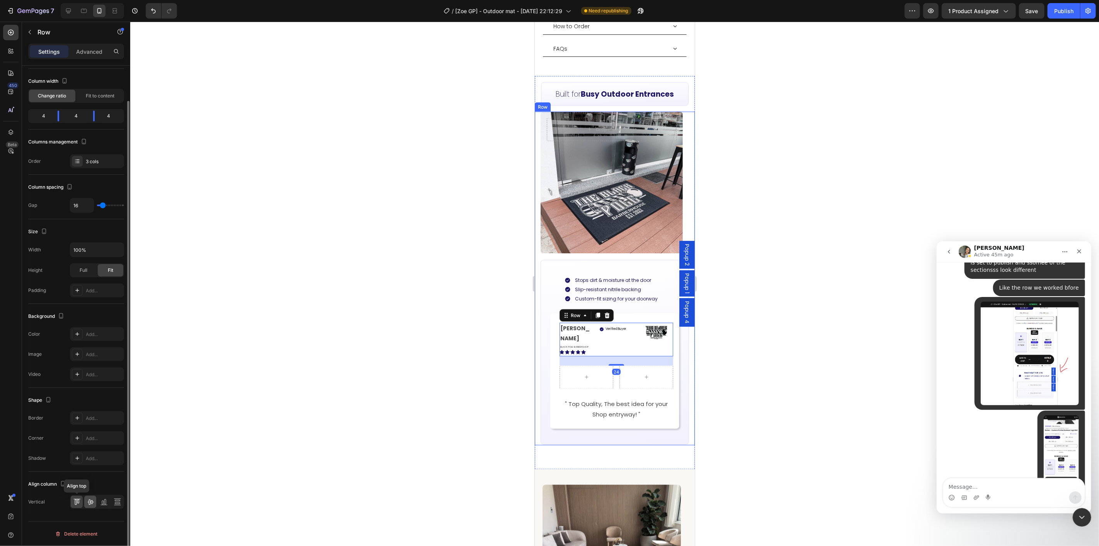
drag, startPoint x: 80, startPoint y: 503, endPoint x: 84, endPoint y: 502, distance: 4.7
click at [80, 503] on div at bounding box center [77, 501] width 12 height 12
click at [89, 504] on icon at bounding box center [90, 501] width 6 height 5
click at [80, 499] on div at bounding box center [77, 501] width 12 height 12
click at [864, 364] on div at bounding box center [614, 284] width 969 height 524
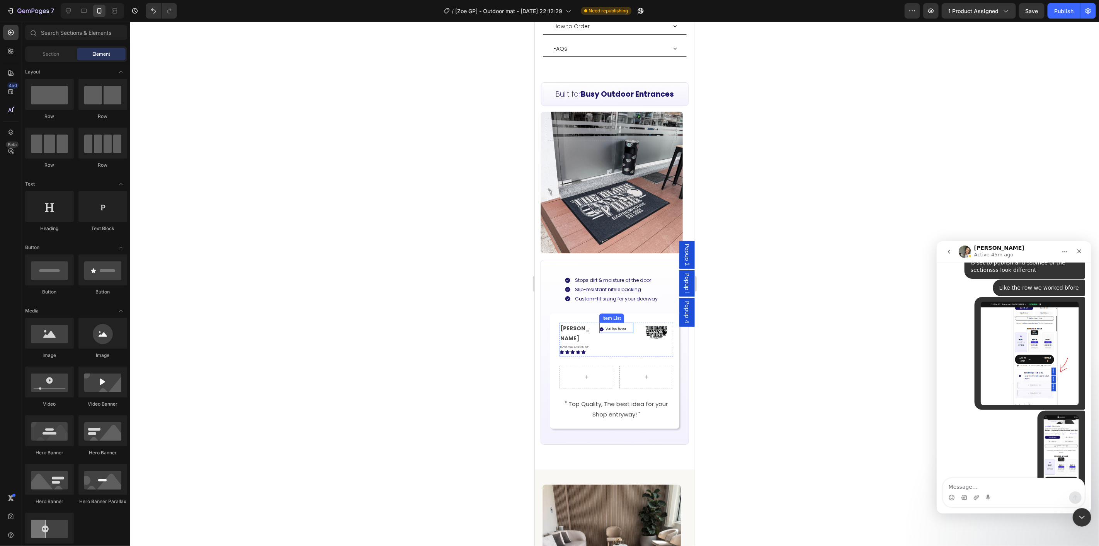
click at [599, 325] on div "Verified Buyer" at bounding box center [613, 329] width 28 height 8
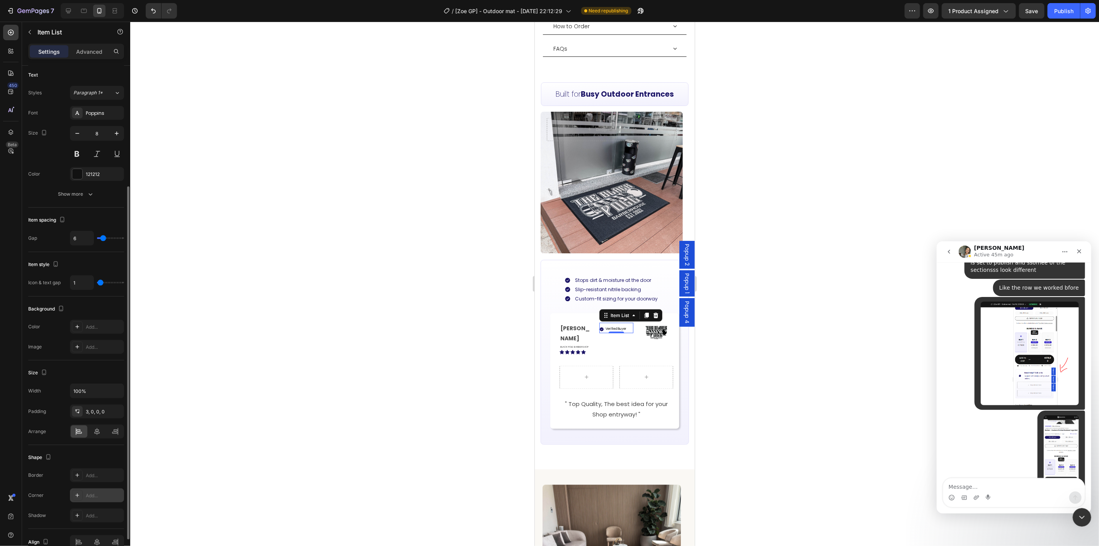
scroll to position [213, 0]
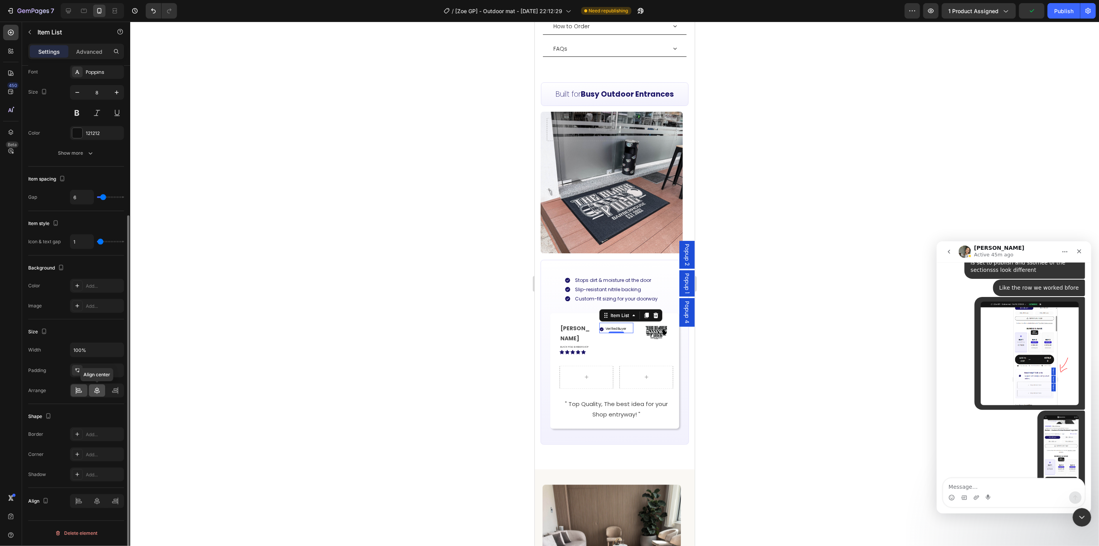
click at [95, 392] on icon at bounding box center [97, 390] width 8 height 8
click at [90, 389] on div at bounding box center [97, 390] width 17 height 12
click at [82, 388] on icon at bounding box center [79, 390] width 8 height 8
click at [94, 507] on div at bounding box center [97, 501] width 54 height 14
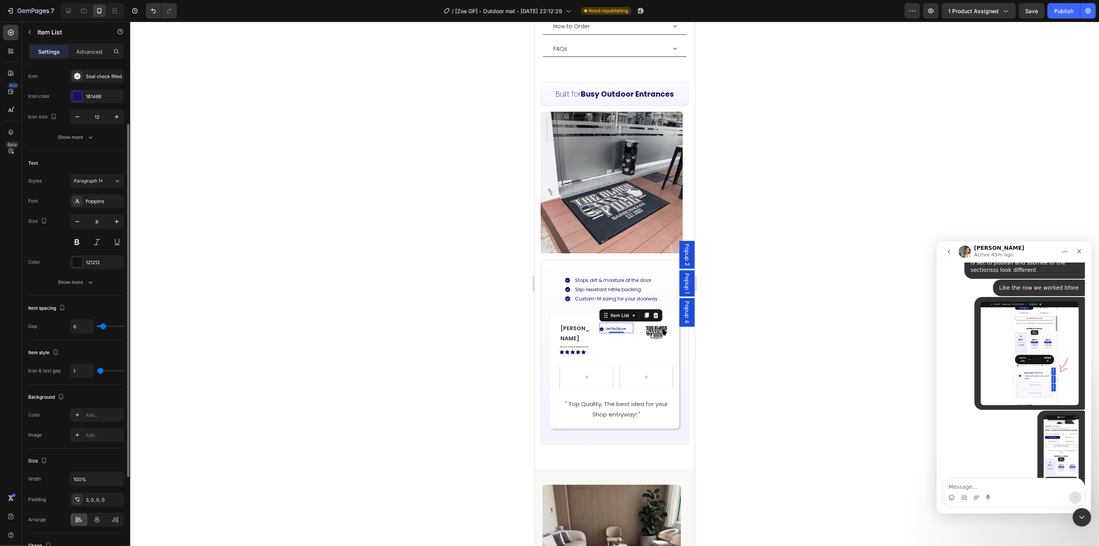
type input "7"
type input "6"
type input "5"
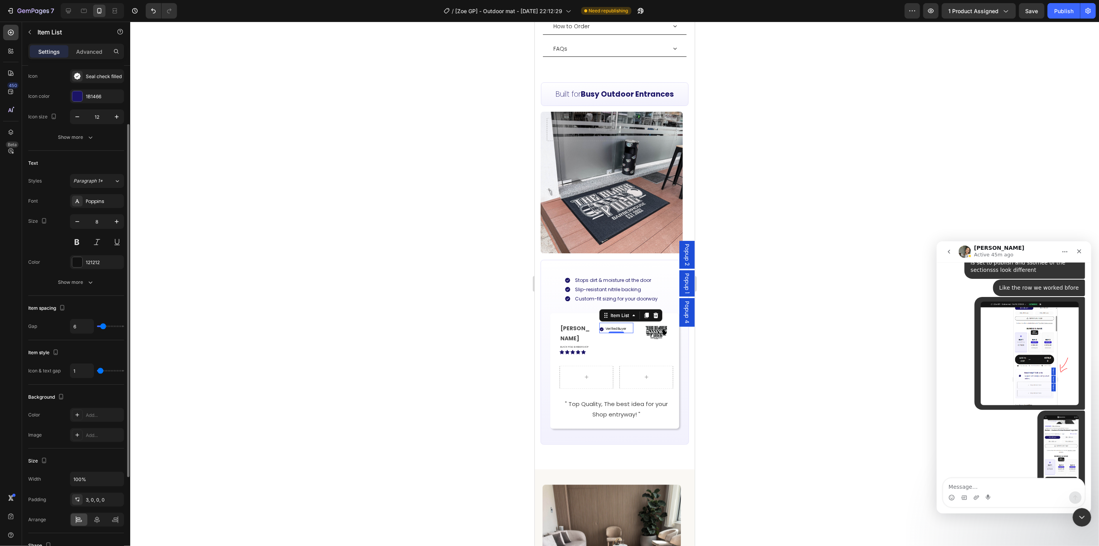
type input "5"
type input "0"
type input "2"
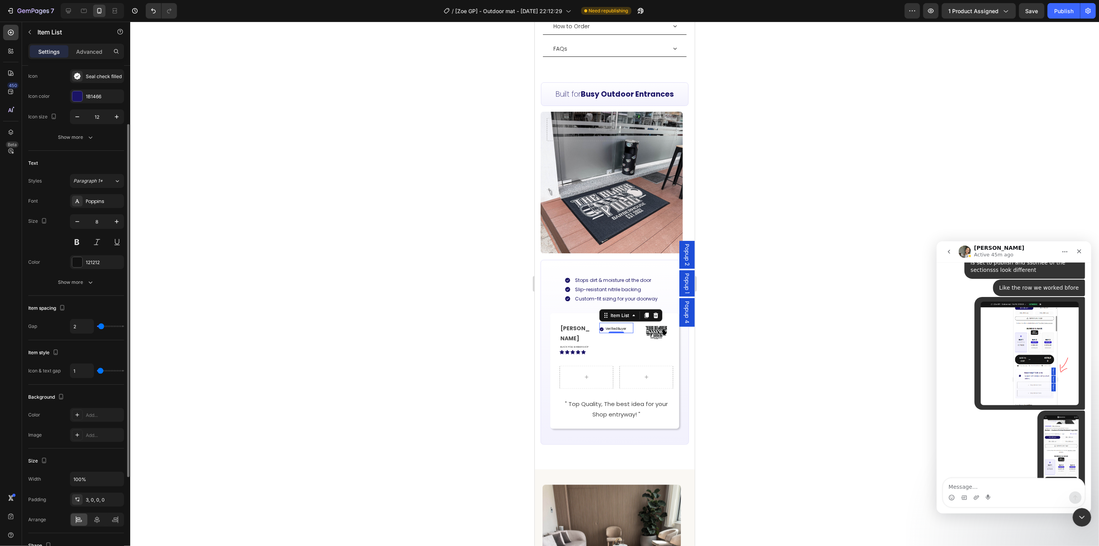
type input "0"
drag, startPoint x: 104, startPoint y: 325, endPoint x: 96, endPoint y: 362, distance: 37.3
type input "0"
click at [97, 325] on input "range" at bounding box center [110, 326] width 27 height 2
type input "0"
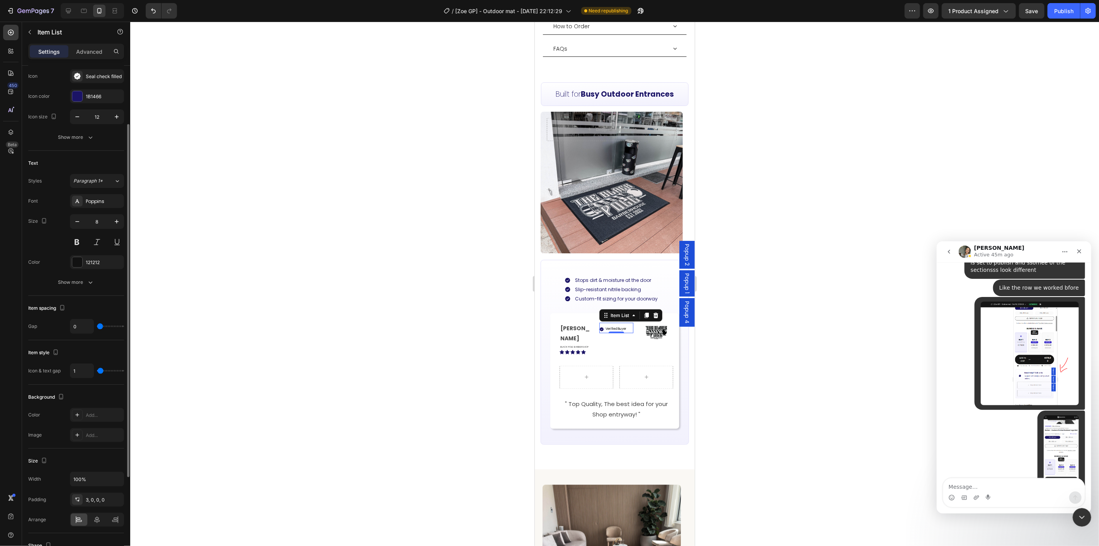
type input "0"
type input "1"
type input "2"
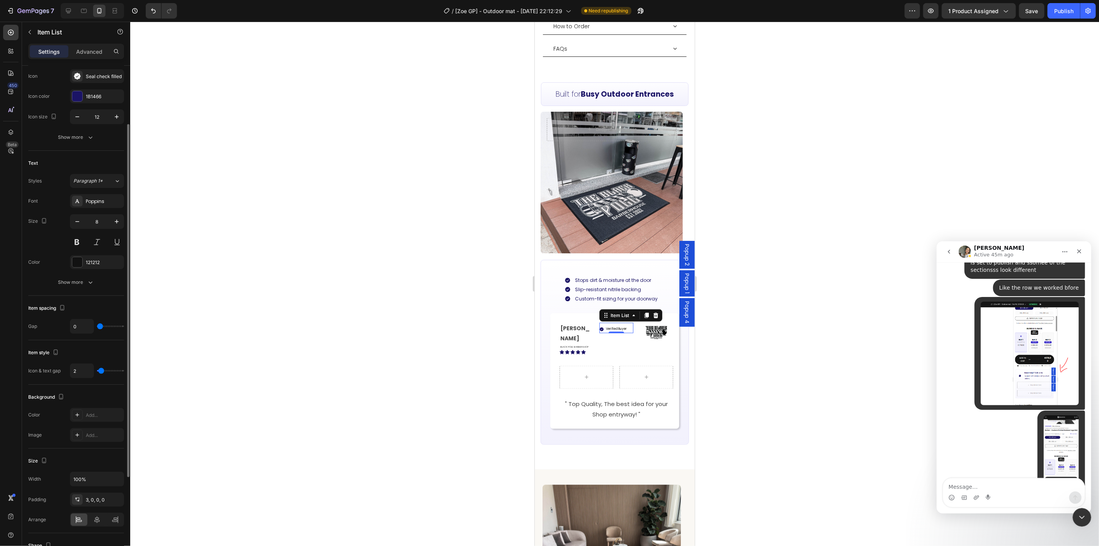
type input "3"
type input "2"
type input "1"
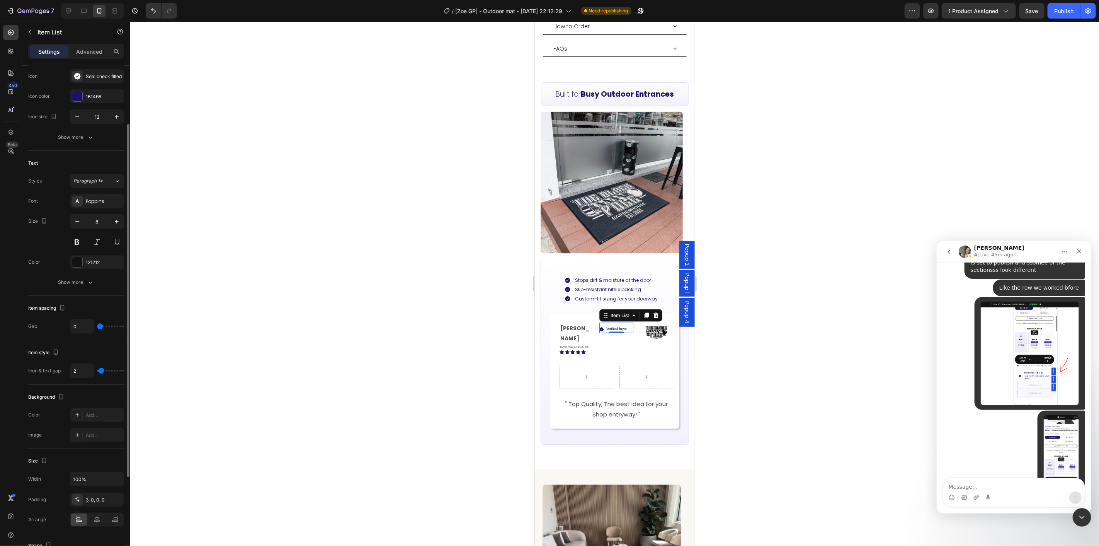
type input "1"
type input "0"
click at [99, 370] on input "range" at bounding box center [110, 371] width 27 height 2
click at [85, 56] on div "Advanced" at bounding box center [89, 51] width 39 height 12
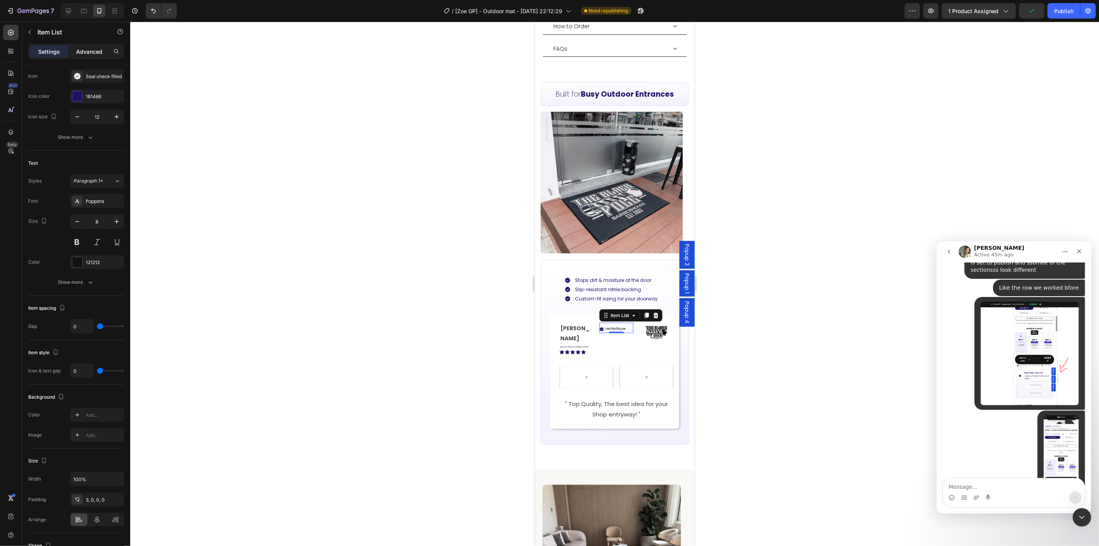
type input "100%"
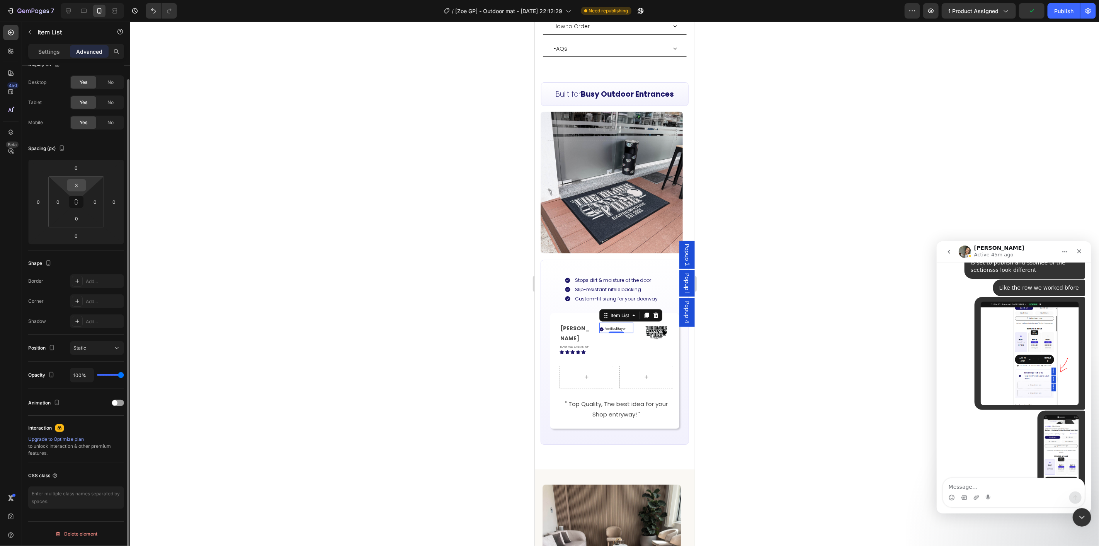
click at [80, 187] on input "3" at bounding box center [76, 185] width 15 height 12
click at [794, 294] on div at bounding box center [614, 284] width 969 height 524
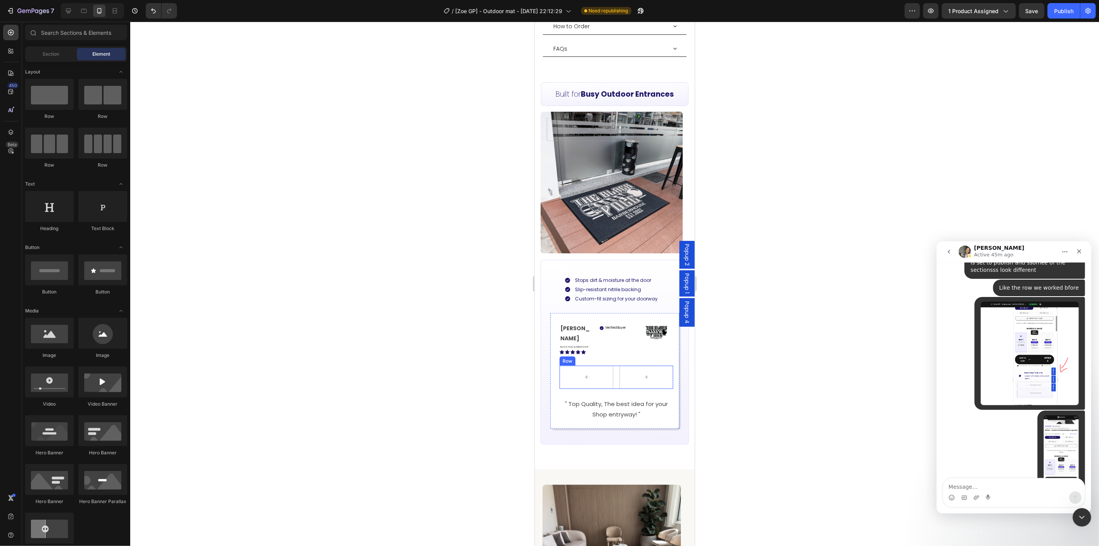
click at [615, 365] on div "Row" at bounding box center [616, 376] width 114 height 23
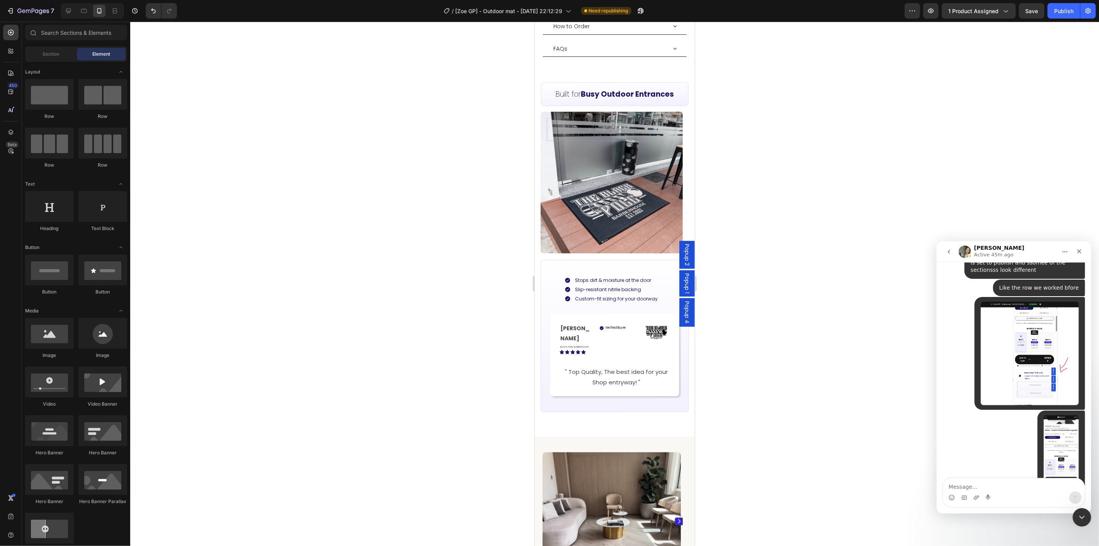
click at [736, 323] on div at bounding box center [614, 284] width 969 height 524
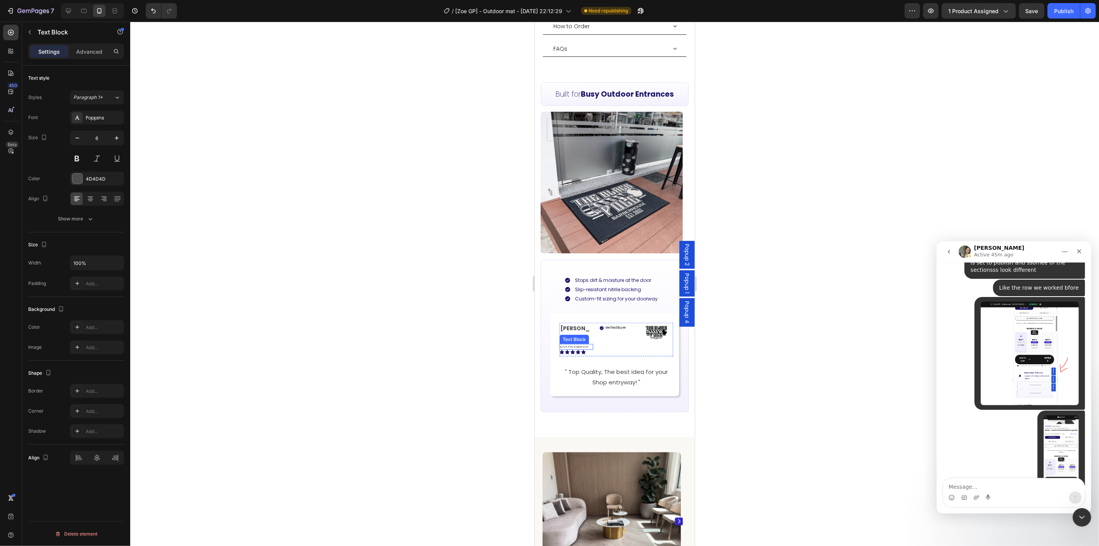
click at [584, 344] on p "BLACK POLE BARBERSHOP" at bounding box center [576, 346] width 32 height 4
click at [820, 333] on div at bounding box center [614, 284] width 969 height 524
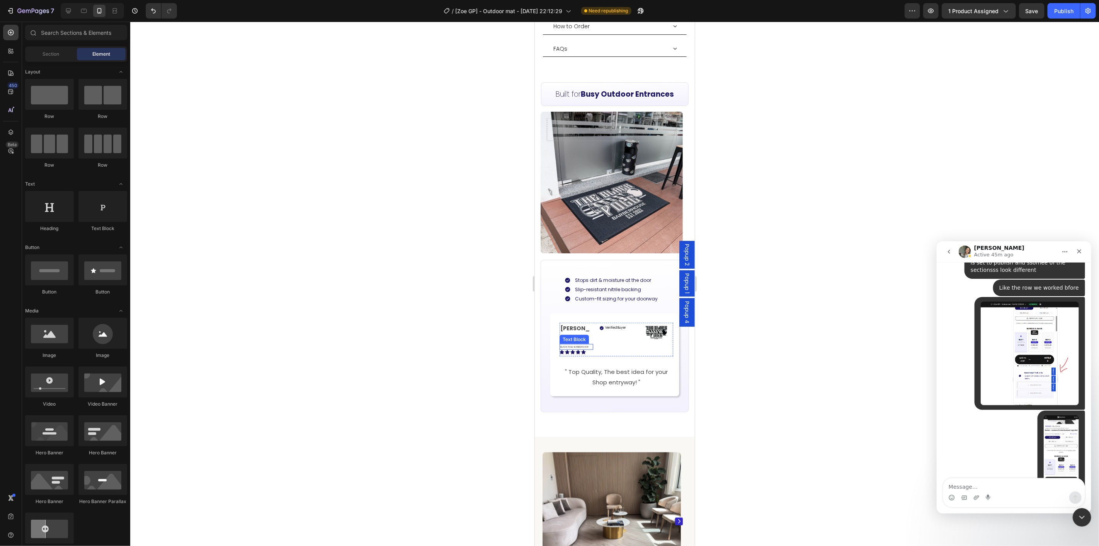
click at [585, 344] on p "BLACK POLE BARBERSHOP" at bounding box center [576, 346] width 32 height 4
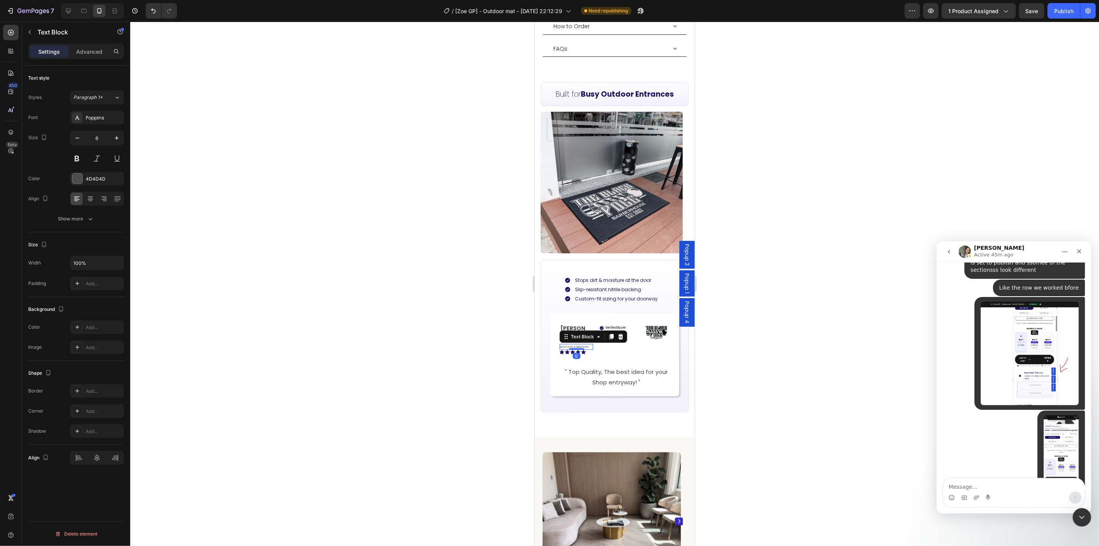
click at [777, 327] on div at bounding box center [614, 284] width 969 height 524
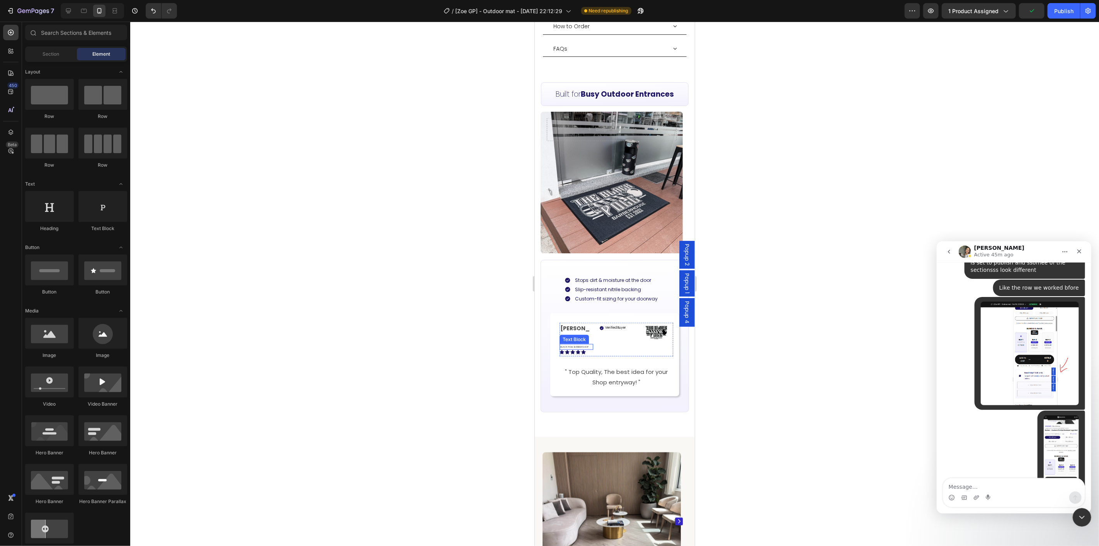
click at [580, 344] on p "BLACK POLE BARBERSHOP" at bounding box center [576, 346] width 32 height 4
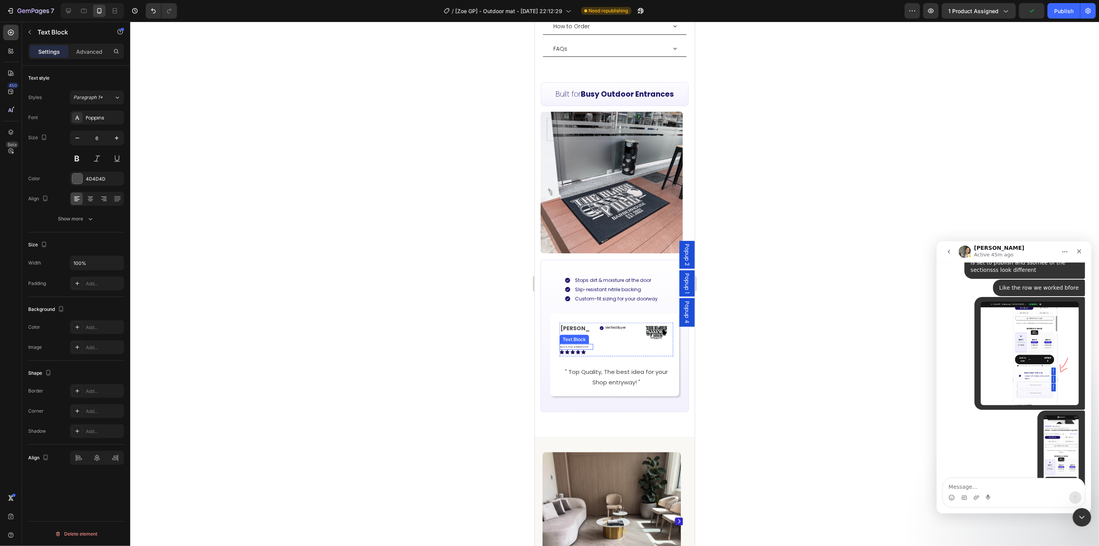
click at [580, 344] on p "BLACK POLE BARBERSHOP" at bounding box center [576, 346] width 32 height 4
click at [607, 323] on div "Verified Buyer Item List" at bounding box center [616, 338] width 34 height 33
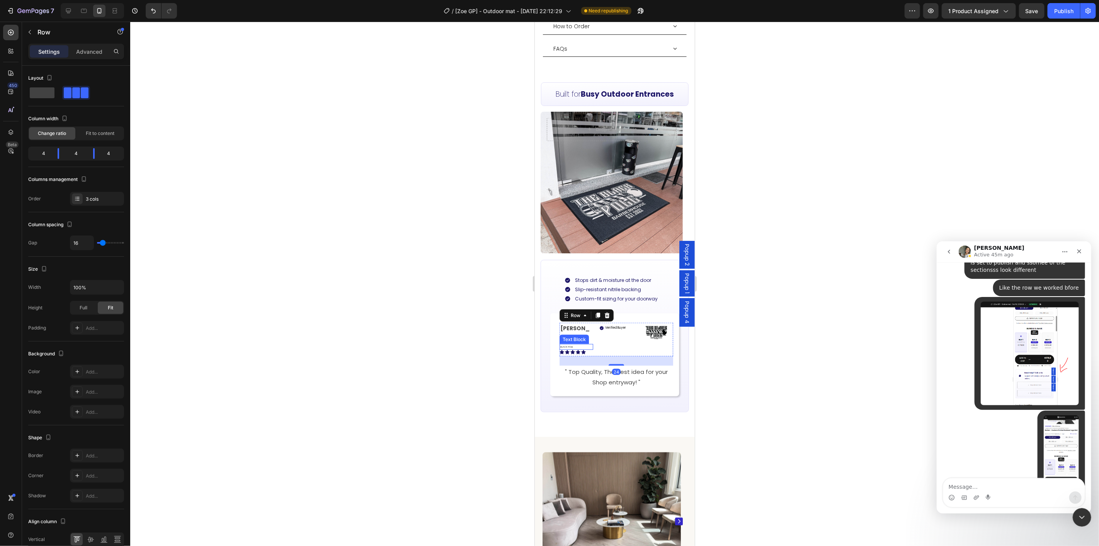
click at [577, 344] on p "BLACK POLE" at bounding box center [576, 346] width 32 height 4
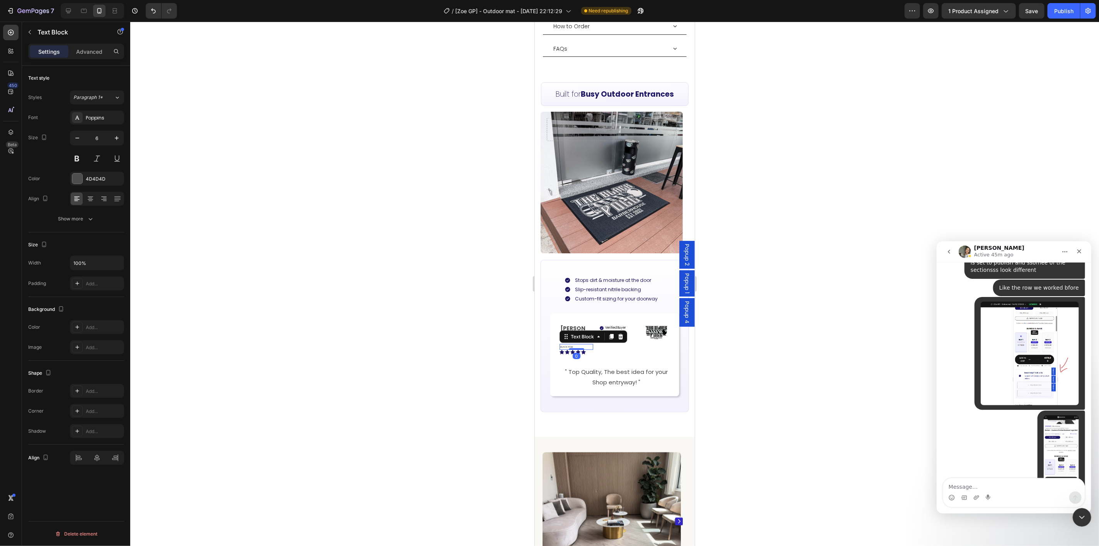
click at [612, 333] on icon at bounding box center [611, 335] width 4 height 5
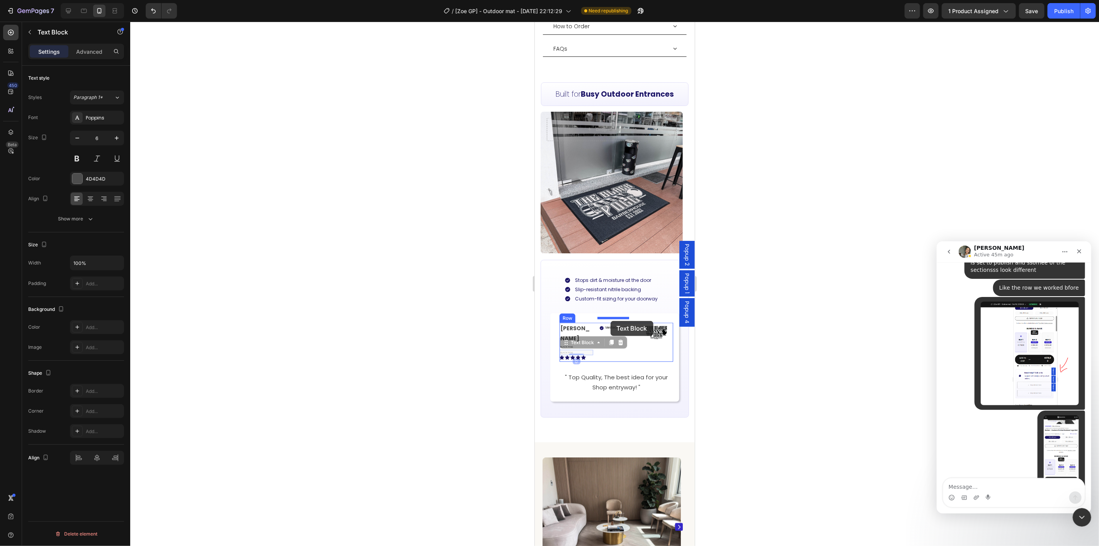
drag, startPoint x: 566, startPoint y: 318, endPoint x: 610, endPoint y: 320, distance: 44.1
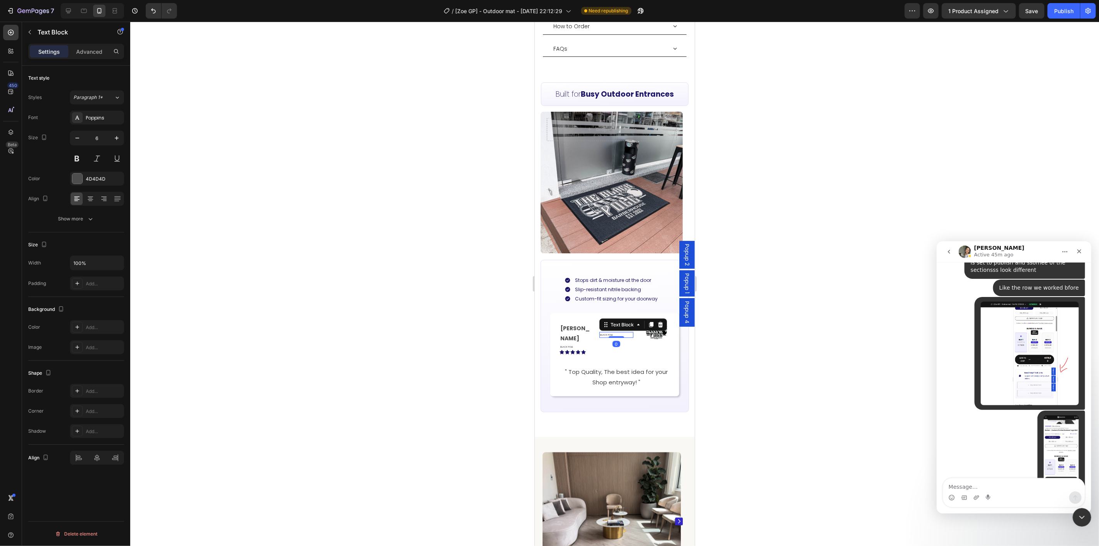
click at [609, 332] on p "BLACK POLE" at bounding box center [616, 334] width 32 height 4
click at [722, 319] on div at bounding box center [614, 284] width 969 height 524
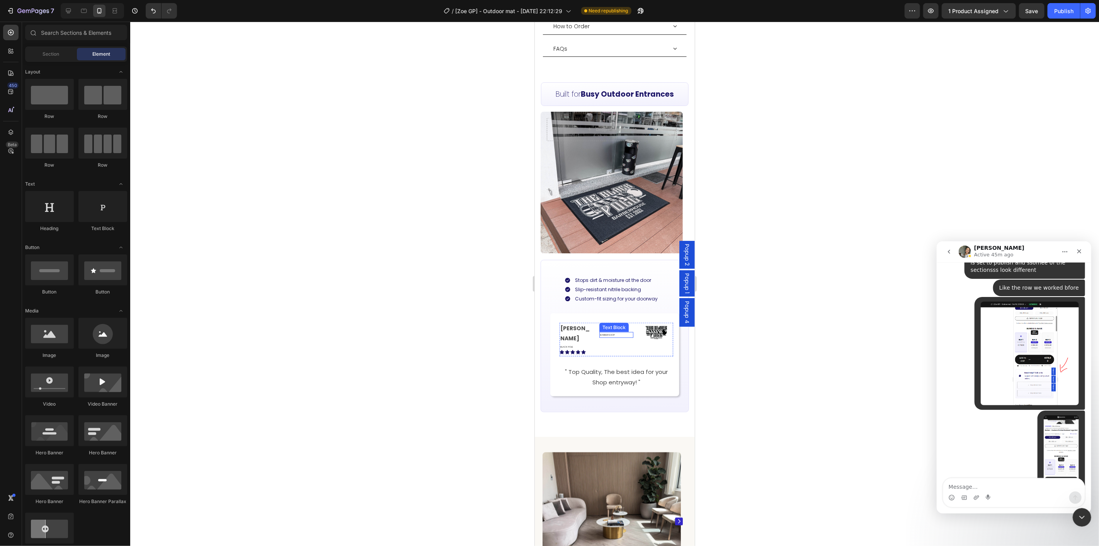
click at [608, 332] on p "BARBERSHOP" at bounding box center [616, 334] width 32 height 4
click at [569, 344] on p "BLACK POLE" at bounding box center [576, 346] width 32 height 4
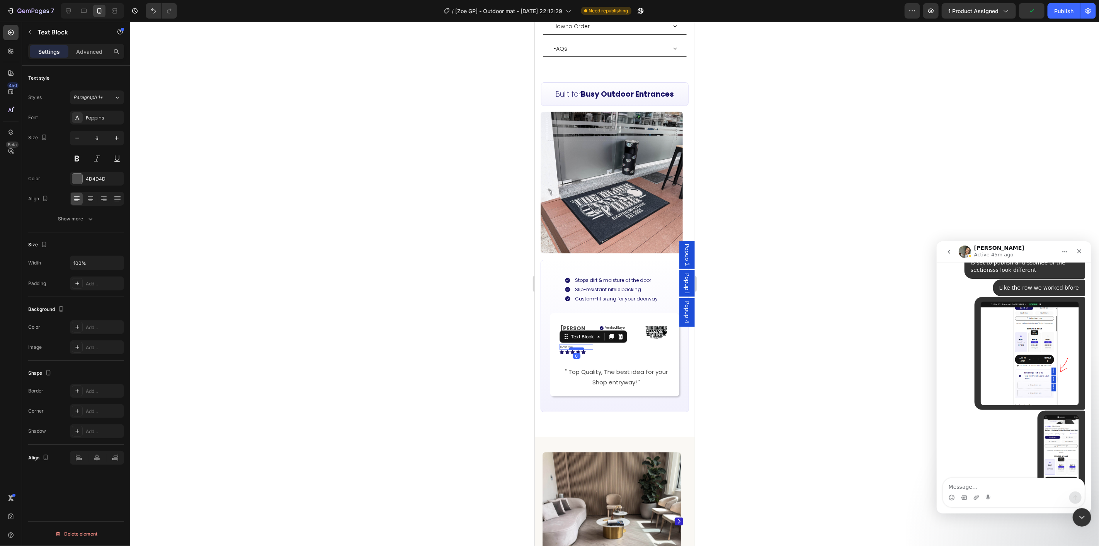
click at [575, 347] on div at bounding box center [575, 348] width 15 height 2
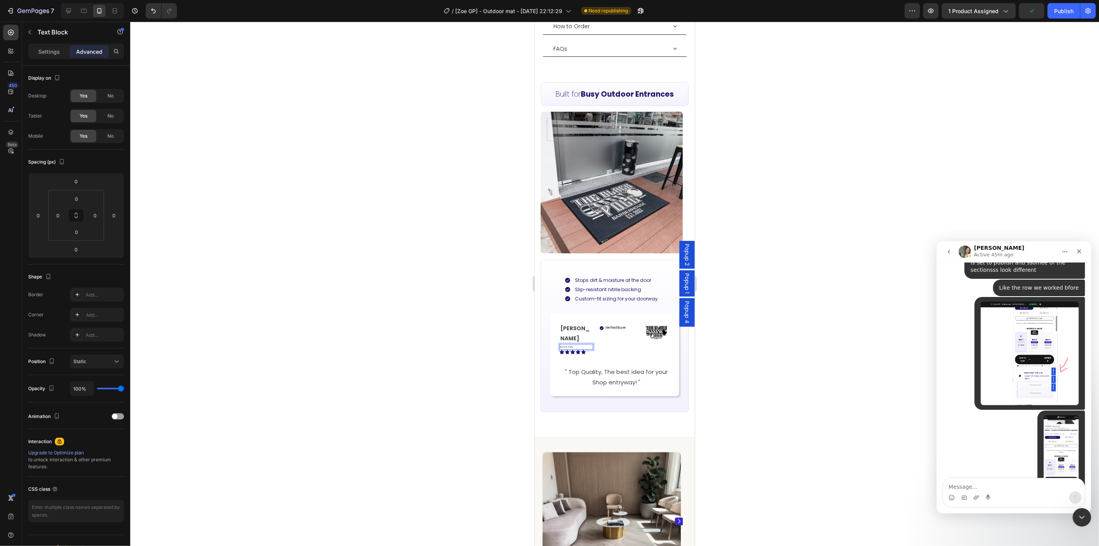
click at [577, 344] on p "BLACK POLE" at bounding box center [576, 346] width 32 height 4
click at [578, 344] on p "BLACK POLE" at bounding box center [576, 346] width 32 height 4
click at [728, 326] on div at bounding box center [614, 284] width 969 height 524
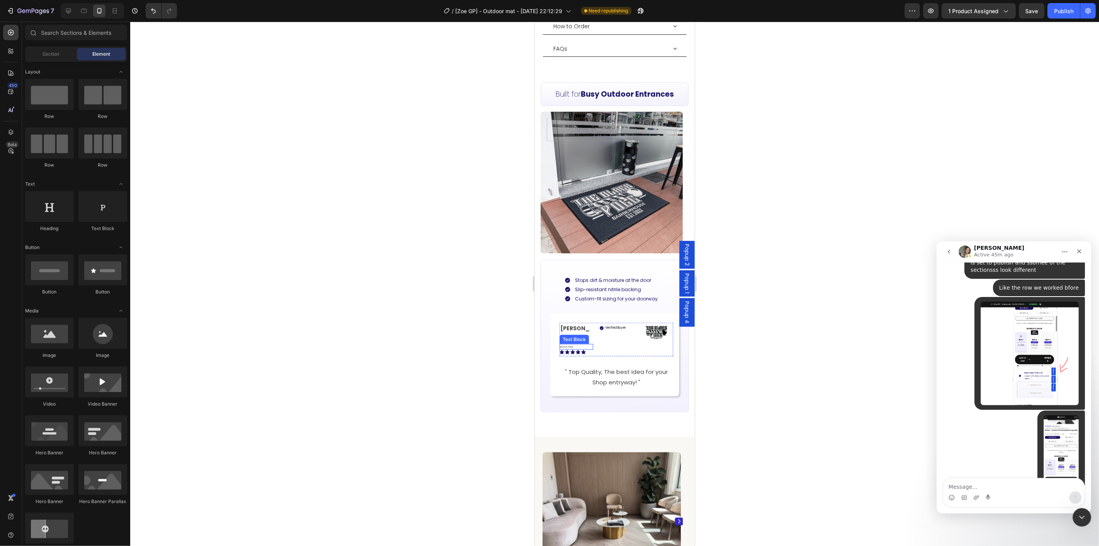
click at [580, 344] on p "BLACK POLE" at bounding box center [576, 346] width 32 height 4
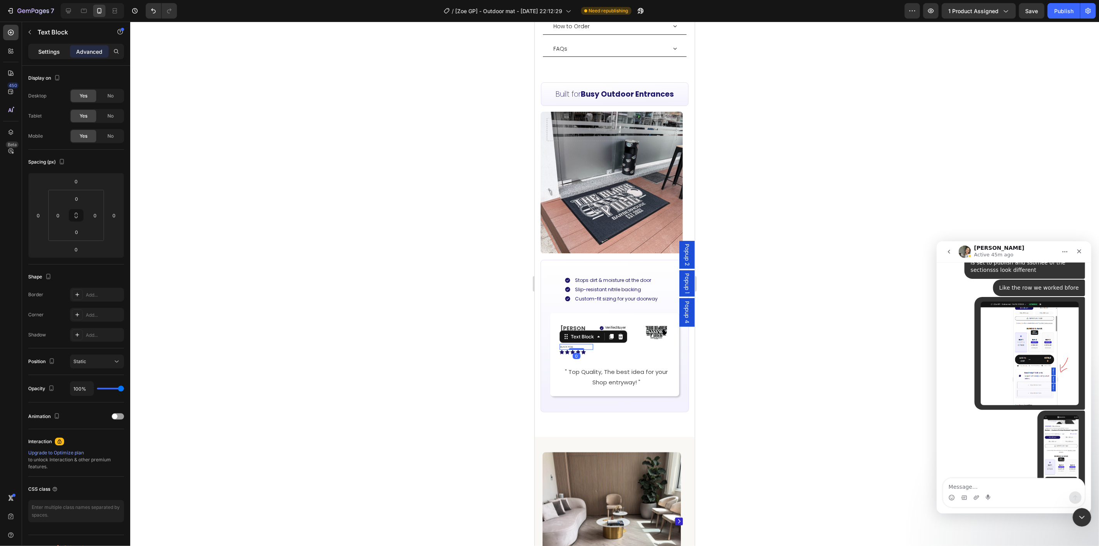
click at [31, 50] on div "Settings" at bounding box center [49, 51] width 39 height 12
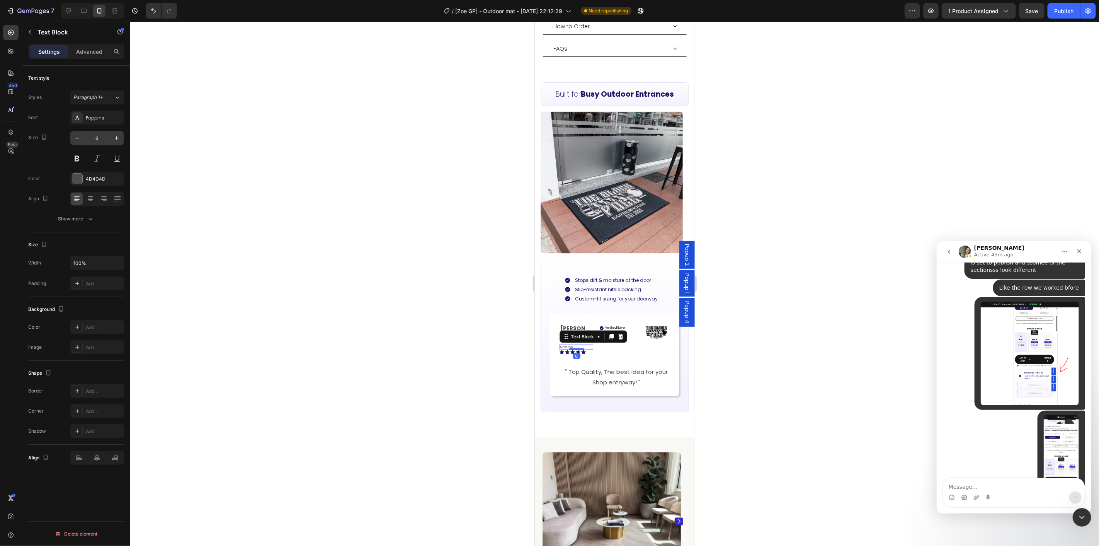
click at [116, 131] on div "6" at bounding box center [97, 138] width 54 height 15
click at [117, 133] on button "button" at bounding box center [117, 138] width 14 height 14
click at [117, 136] on icon "button" at bounding box center [117, 138] width 8 height 8
click at [118, 137] on icon "button" at bounding box center [117, 138] width 8 height 8
click at [118, 138] on icon "button" at bounding box center [117, 138] width 8 height 8
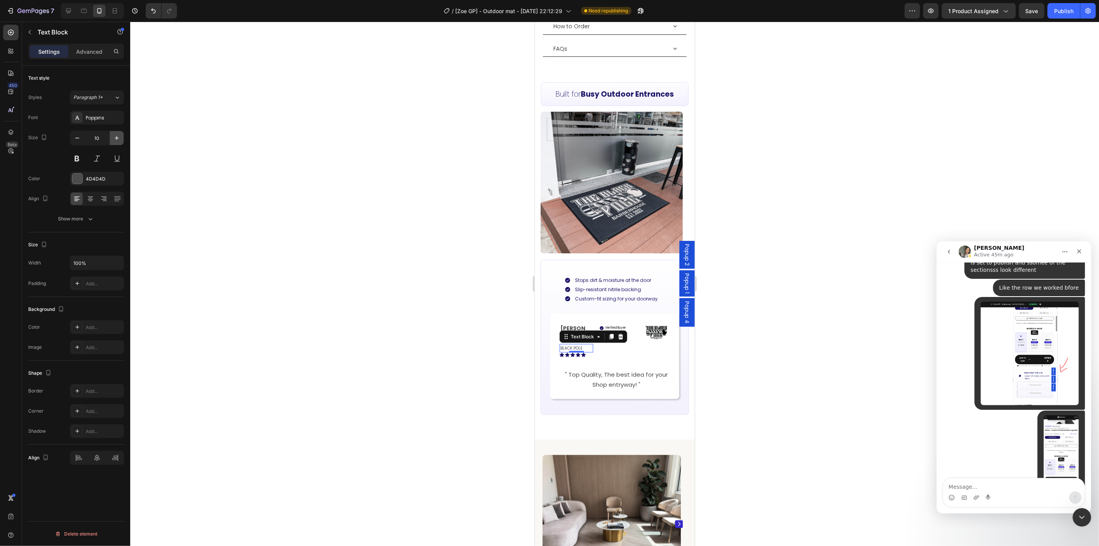
click at [118, 138] on icon "button" at bounding box center [117, 138] width 8 height 8
type input "11"
click at [784, 278] on div at bounding box center [614, 284] width 969 height 524
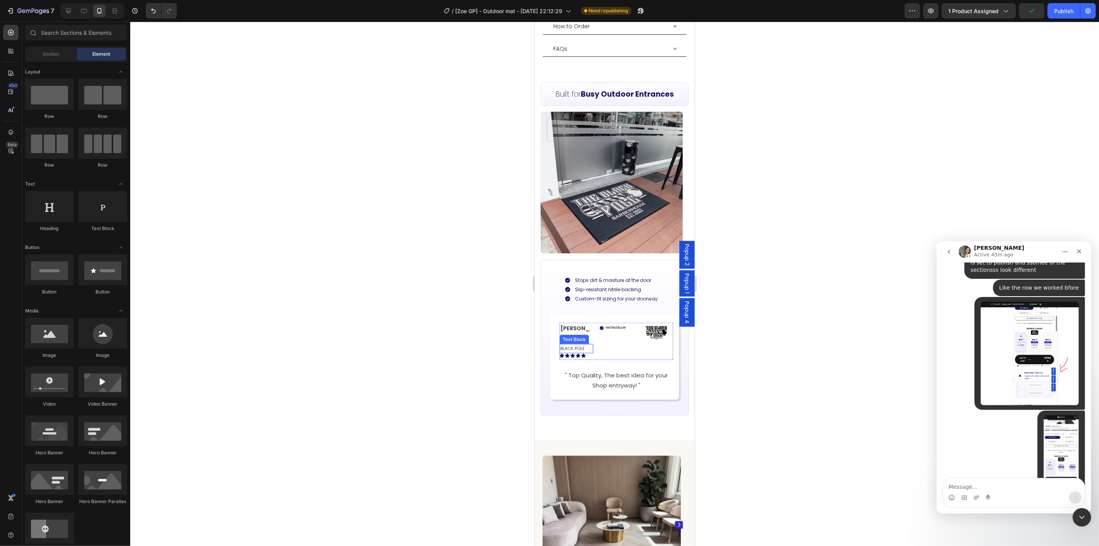
click at [581, 344] on p "BLACK POLE" at bounding box center [576, 348] width 32 height 8
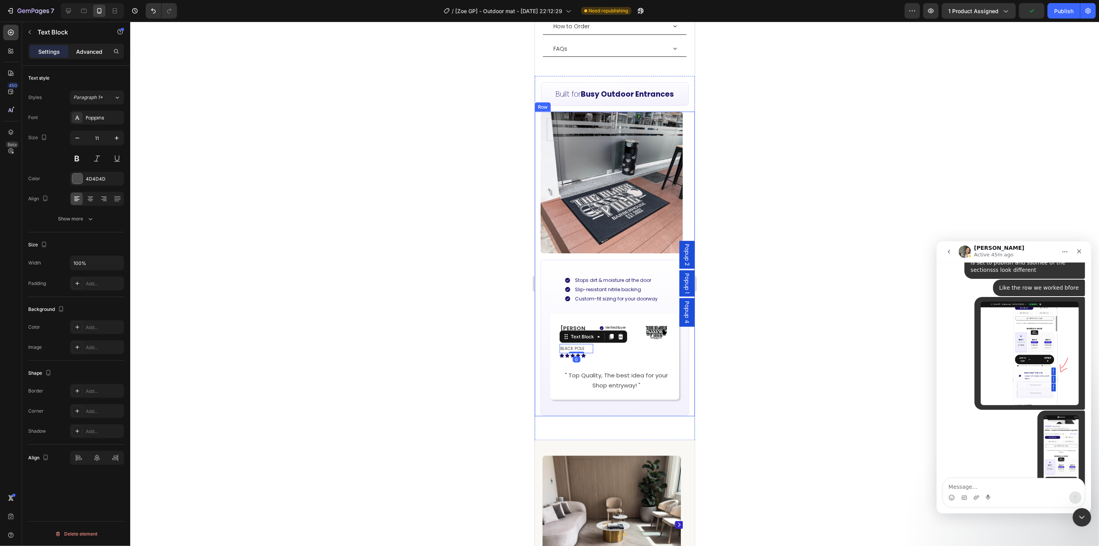
click at [86, 46] on div "Advanced" at bounding box center [89, 51] width 39 height 12
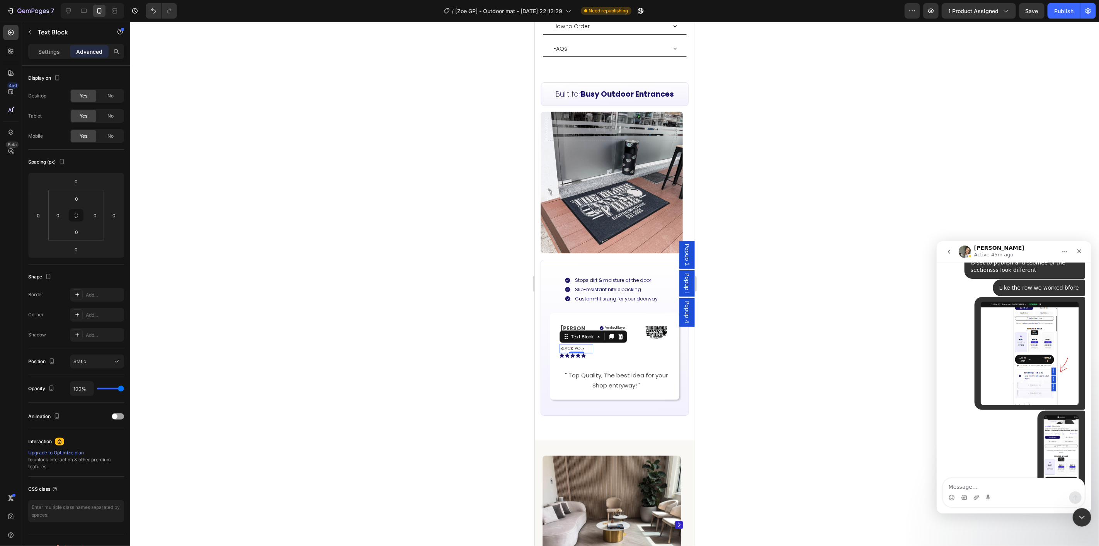
drag, startPoint x: 941, startPoint y: 361, endPoint x: 935, endPoint y: 360, distance: 5.9
click html "[PERSON_NAME] Active 45m ago We're on GMT + 7 timezone and may get back to you …"
click at [773, 308] on div at bounding box center [614, 284] width 969 height 524
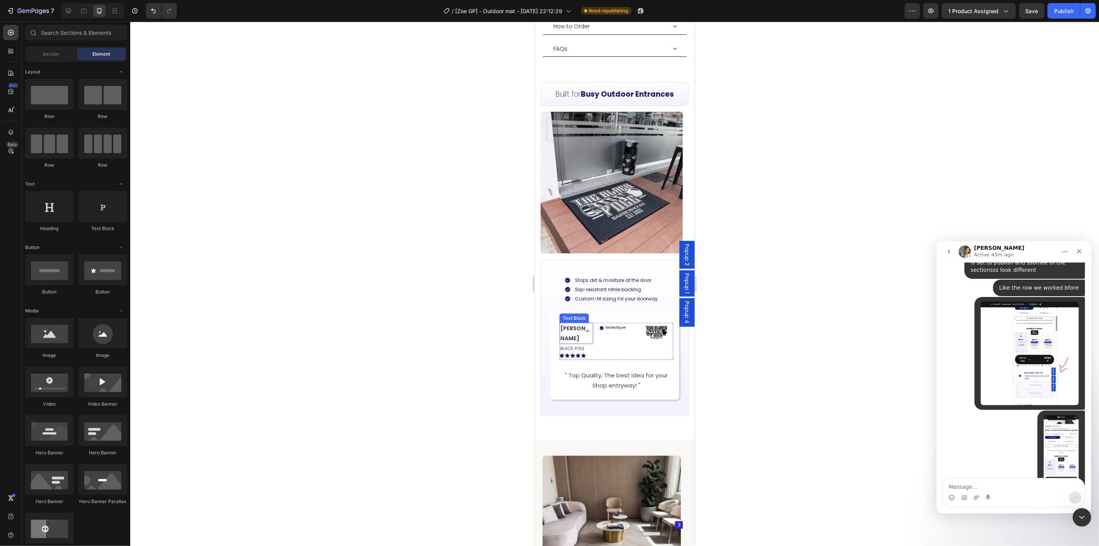
click at [573, 324] on strong "[PERSON_NAME]" at bounding box center [574, 332] width 29 height 17
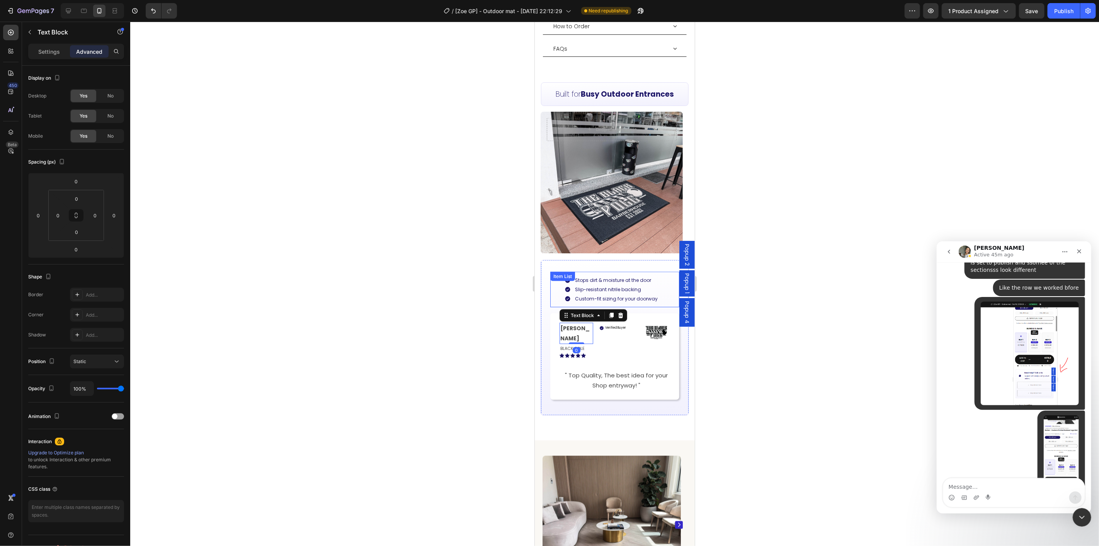
click at [847, 397] on div at bounding box center [614, 284] width 969 height 524
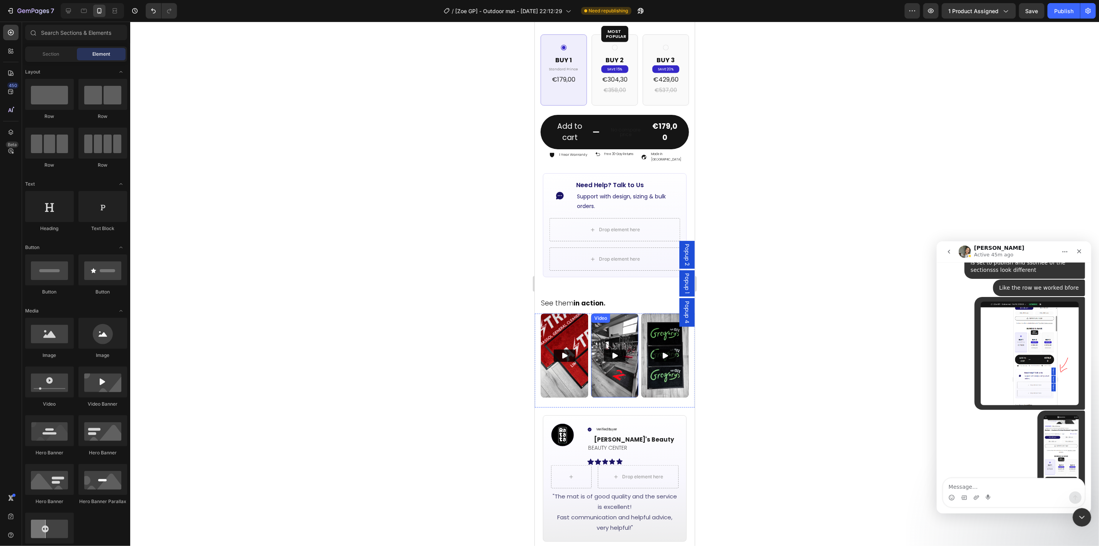
scroll to position [486, 0]
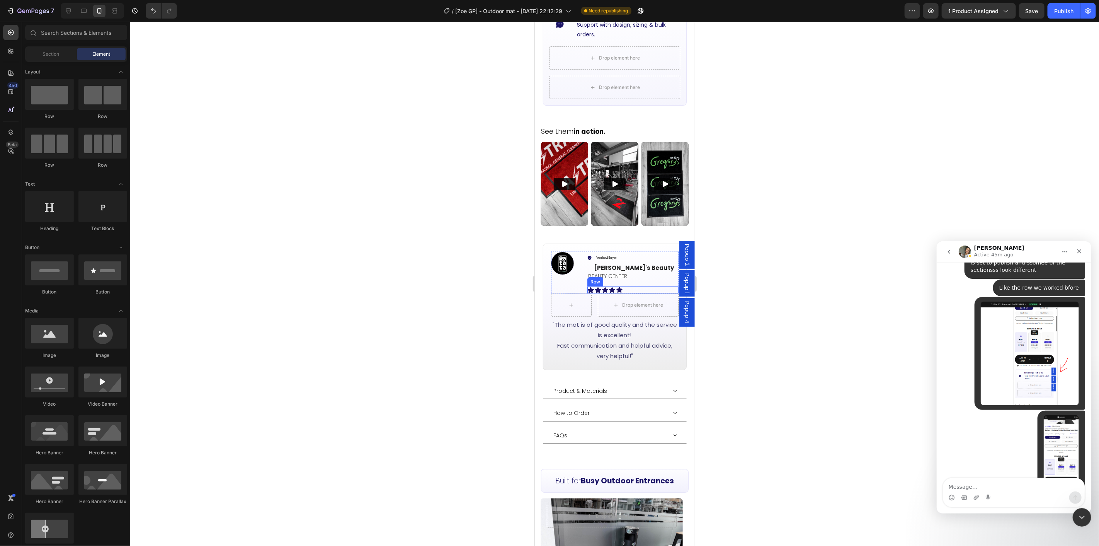
click at [625, 286] on div "Icon Icon Icon Icon Icon Row" at bounding box center [632, 289] width 91 height 7
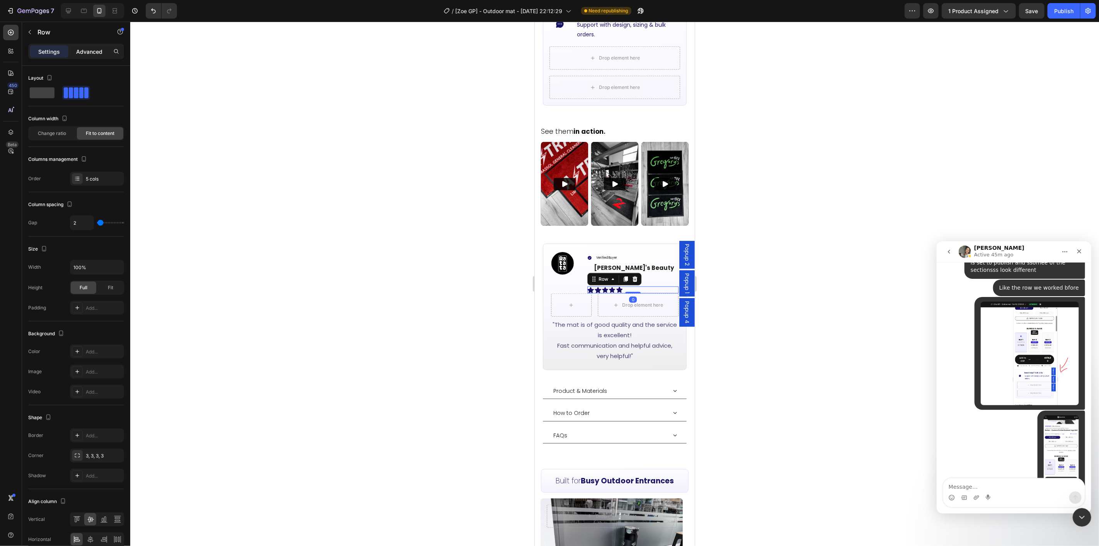
click at [83, 53] on p "Advanced" at bounding box center [89, 52] width 26 height 8
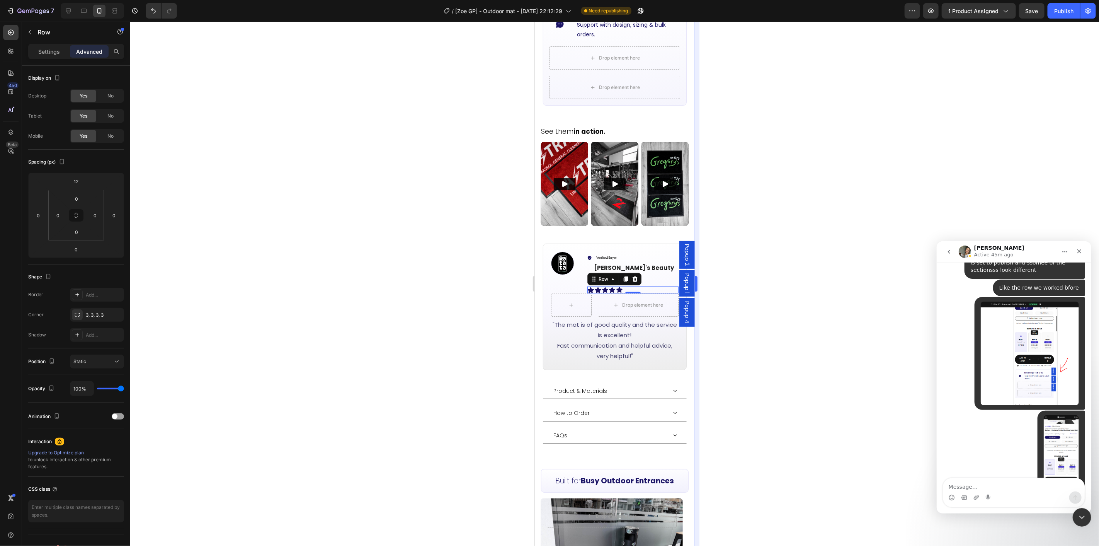
click at [887, 276] on div at bounding box center [614, 284] width 969 height 524
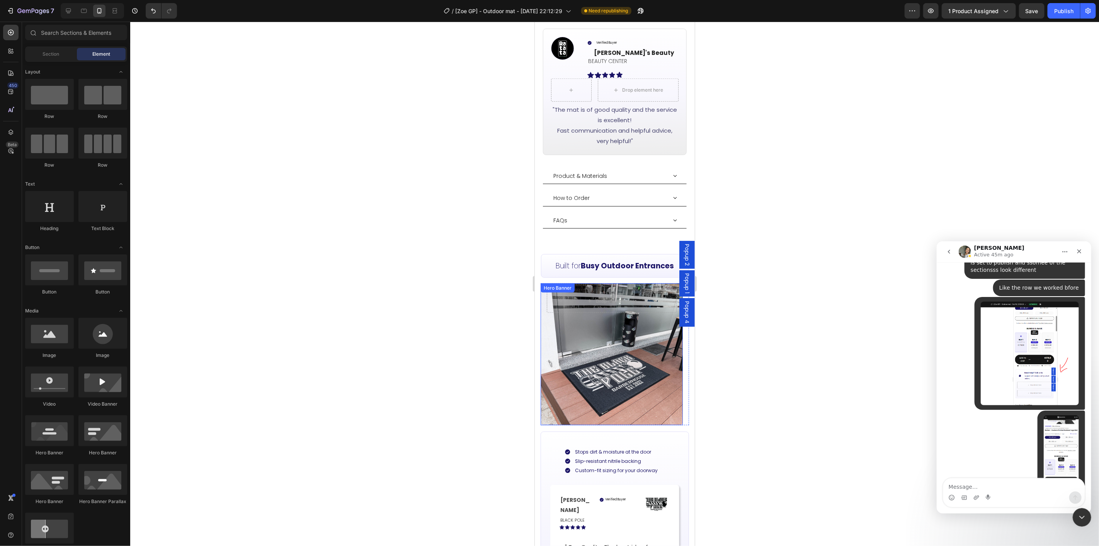
scroll to position [872, 0]
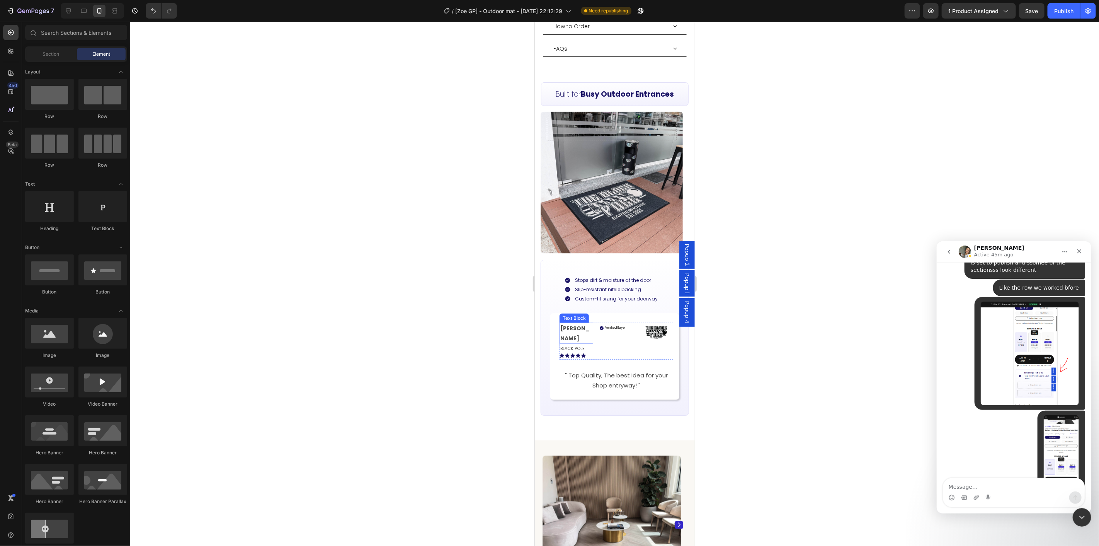
click at [588, 323] on p "[PERSON_NAME]" at bounding box center [576, 332] width 32 height 19
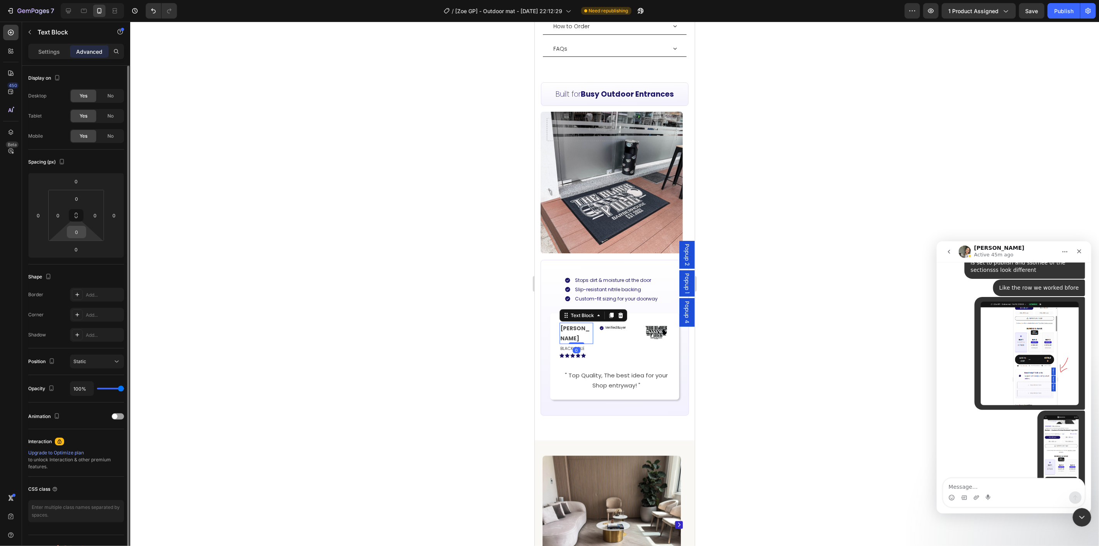
click at [80, 233] on input "0" at bounding box center [76, 232] width 15 height 12
click at [0, 0] on div "Spacing (px) 0 0 0 0 0 0 0 0" at bounding box center [0, 0] width 0 height 0
click at [78, 250] on input "0" at bounding box center [75, 249] width 15 height 12
type input "5"
type input "-5"
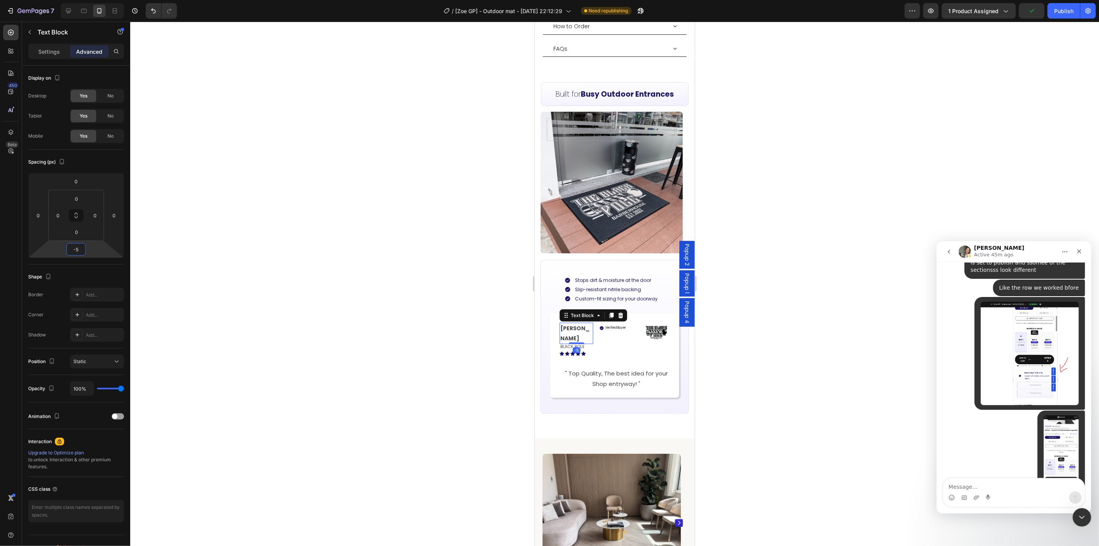
click at [783, 301] on div at bounding box center [614, 284] width 969 height 524
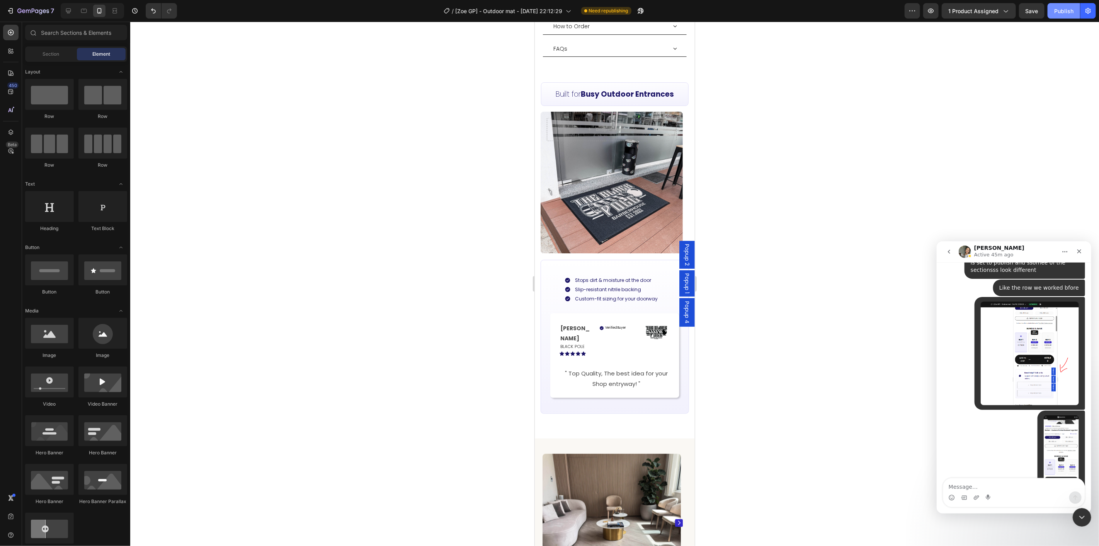
click at [1068, 10] on div "Publish" at bounding box center [1063, 11] width 19 height 8
click at [563, 528] on div "View live page" at bounding box center [564, 527] width 44 height 11
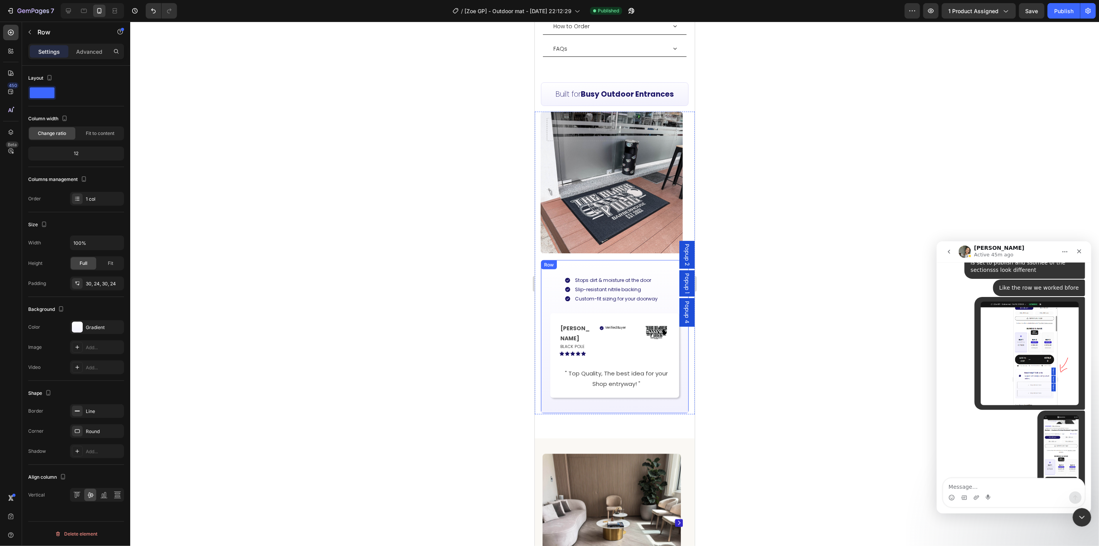
click at [554, 383] on div "Stops dirt & moisture at the door Slip-resistant nitrile backing Custom-fit siz…" at bounding box center [614, 335] width 148 height 153
click at [88, 327] on div "Gradient" at bounding box center [97, 327] width 22 height 7
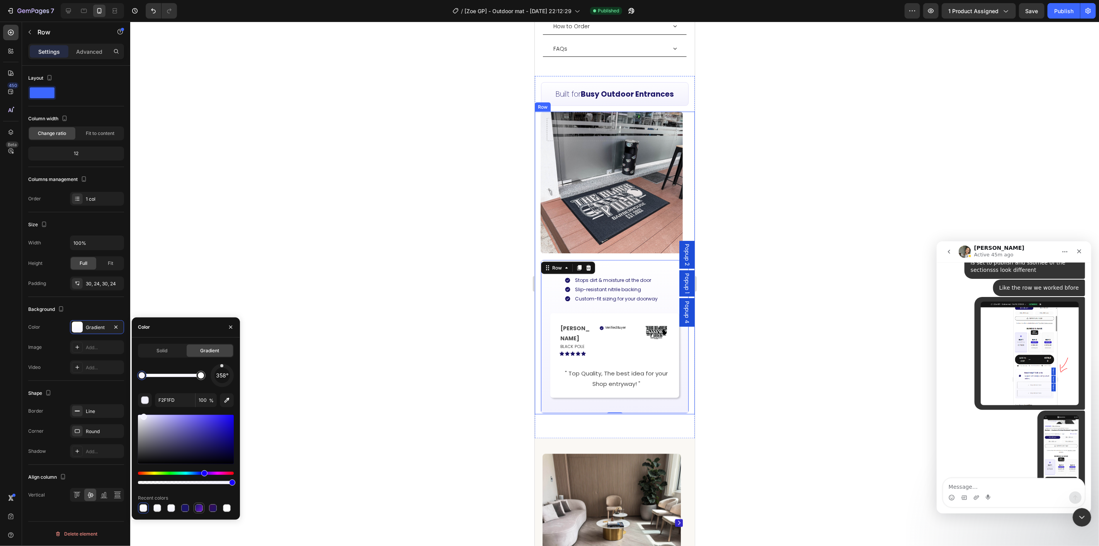
click at [202, 510] on div at bounding box center [199, 508] width 8 height 8
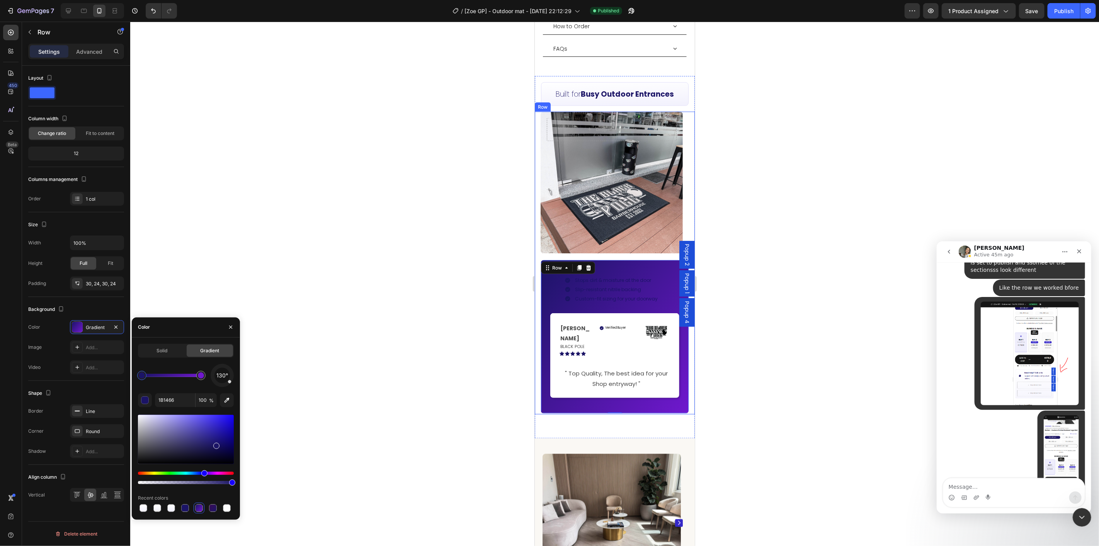
type input "F2F1FD"
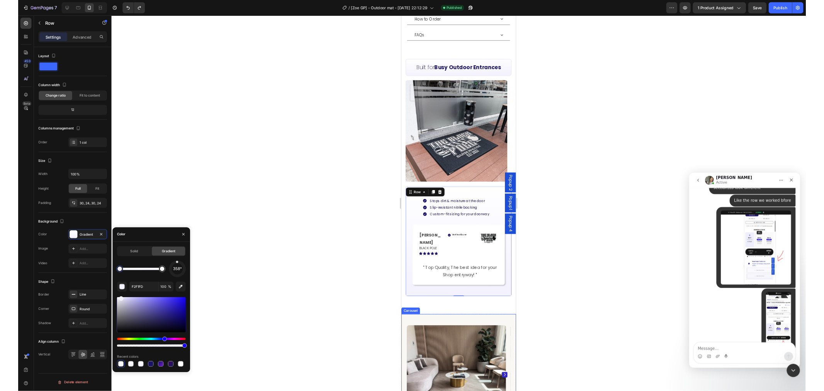
scroll to position [3097, 0]
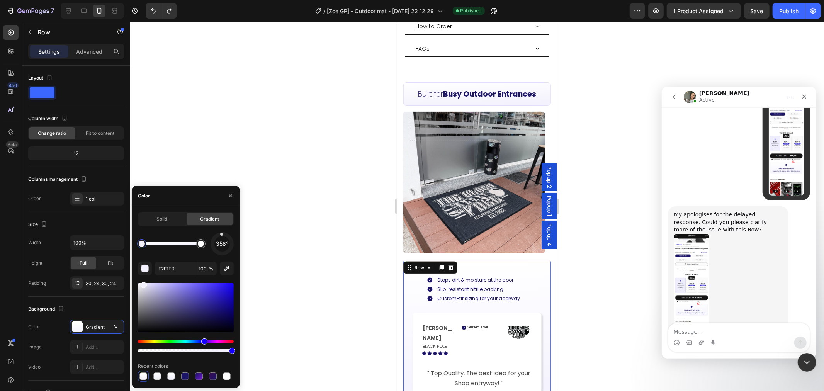
click at [697, 245] on img "Zoe says…" at bounding box center [691, 285] width 35 height 104
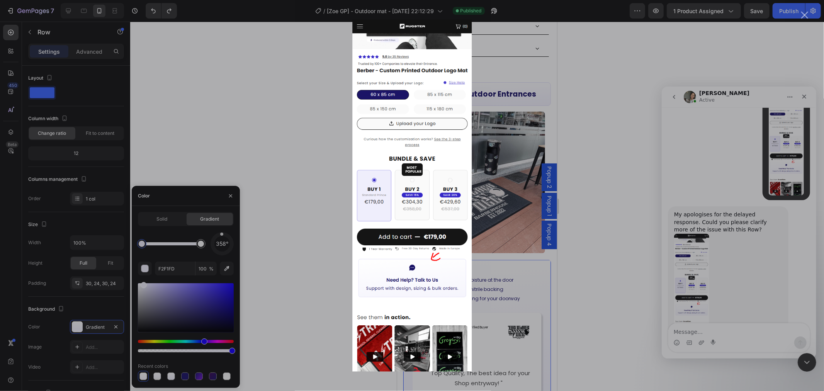
scroll to position [0, 0]
click at [698, 246] on div "Intercom messenger" at bounding box center [412, 195] width 824 height 391
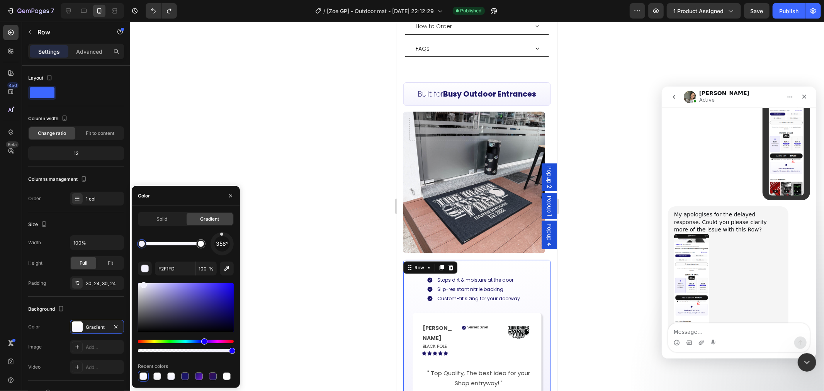
click at [695, 233] on img "Zoe says…" at bounding box center [691, 285] width 35 height 104
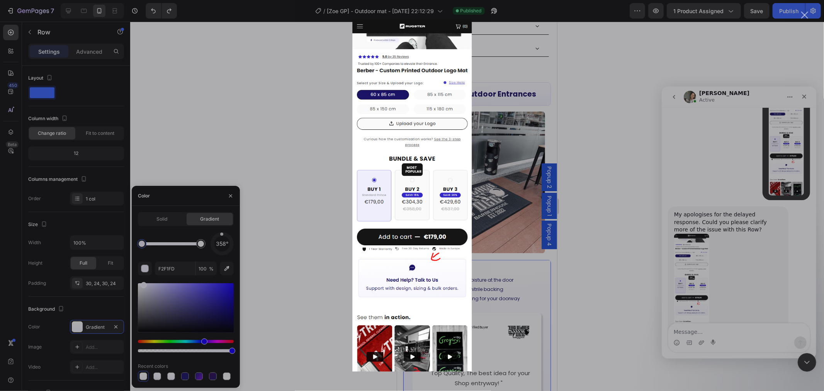
click at [735, 235] on div "Intercom messenger" at bounding box center [412, 195] width 824 height 391
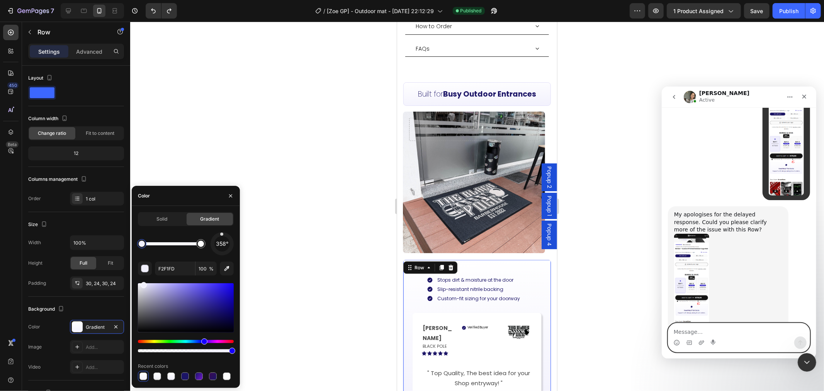
click at [716, 332] on textarea "Message…" at bounding box center [738, 329] width 141 height 13
type textarea "yeah tht is the row we fixed before"
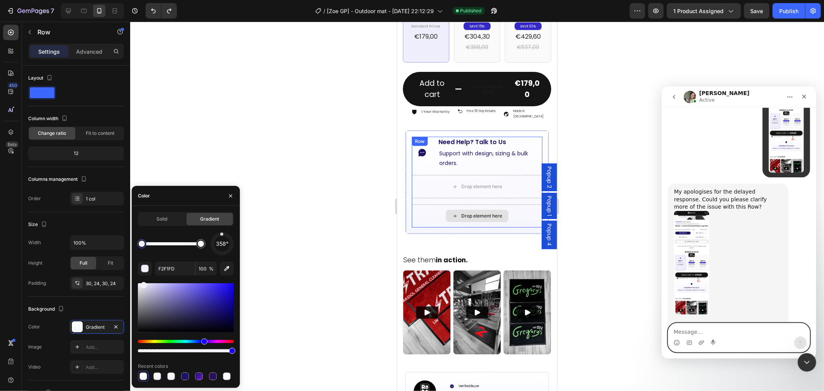
scroll to position [314, 0]
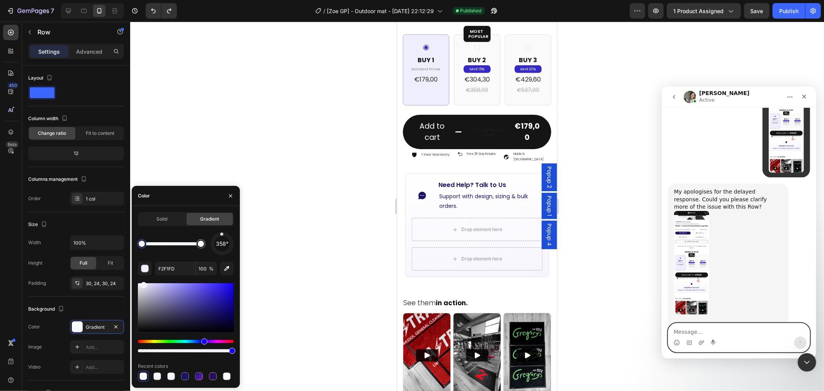
click at [719, 330] on textarea "Message…" at bounding box center [738, 329] width 141 height 13
paste textarea "a"
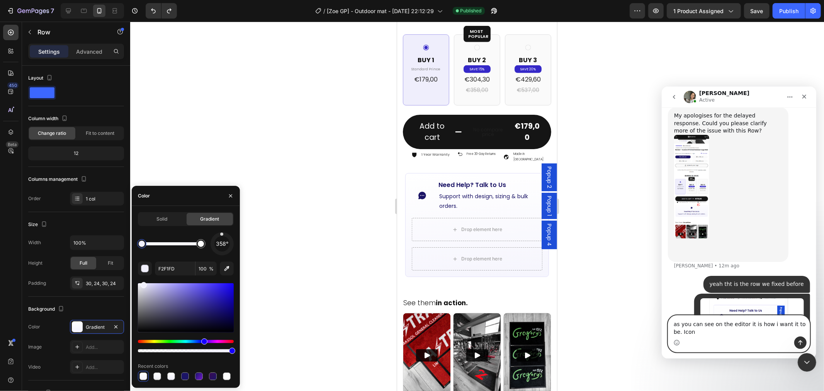
scroll to position [3204, 0]
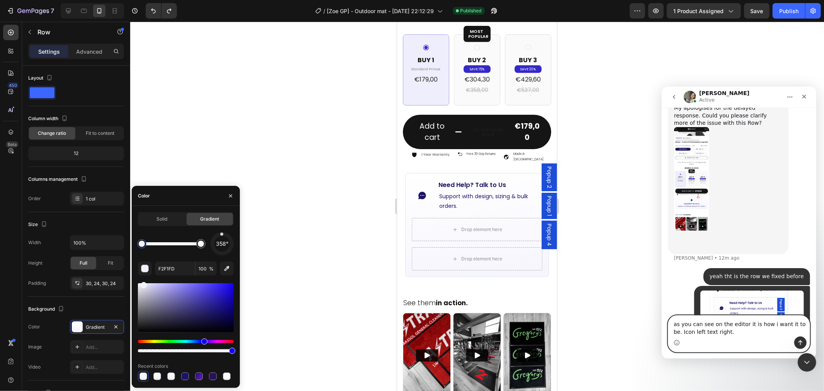
type textarea "as you can see on the editor it is how i want it to be. Icon left text right."
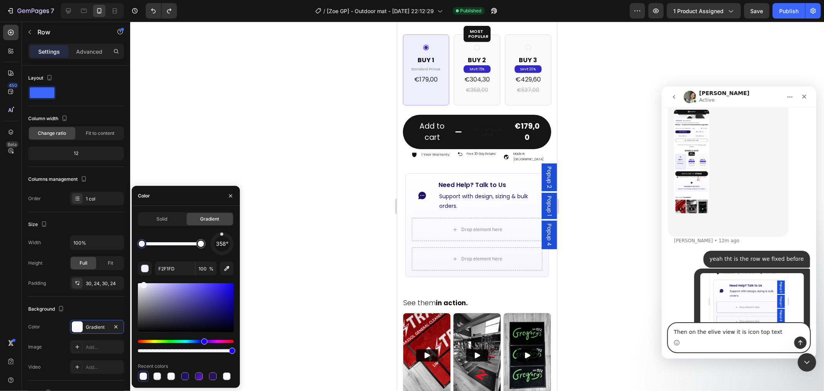
type textarea "Then on the elive view it is icon top text bottom"
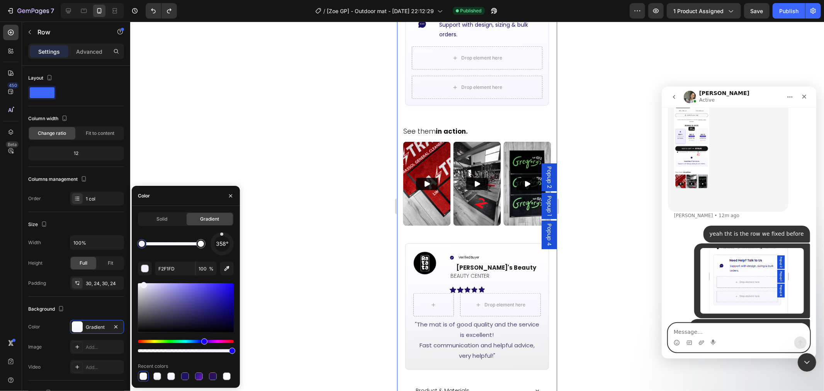
scroll to position [529, 0]
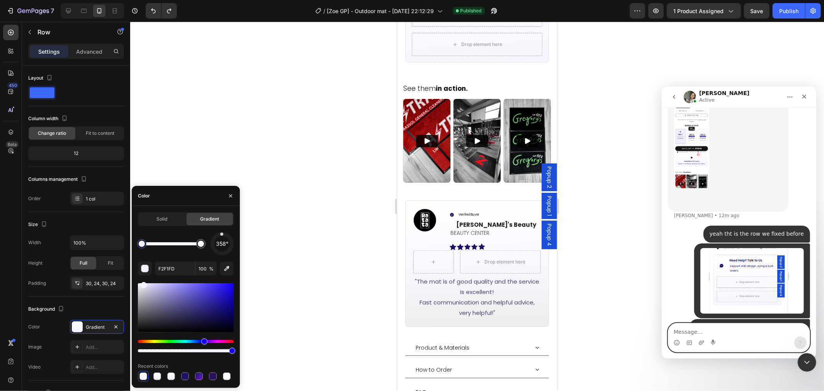
click at [731, 327] on textarea "Message…" at bounding box center [738, 329] width 141 height 13
type textarea "A"
click at [735, 331] on textarea "Message…" at bounding box center [738, 329] width 141 height 13
click at [734, 330] on textarea "Message…" at bounding box center [738, 329] width 141 height 13
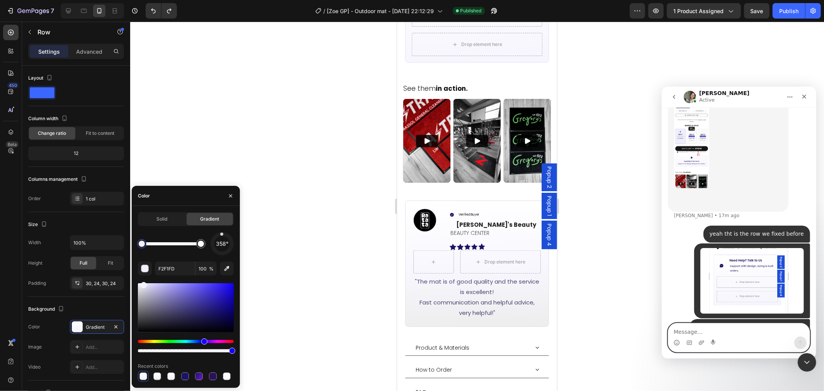
click at [734, 330] on textarea "Message…" at bounding box center [738, 329] width 141 height 13
click at [733, 330] on textarea "Message…" at bounding box center [738, 329] width 141 height 13
click at [716, 330] on textarea "Message…" at bounding box center [738, 329] width 141 height 13
type textarea "b"
